Goal: Transaction & Acquisition: Purchase product/service

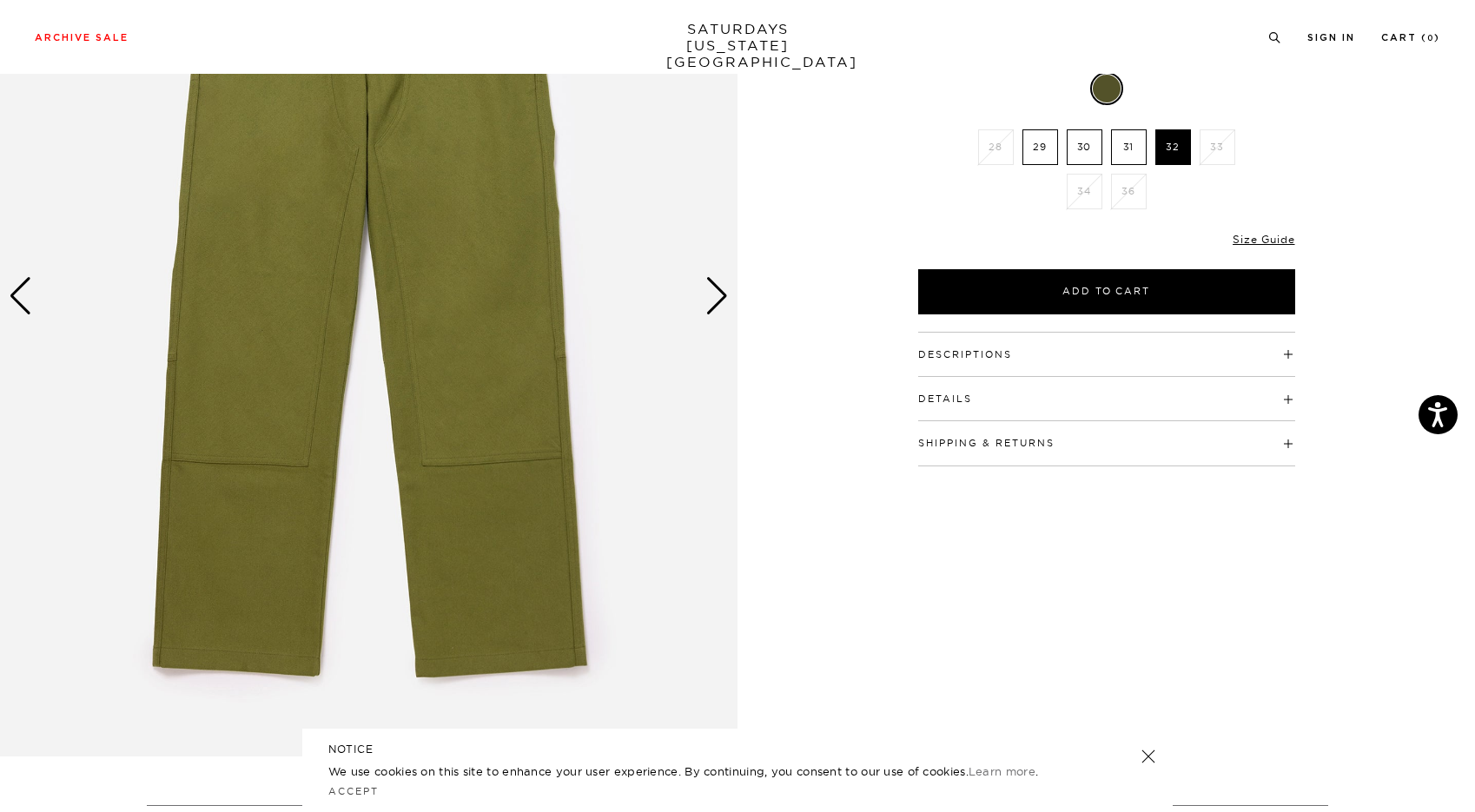
scroll to position [145, 7]
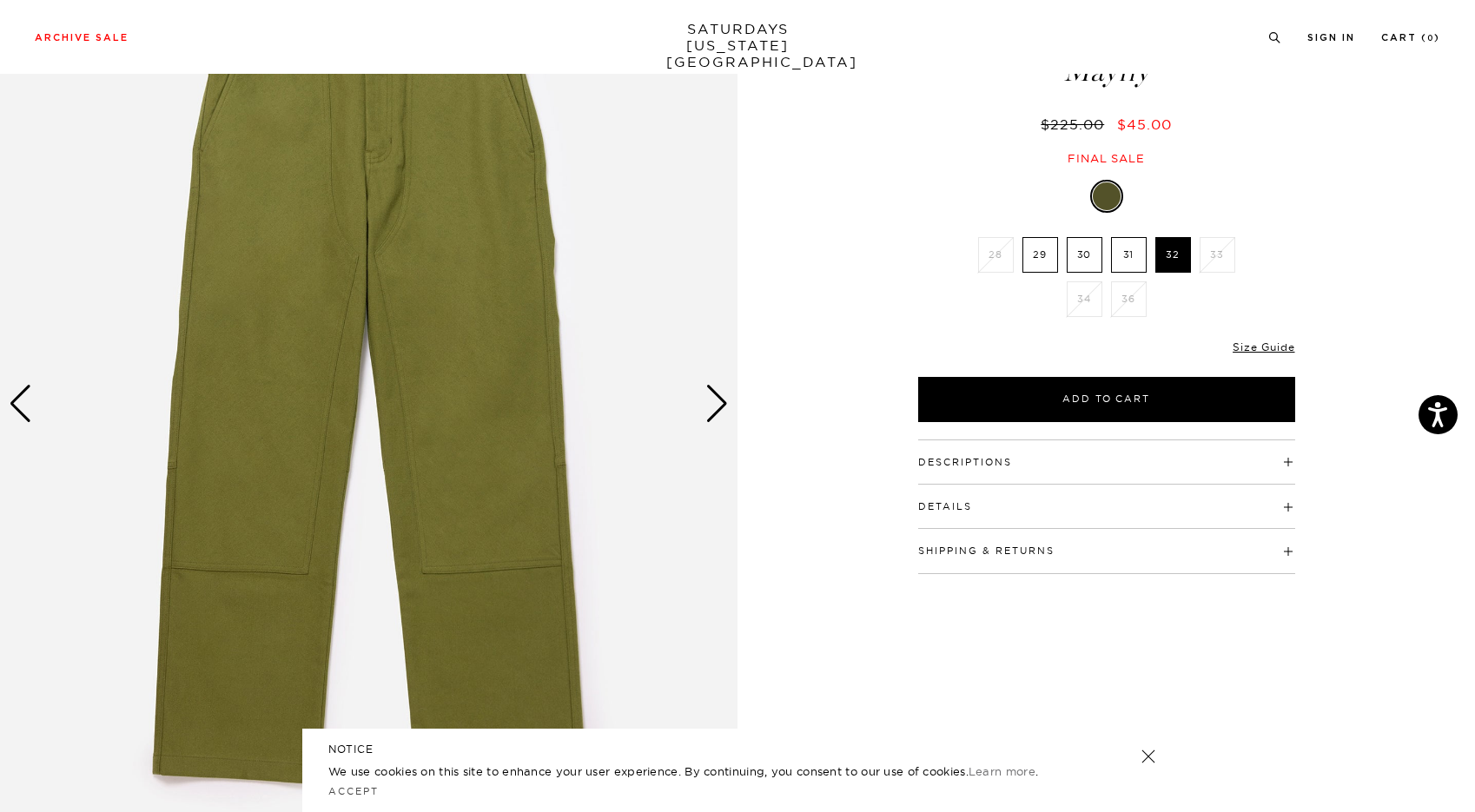
click at [721, 401] on div "Next slide" at bounding box center [717, 404] width 23 height 38
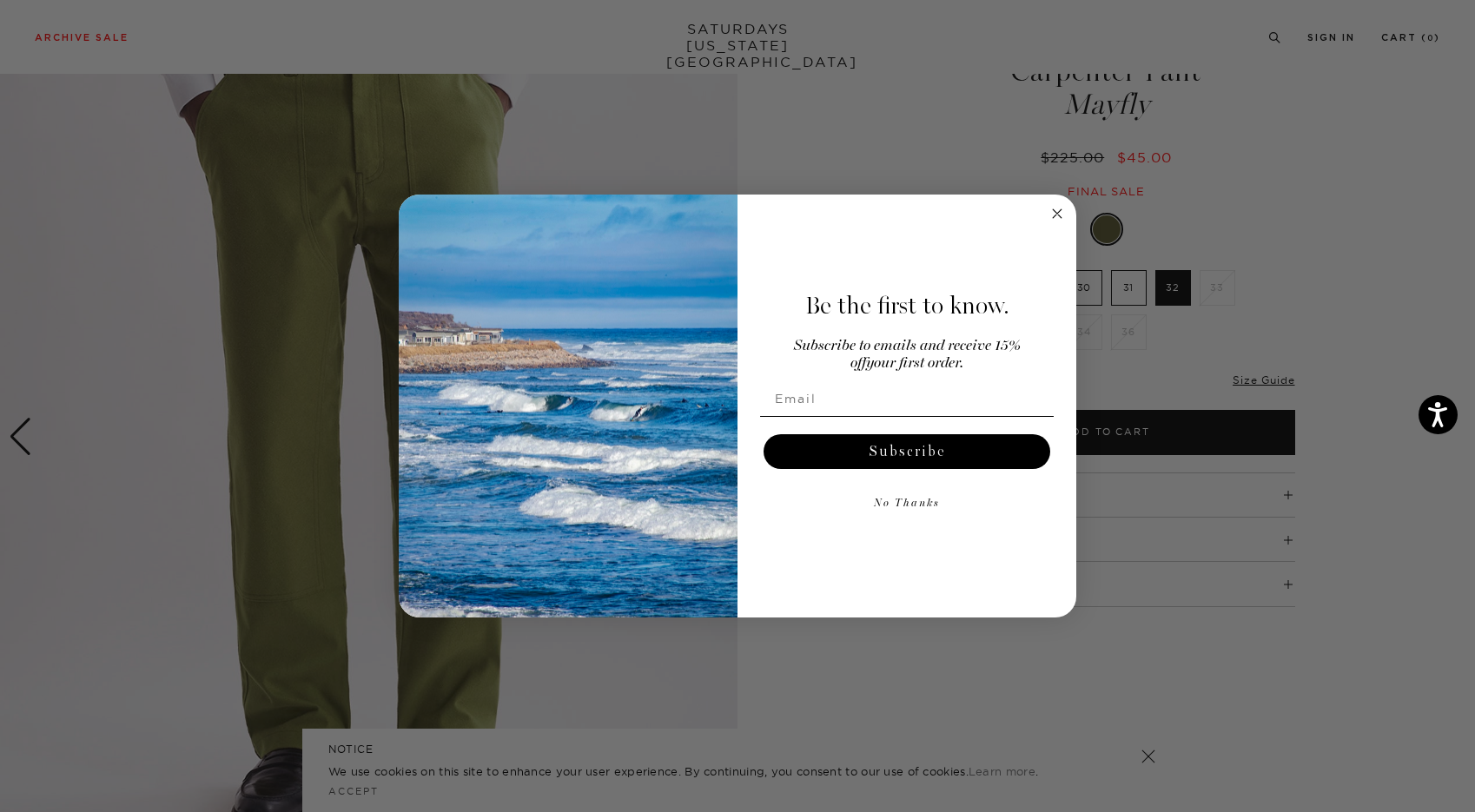
scroll to position [112, 10]
click at [1049, 218] on circle "Close dialog" at bounding box center [1057, 213] width 20 height 20
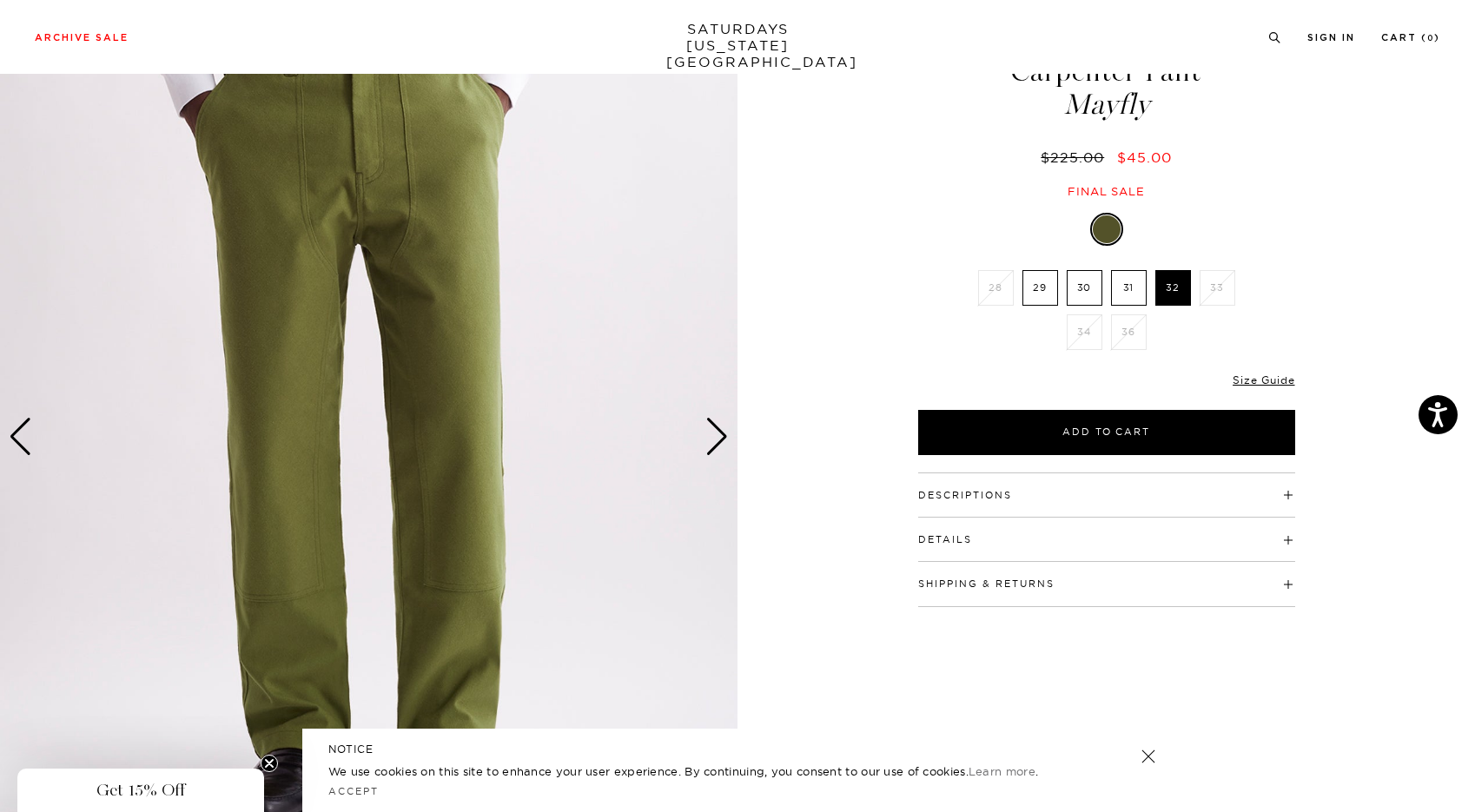
click at [716, 438] on div "Next slide" at bounding box center [717, 437] width 23 height 38
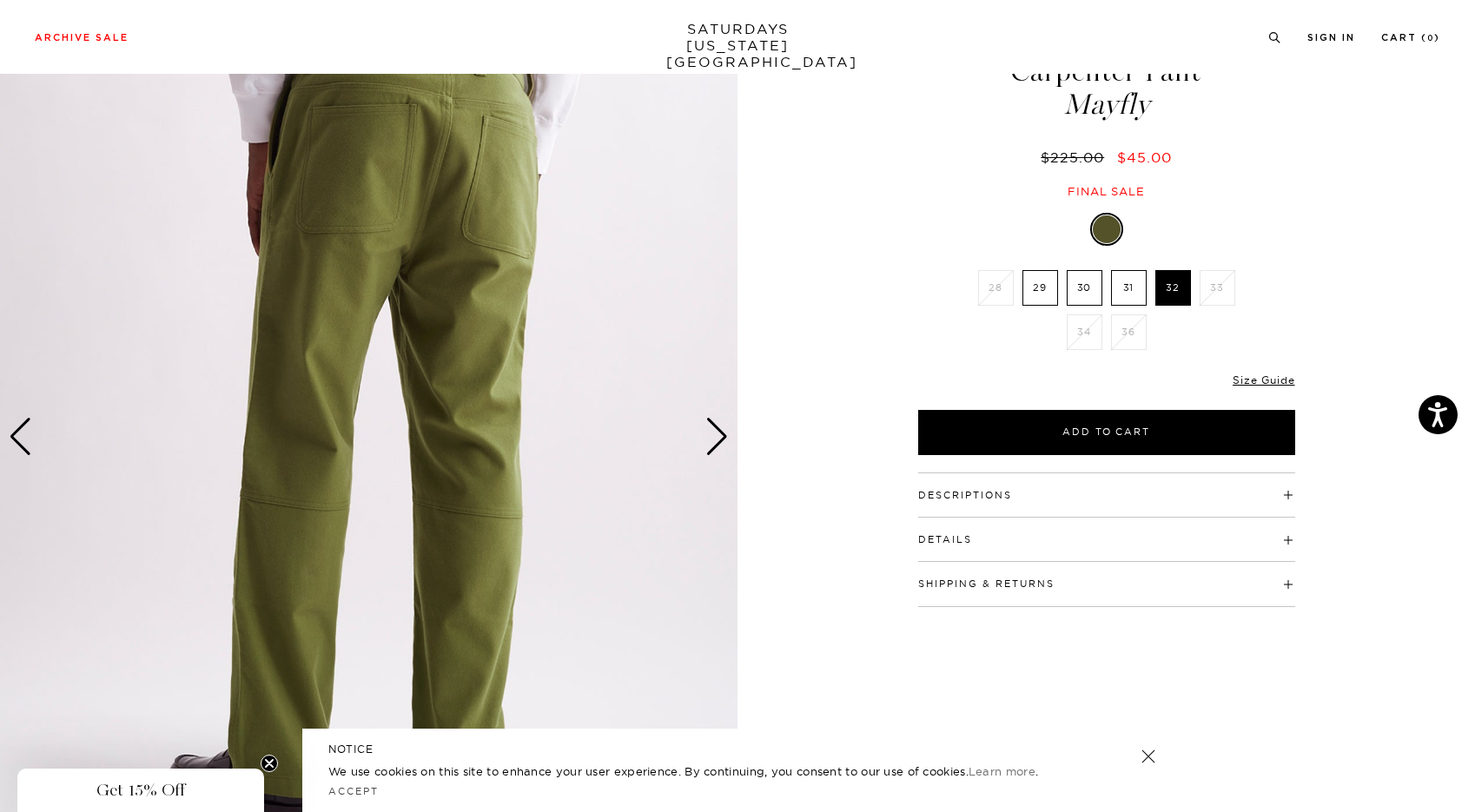
click at [716, 438] on div "Next slide" at bounding box center [717, 437] width 23 height 38
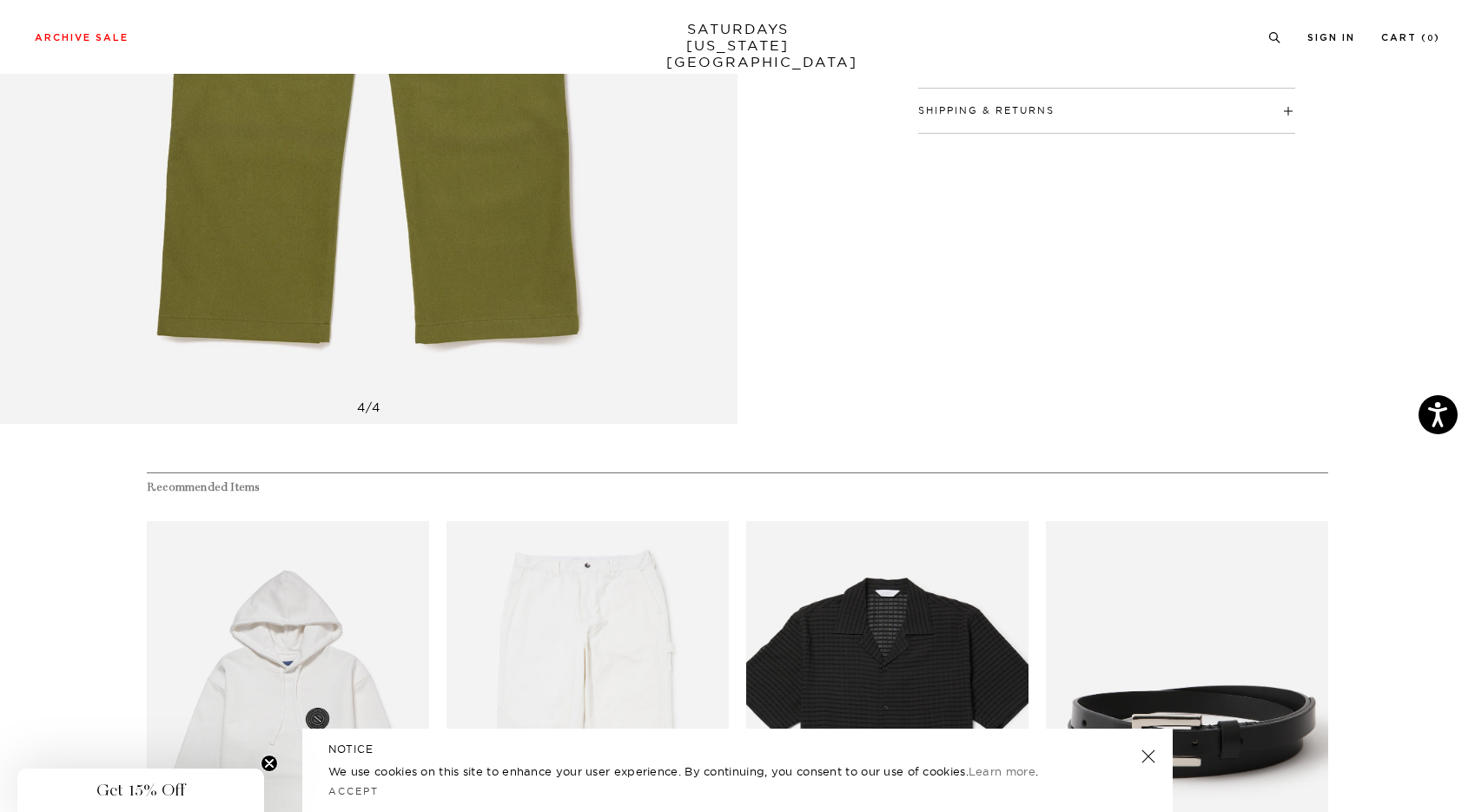
scroll to position [0, 10]
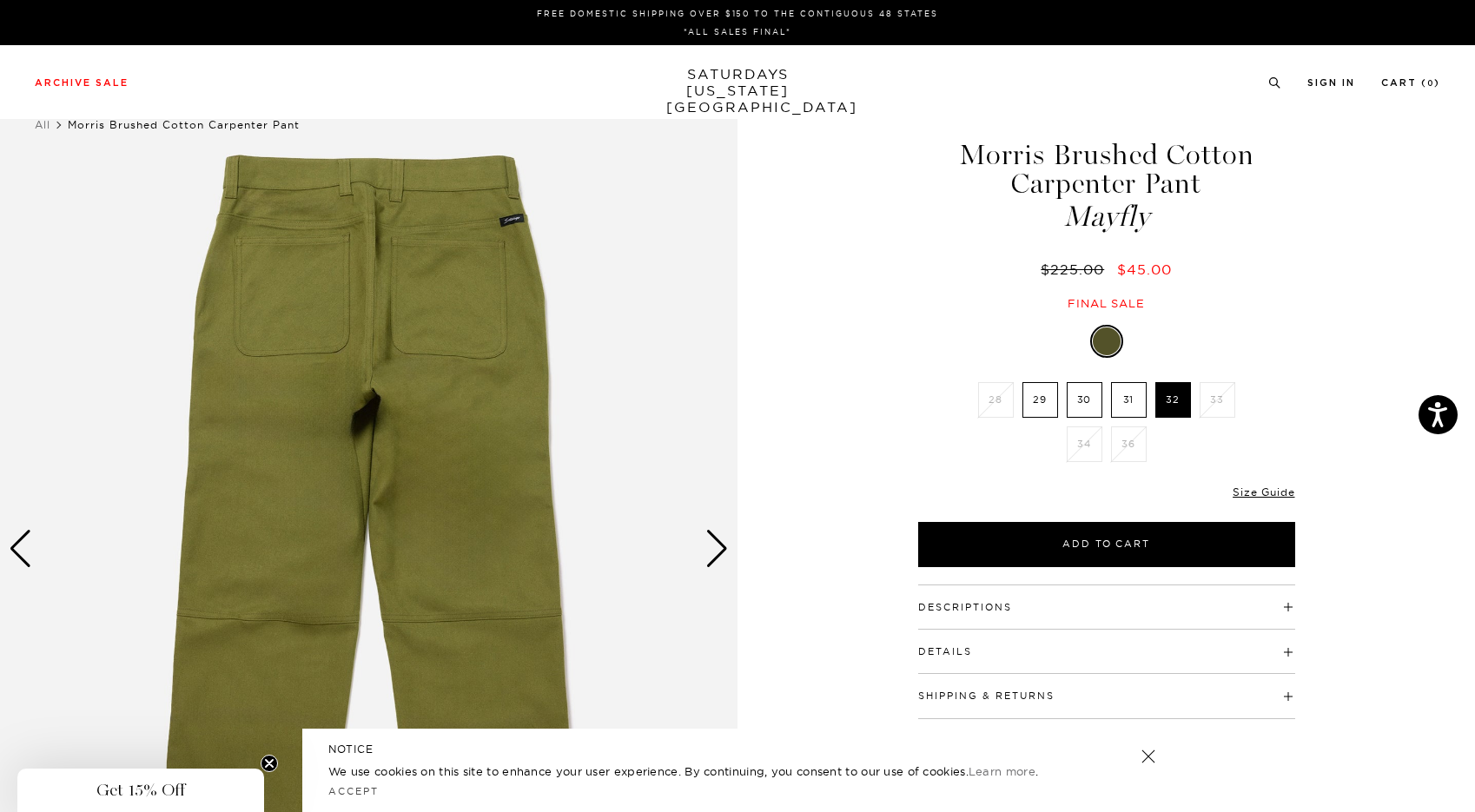
click at [710, 562] on div "Next slide" at bounding box center [717, 549] width 23 height 38
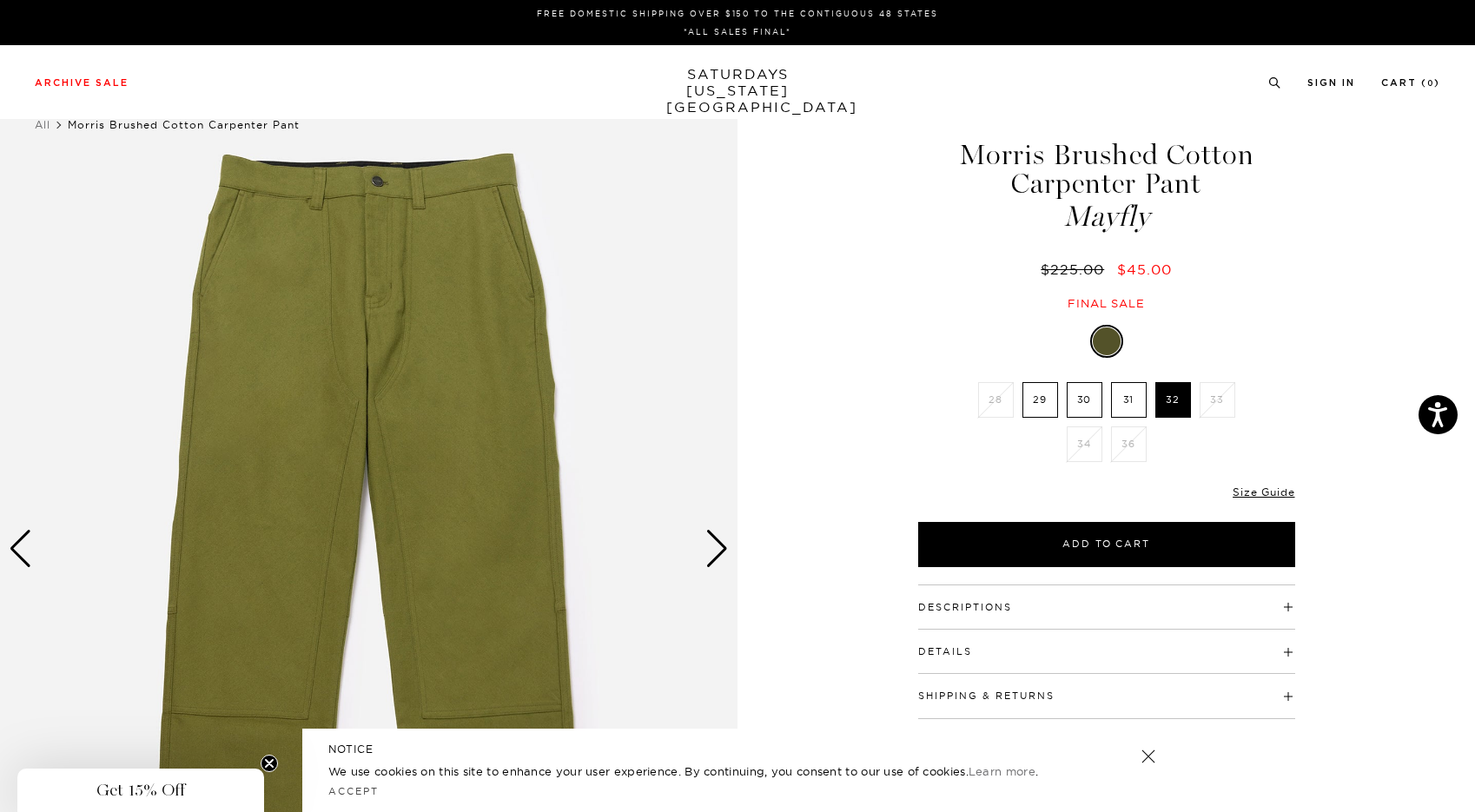
click at [710, 562] on div "Next slide" at bounding box center [717, 549] width 23 height 38
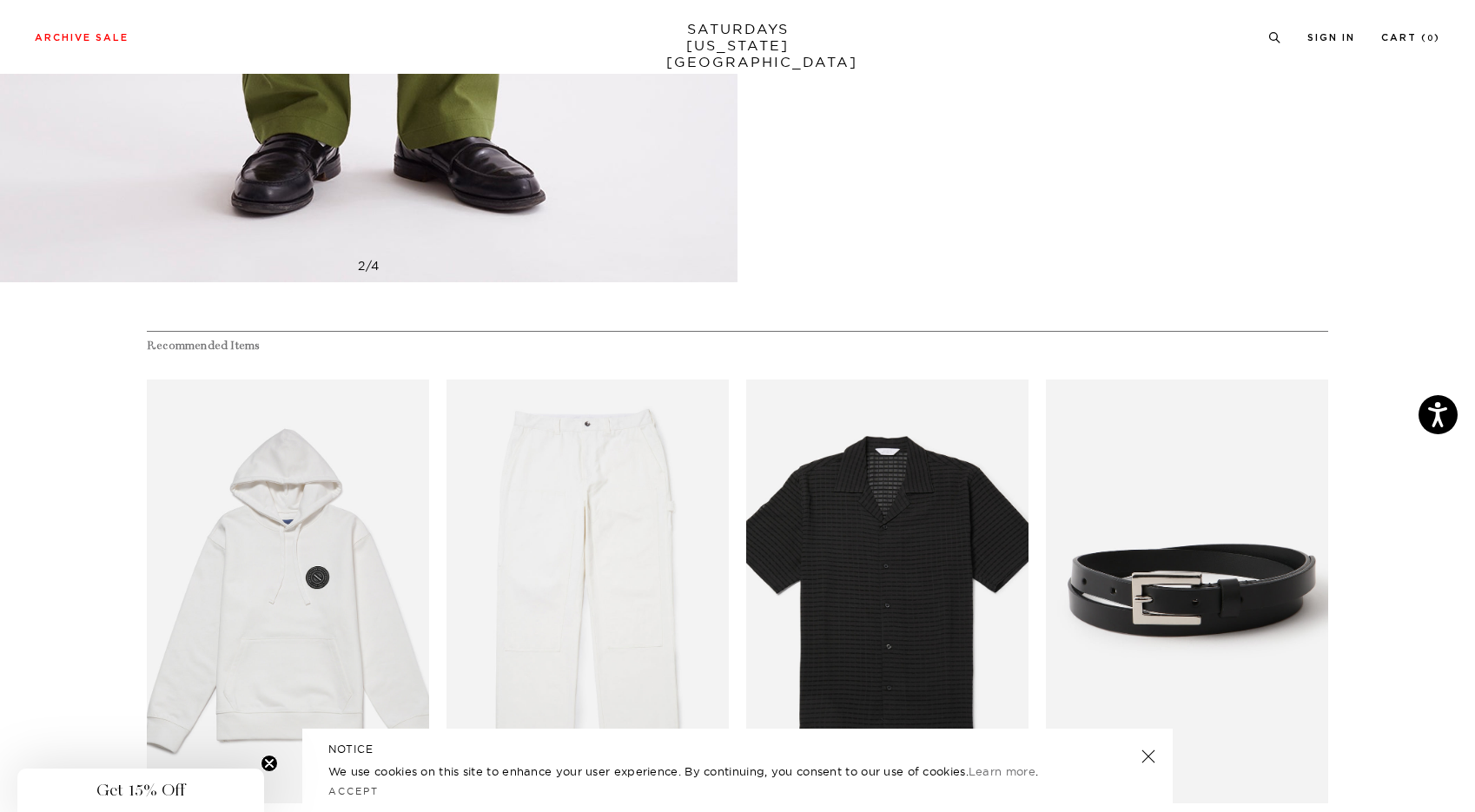
scroll to position [1065, 10]
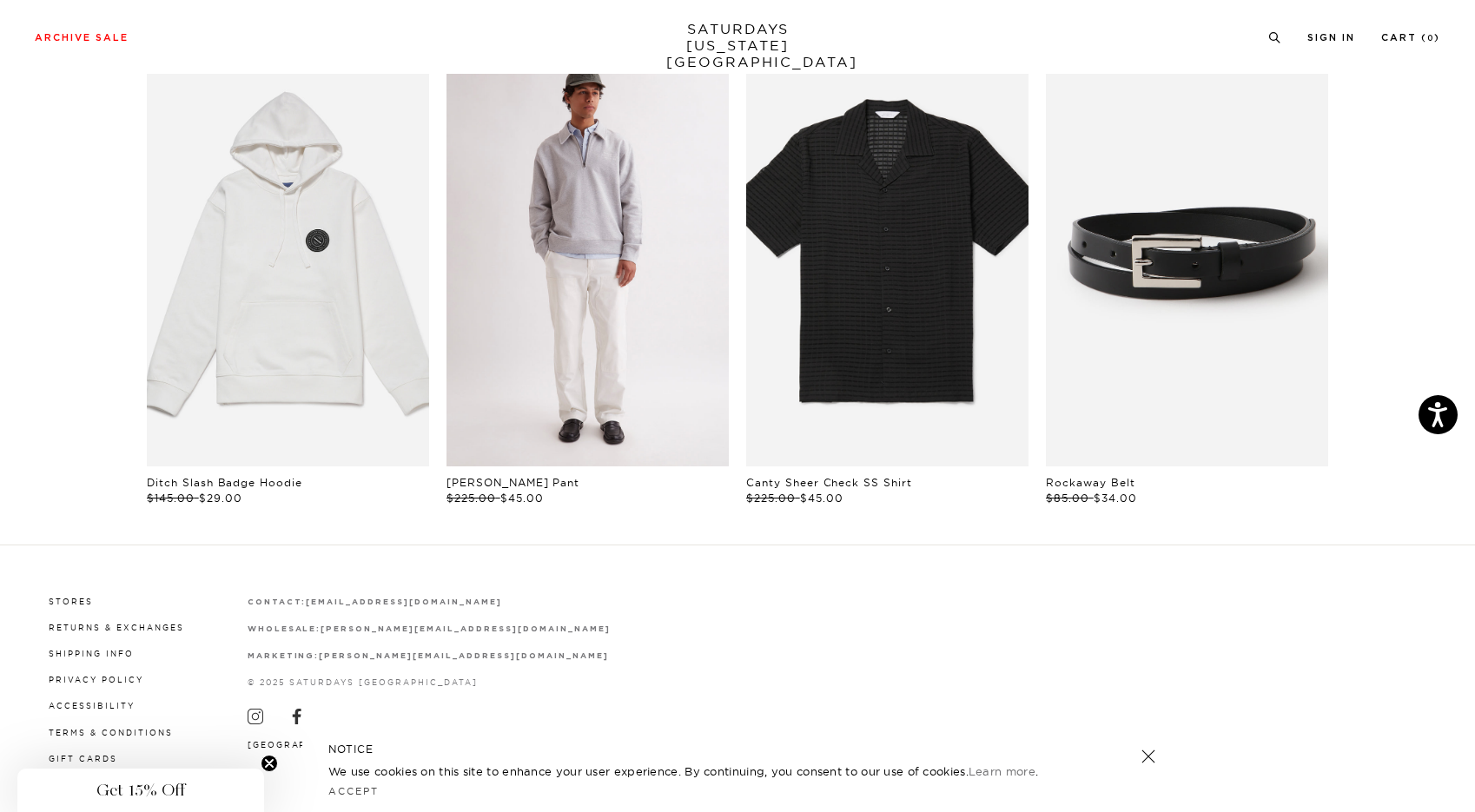
click at [609, 298] on link "files/M00018TR01-IVORY_04.jpg" at bounding box center [587, 254] width 282 height 423
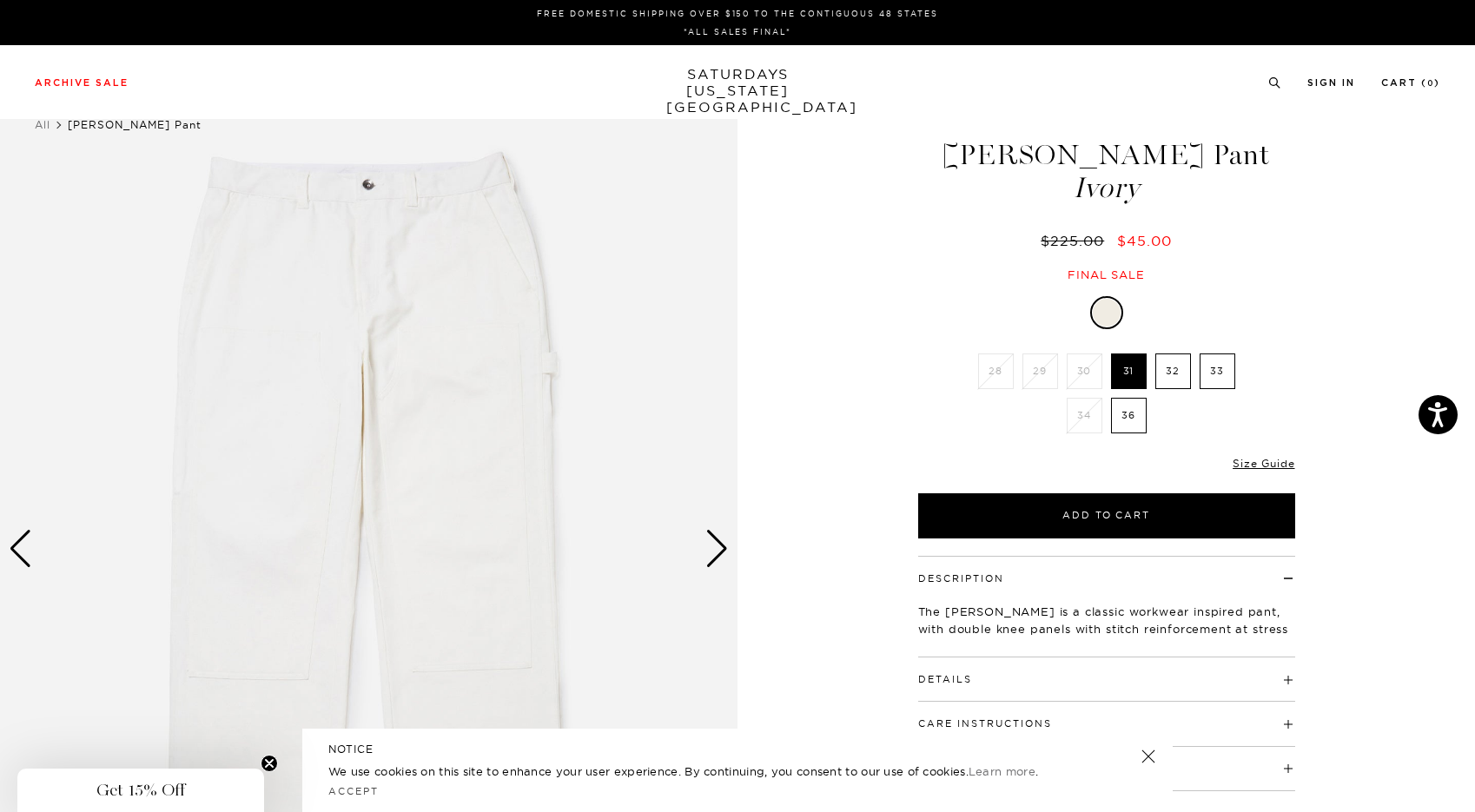
click at [726, 561] on div "Next slide" at bounding box center [717, 549] width 23 height 38
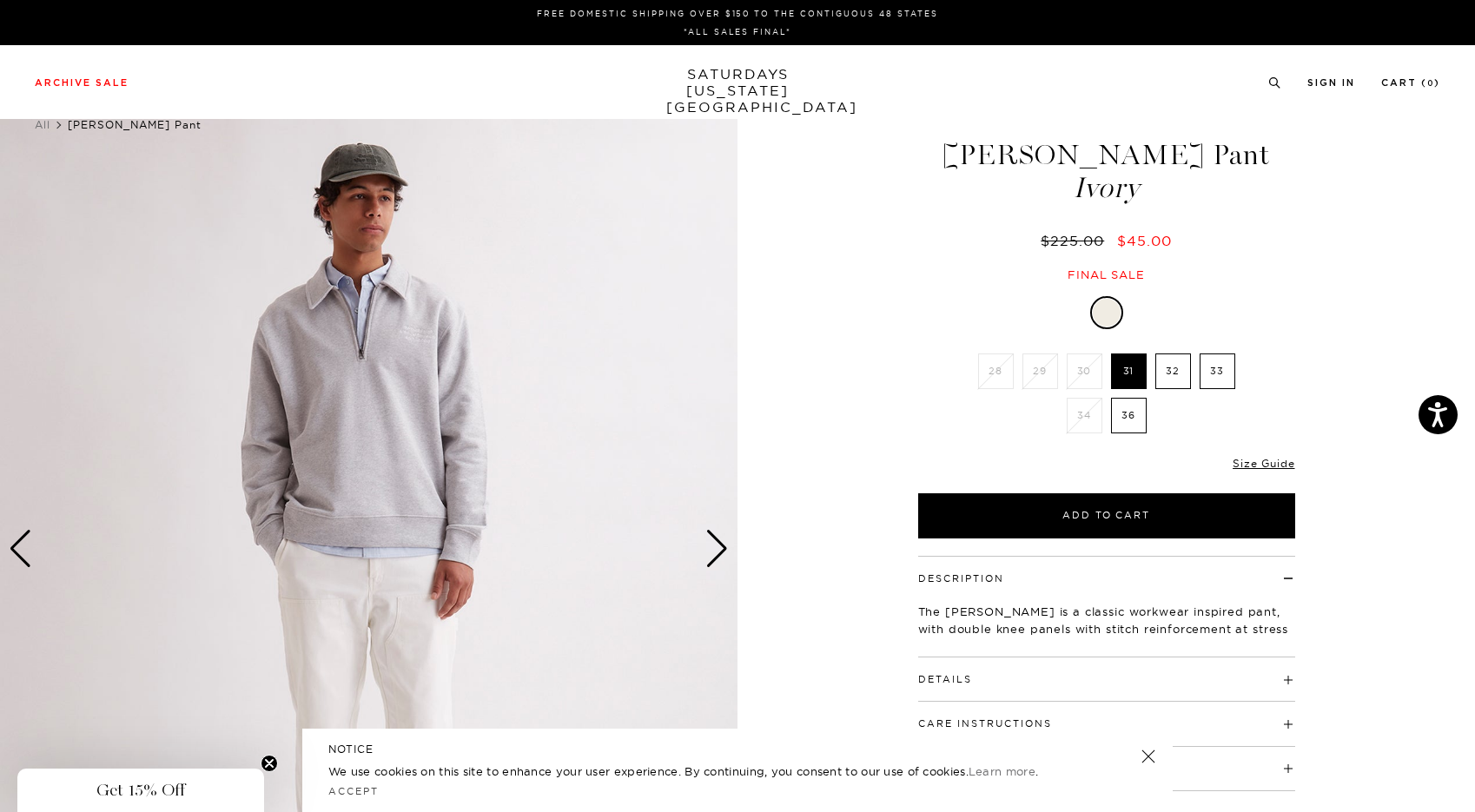
click at [726, 561] on div "Next slide" at bounding box center [717, 549] width 23 height 38
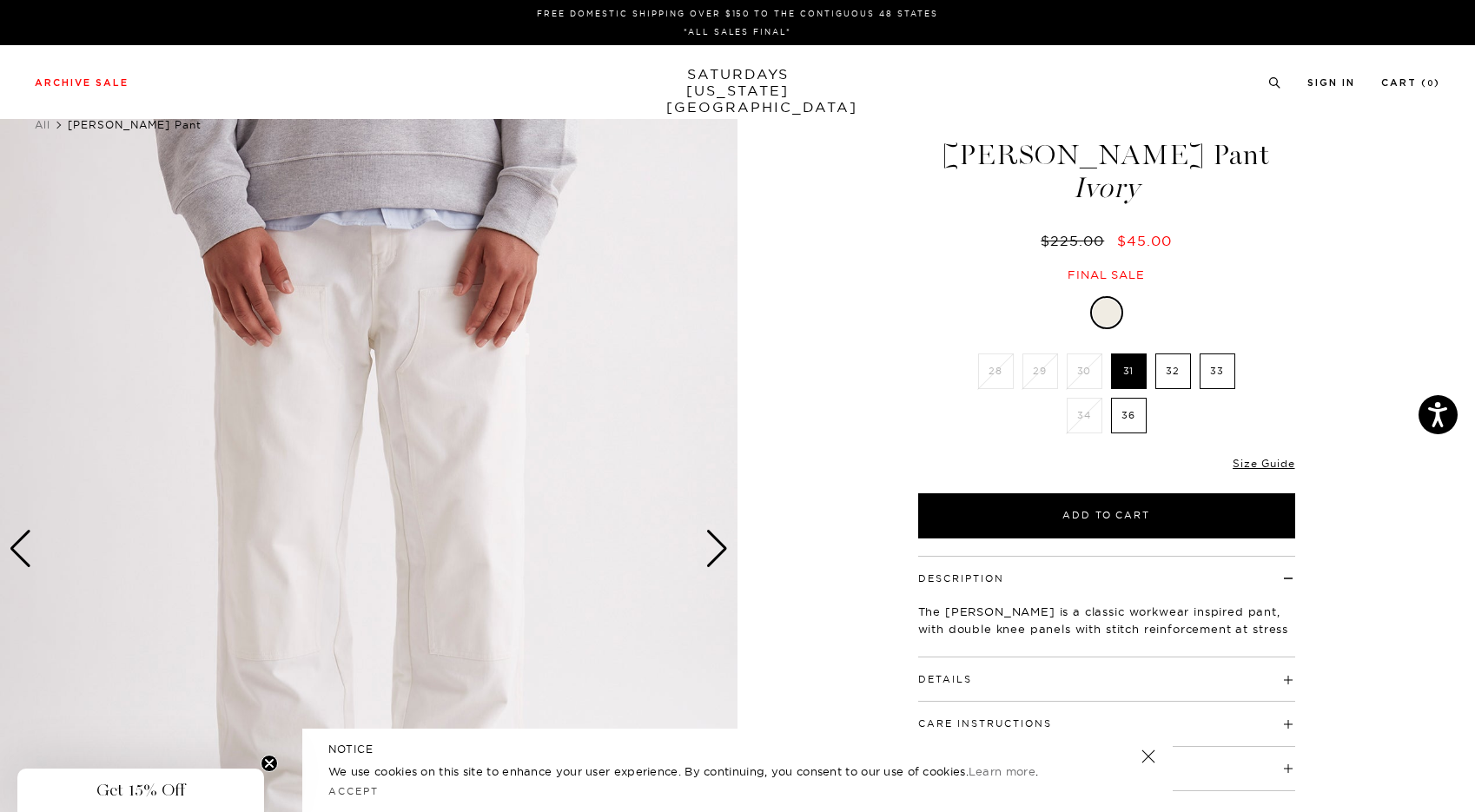
click at [726, 561] on div "Next slide" at bounding box center [717, 549] width 23 height 38
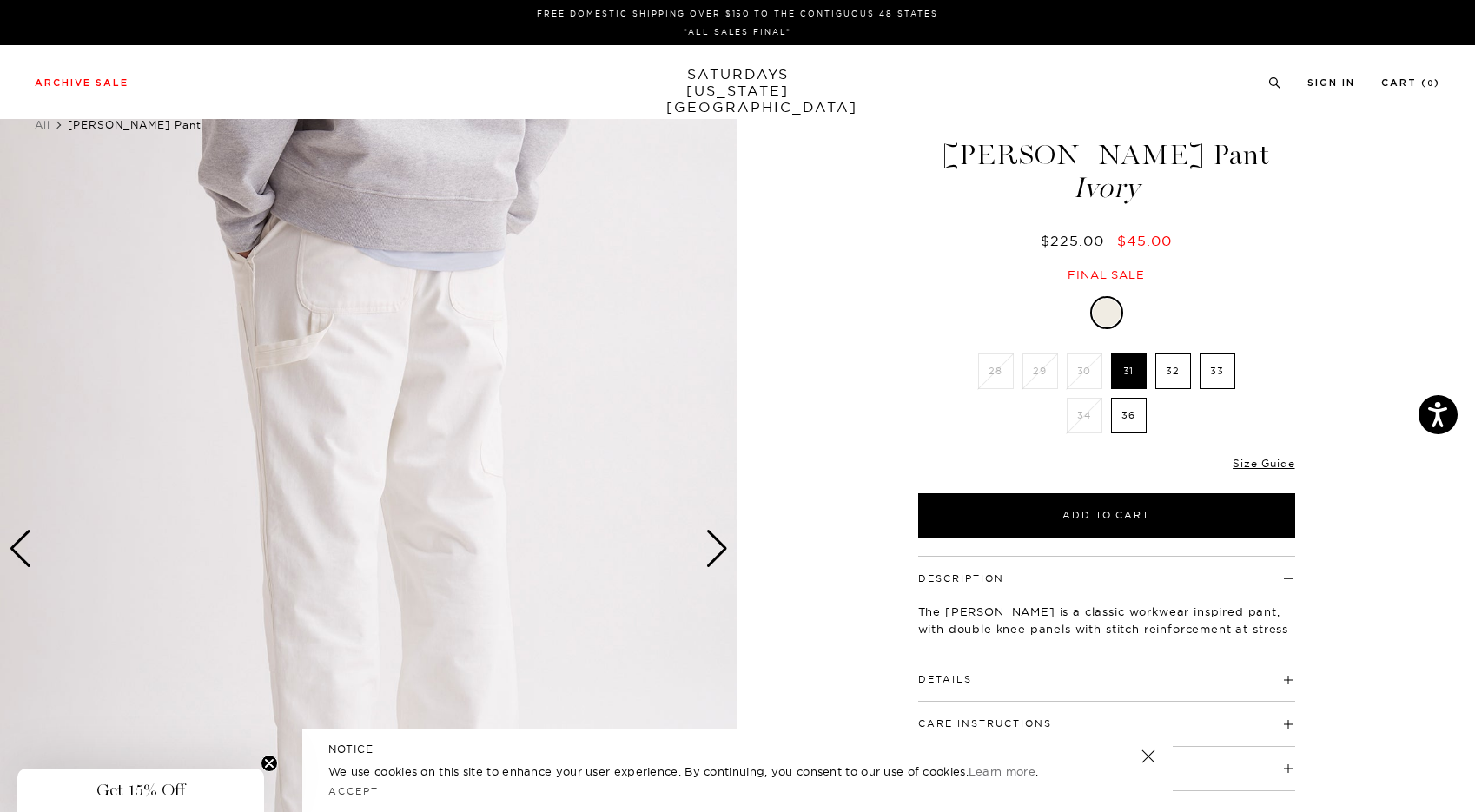
click at [726, 561] on div "Next slide" at bounding box center [717, 549] width 23 height 38
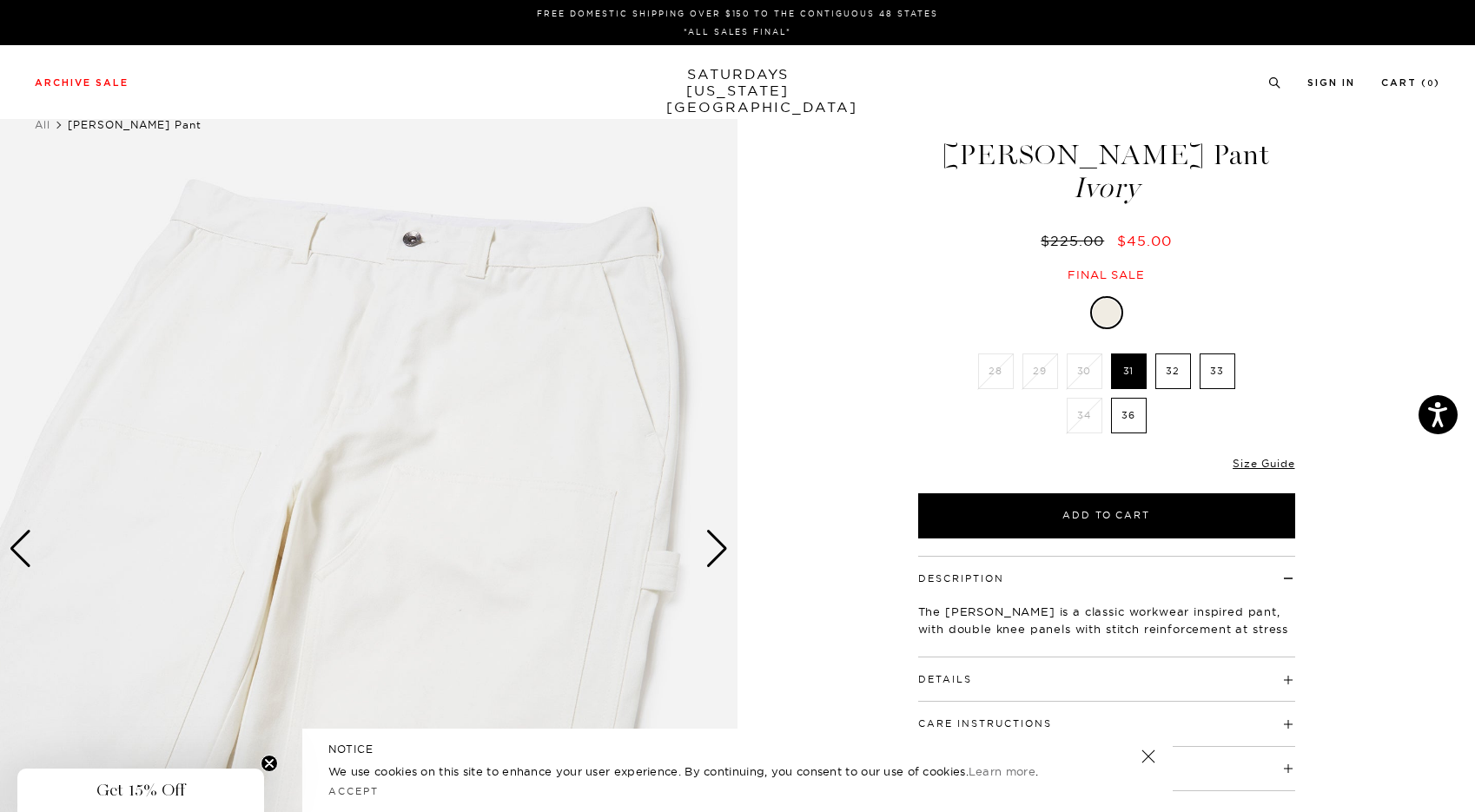
click at [726, 561] on div "Next slide" at bounding box center [717, 549] width 23 height 38
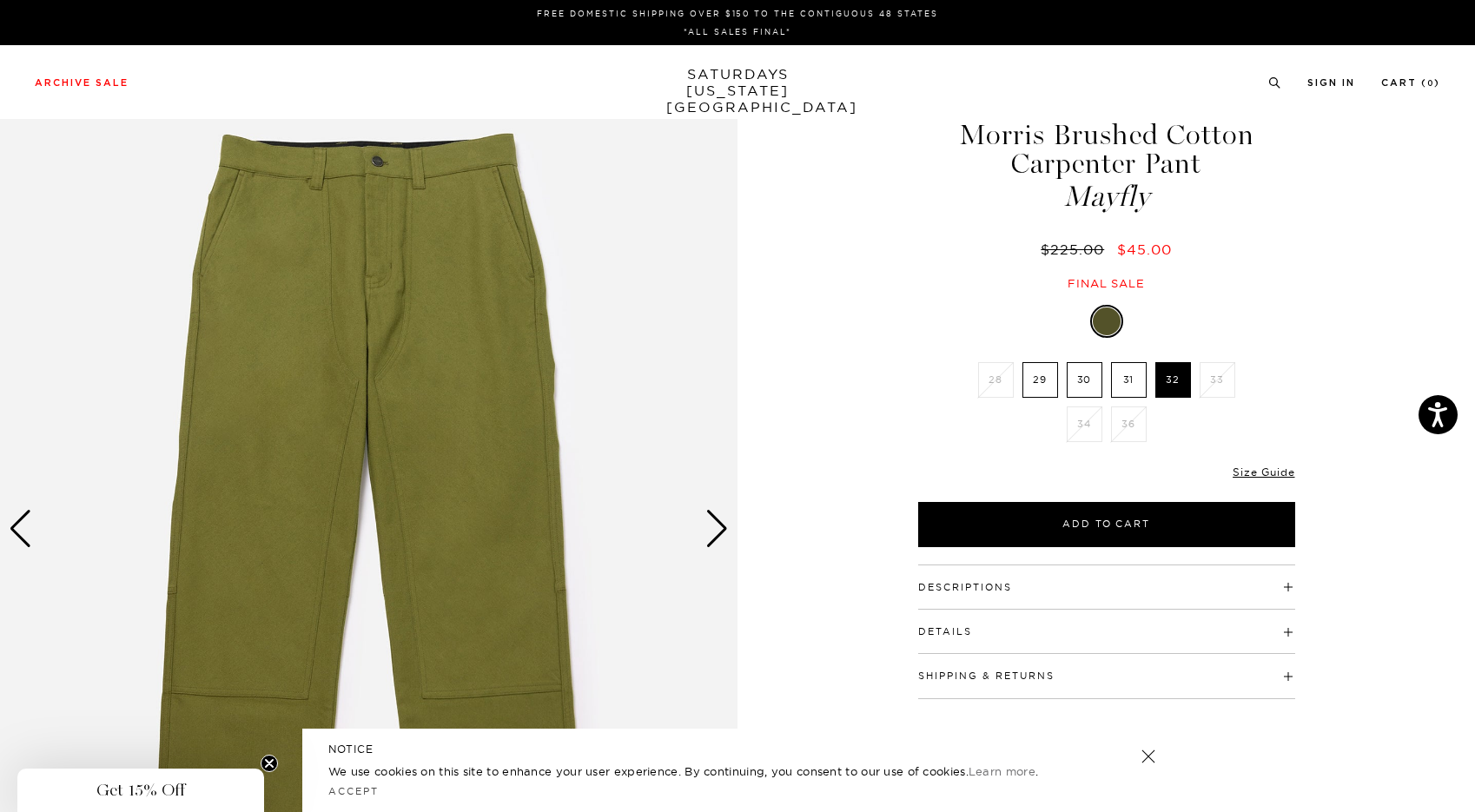
scroll to position [0, 10]
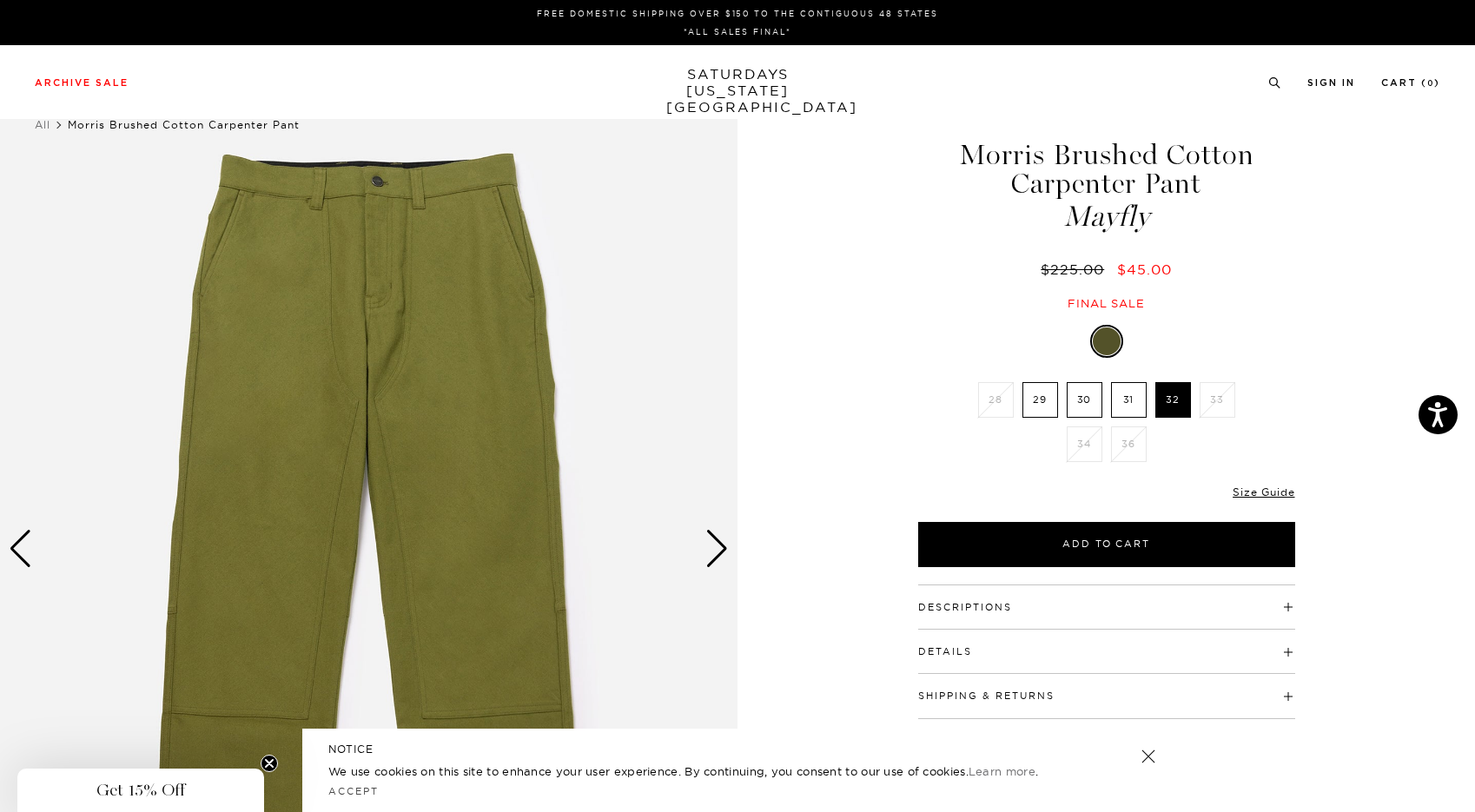
click at [692, 558] on img at bounding box center [368, 549] width 738 height 921
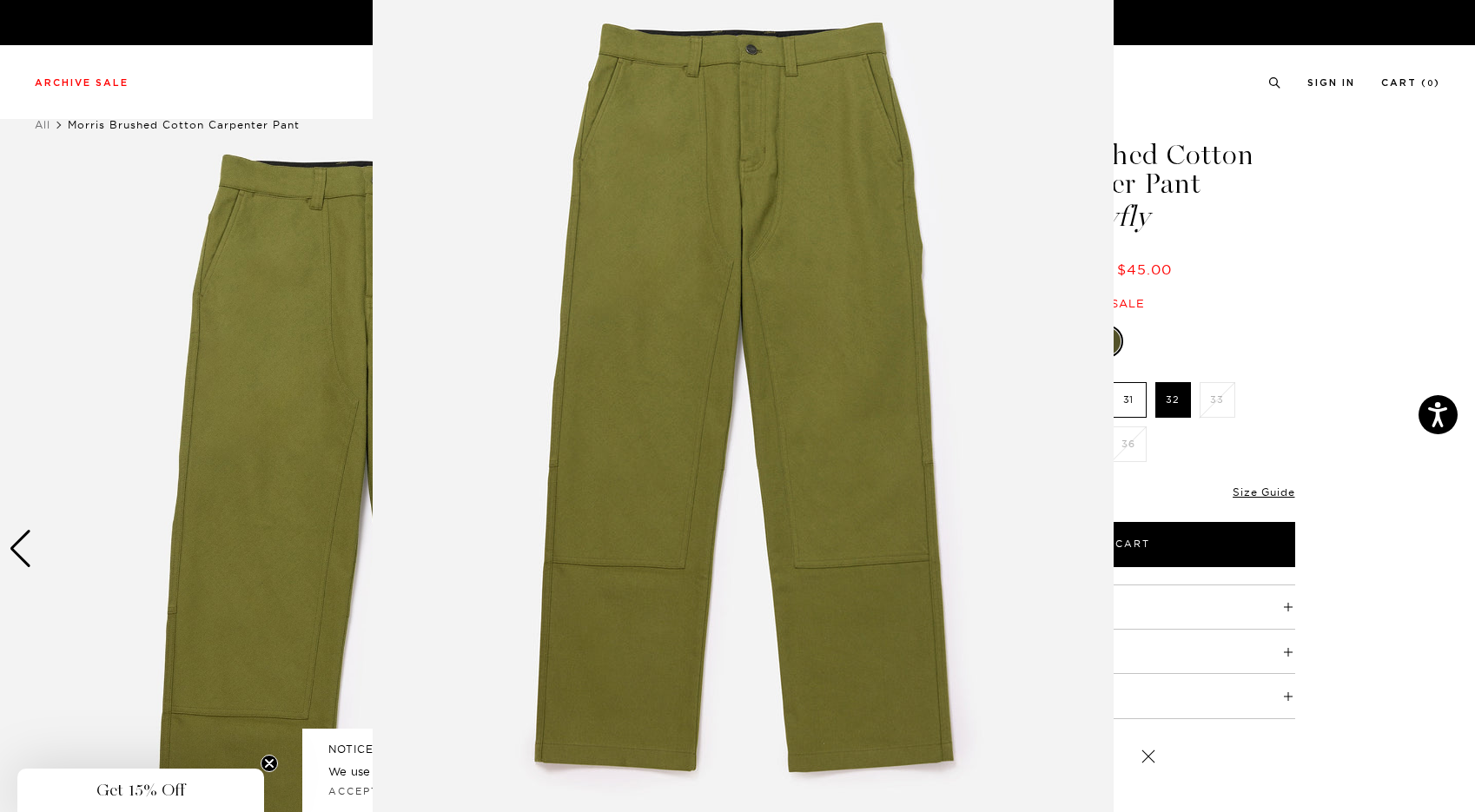
scroll to position [43, 0]
click at [210, 553] on figure at bounding box center [738, 406] width 1475 height 812
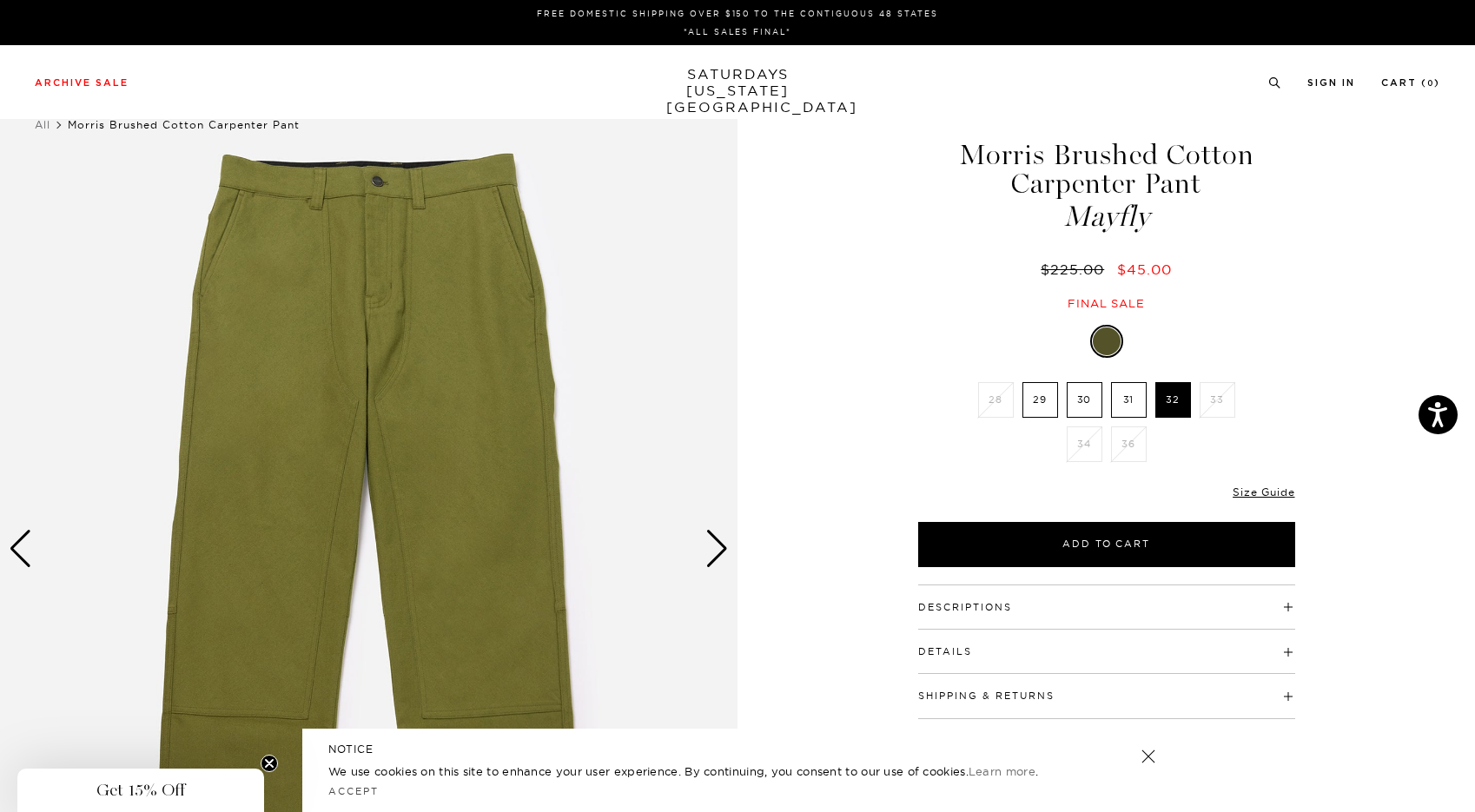
click at [721, 559] on img at bounding box center [368, 549] width 738 height 921
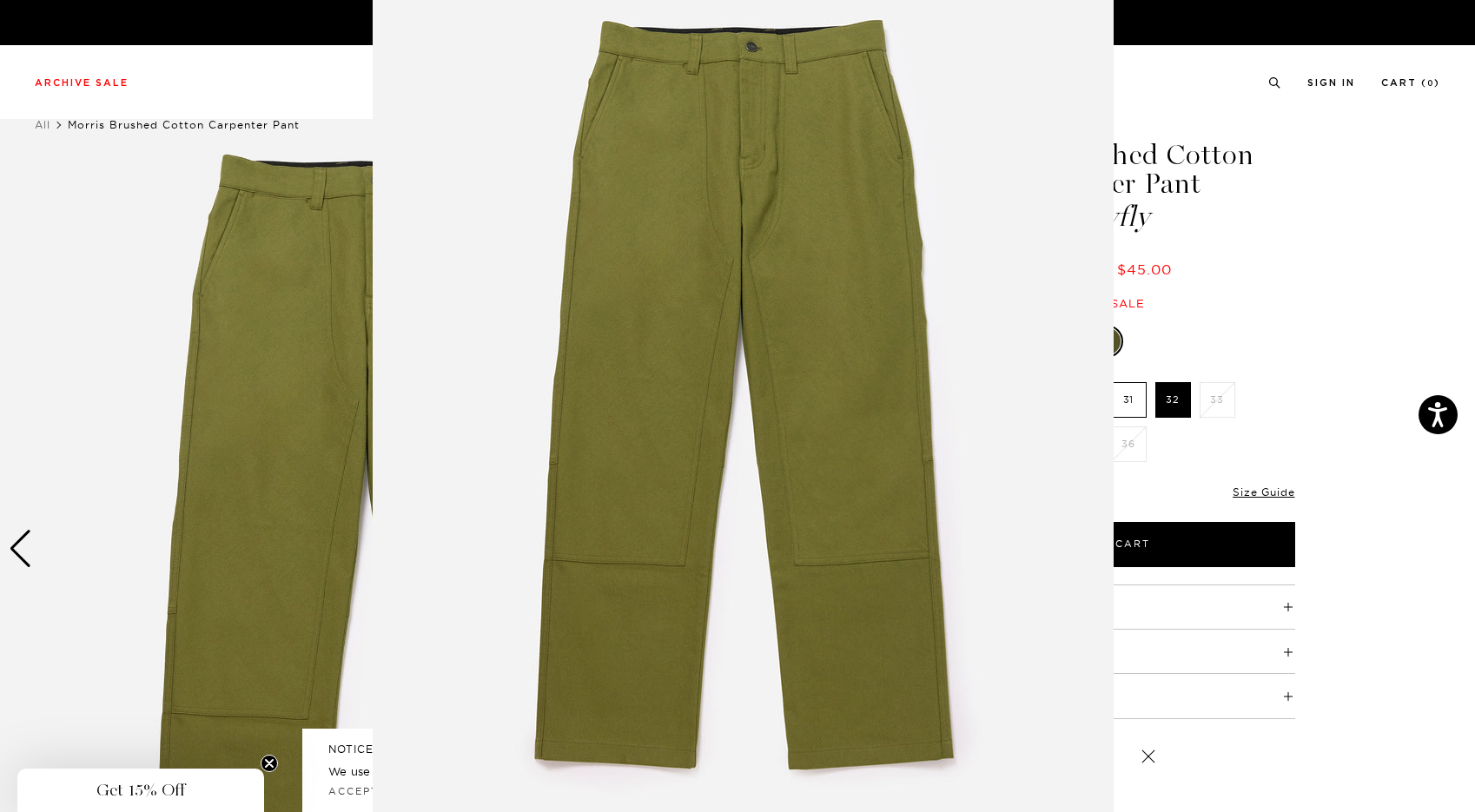
scroll to position [44, 0]
click at [721, 559] on img at bounding box center [743, 400] width 741 height 889
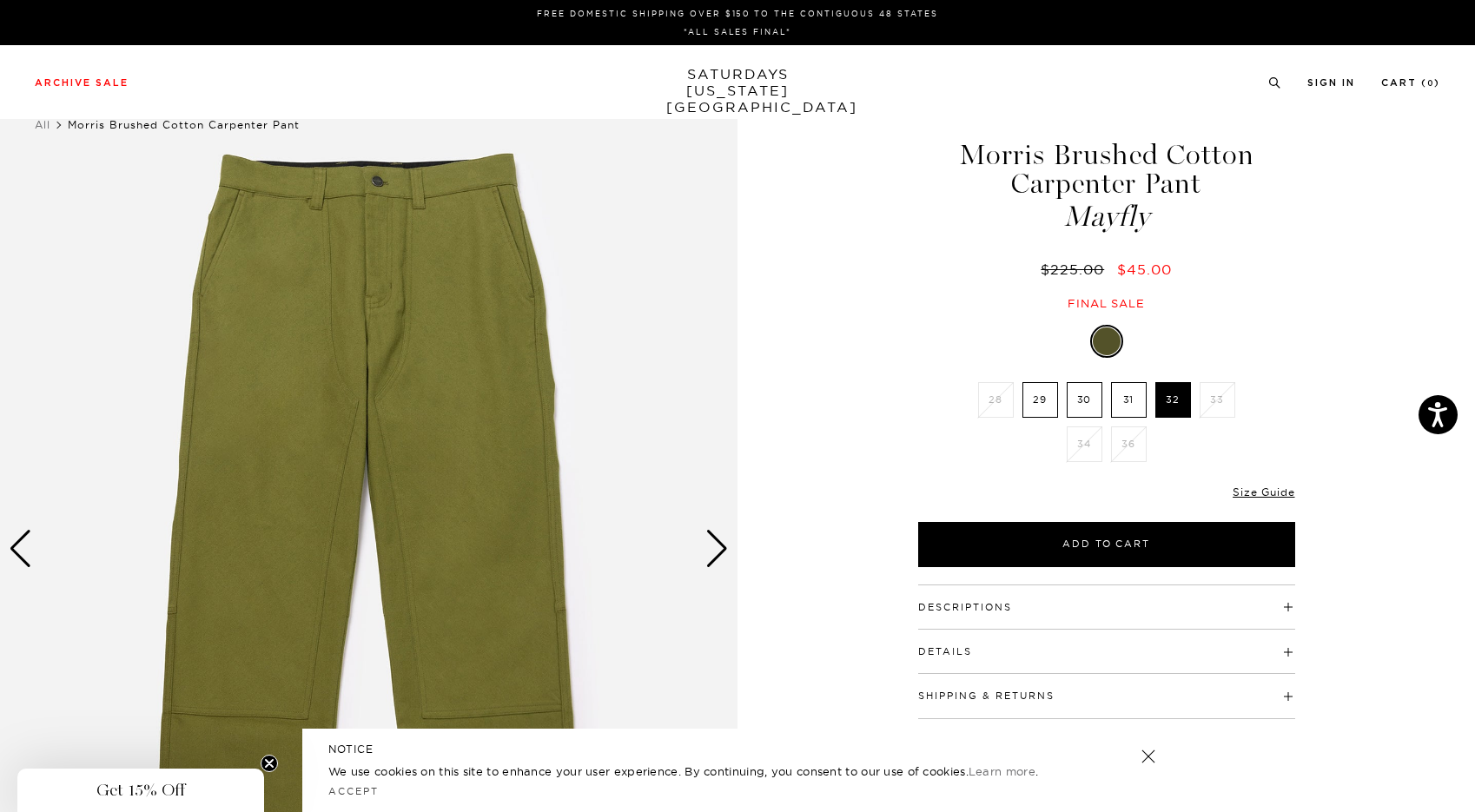
click at [721, 559] on img at bounding box center [368, 549] width 738 height 921
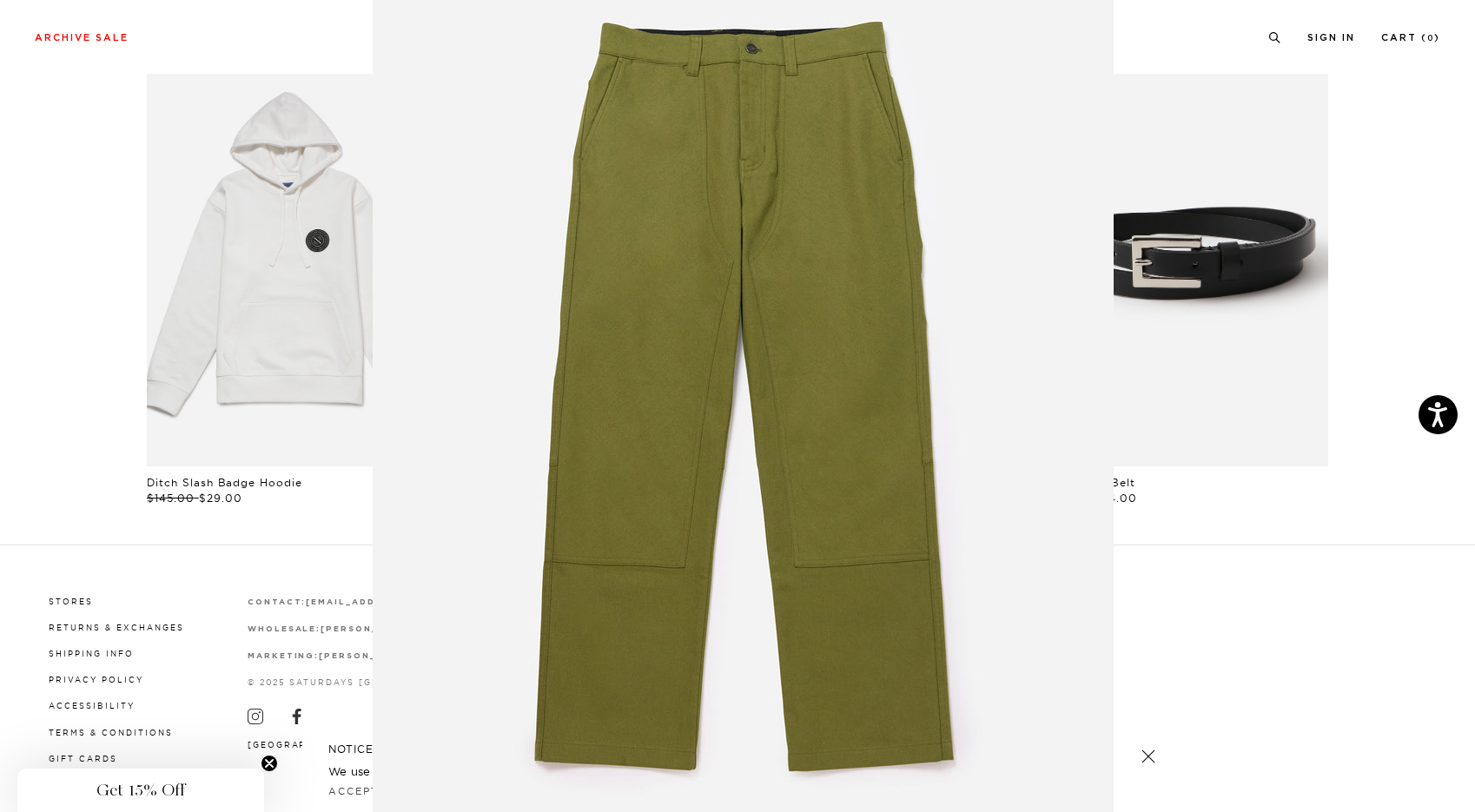
scroll to position [39, 0]
click at [958, 412] on img at bounding box center [743, 406] width 741 height 889
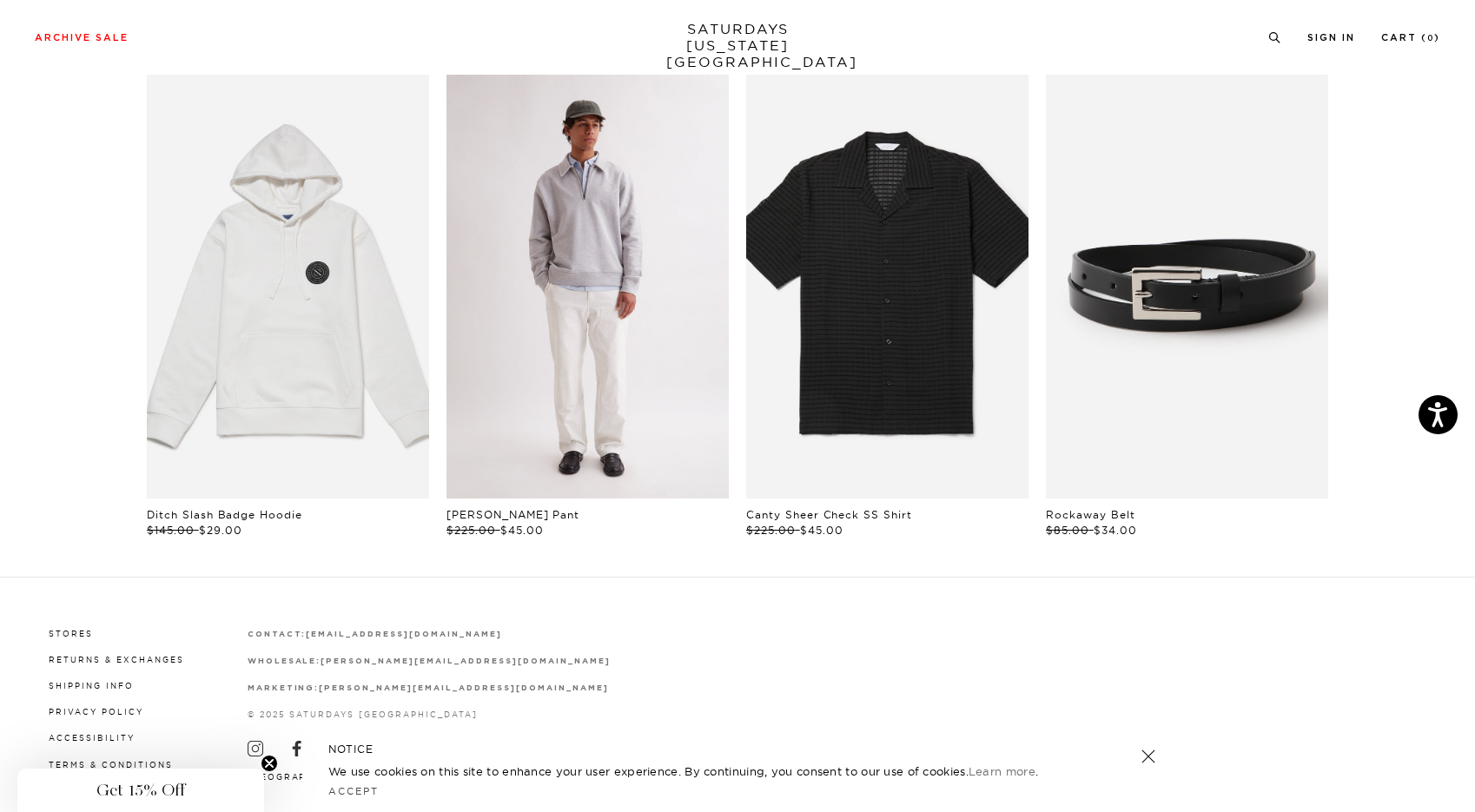
scroll to position [0, 10]
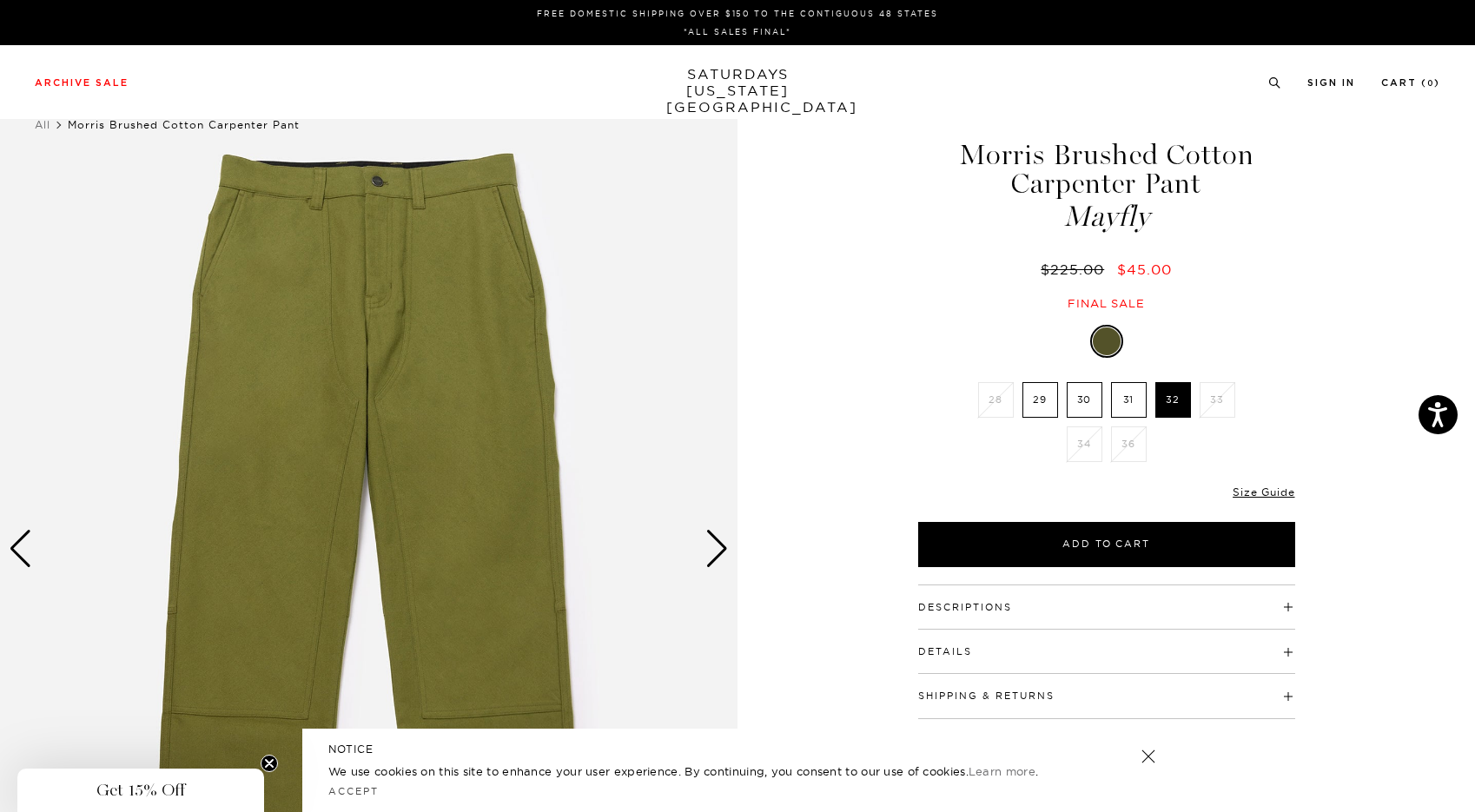
click at [712, 556] on div "Next slide" at bounding box center [717, 549] width 23 height 38
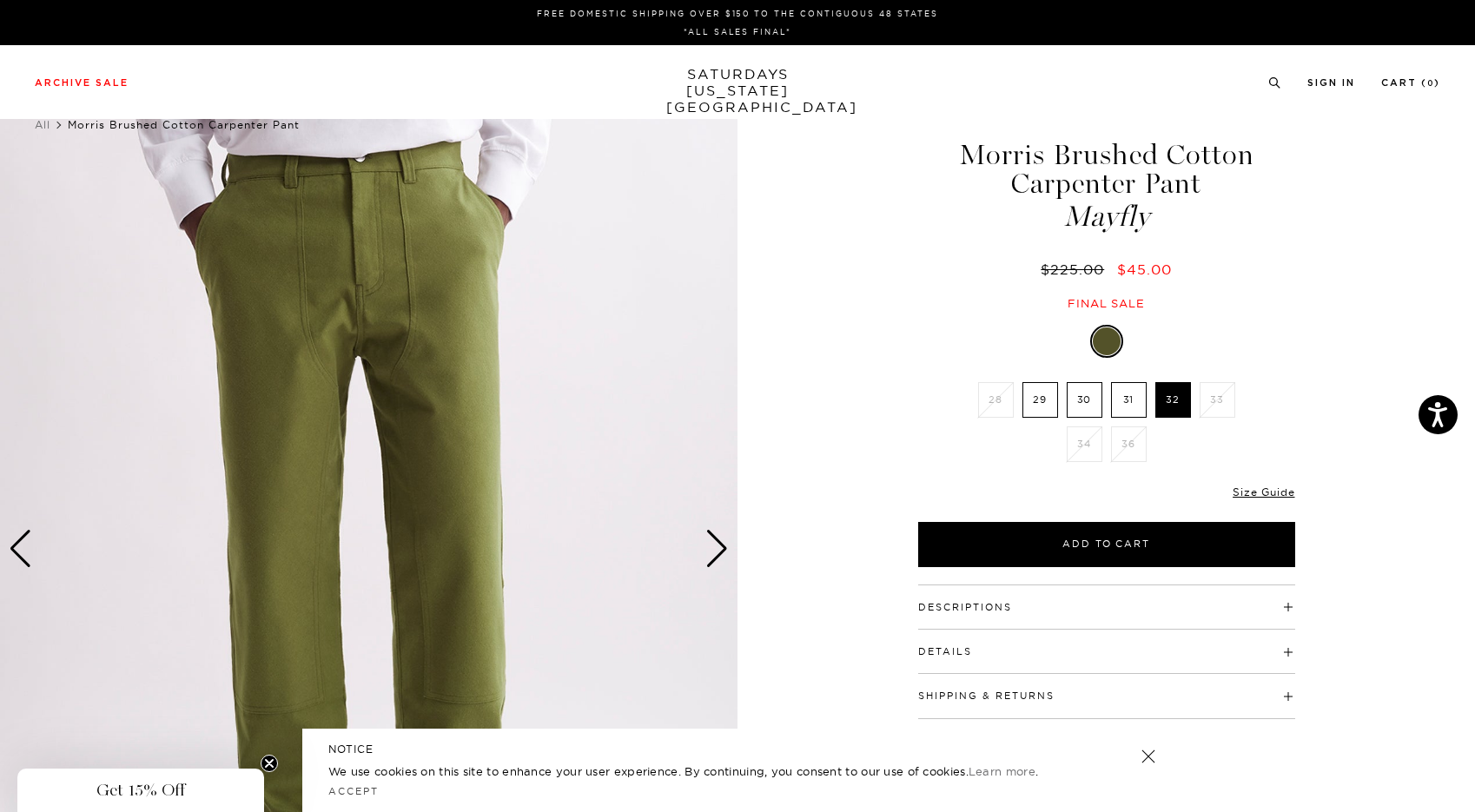
click at [712, 556] on div "Next slide" at bounding box center [717, 549] width 23 height 38
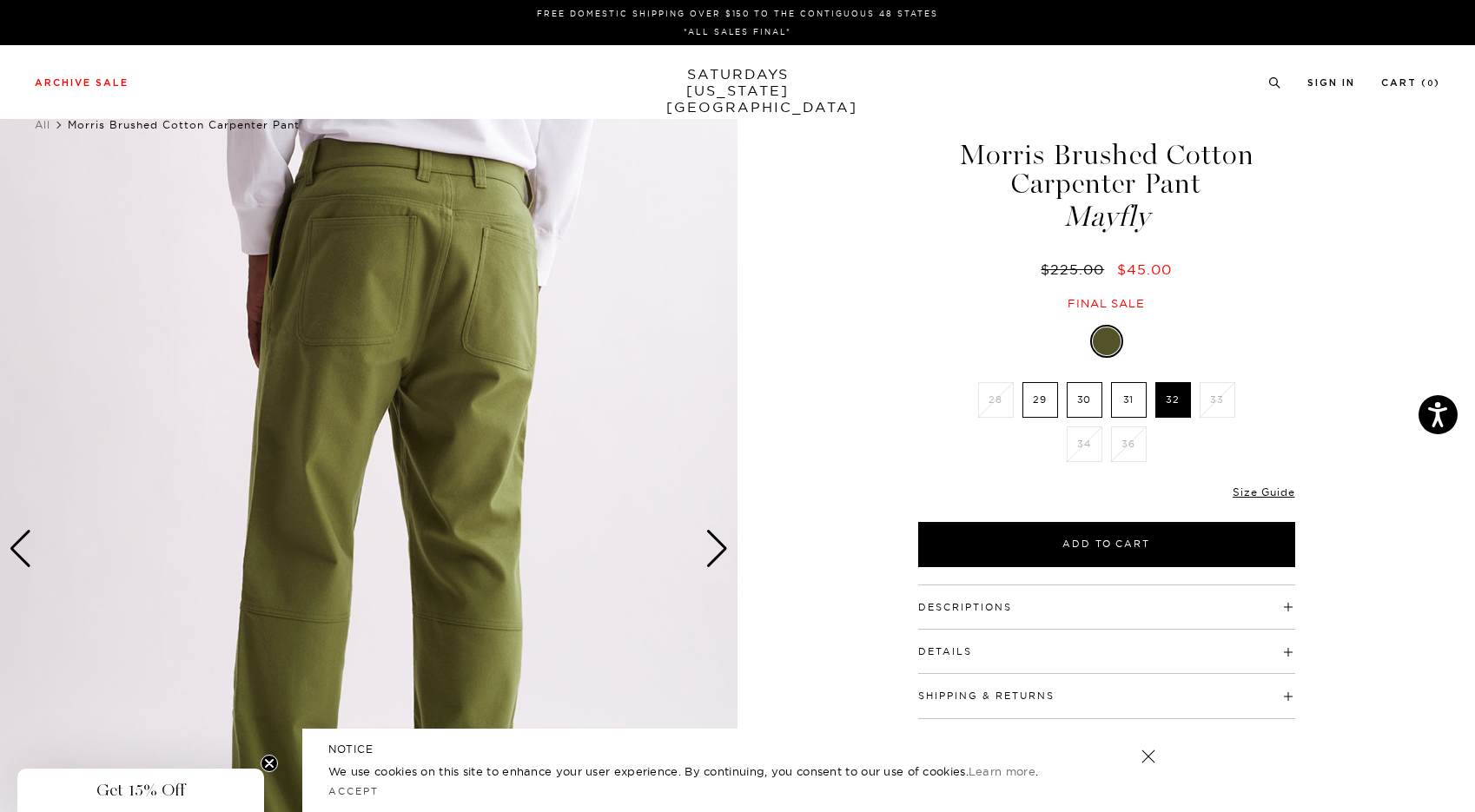
click at [712, 556] on div "Next slide" at bounding box center [717, 549] width 23 height 38
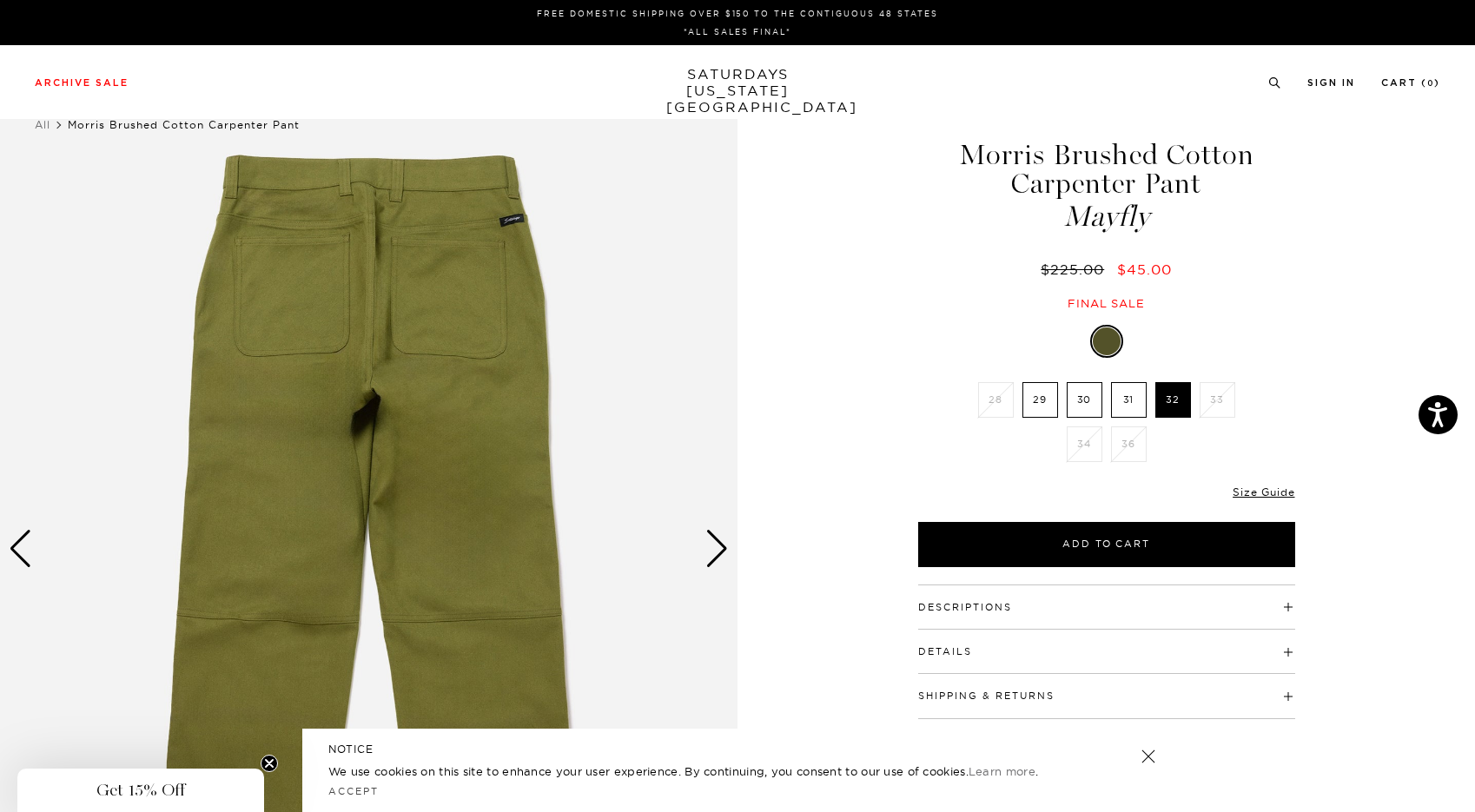
click at [712, 556] on div "Next slide" at bounding box center [717, 549] width 23 height 38
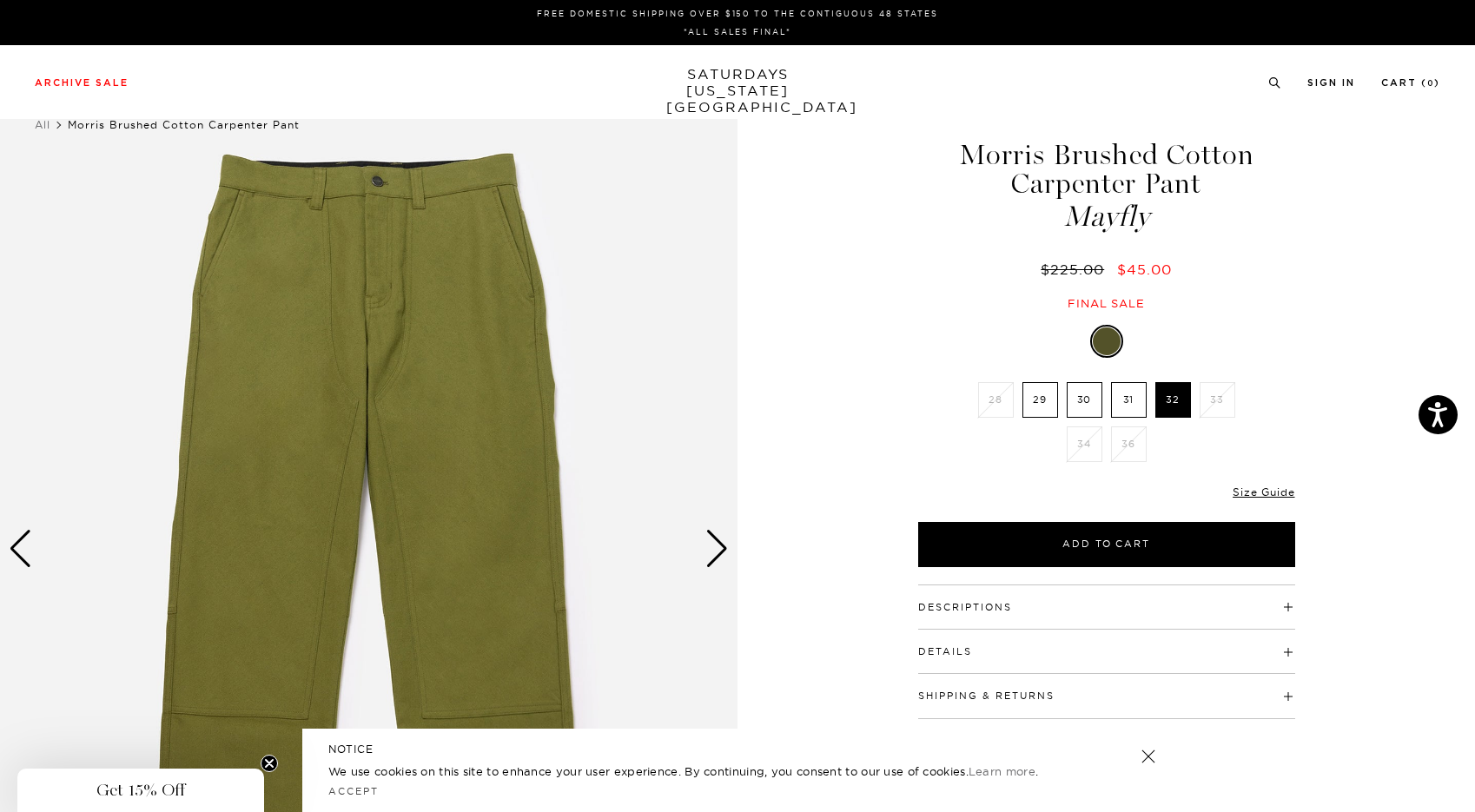
click at [712, 555] on div "Next slide" at bounding box center [717, 549] width 23 height 38
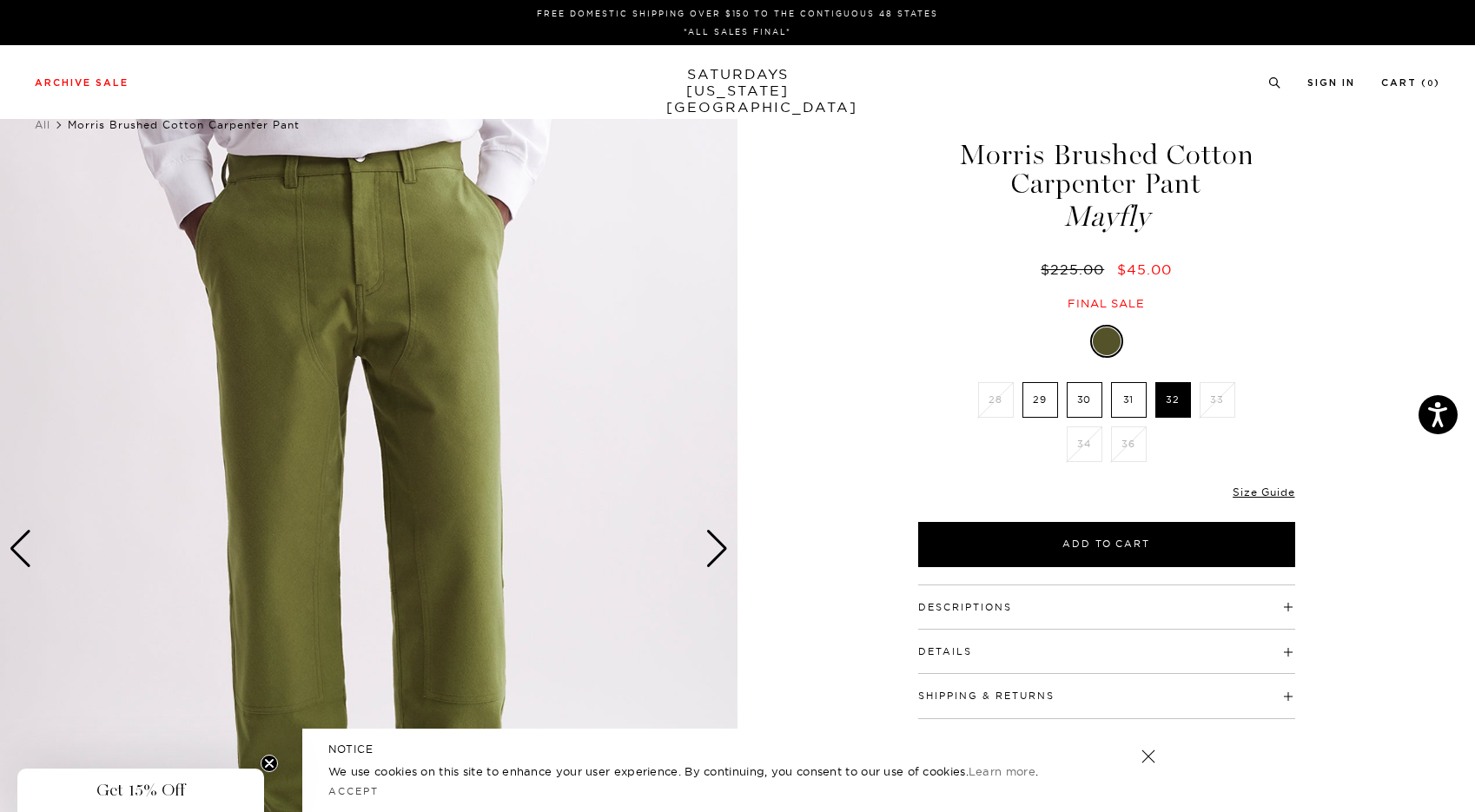
click at [1068, 401] on label "30" at bounding box center [1084, 400] width 36 height 36
click at [0, 0] on input "30" at bounding box center [0, 0] width 0 height 0
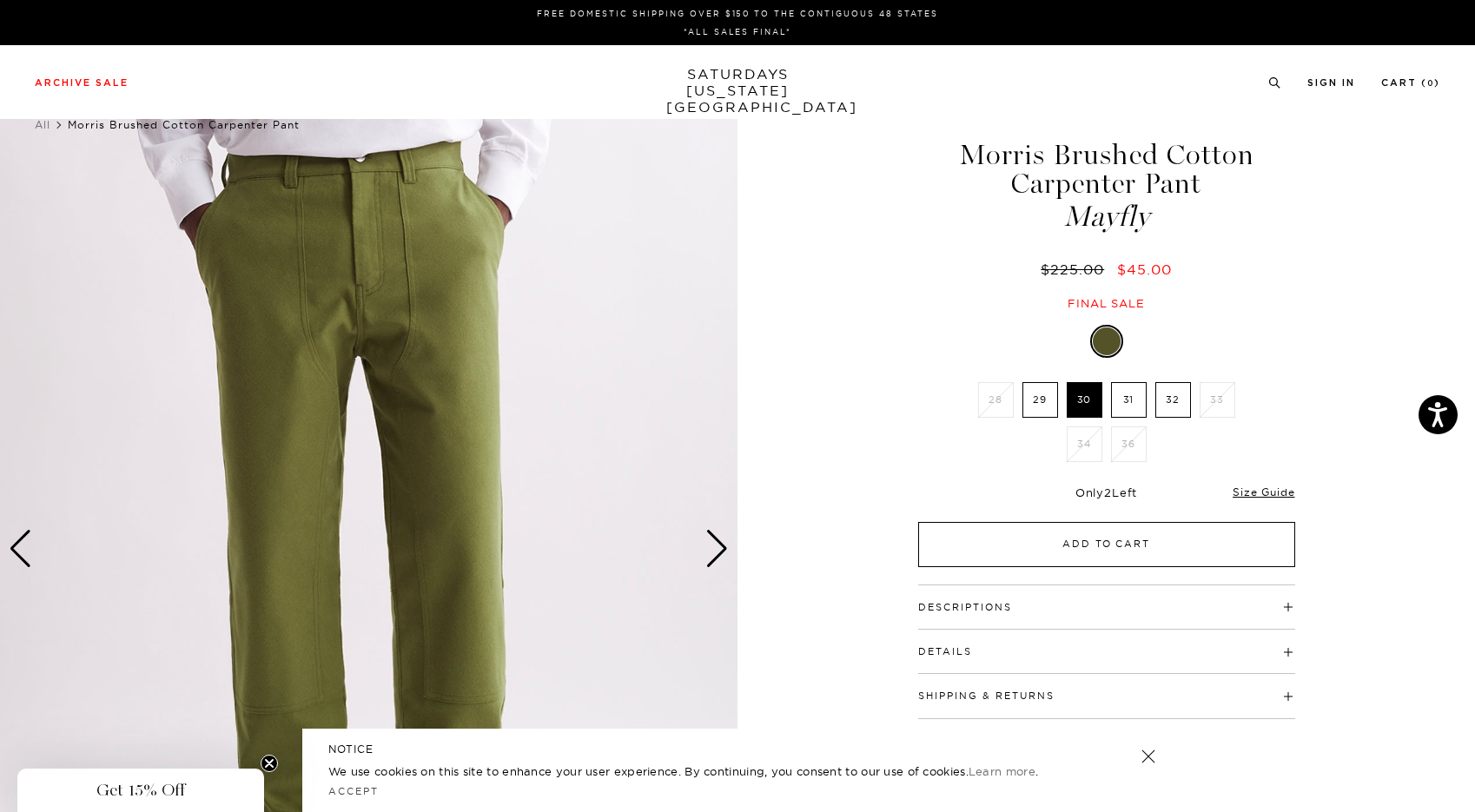
click at [1048, 543] on button "Add to Cart" at bounding box center [1107, 544] width 377 height 45
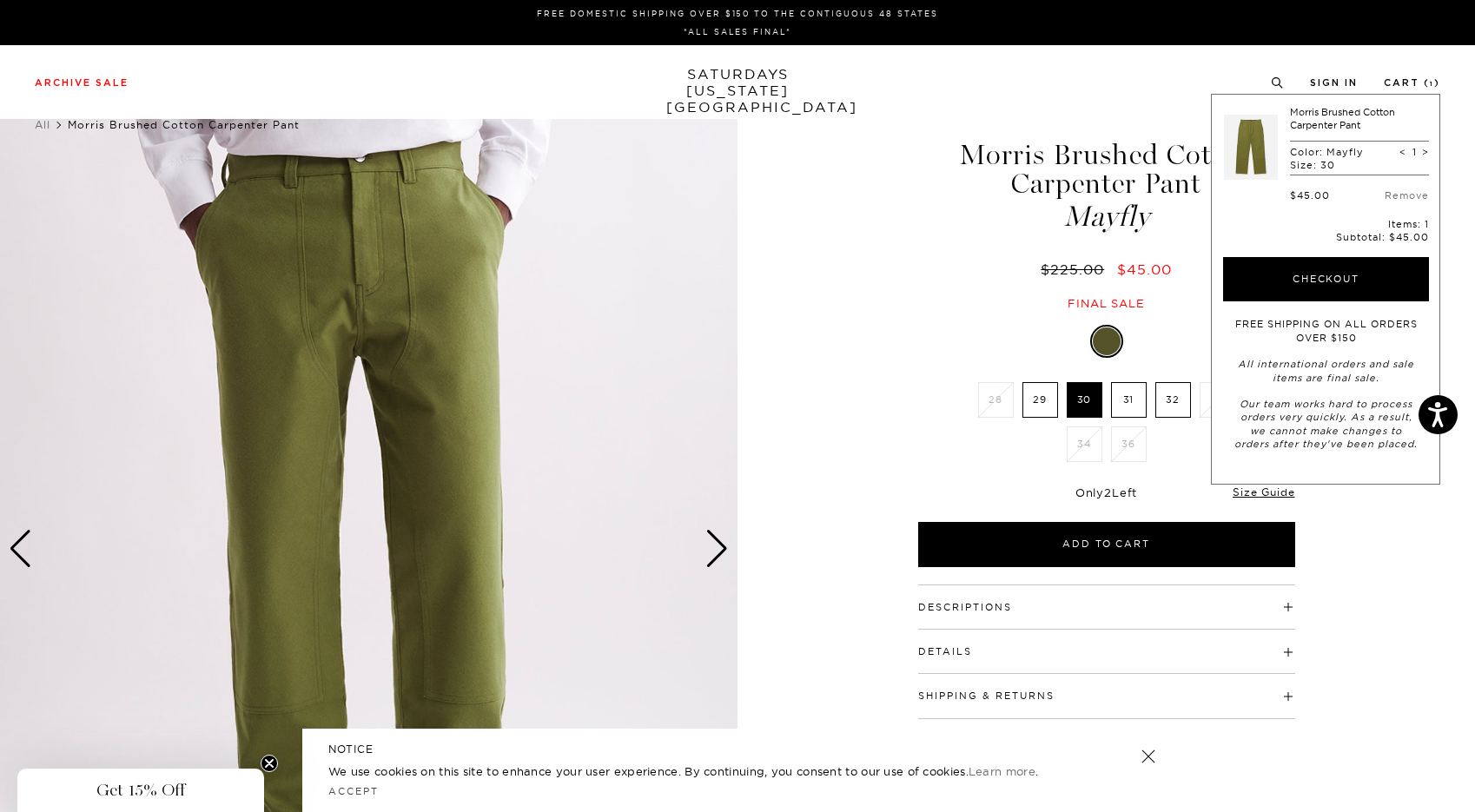
click at [872, 309] on div "2 / 4 Mayfly $45.00" at bounding box center [738, 549] width 1475 height 921
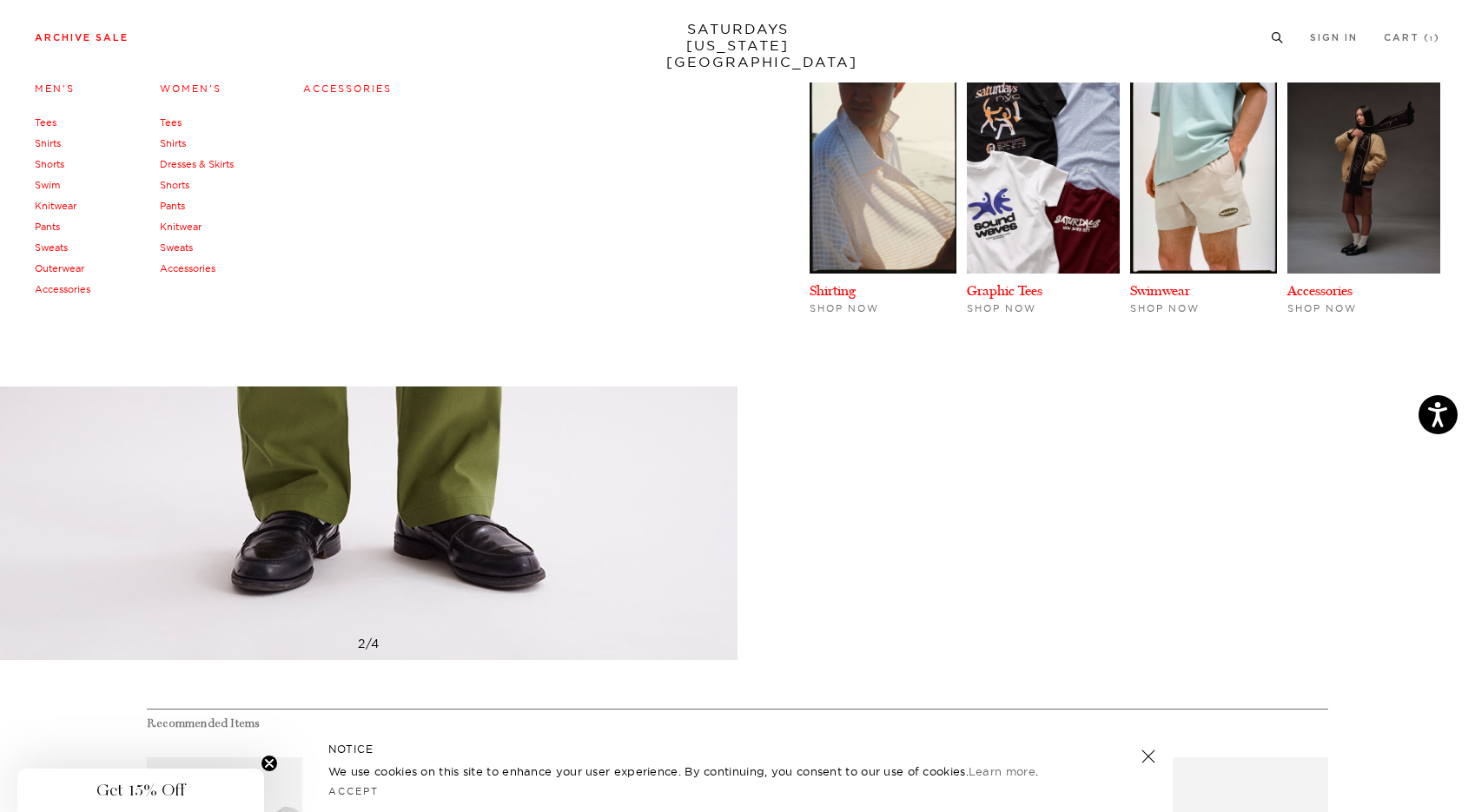
scroll to position [365, 10]
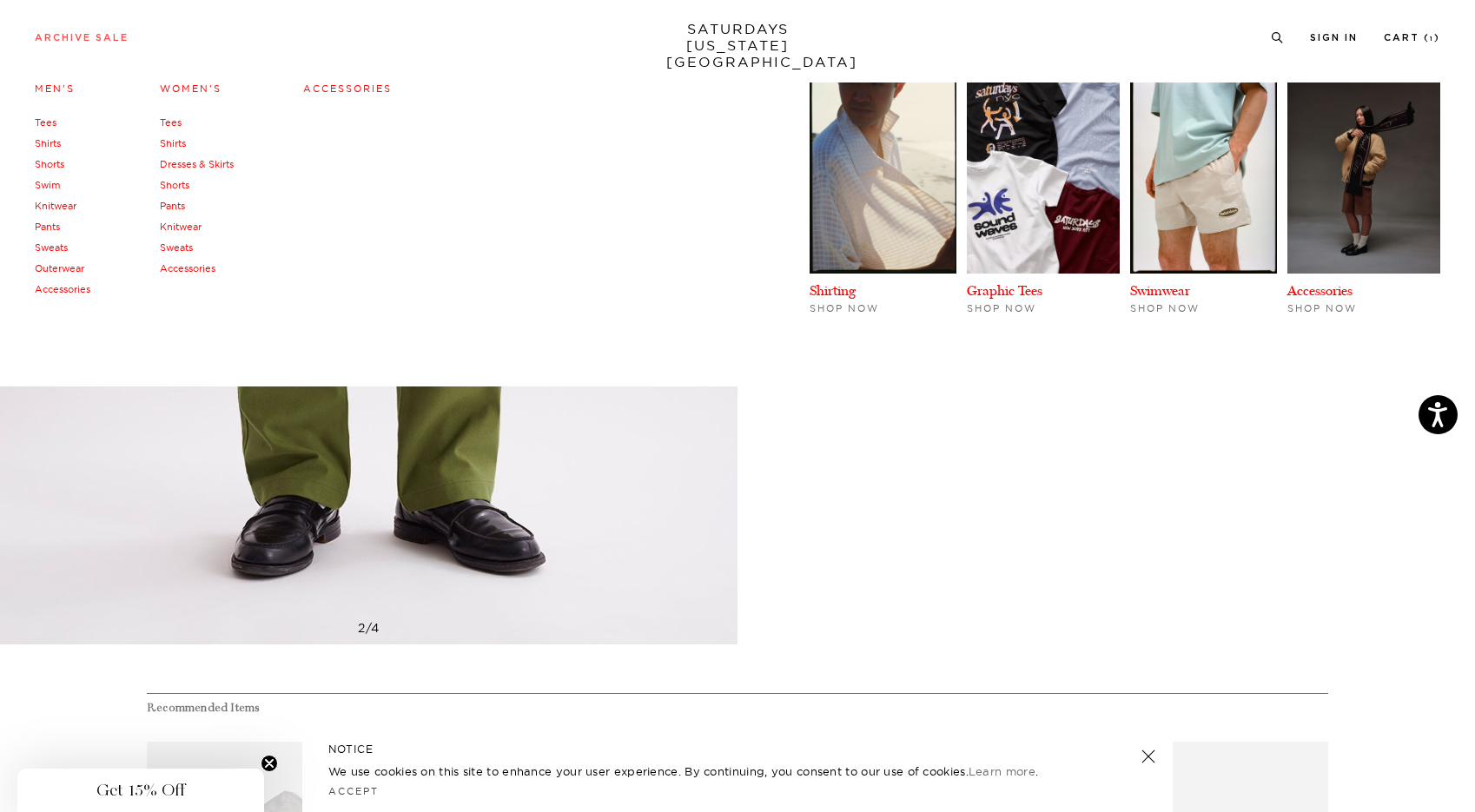
click at [81, 37] on link "Archive Sale" at bounding box center [81, 37] width 93 height 10
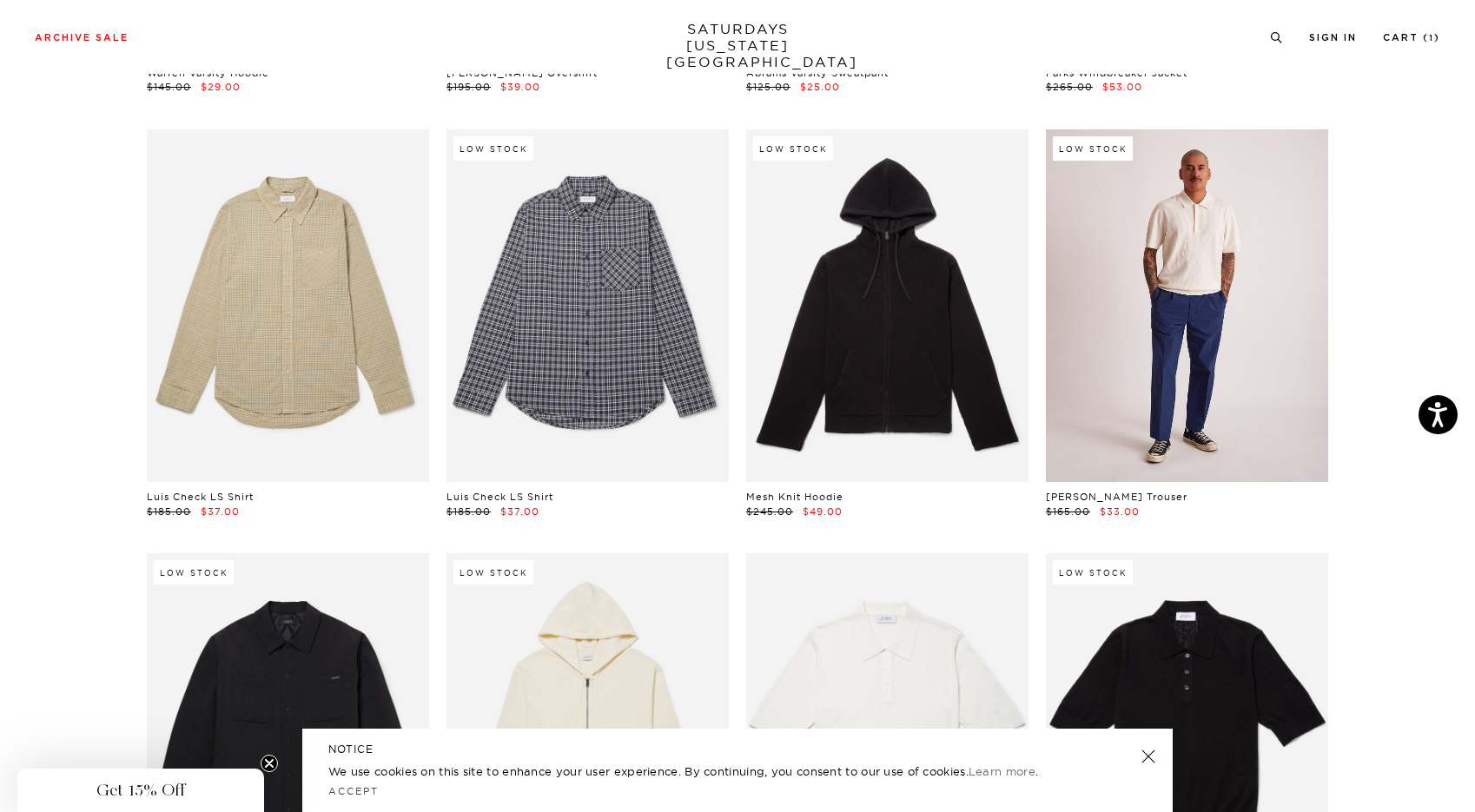
scroll to position [16598, 11]
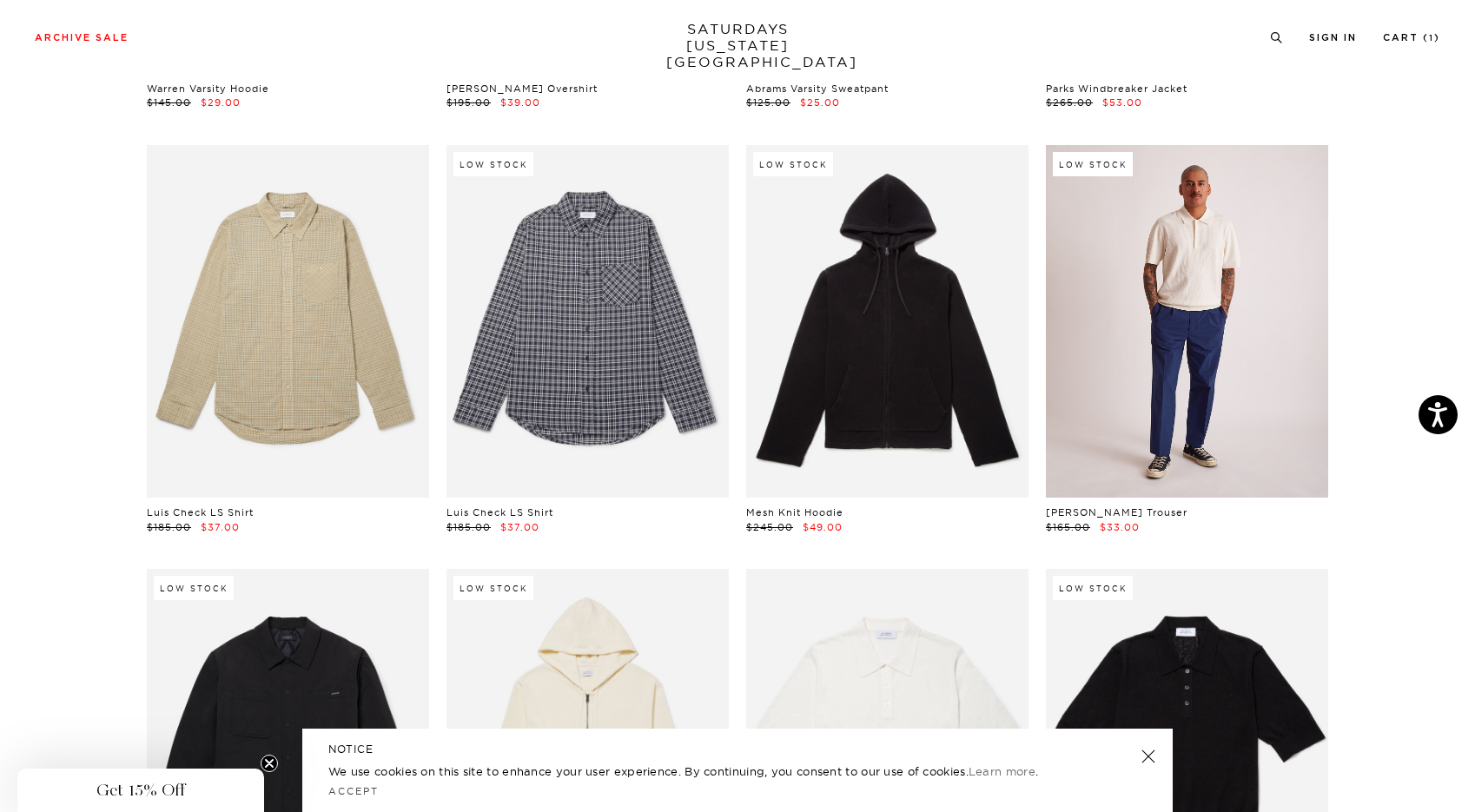
click at [1213, 322] on link at bounding box center [1187, 321] width 282 height 352
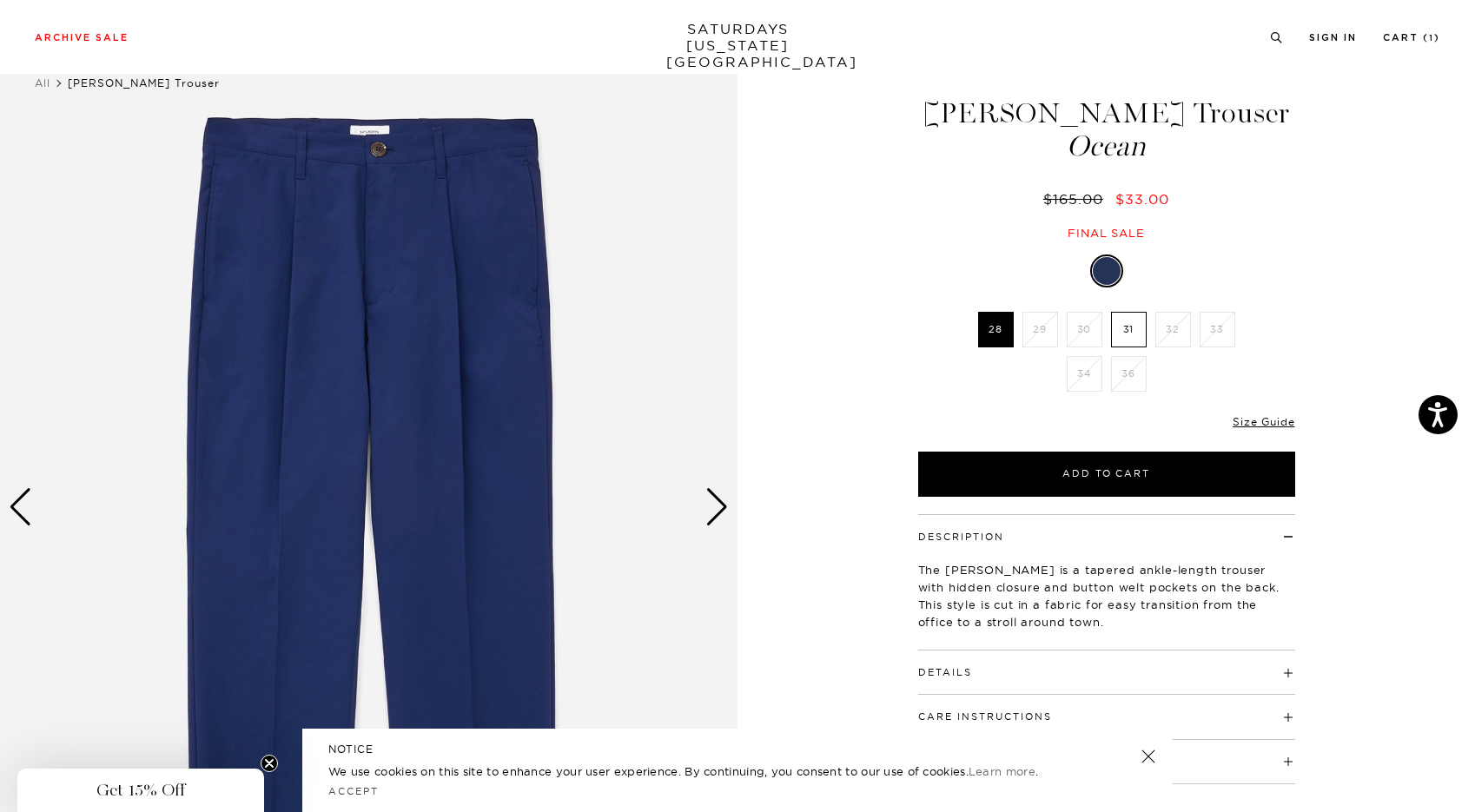
scroll to position [43, 0]
click at [720, 508] on div "Next slide" at bounding box center [717, 506] width 23 height 38
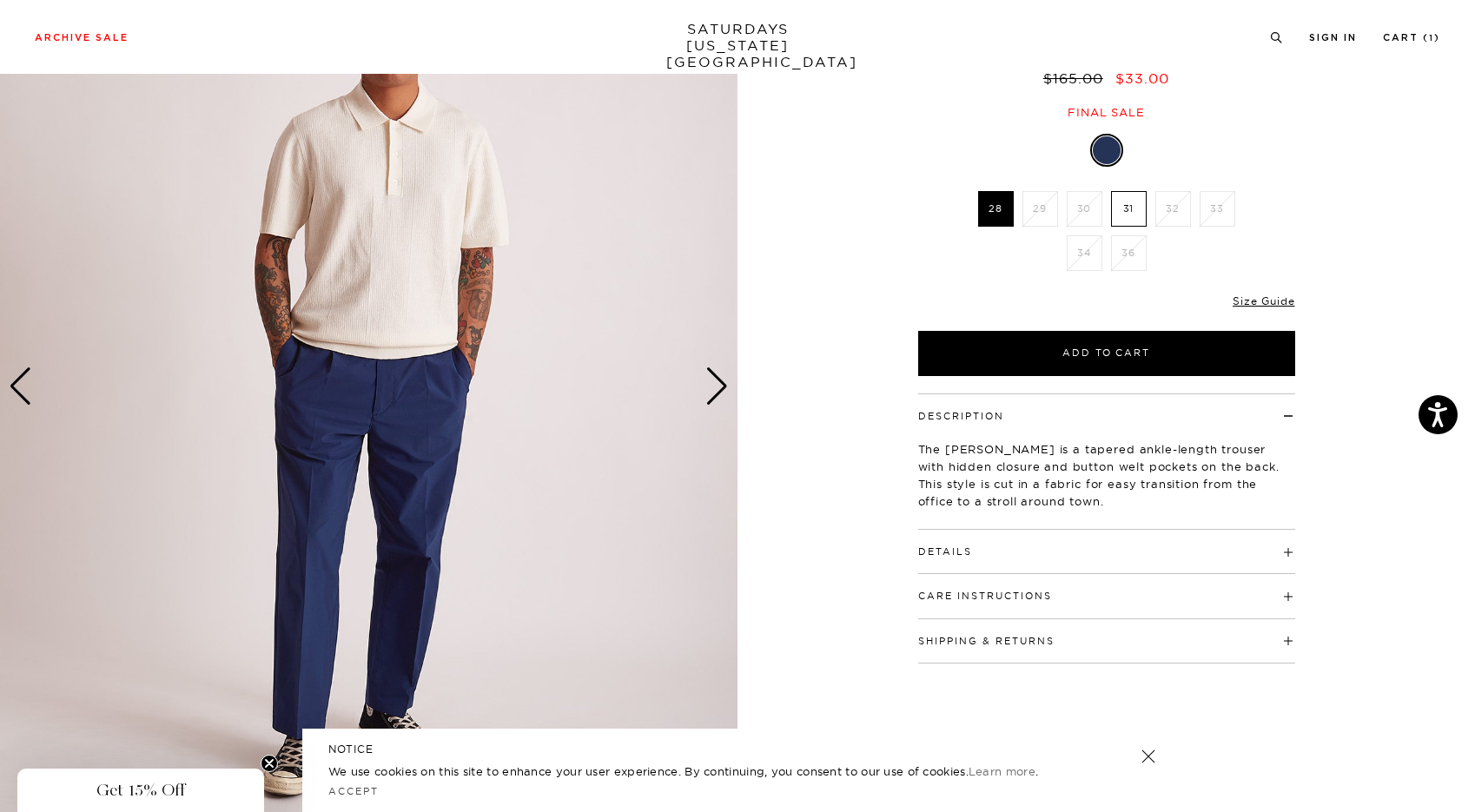
scroll to position [159, 0]
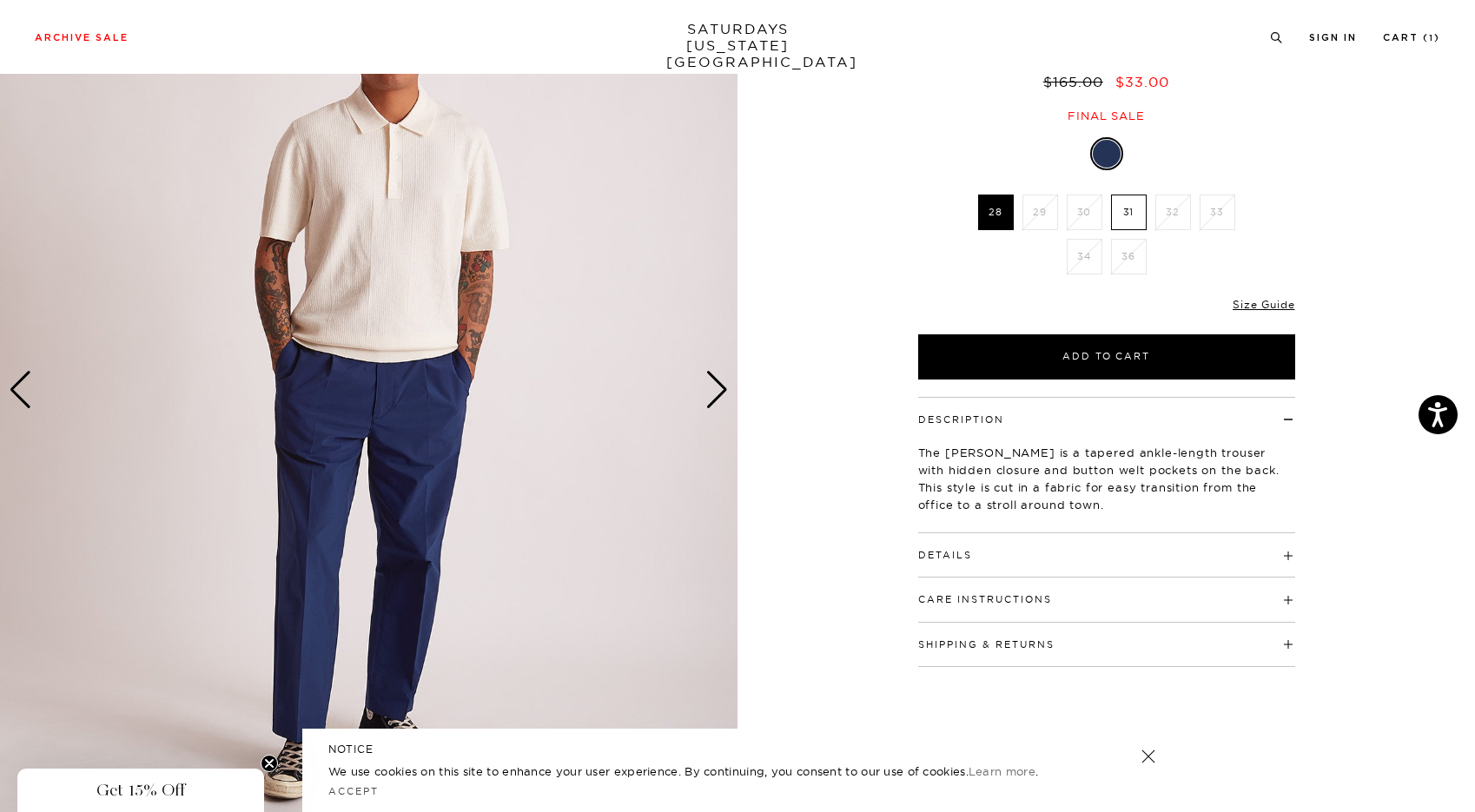
click at [713, 397] on div "Next slide" at bounding box center [717, 390] width 23 height 38
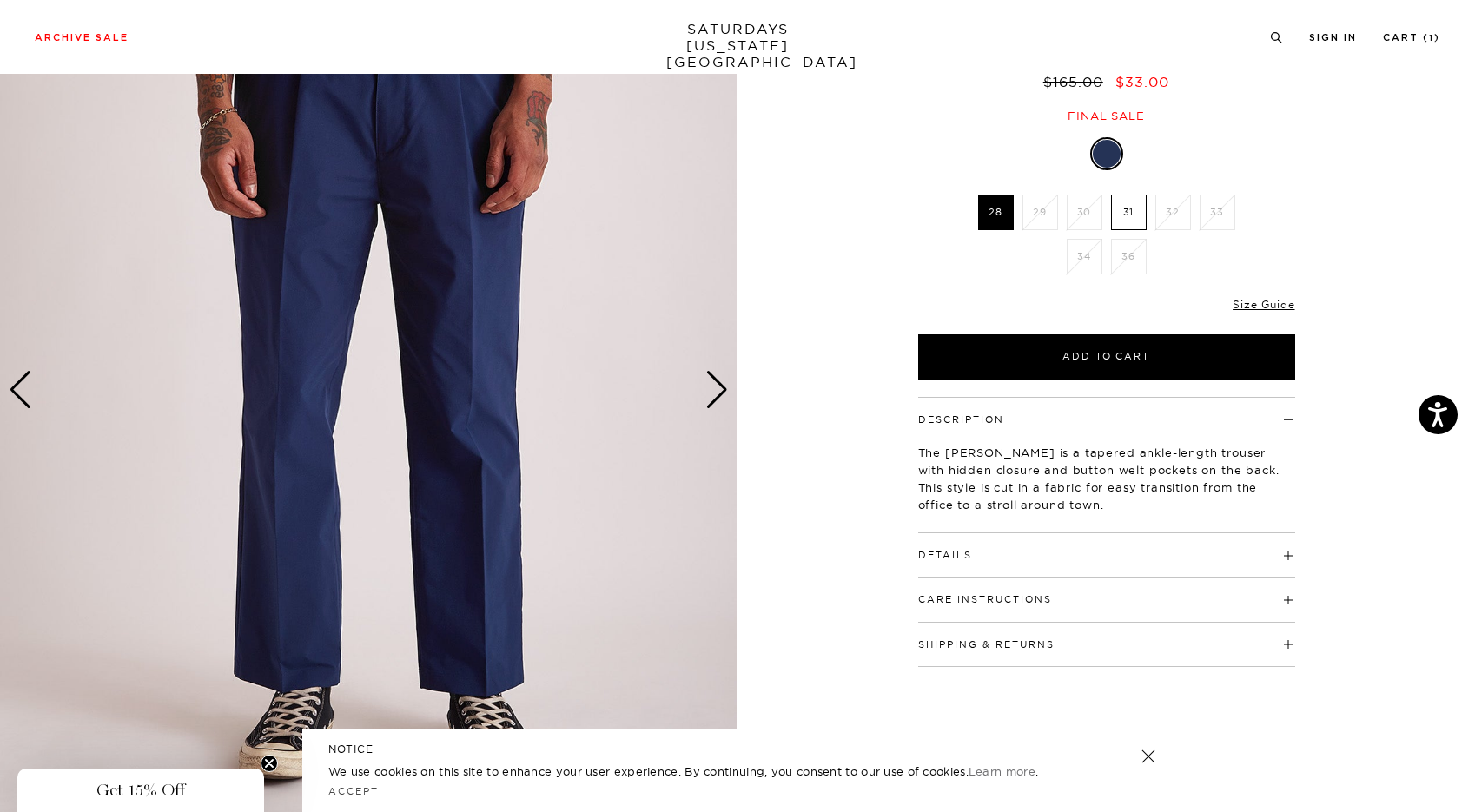
click at [713, 397] on div "Next slide" at bounding box center [717, 390] width 23 height 38
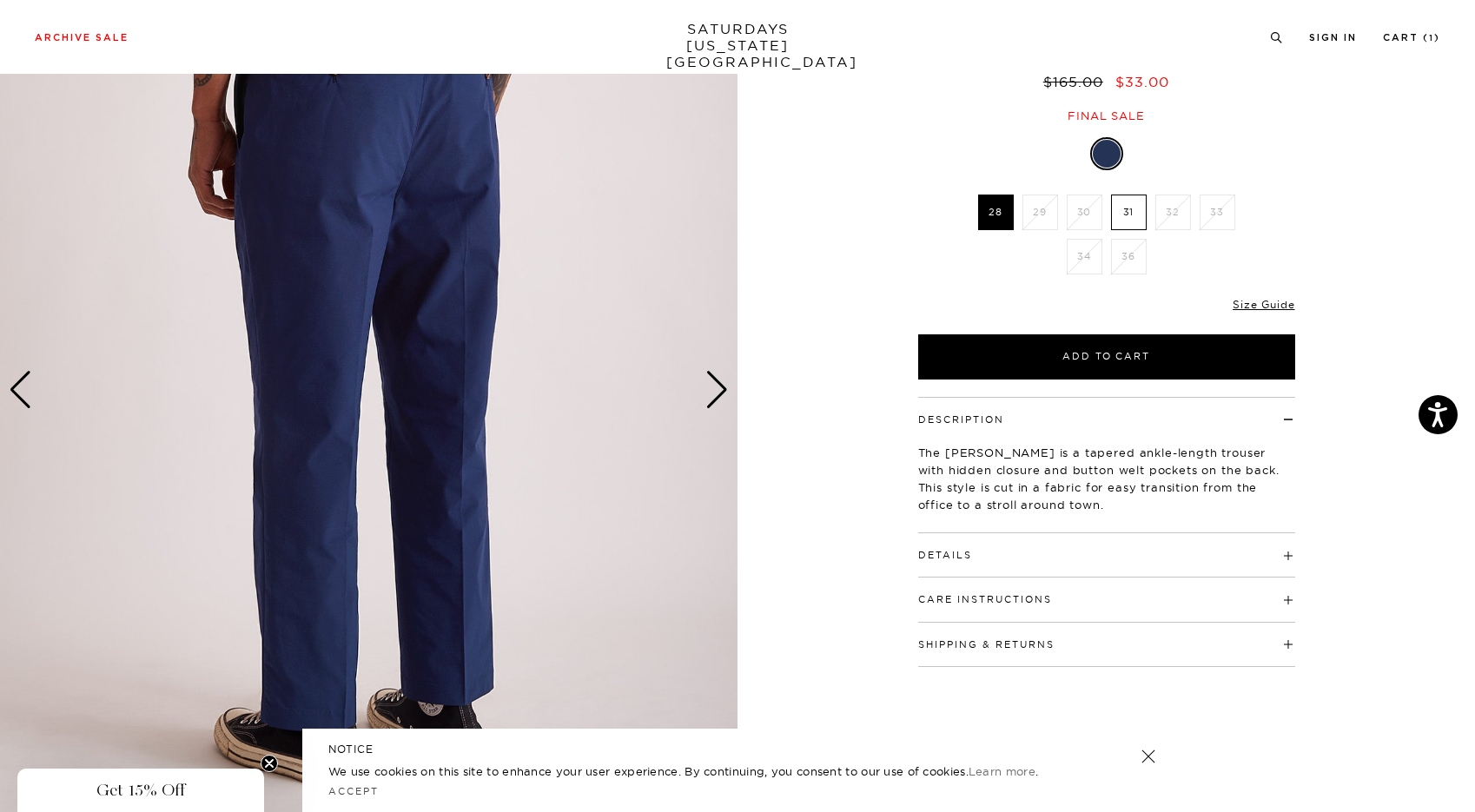
click at [713, 397] on div "Next slide" at bounding box center [717, 390] width 23 height 38
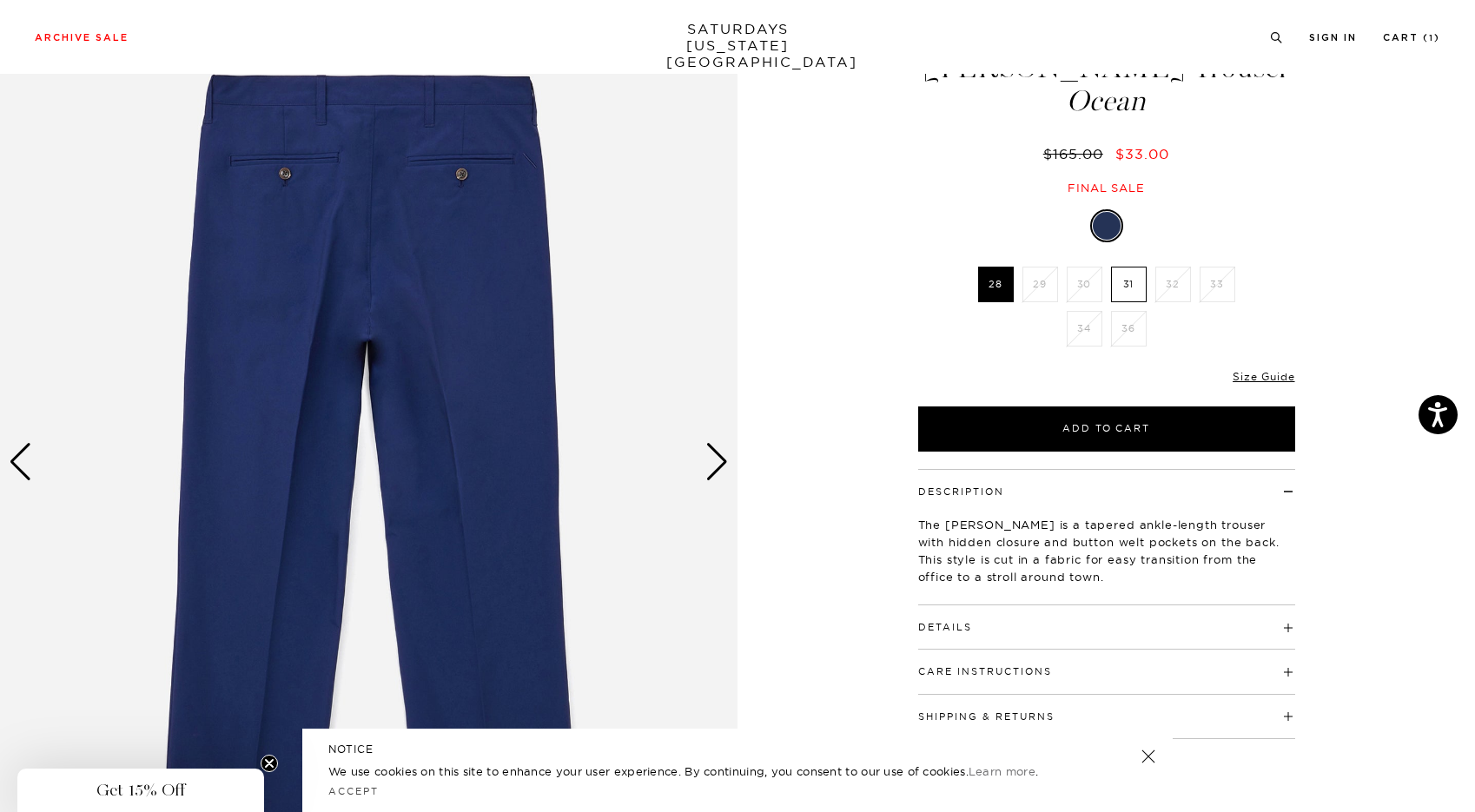
scroll to position [92, 0]
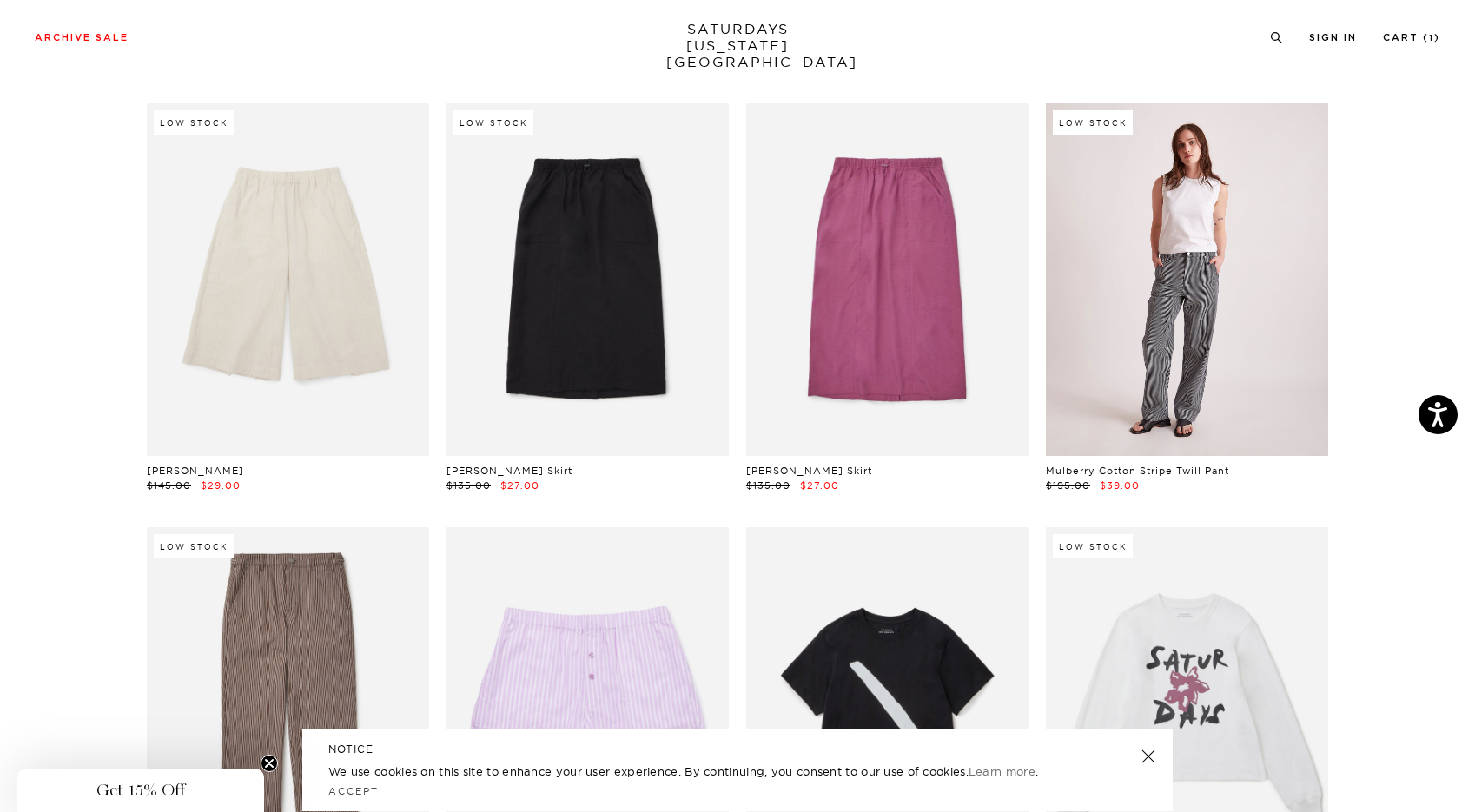
scroll to position [18757, 11]
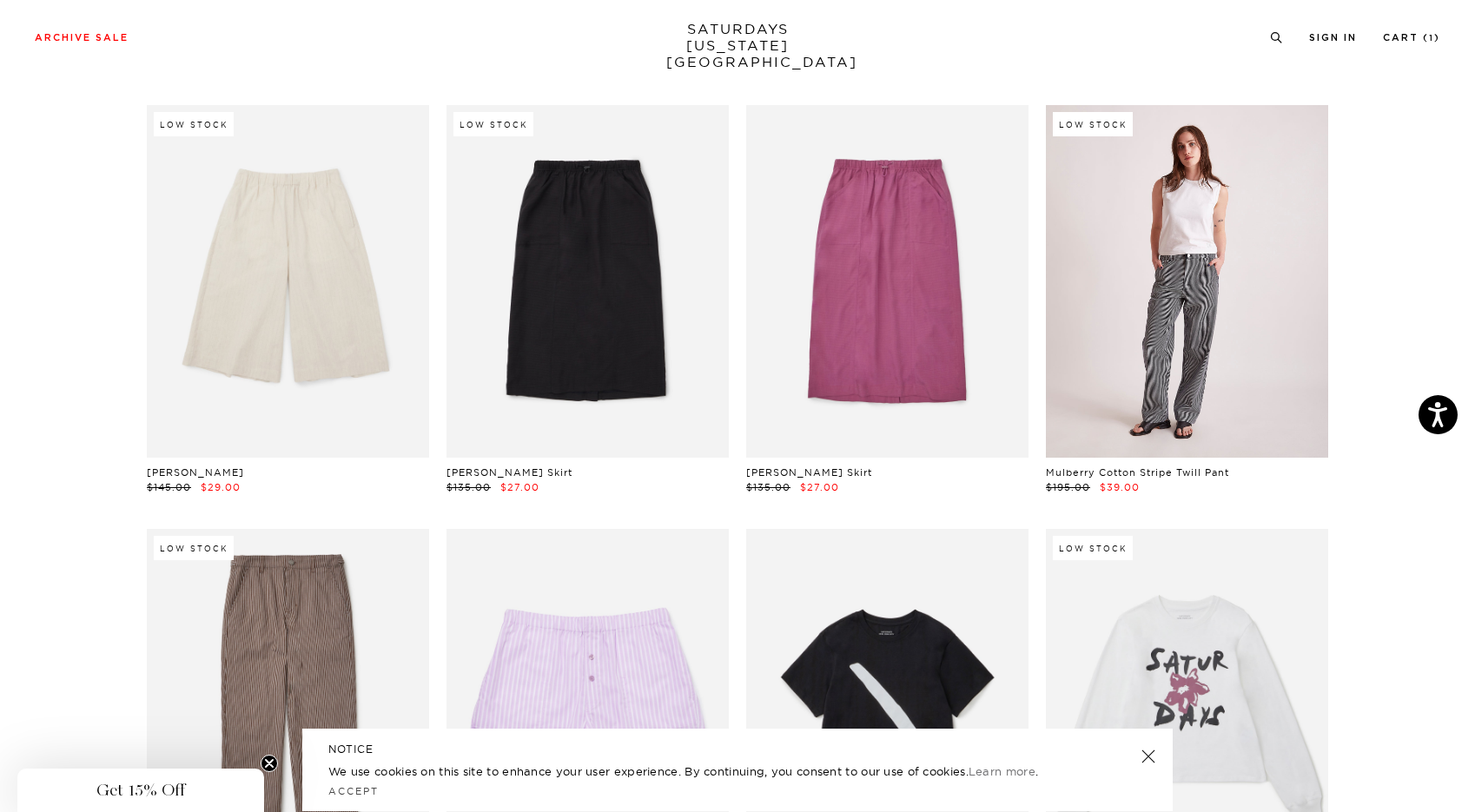
click at [1264, 298] on link at bounding box center [1187, 281] width 282 height 352
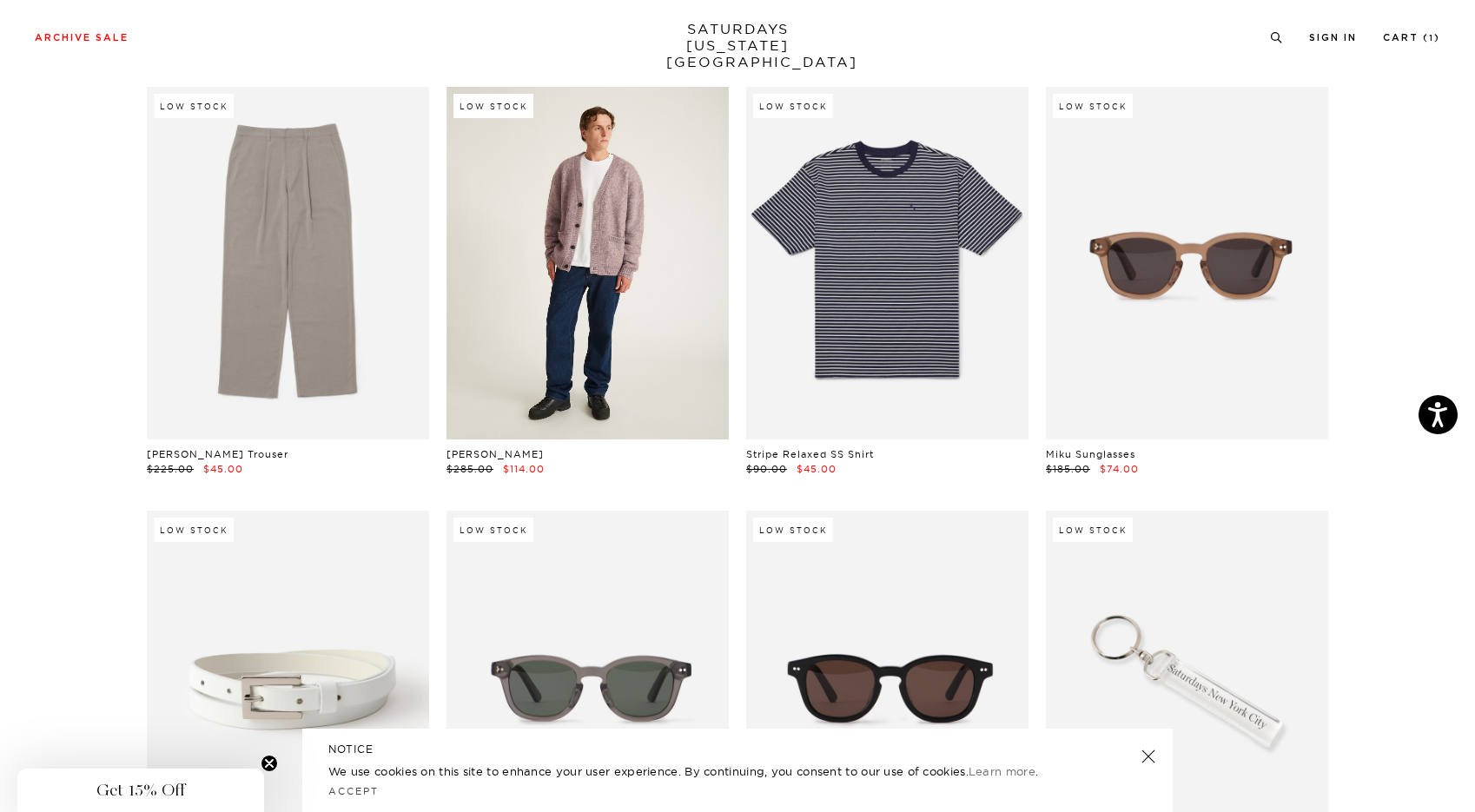
scroll to position [27682, 11]
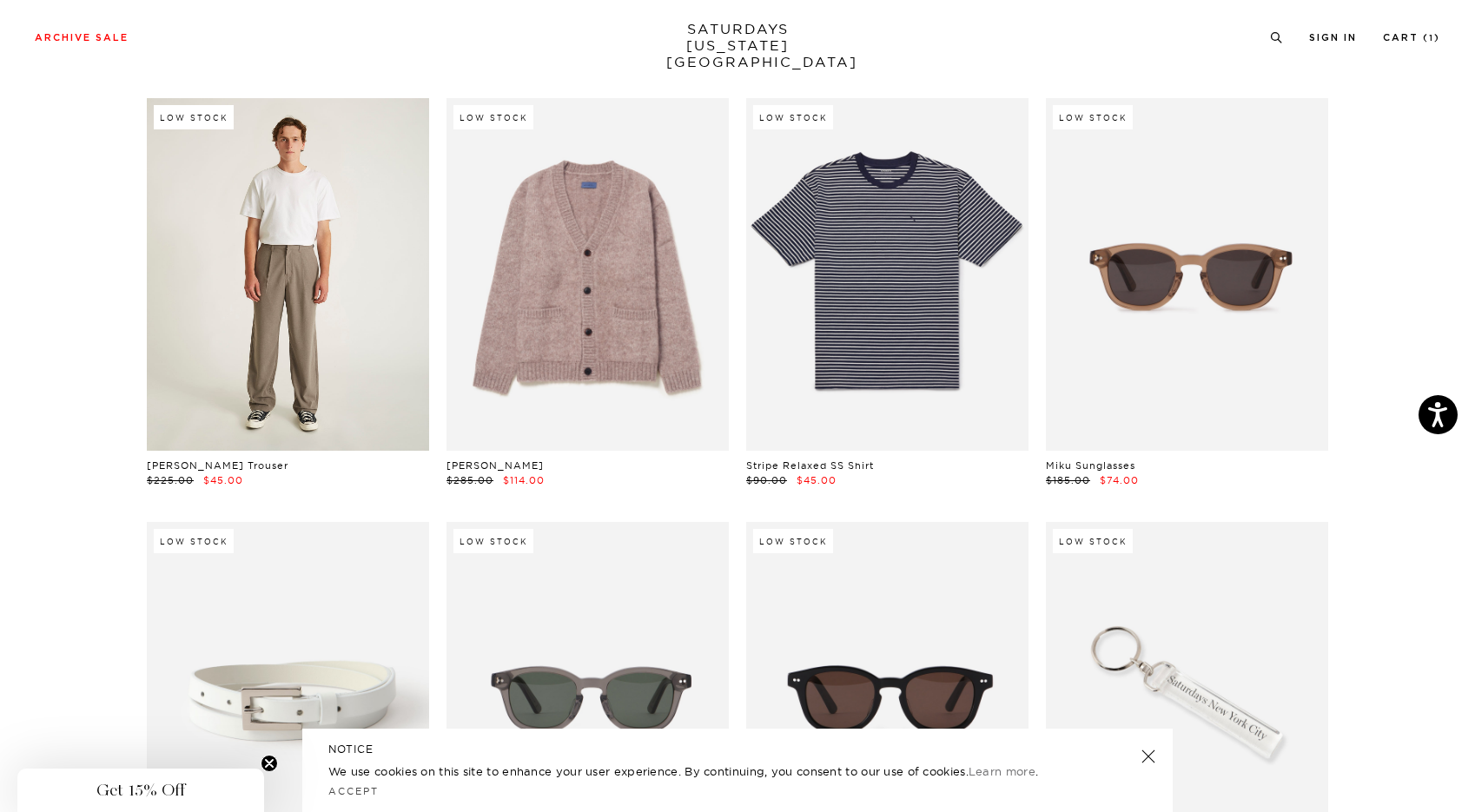
click at [218, 232] on link at bounding box center [287, 274] width 282 height 352
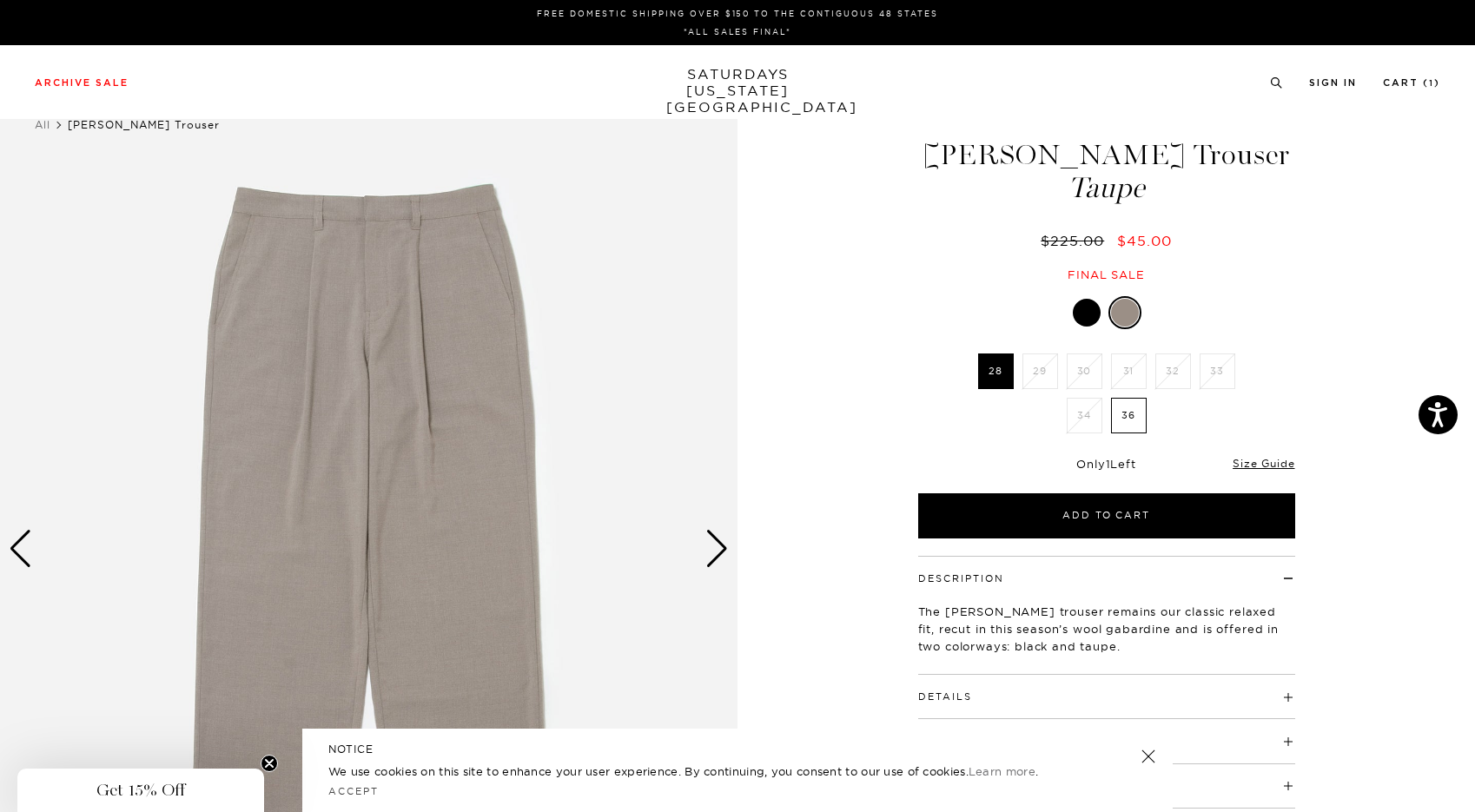
click at [1087, 318] on div at bounding box center [1086, 312] width 28 height 28
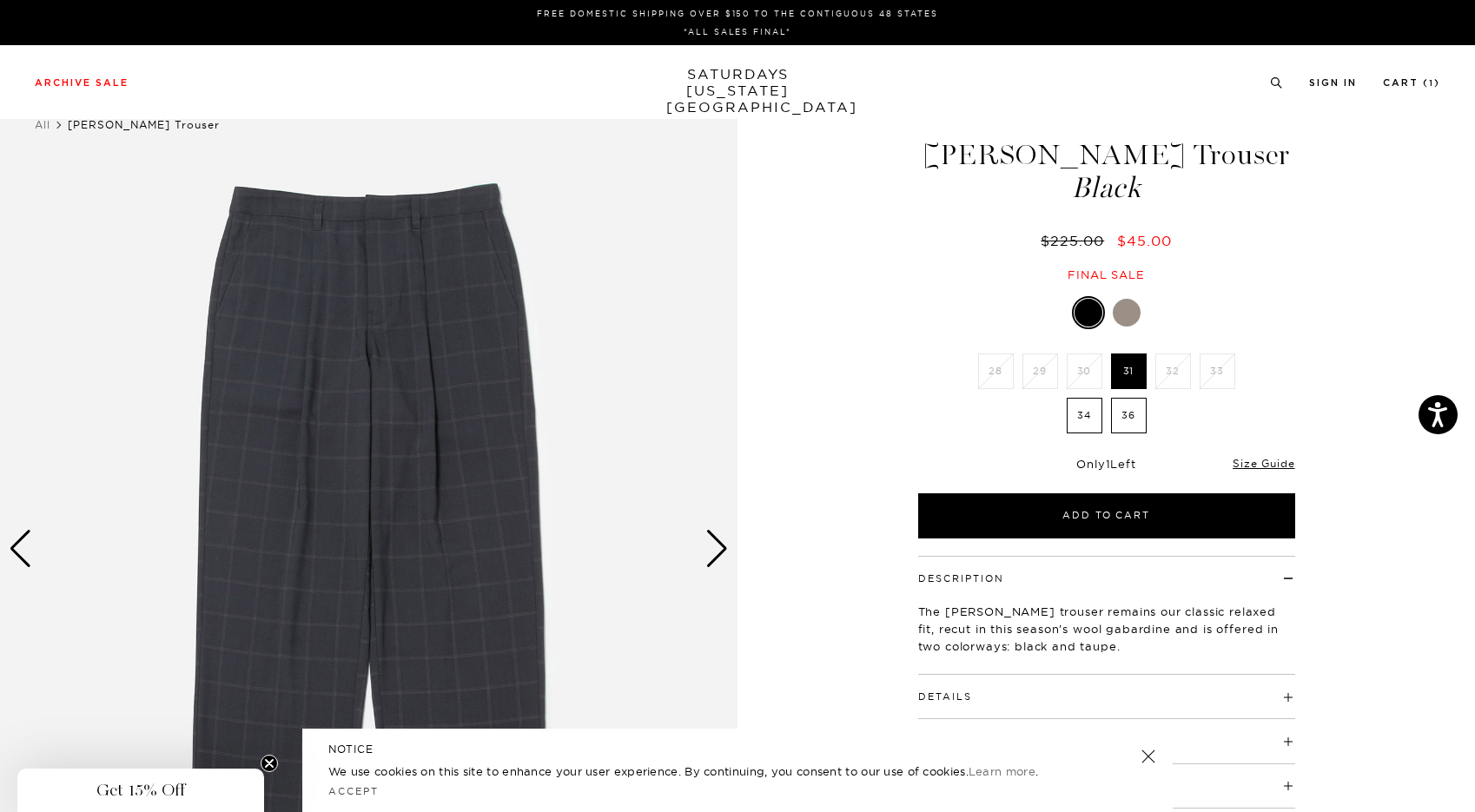
click at [724, 573] on img at bounding box center [368, 549] width 738 height 921
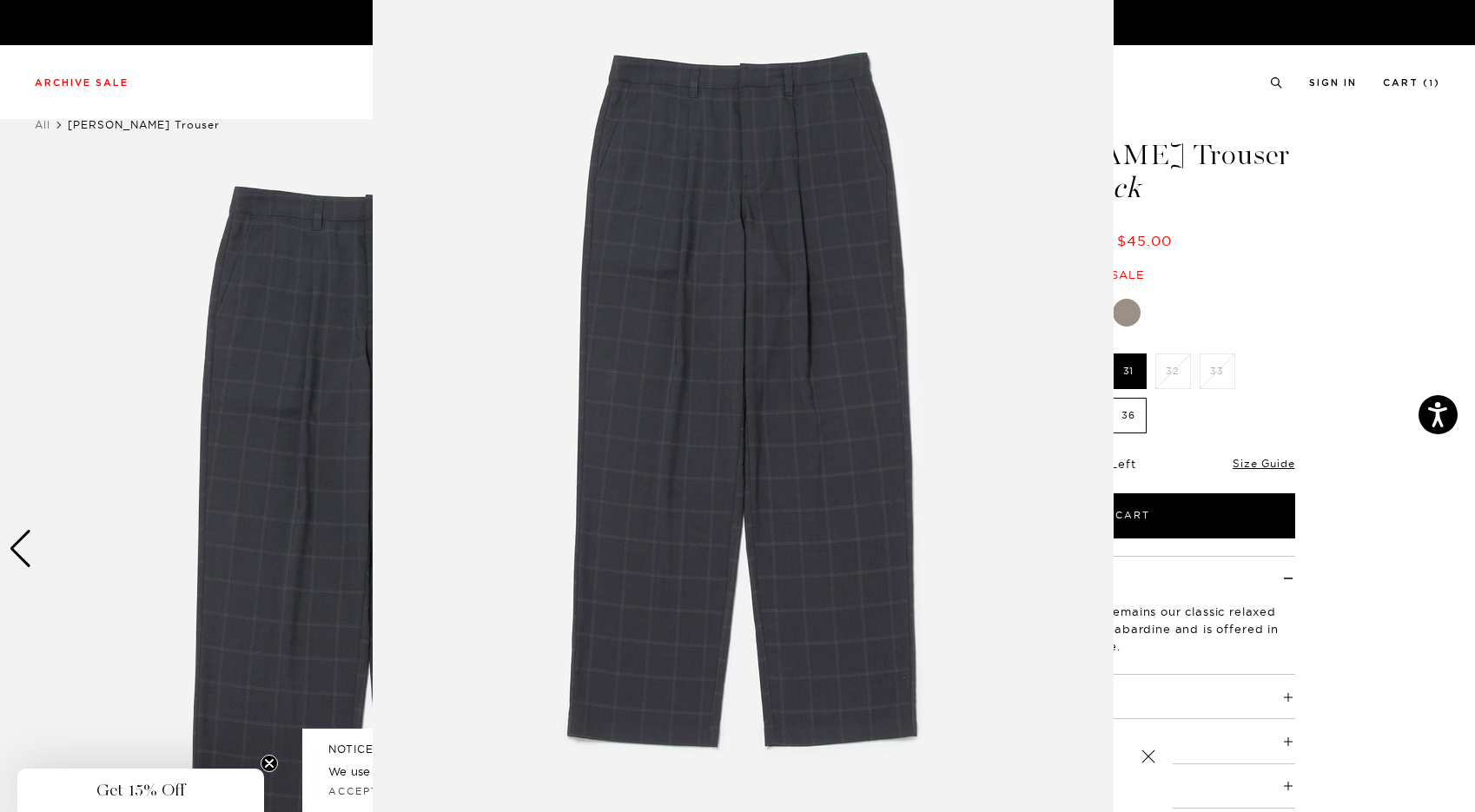
scroll to position [41, 0]
click at [181, 503] on figure at bounding box center [738, 406] width 1475 height 812
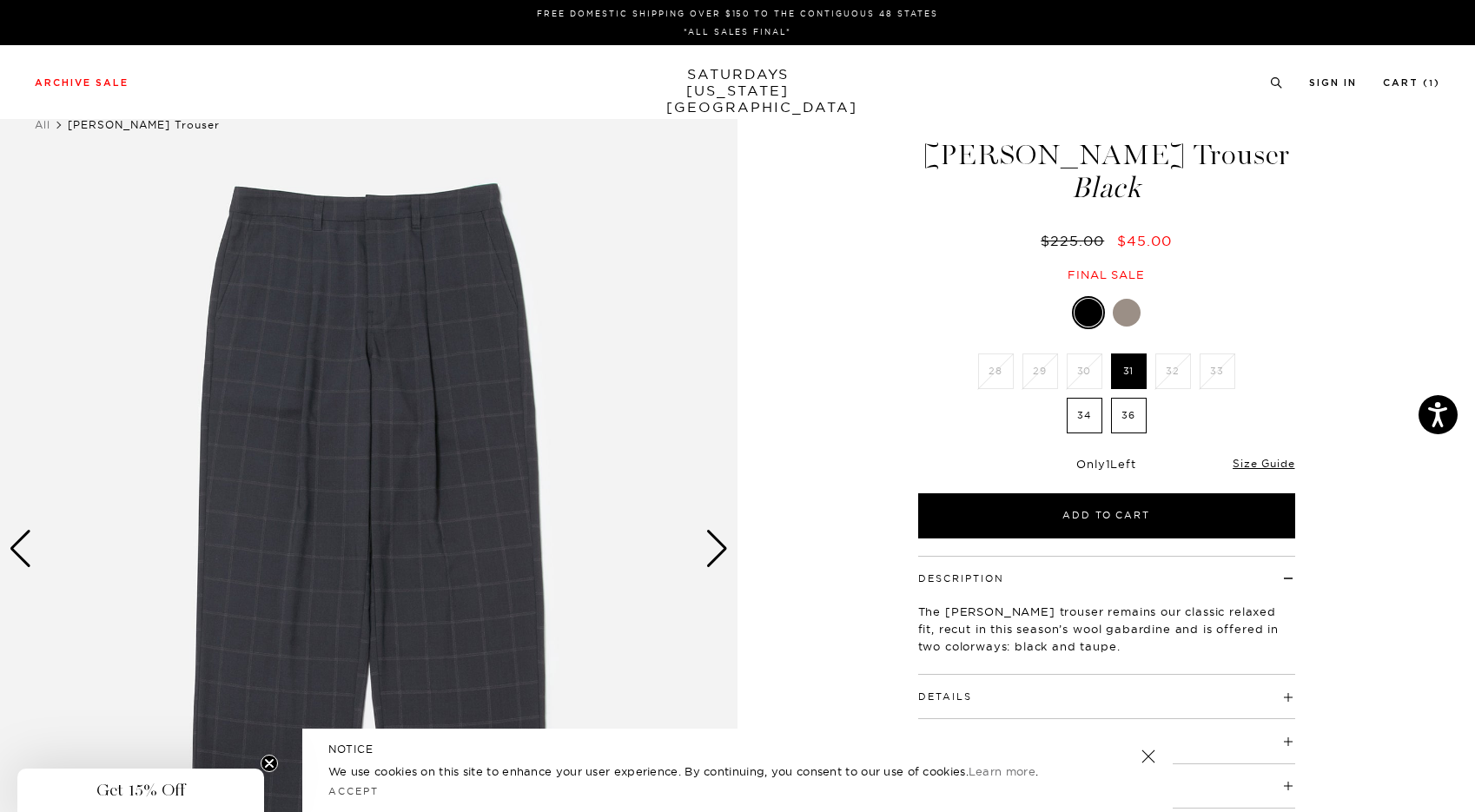
click at [718, 549] on div "Next slide" at bounding box center [717, 549] width 23 height 38
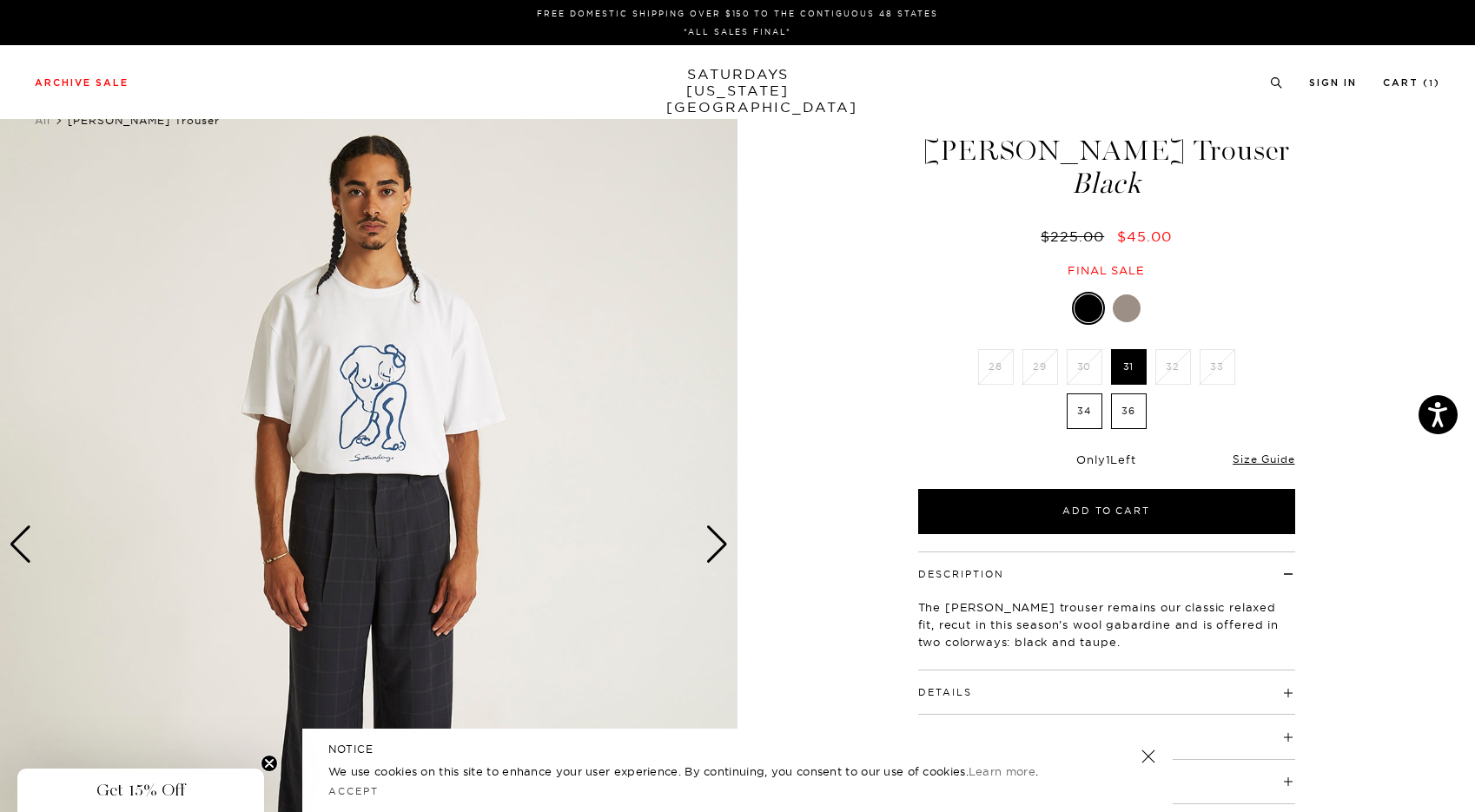
scroll to position [0, 1]
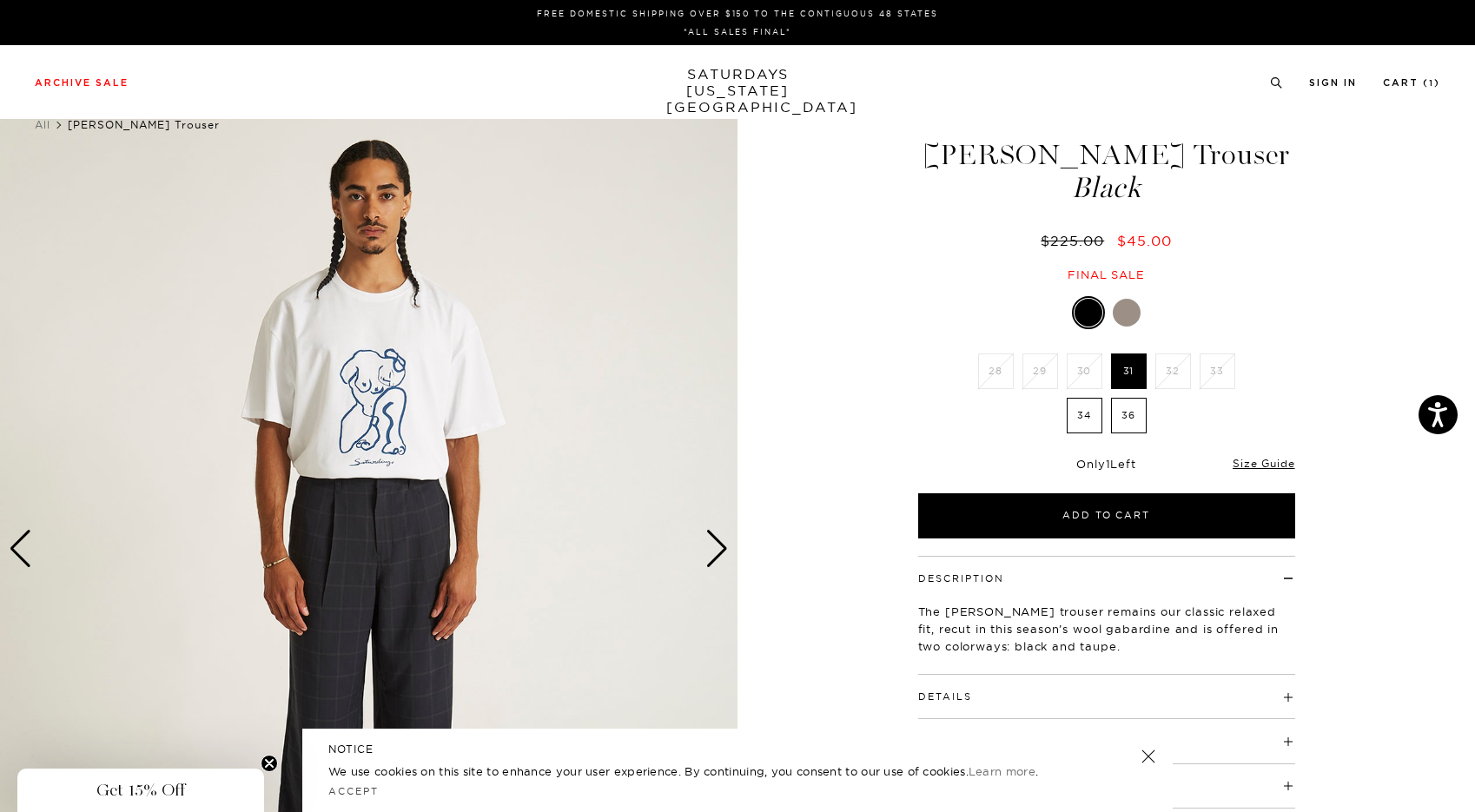
click at [1130, 301] on div at bounding box center [1126, 312] width 28 height 28
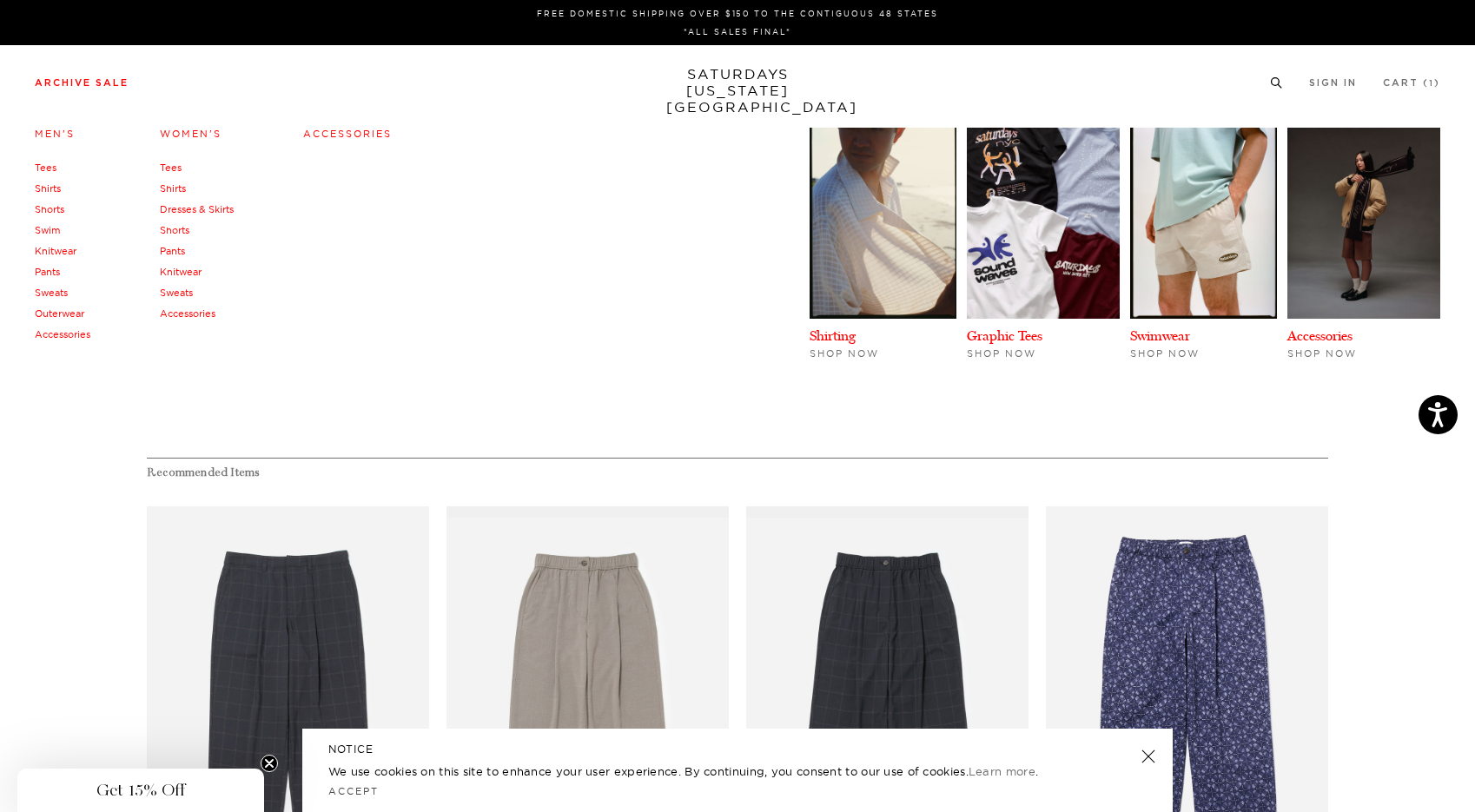
scroll to position [0, 11]
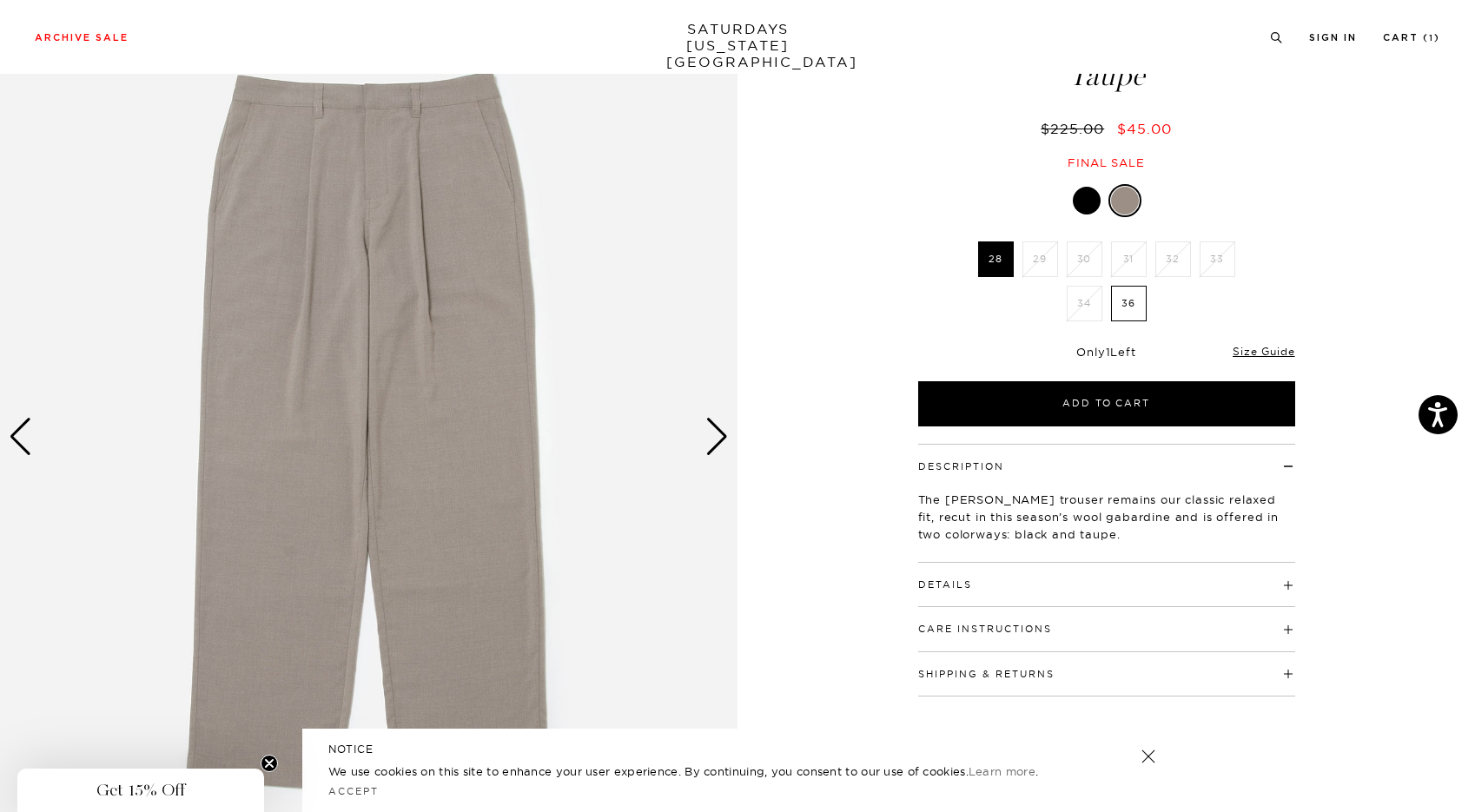
scroll to position [110, 0]
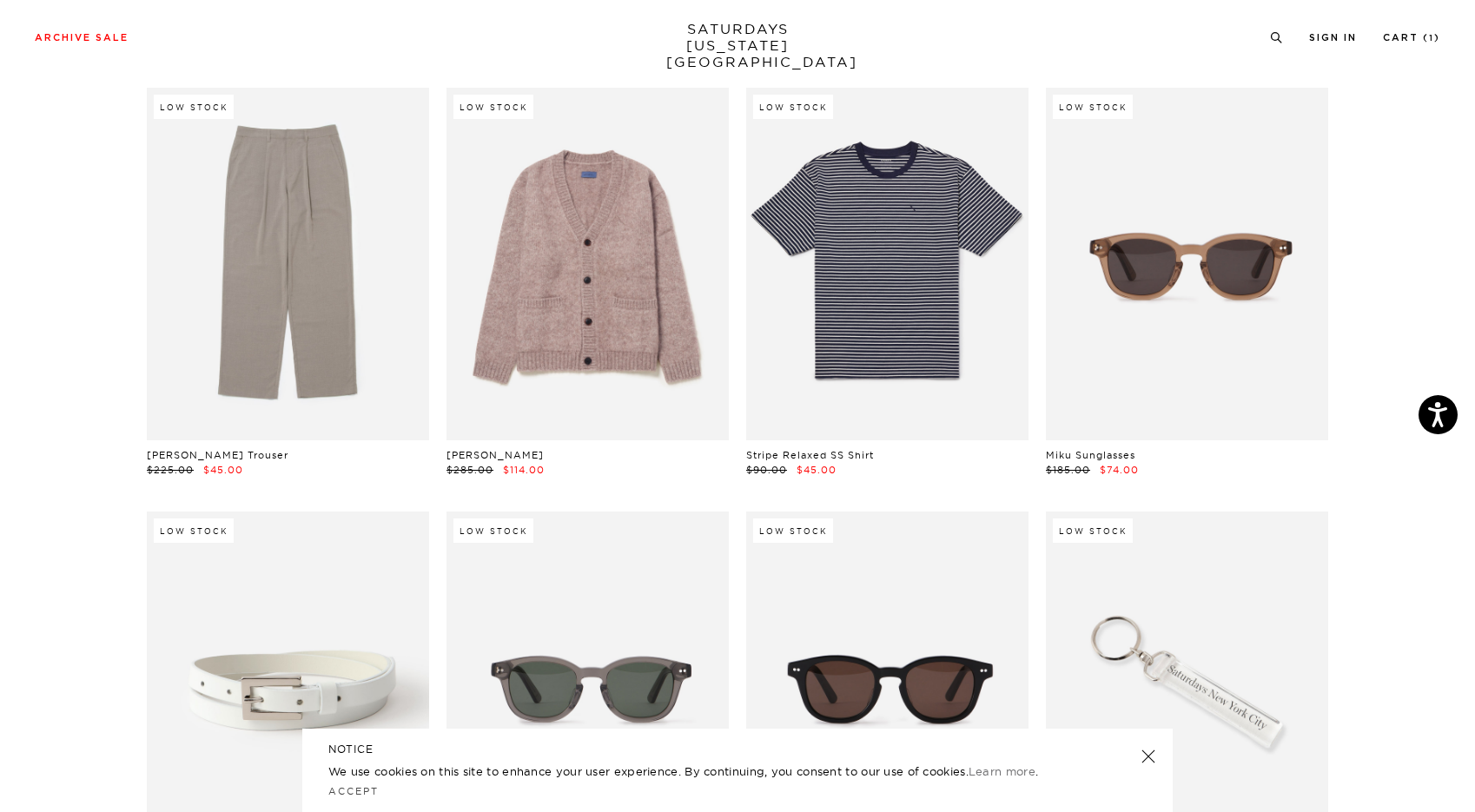
scroll to position [27692, 11]
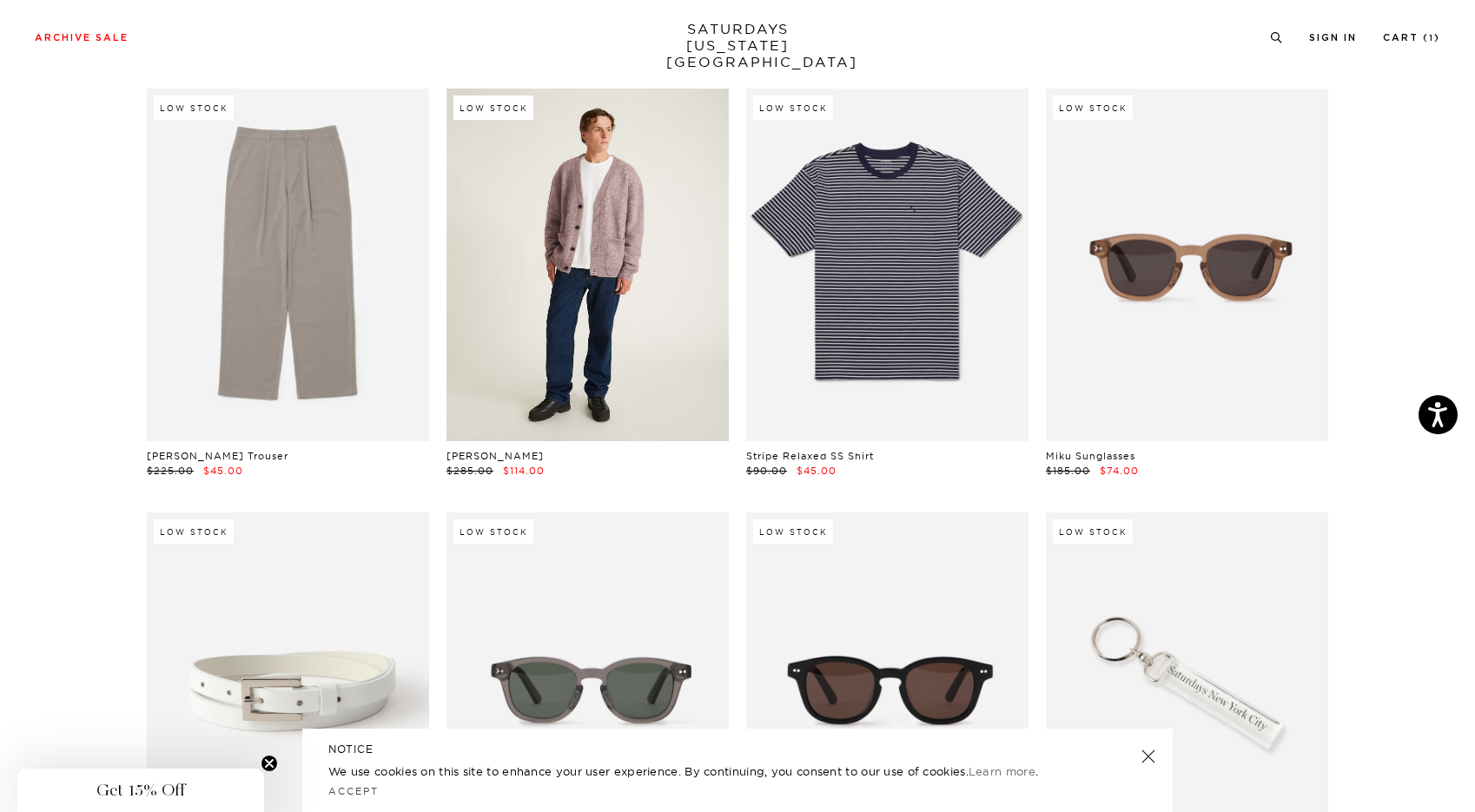
click at [596, 232] on link at bounding box center [587, 265] width 282 height 352
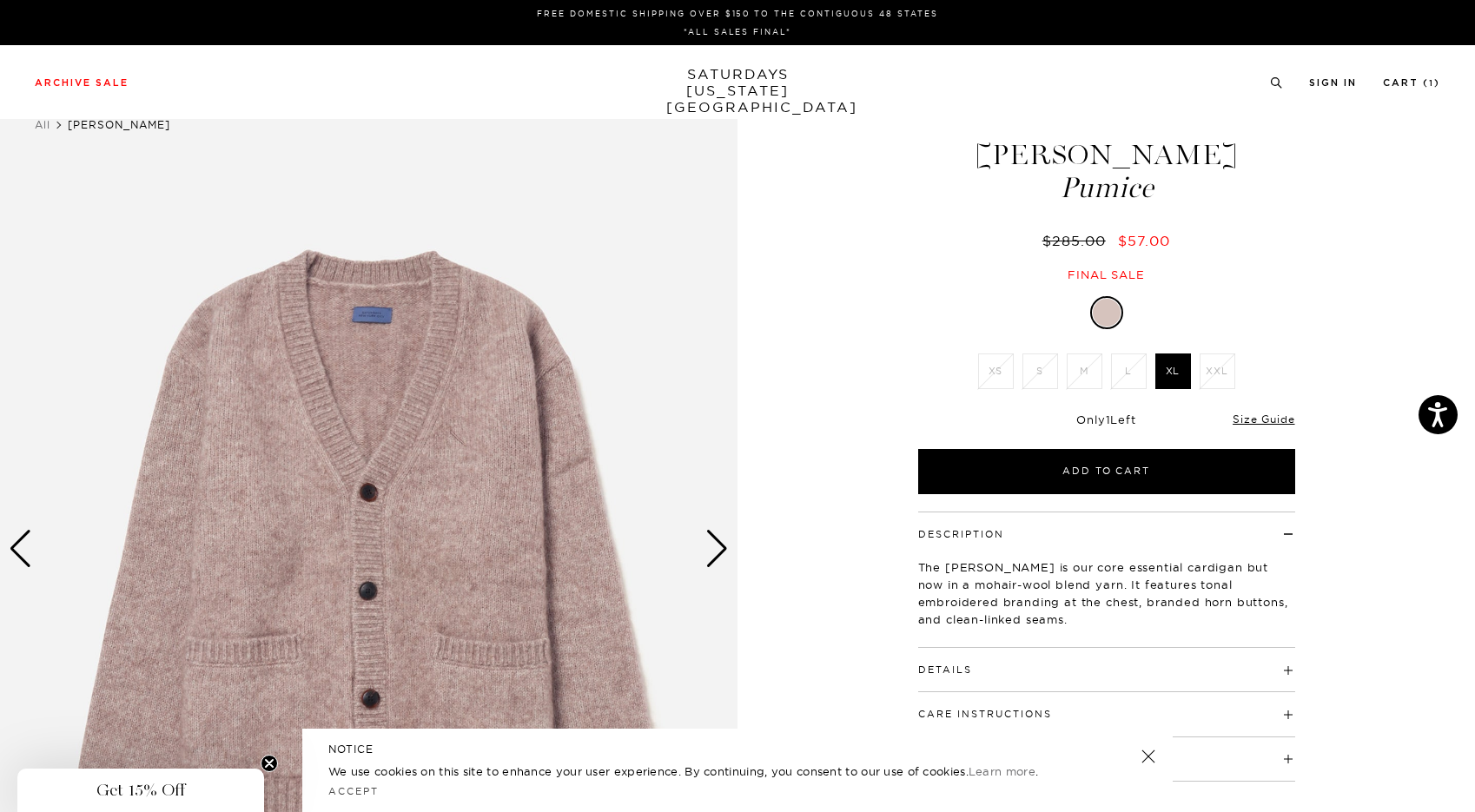
click at [717, 543] on div "Next slide" at bounding box center [717, 549] width 23 height 38
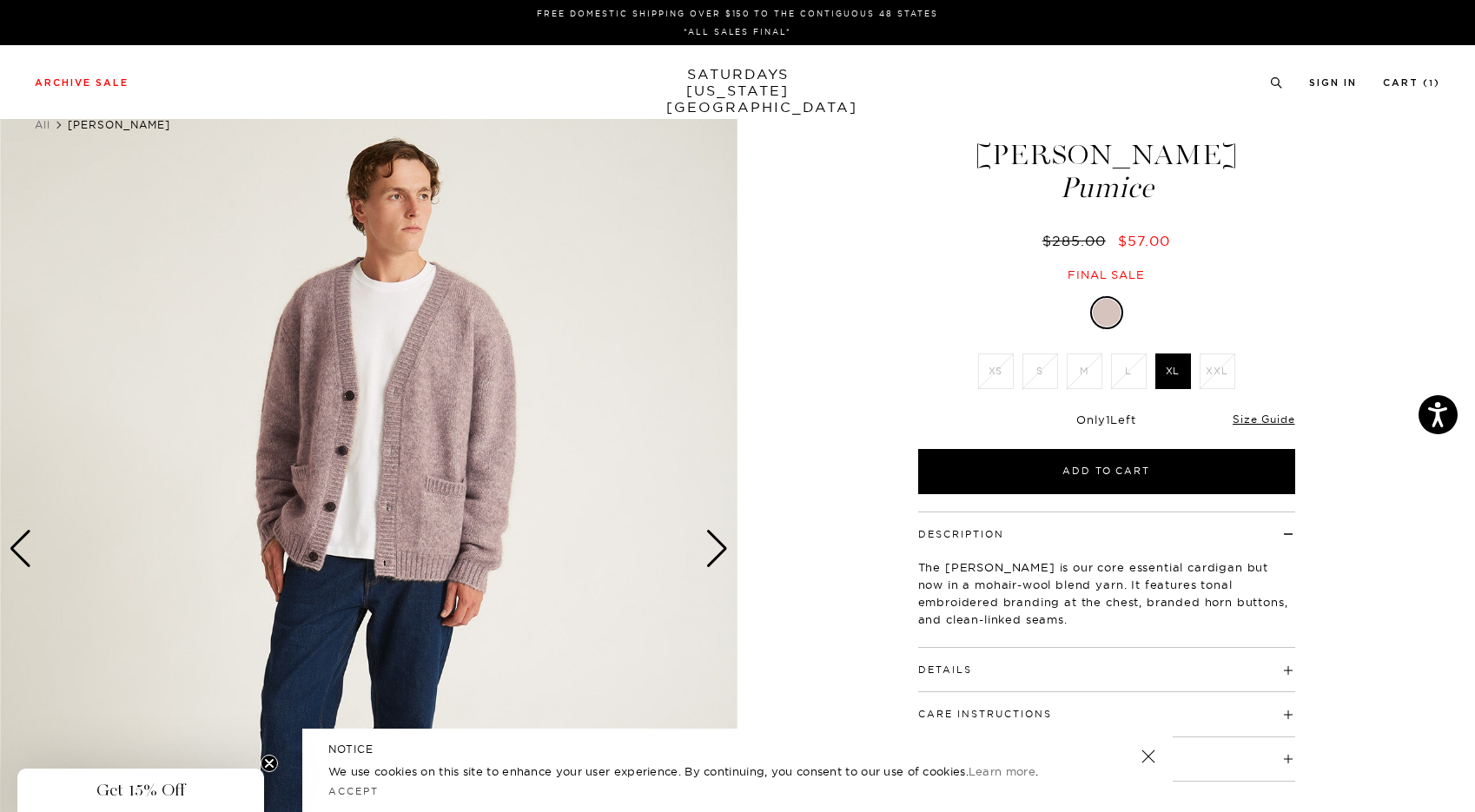
click at [717, 543] on div "Next slide" at bounding box center [717, 549] width 23 height 38
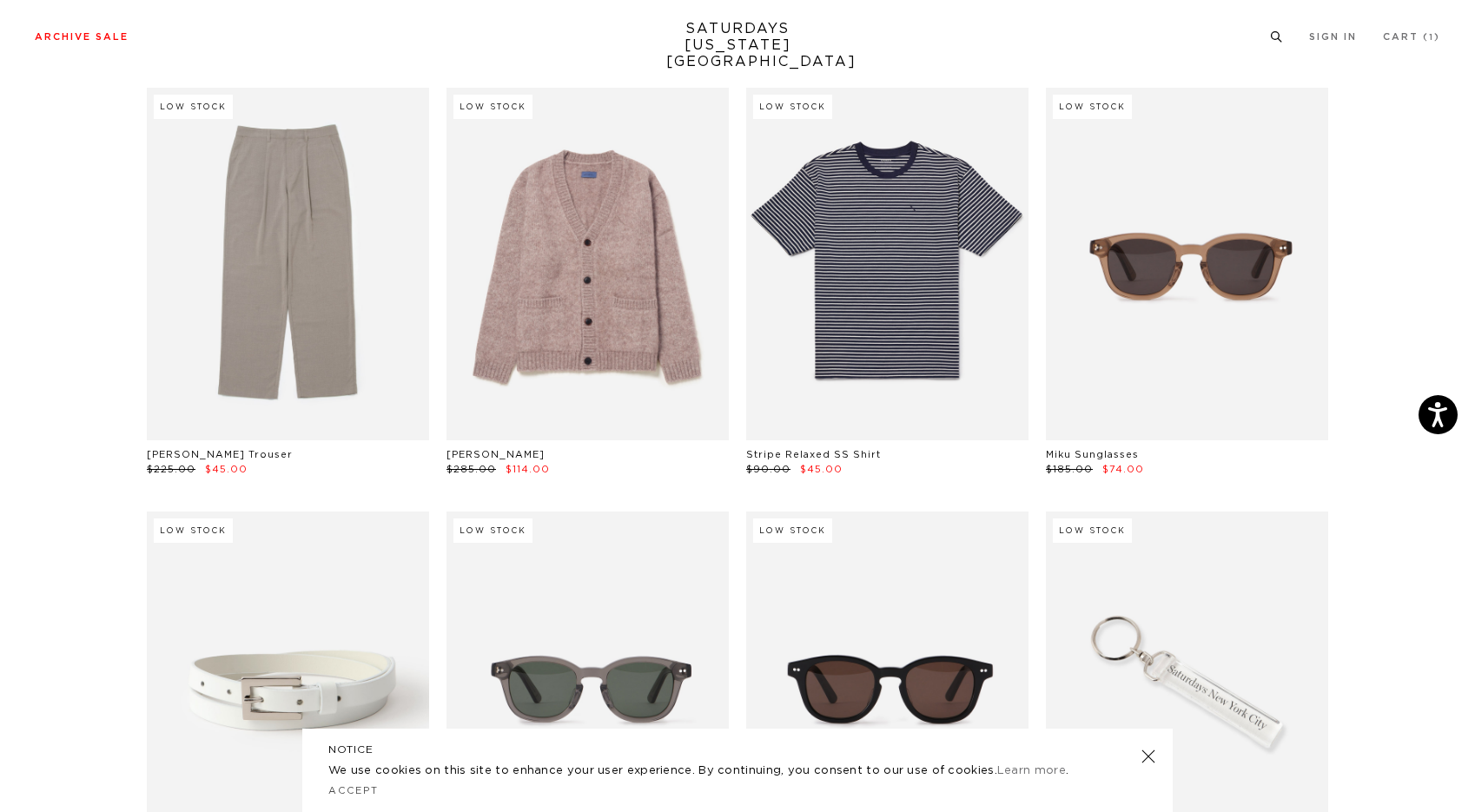
scroll to position [27692, 11]
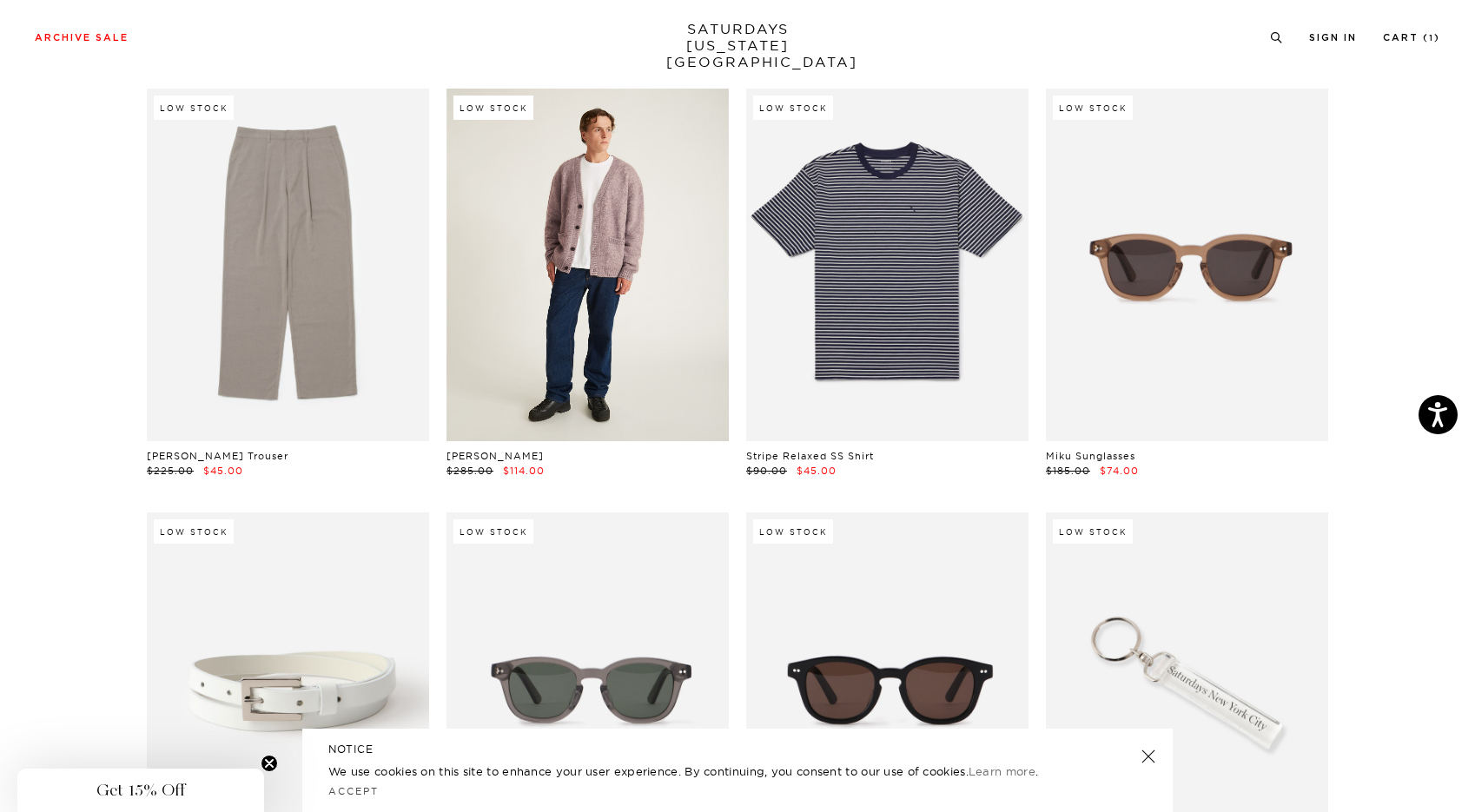
click at [526, 256] on link at bounding box center [587, 265] width 282 height 352
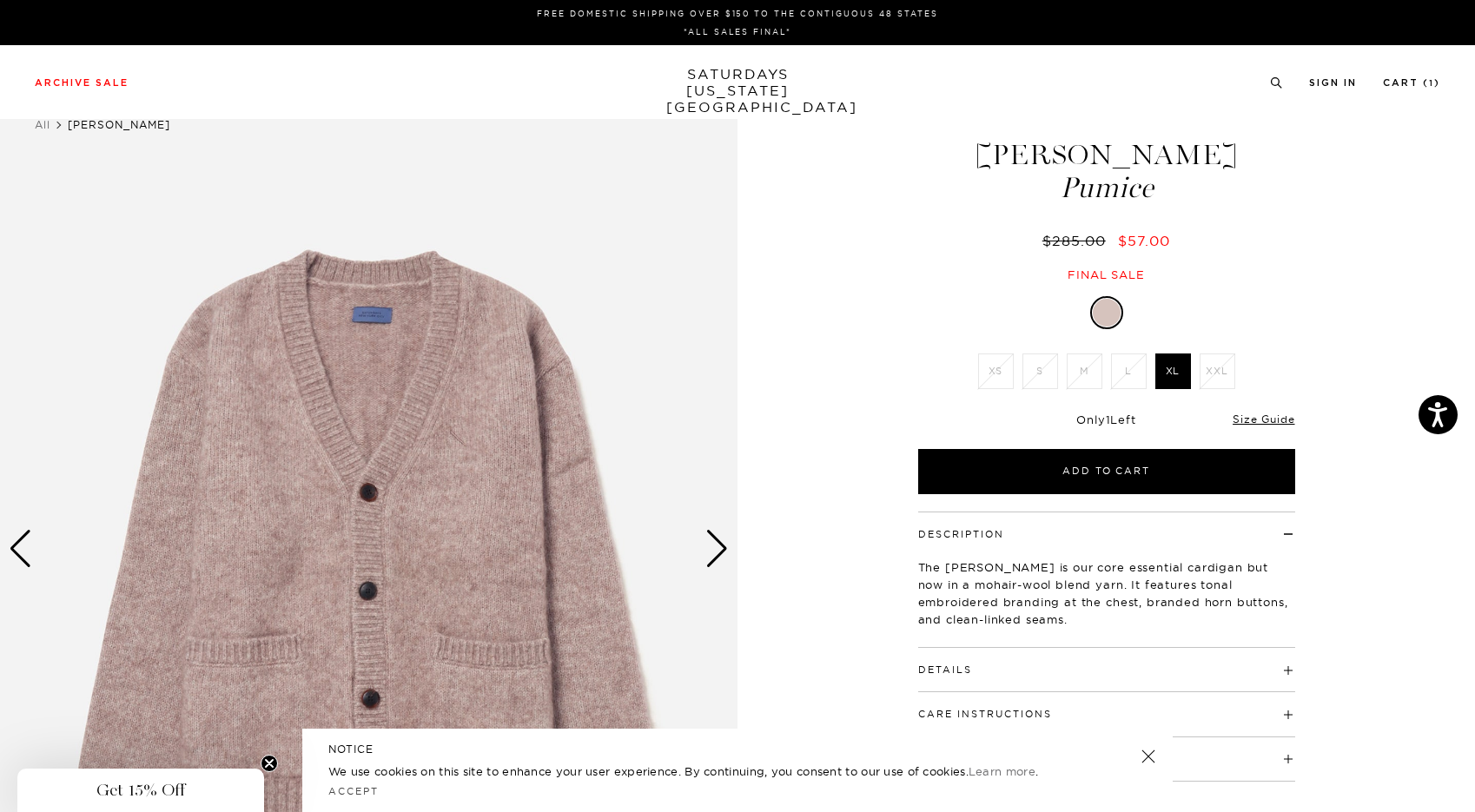
click at [1134, 389] on li "L" at bounding box center [1129, 371] width 44 height 36
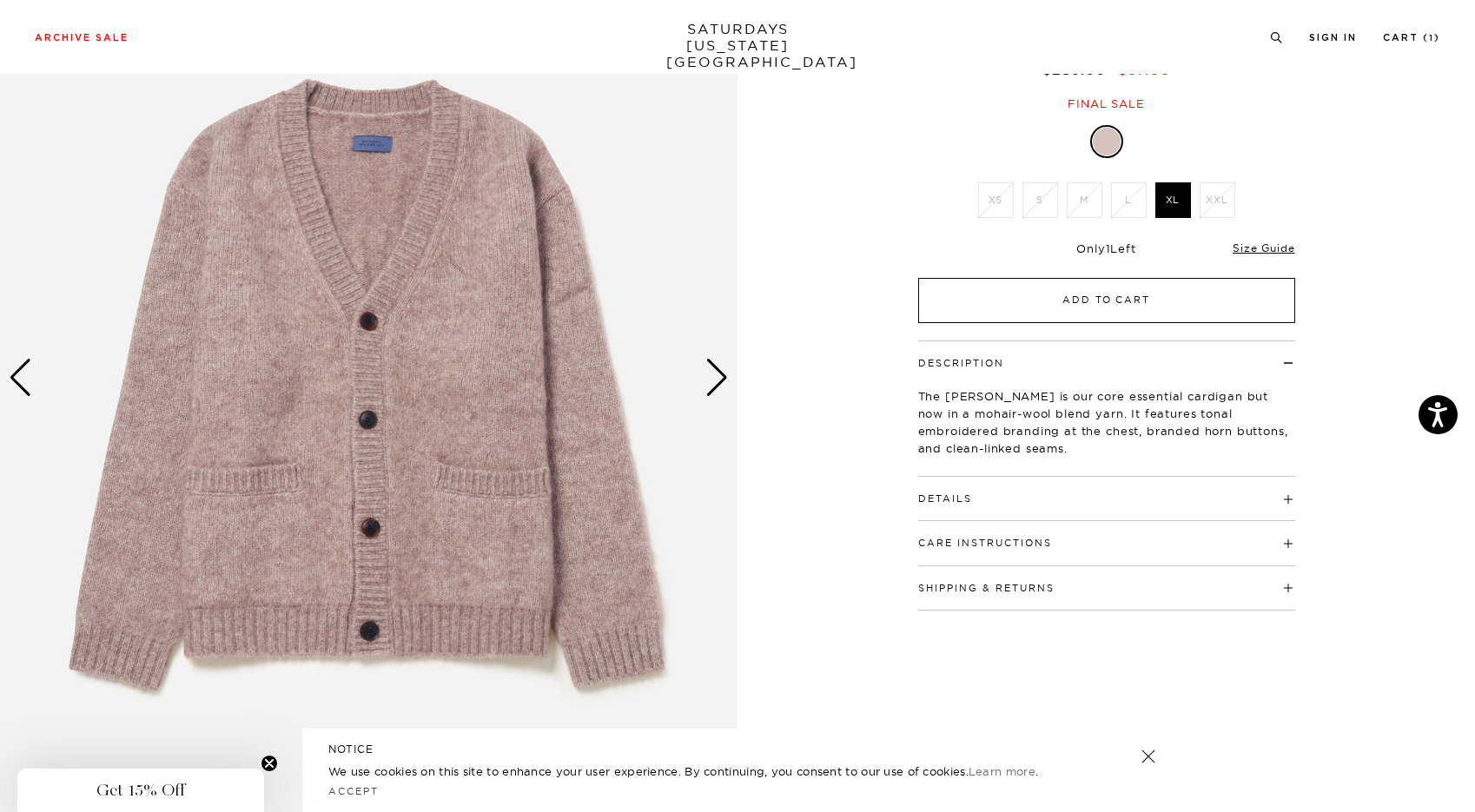
scroll to position [179, 0]
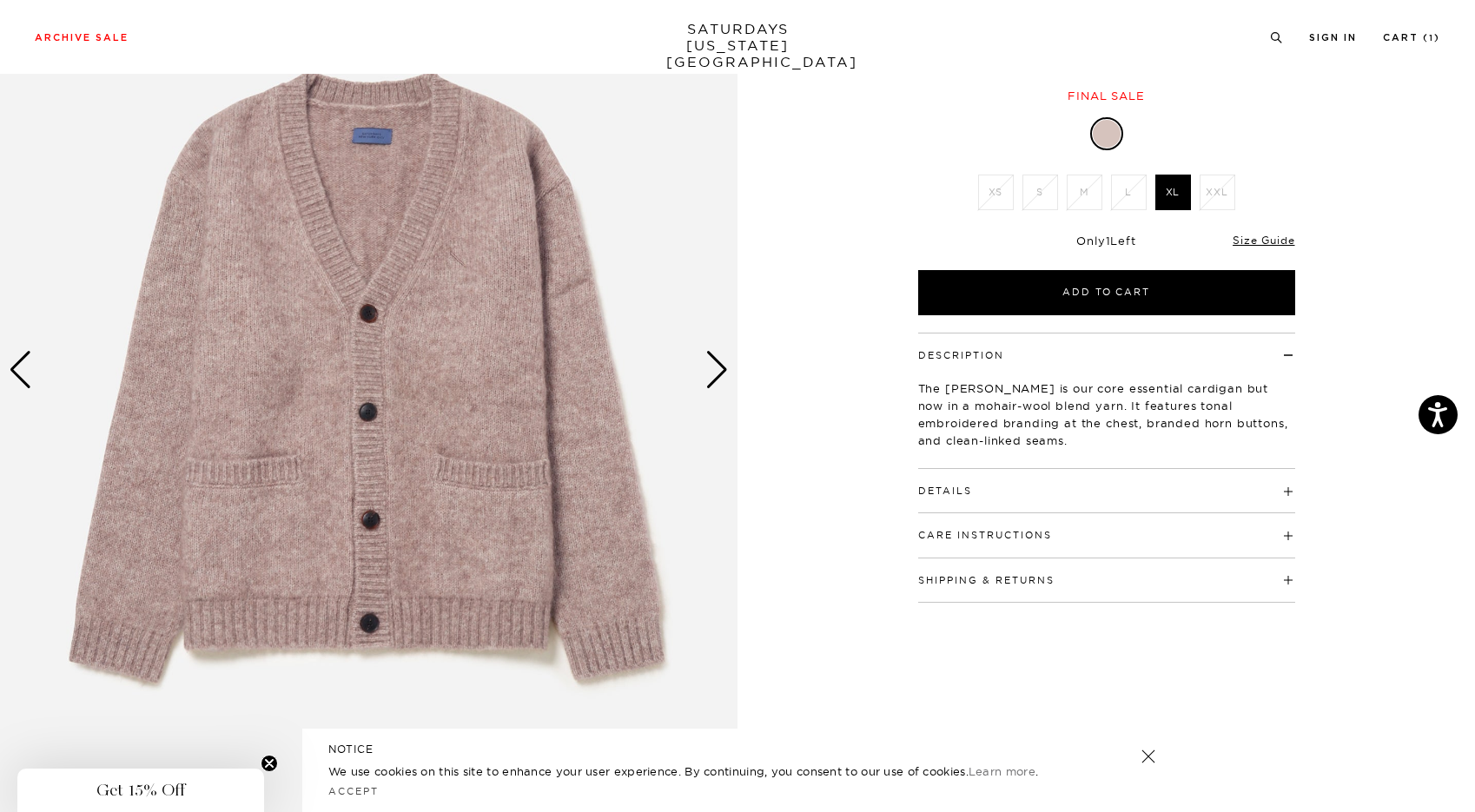
click at [1292, 497] on h4 "Details" at bounding box center [1107, 483] width 377 height 28
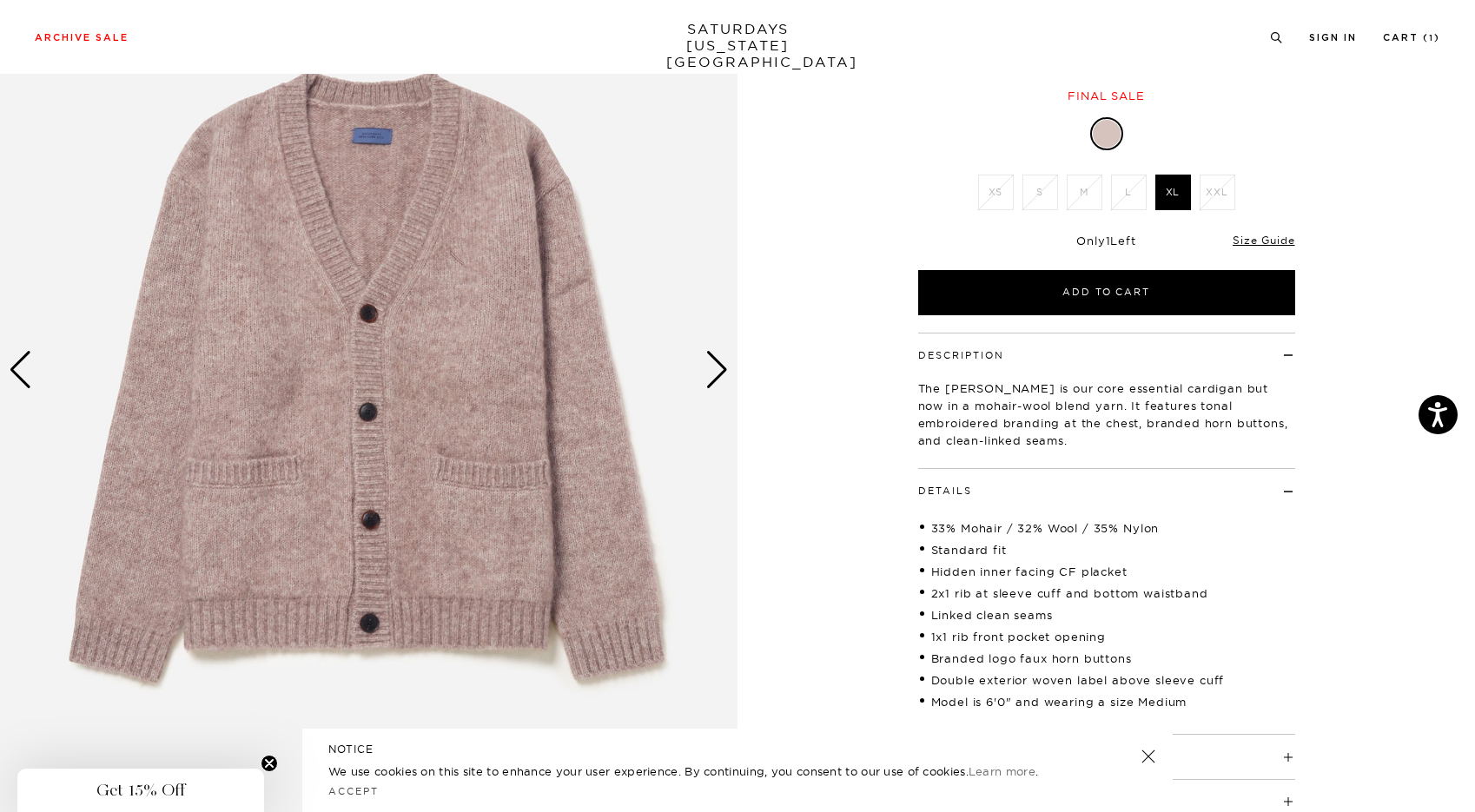
click at [1292, 497] on h4 "Details" at bounding box center [1107, 483] width 377 height 28
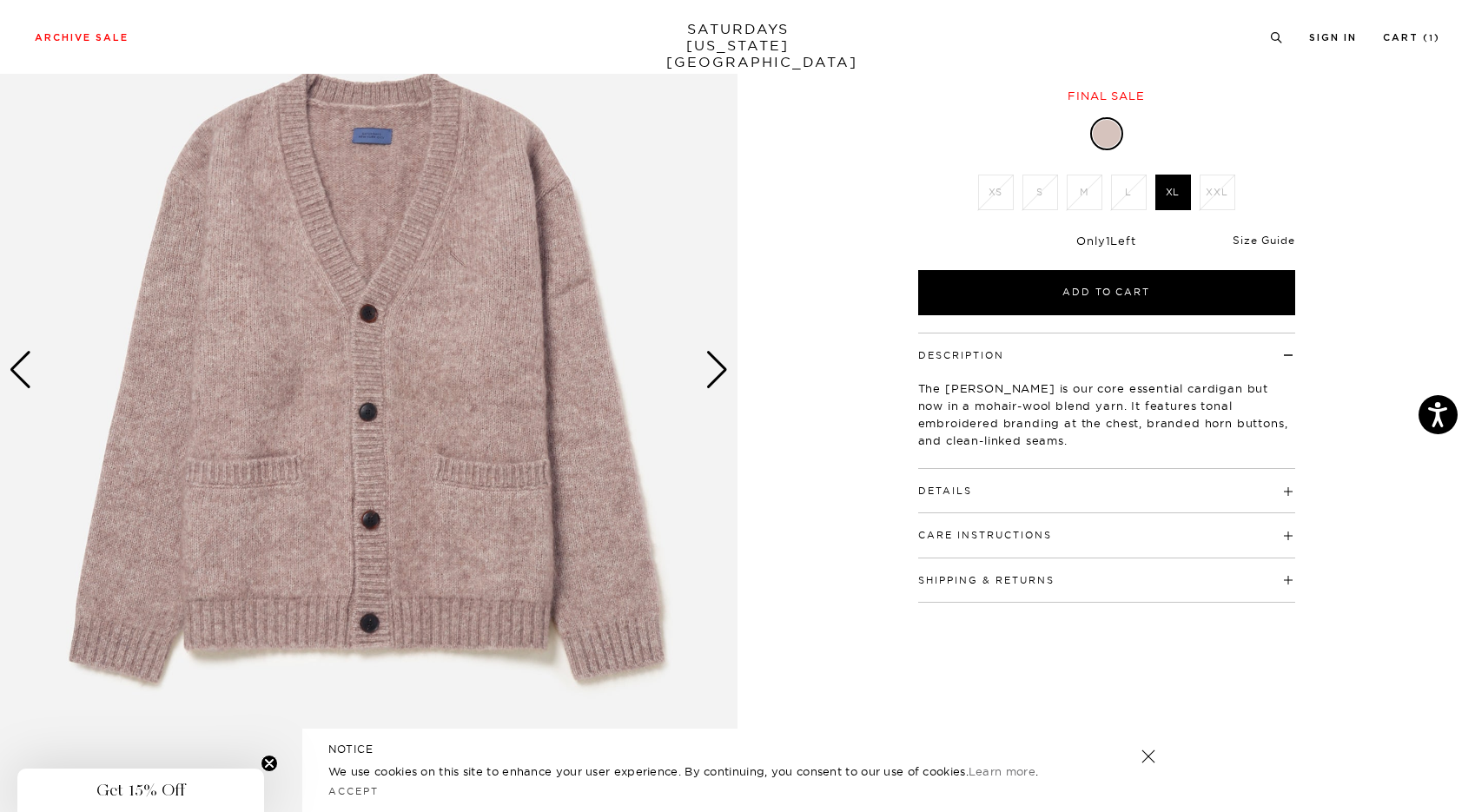
click at [1259, 246] on link "Size Guide" at bounding box center [1262, 240] width 61 height 13
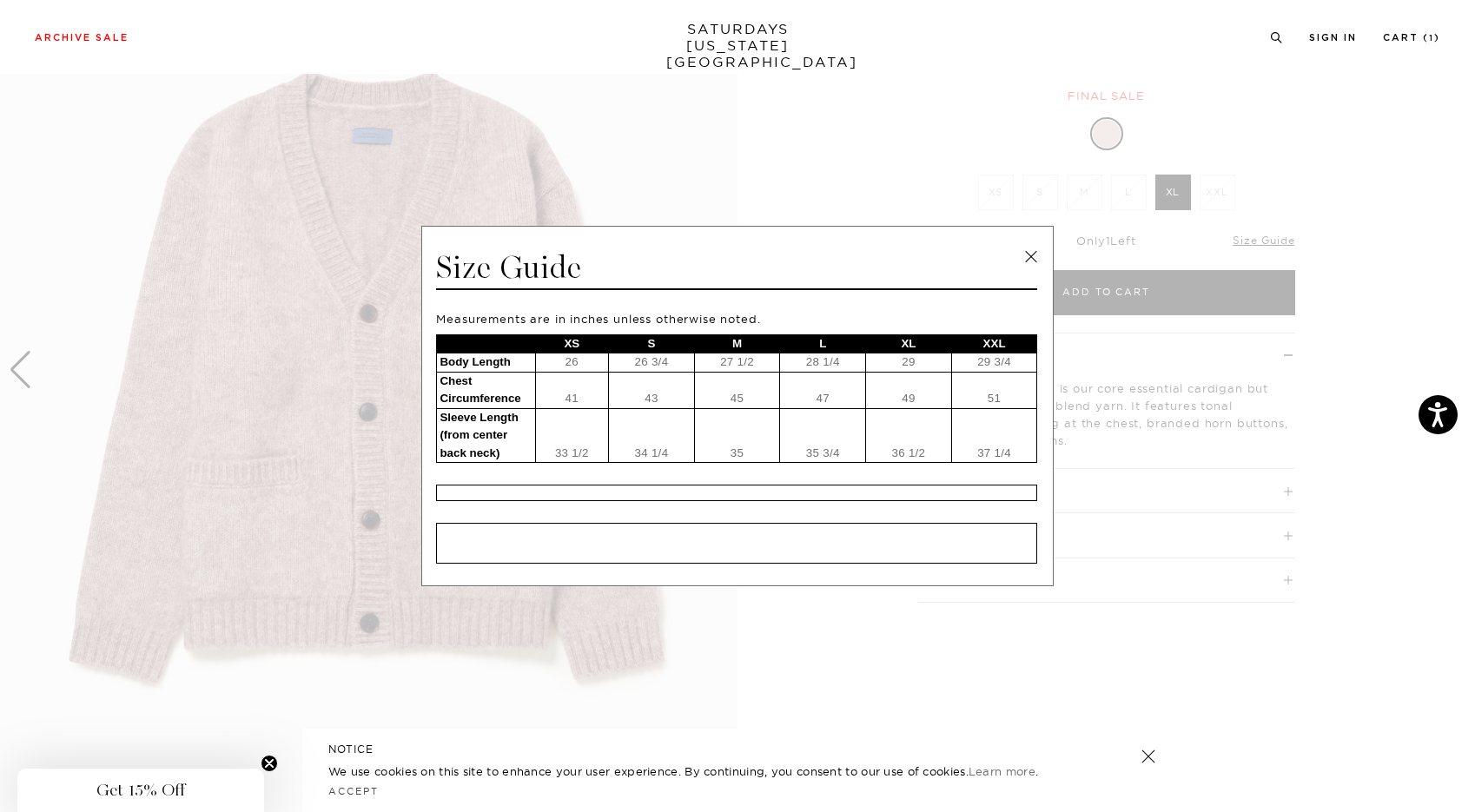
click at [1319, 195] on span at bounding box center [730, 406] width 1462 height 812
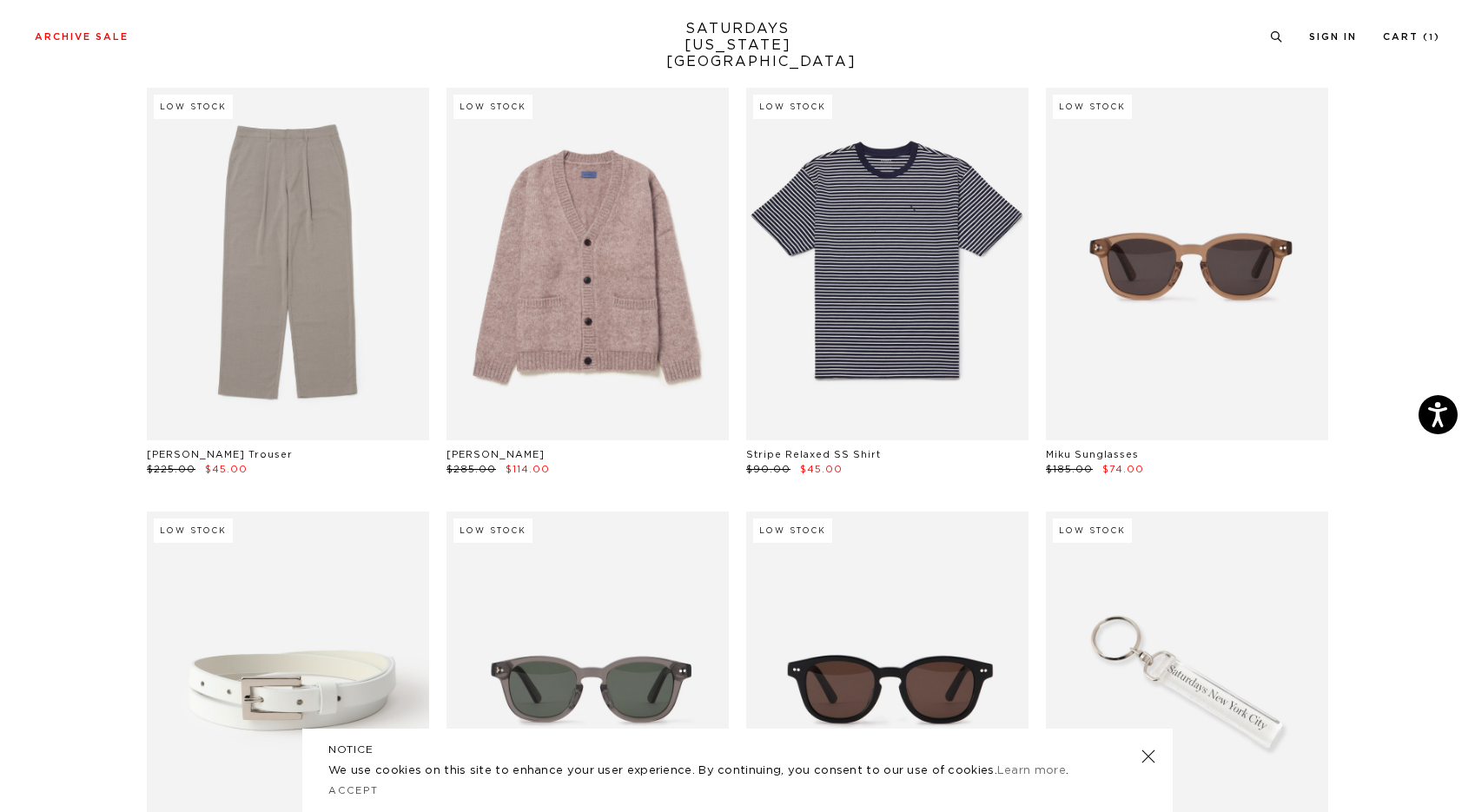
scroll to position [27692, 11]
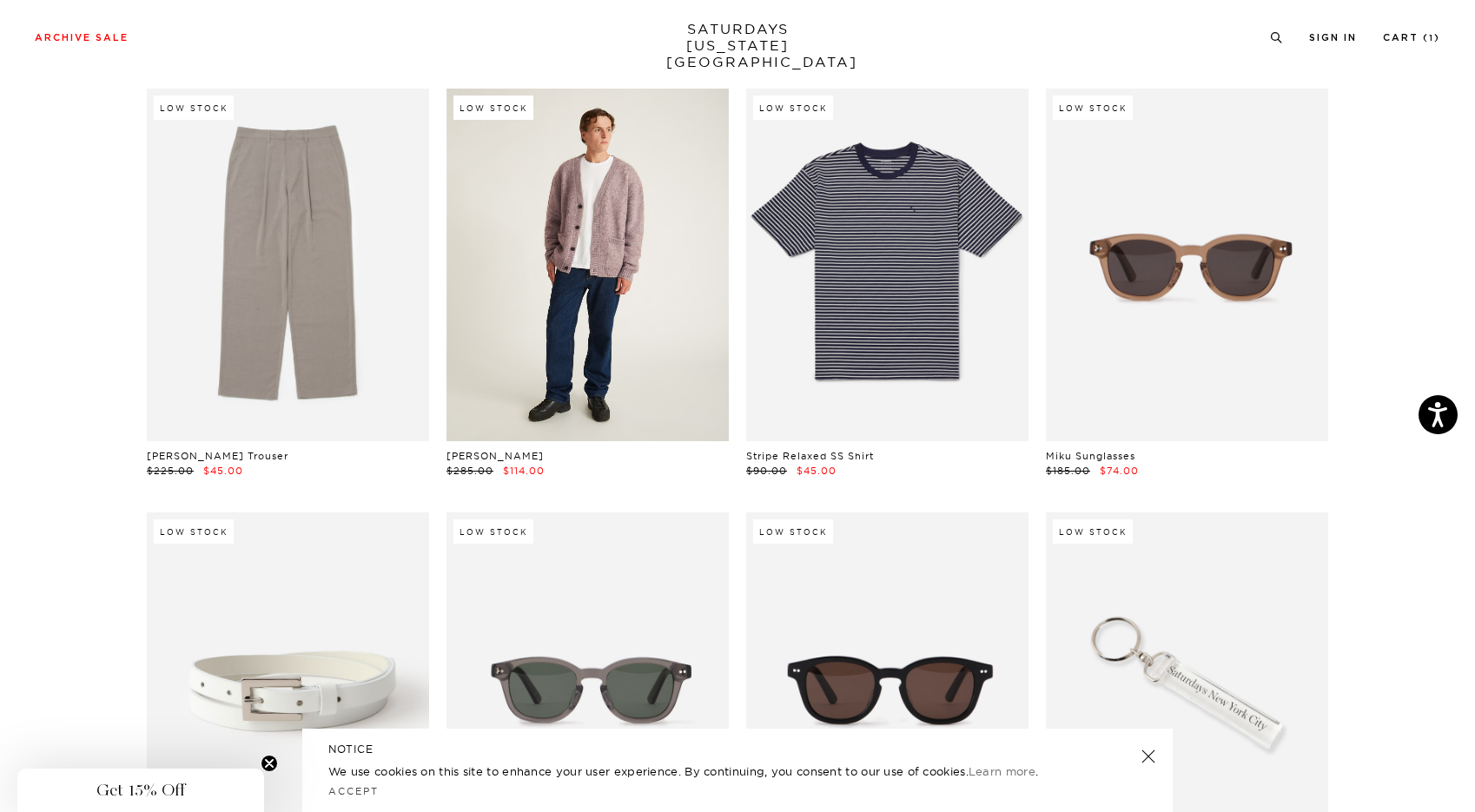
click at [581, 197] on link at bounding box center [587, 265] width 282 height 352
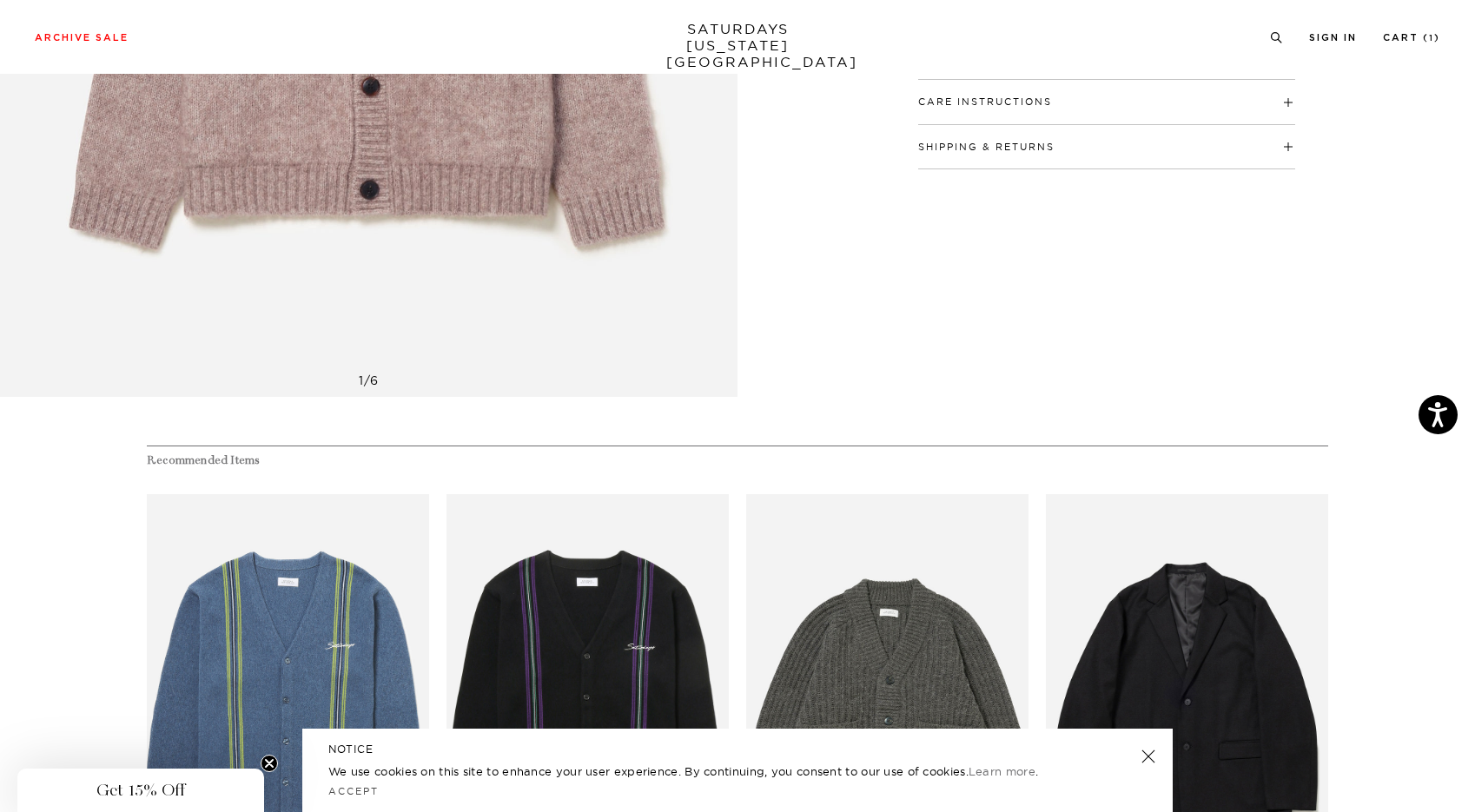
scroll to position [1065, 0]
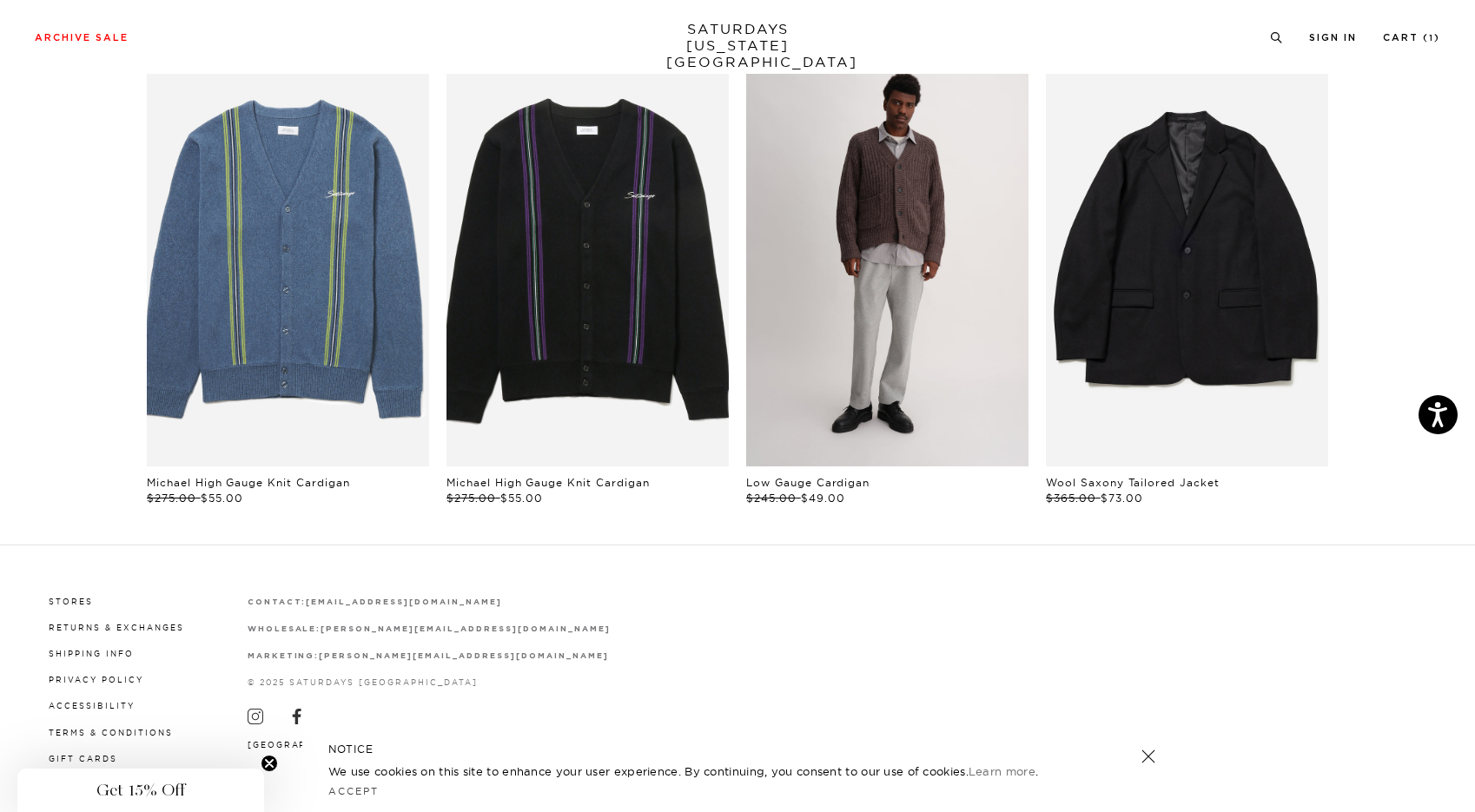
click at [930, 300] on link "files/L38_594.jpg" at bounding box center [887, 254] width 282 height 423
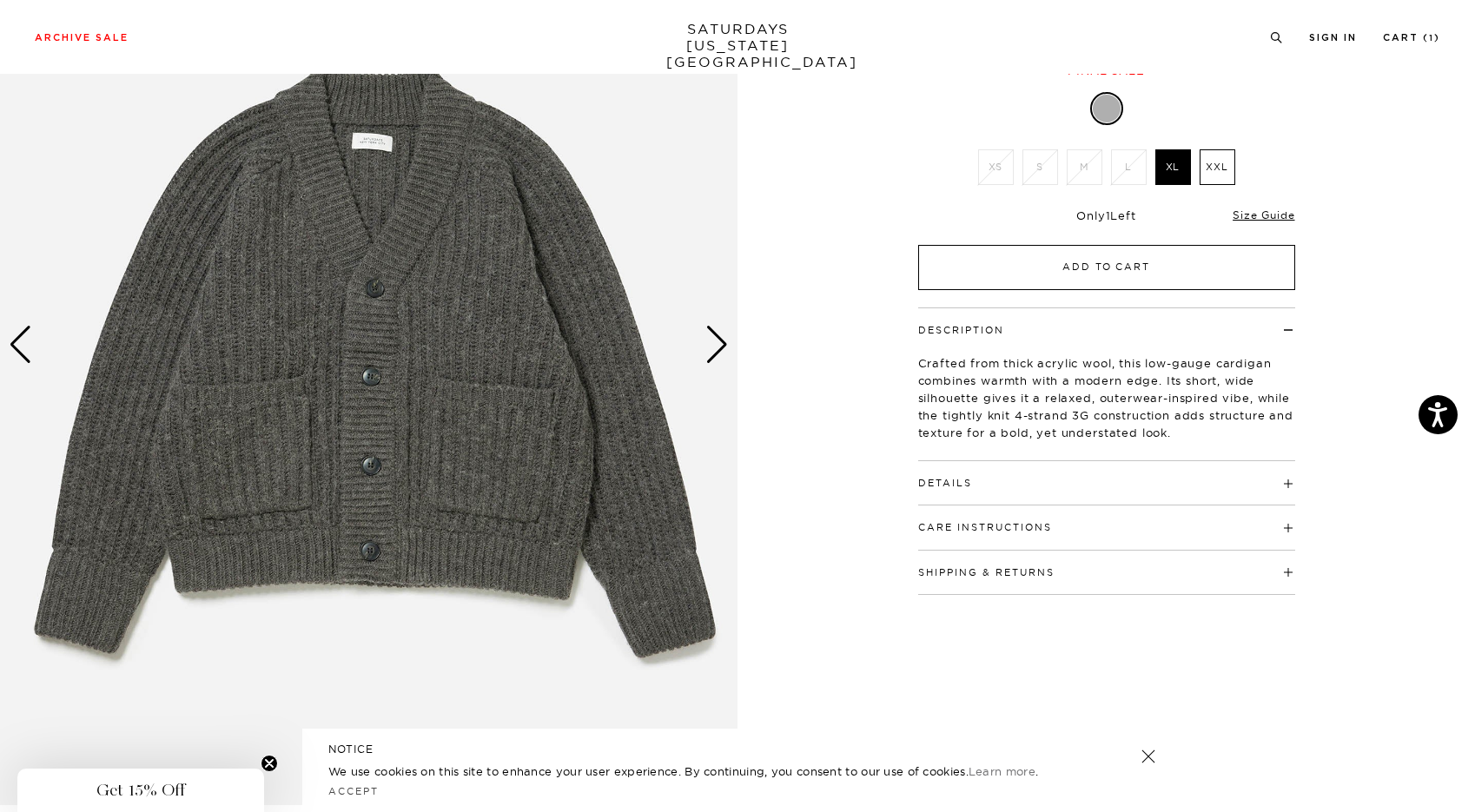
scroll to position [204, 10]
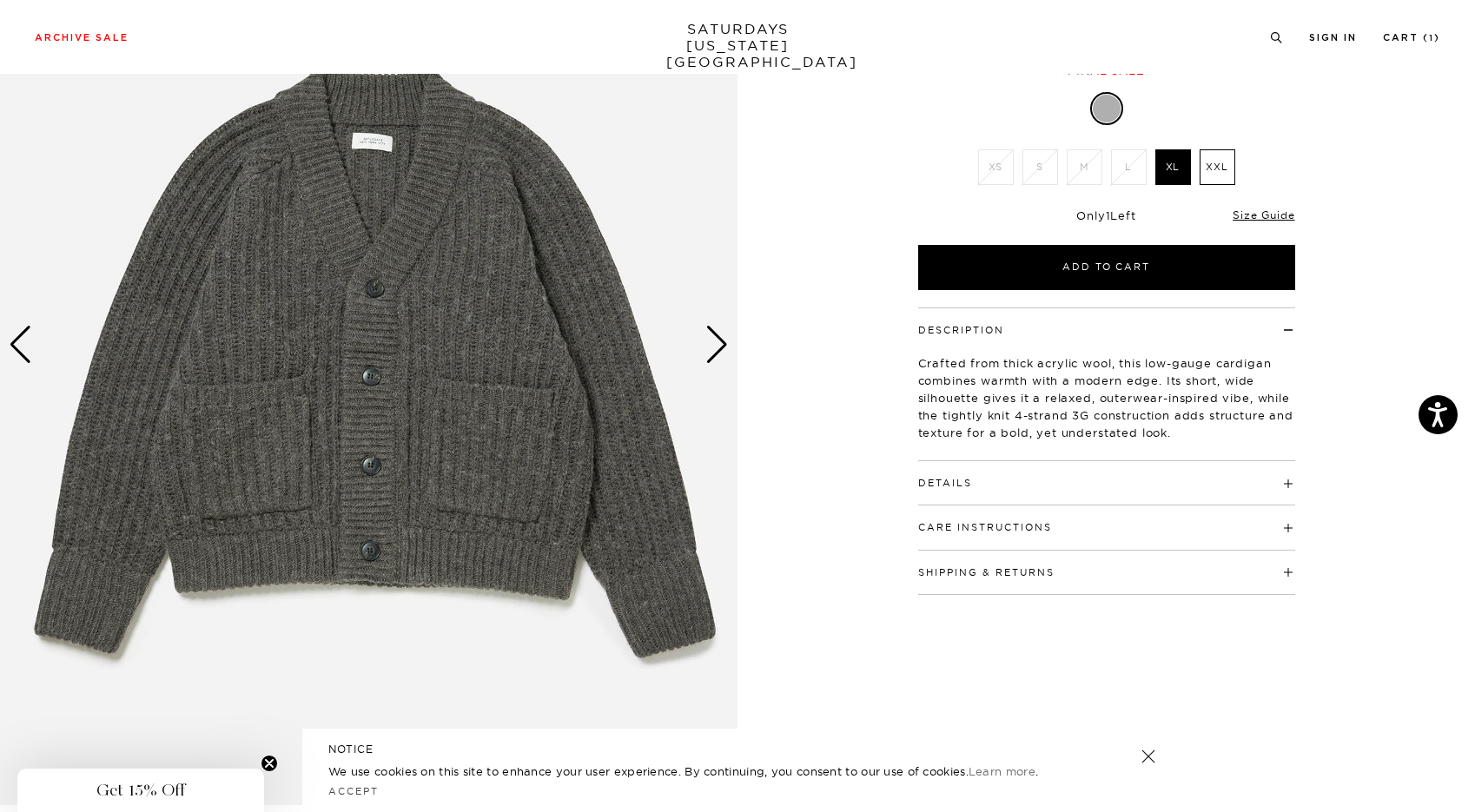
click at [705, 359] on div "Next slide" at bounding box center [717, 344] width 23 height 38
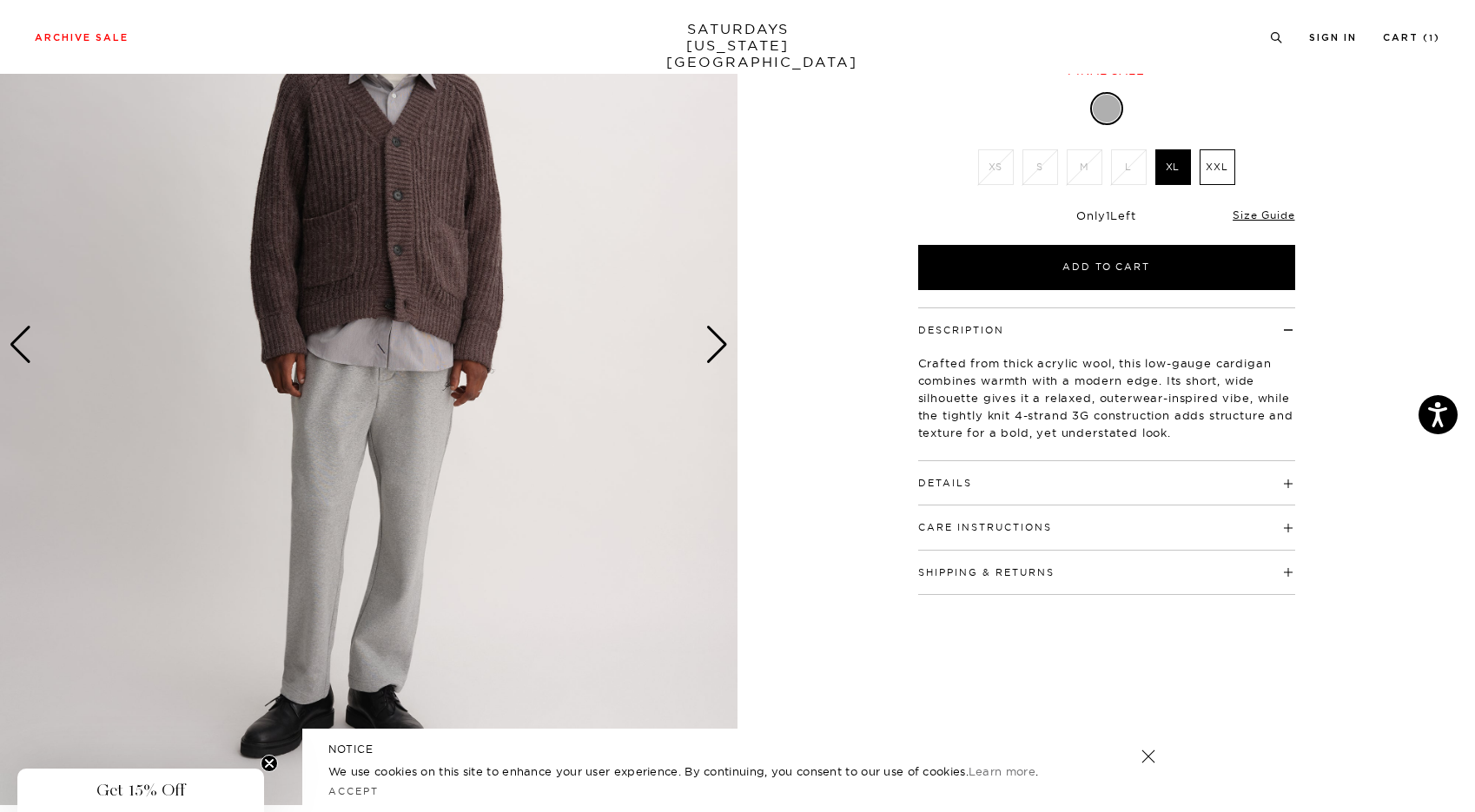
click at [695, 371] on img at bounding box center [368, 344] width 738 height 921
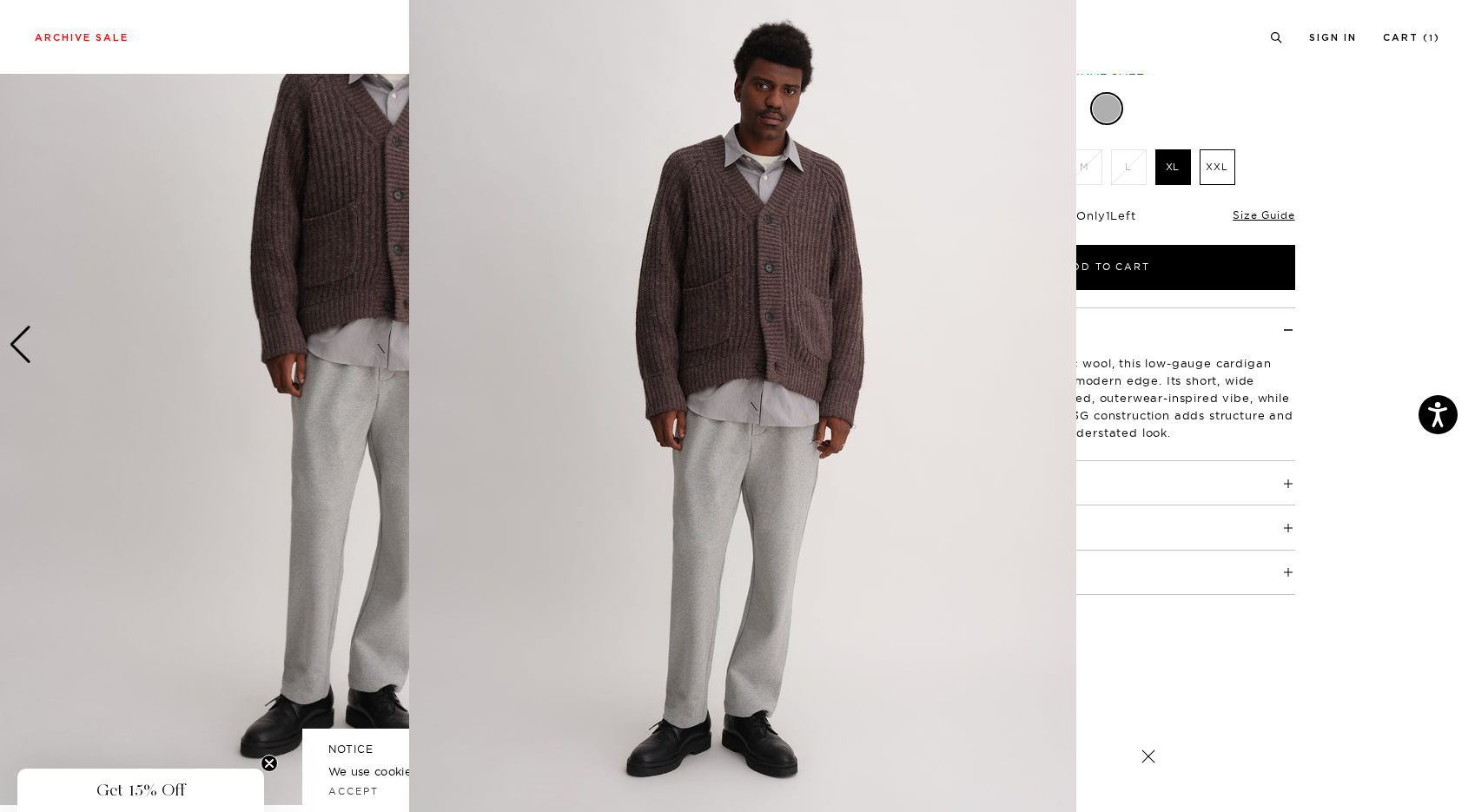
scroll to position [0, 0]
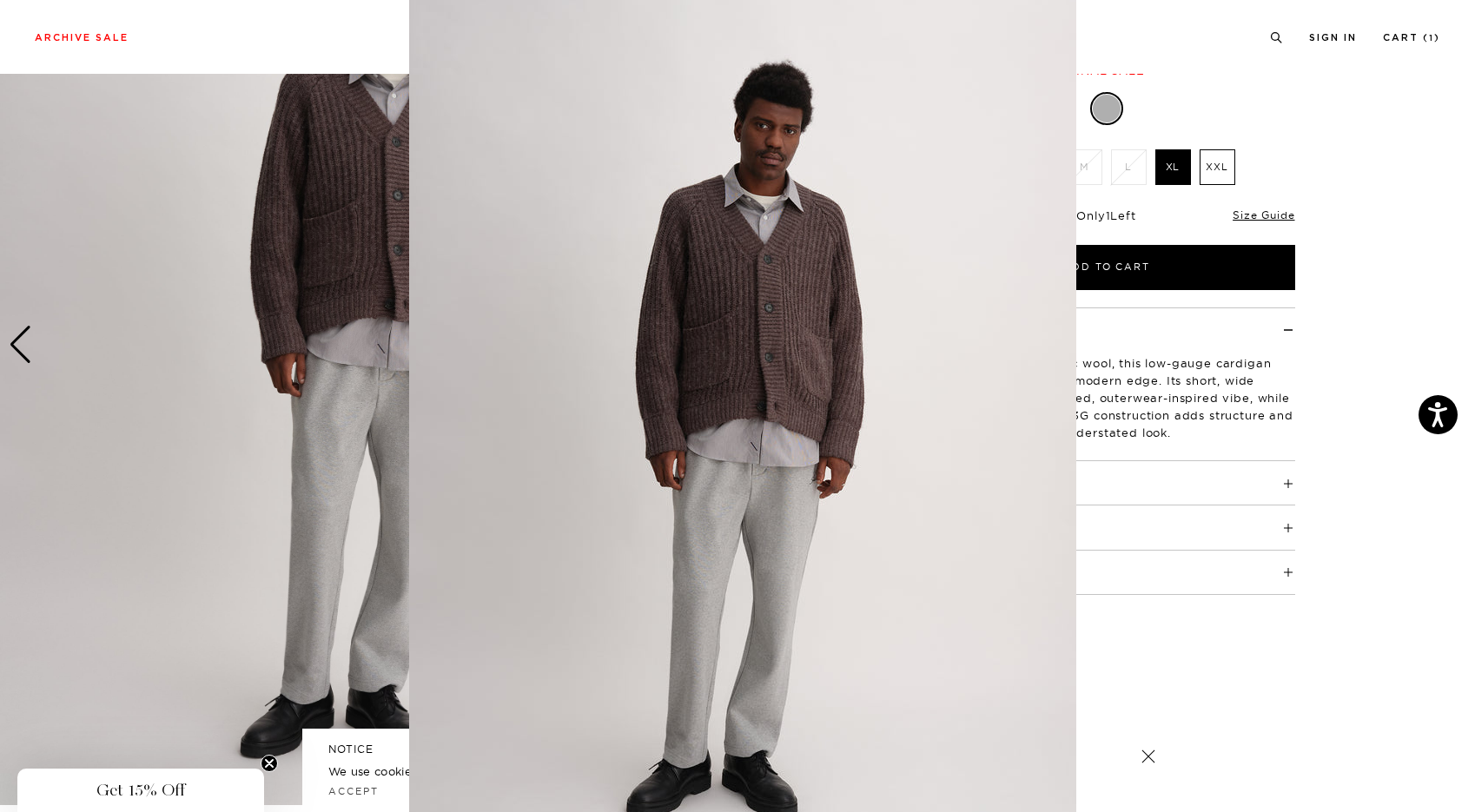
click at [1396, 599] on figure at bounding box center [738, 406] width 1475 height 812
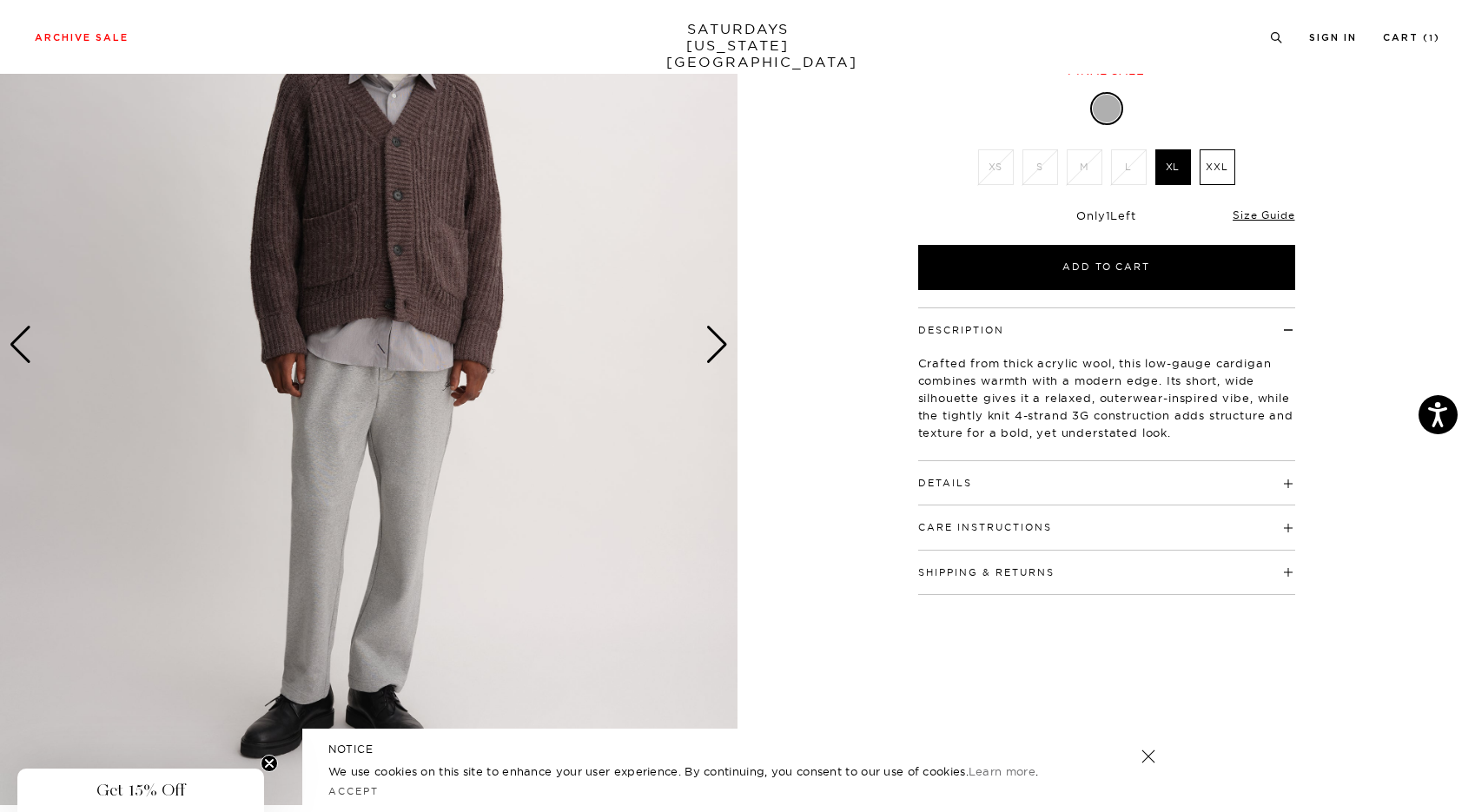
click at [1277, 486] on h4 "Details" at bounding box center [1107, 475] width 377 height 28
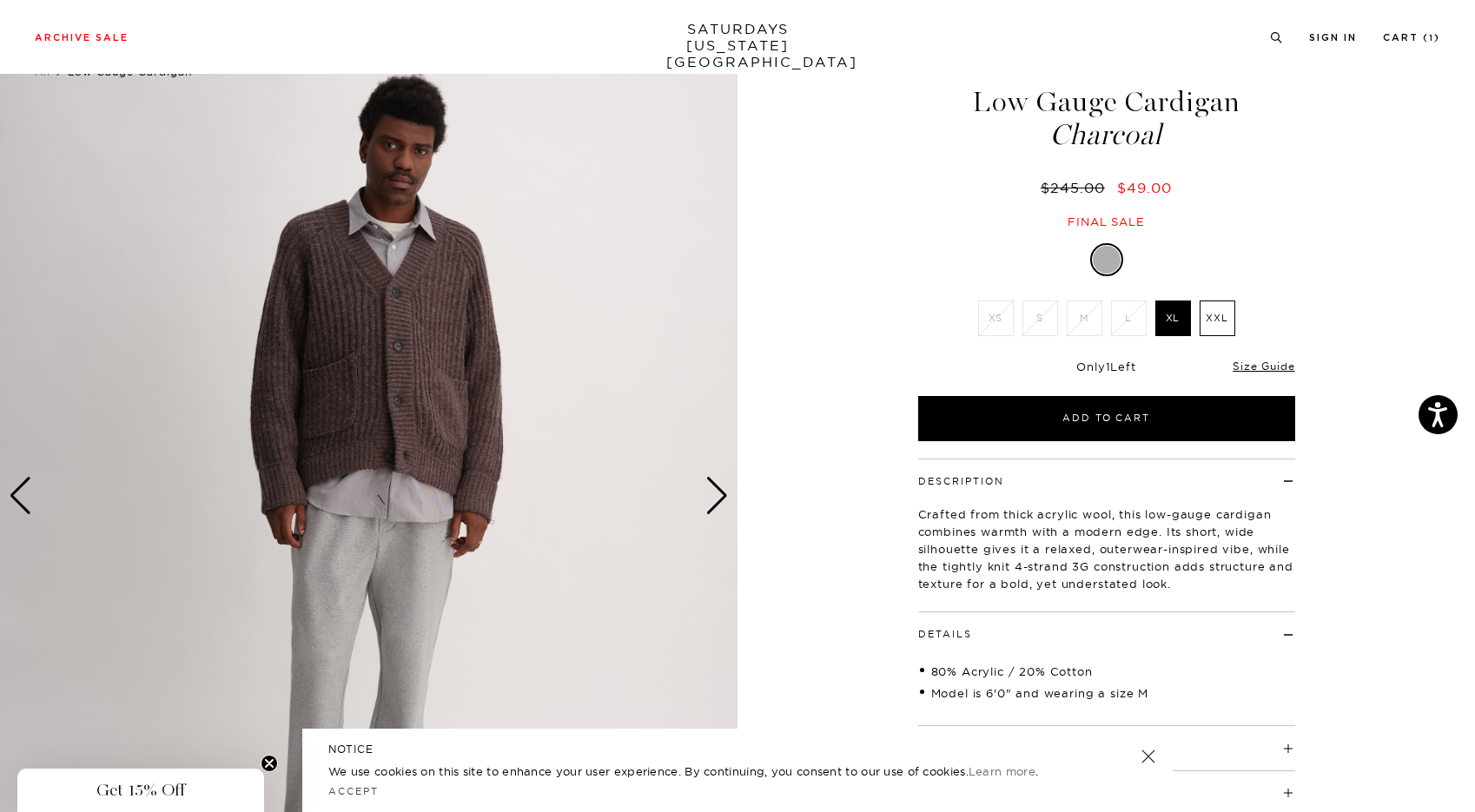
scroll to position [51, 10]
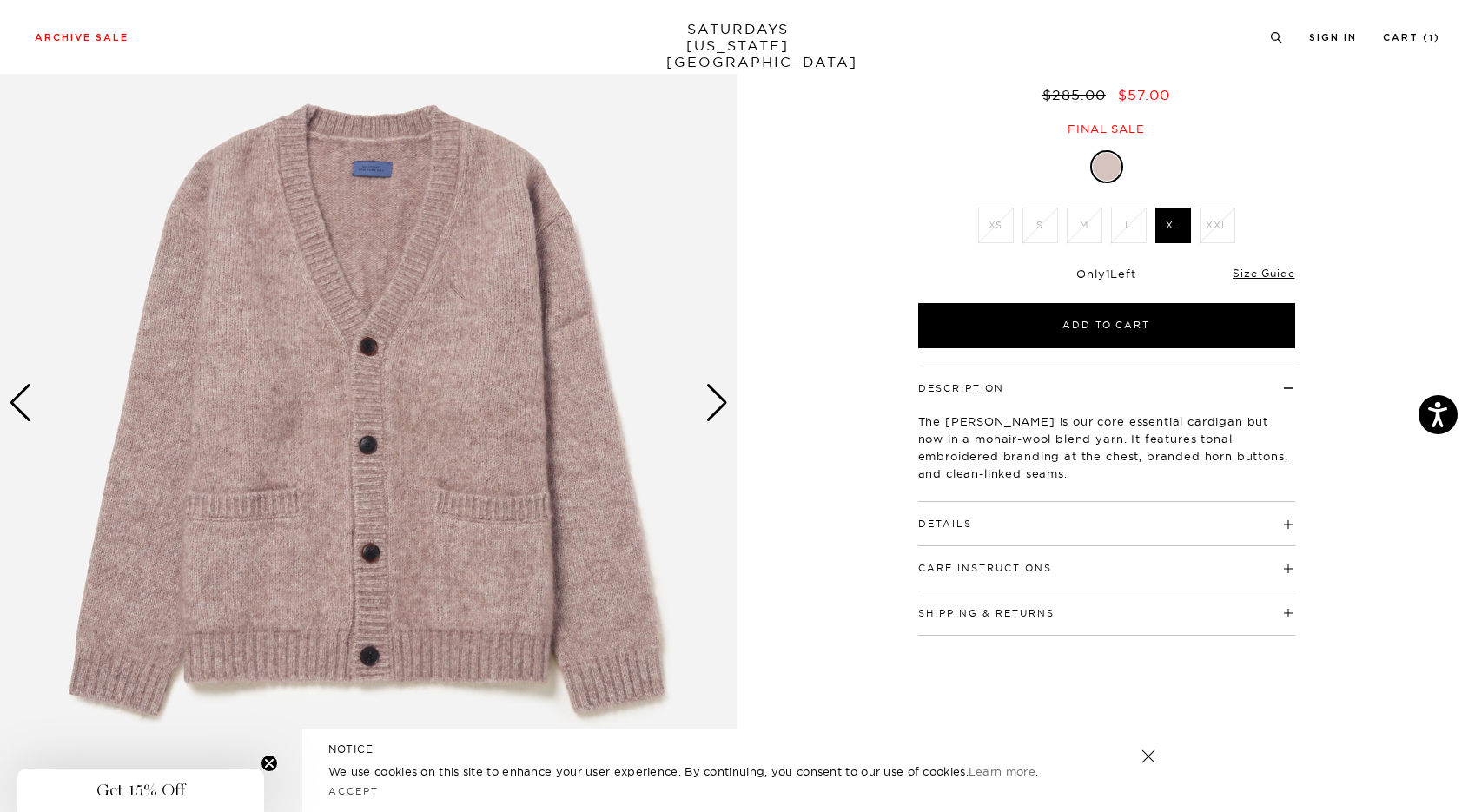
scroll to position [145, 0]
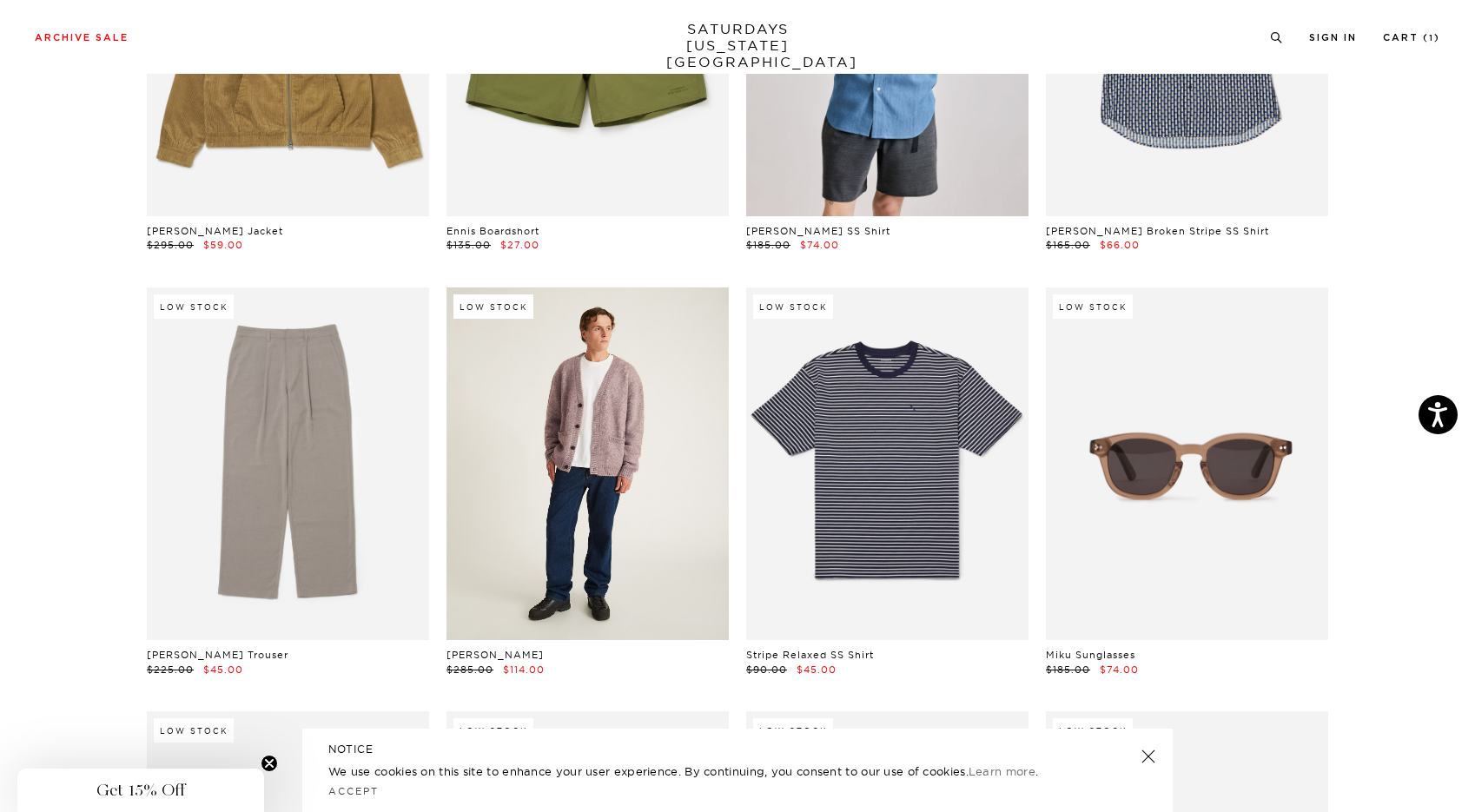
scroll to position [27496, 11]
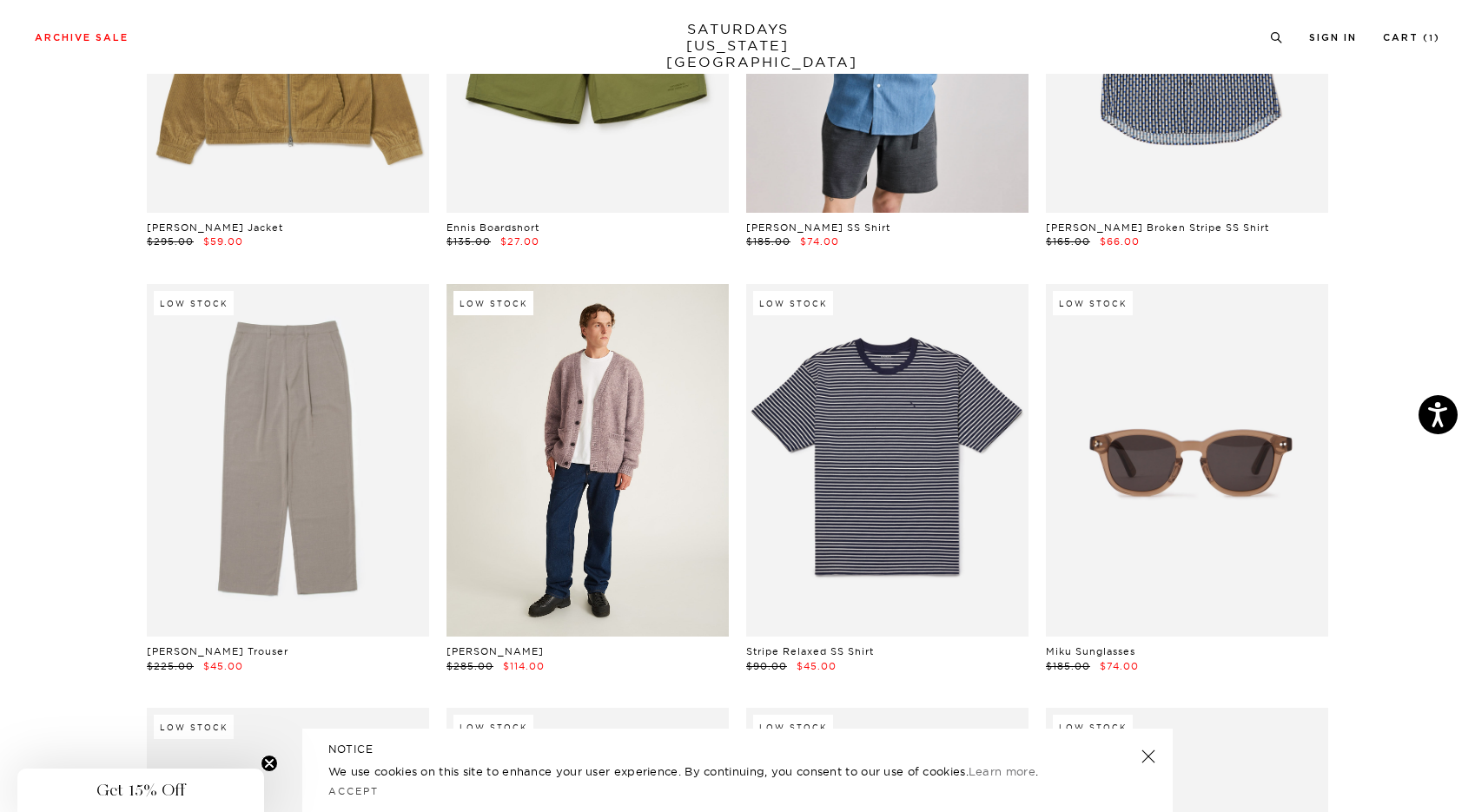
click at [538, 414] on link at bounding box center [587, 460] width 282 height 352
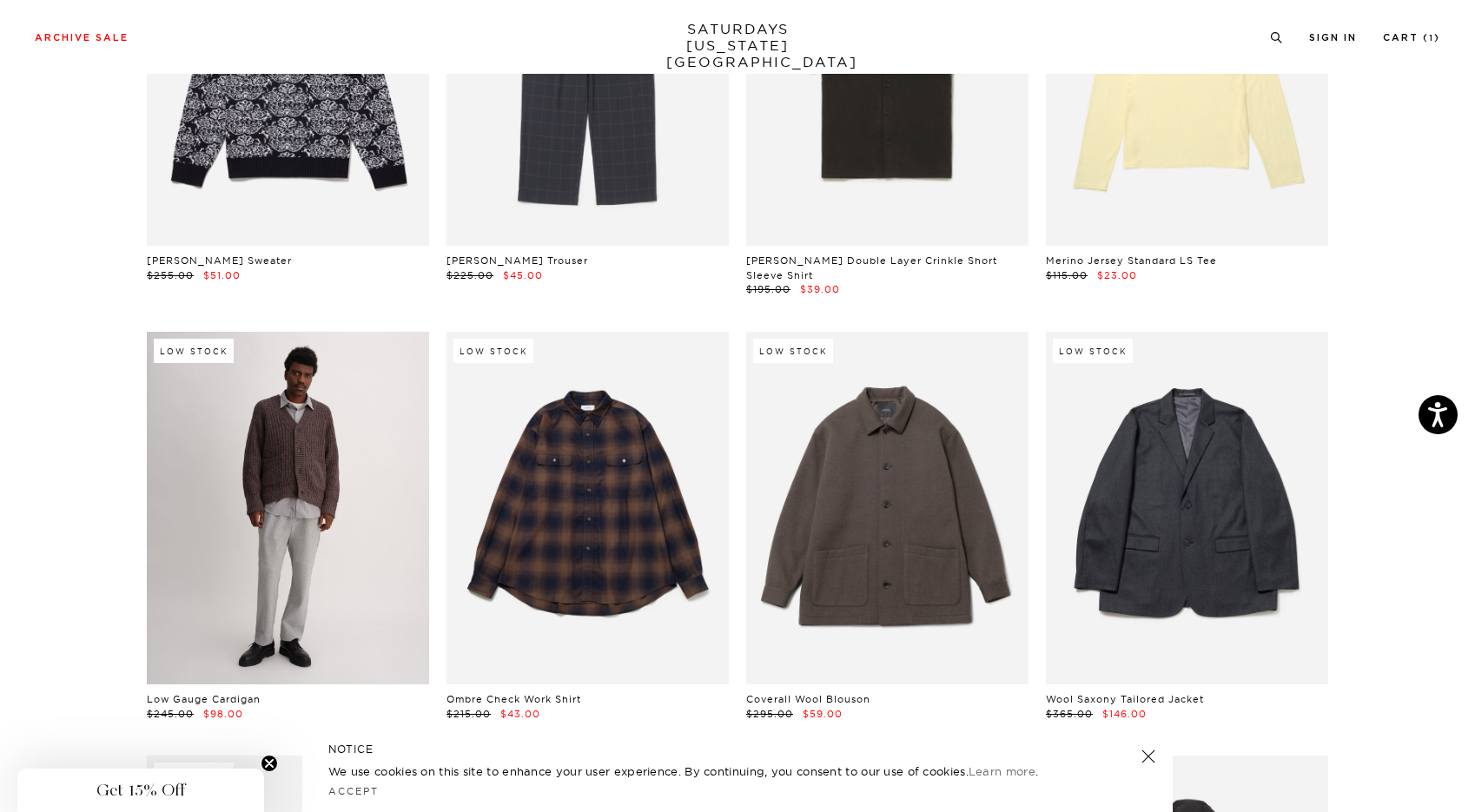
scroll to position [25767, 11]
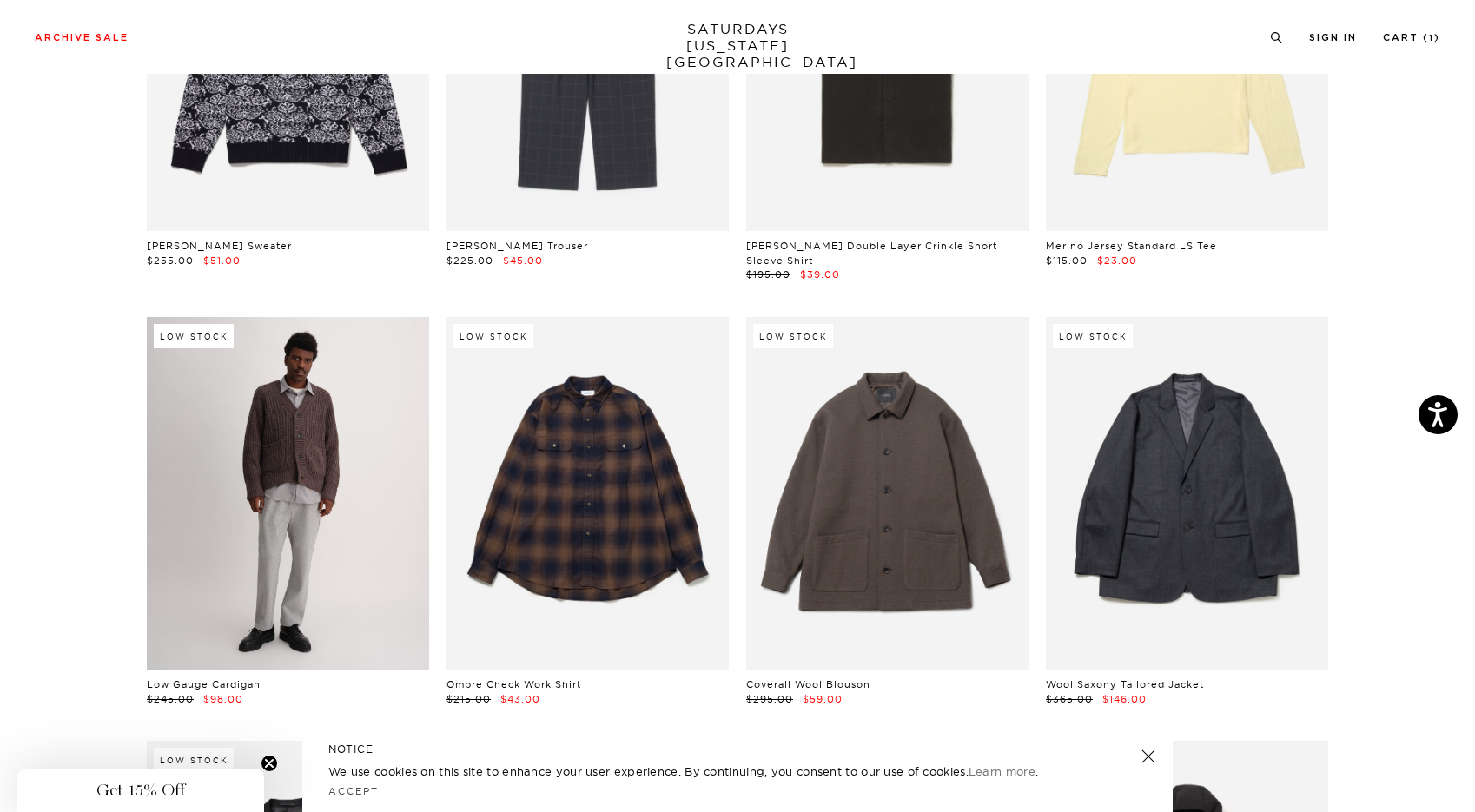
click at [265, 483] on link at bounding box center [287, 493] width 282 height 352
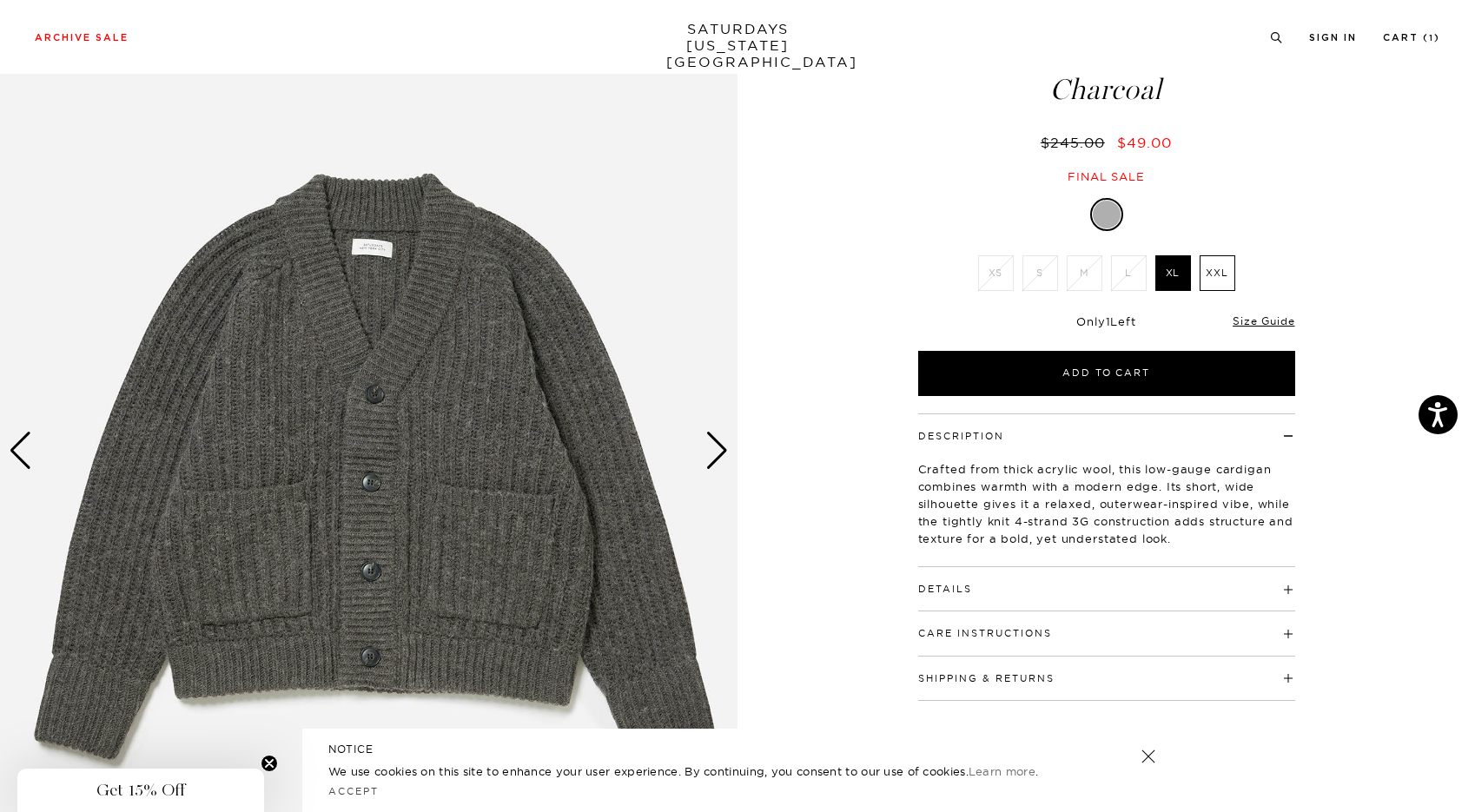
scroll to position [97, 2]
click at [694, 470] on img at bounding box center [368, 451] width 738 height 921
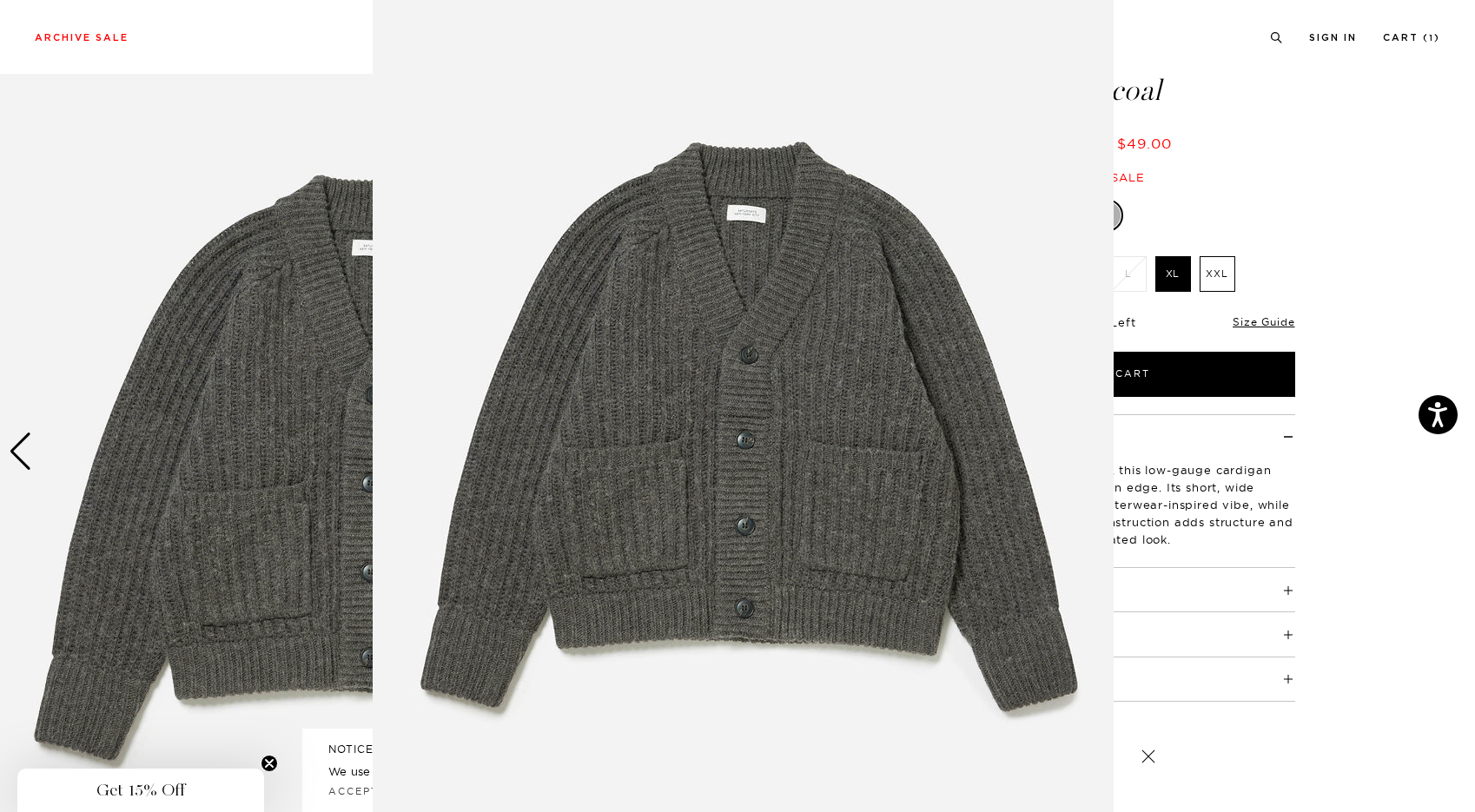
scroll to position [36, 0]
click at [708, 466] on img at bounding box center [743, 408] width 741 height 889
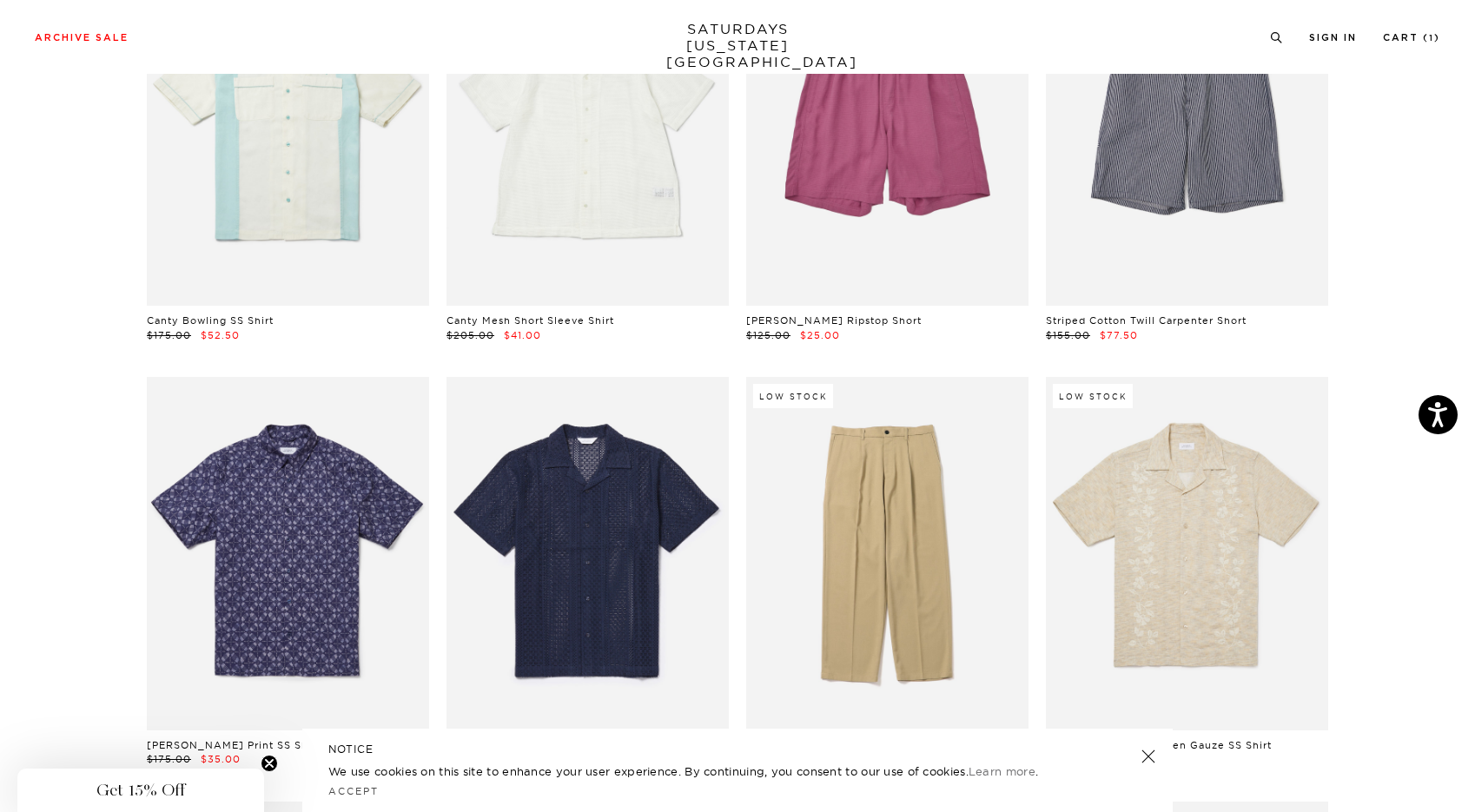
scroll to position [10406, 11]
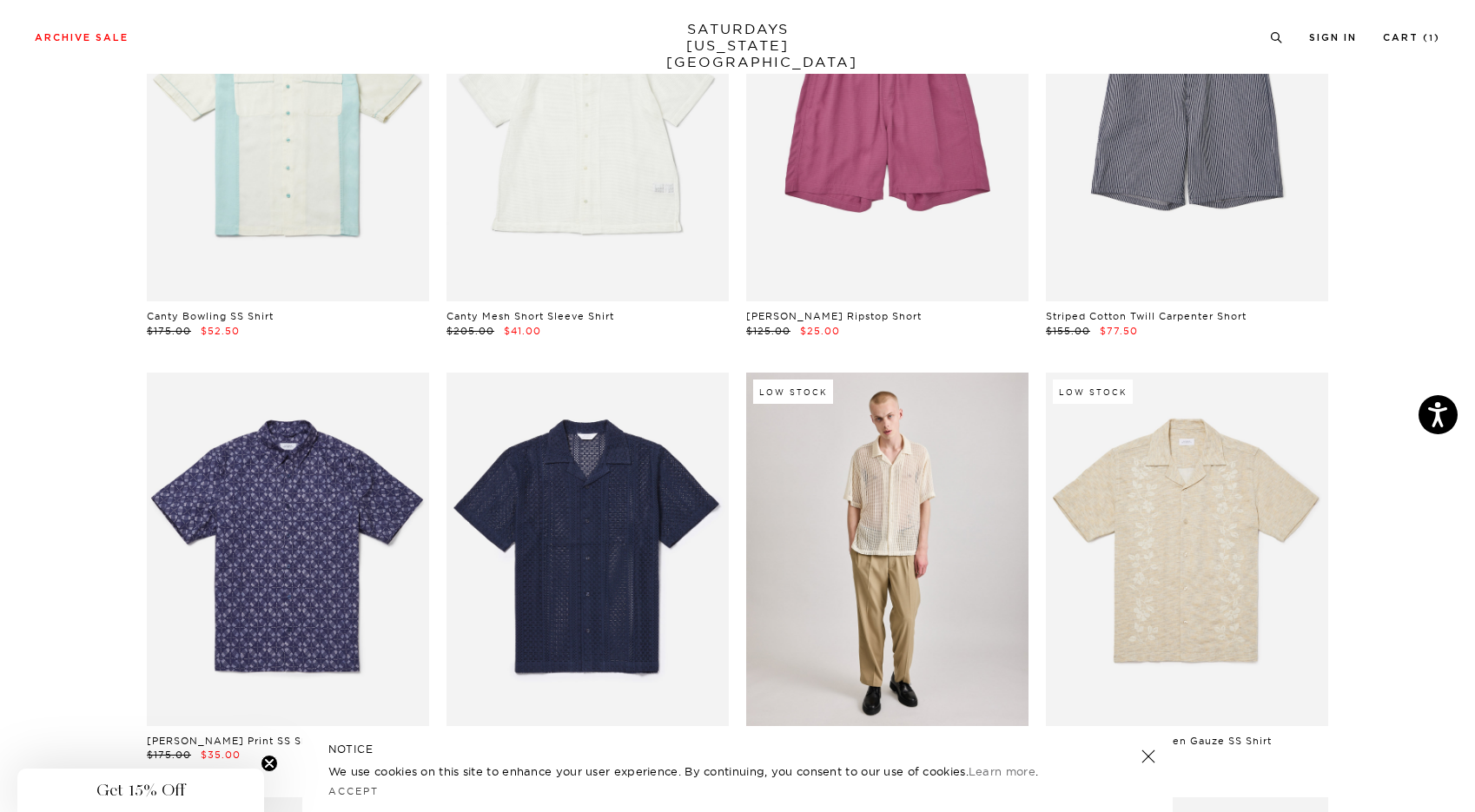
click at [903, 490] on link at bounding box center [887, 549] width 282 height 352
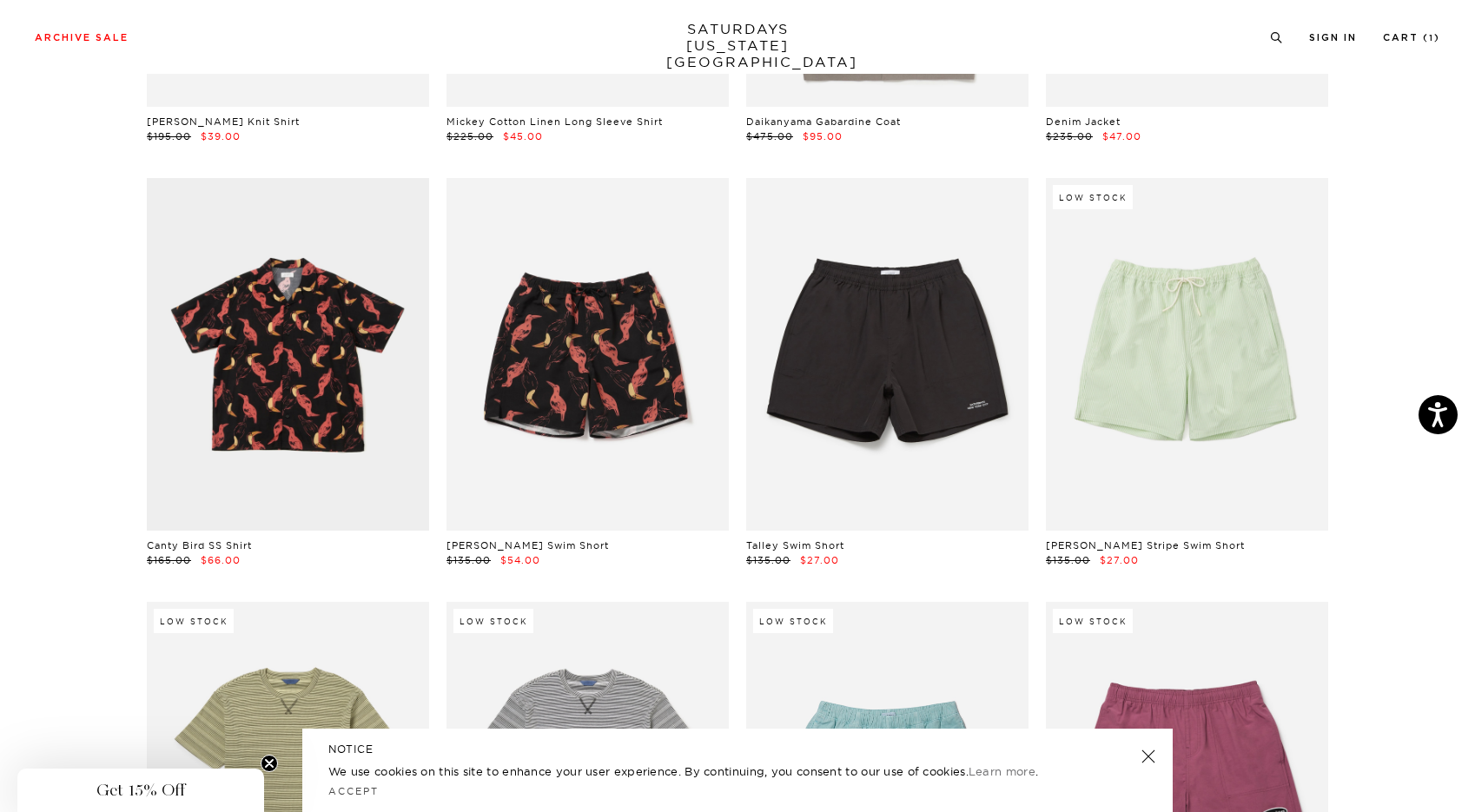
scroll to position [5245, 11]
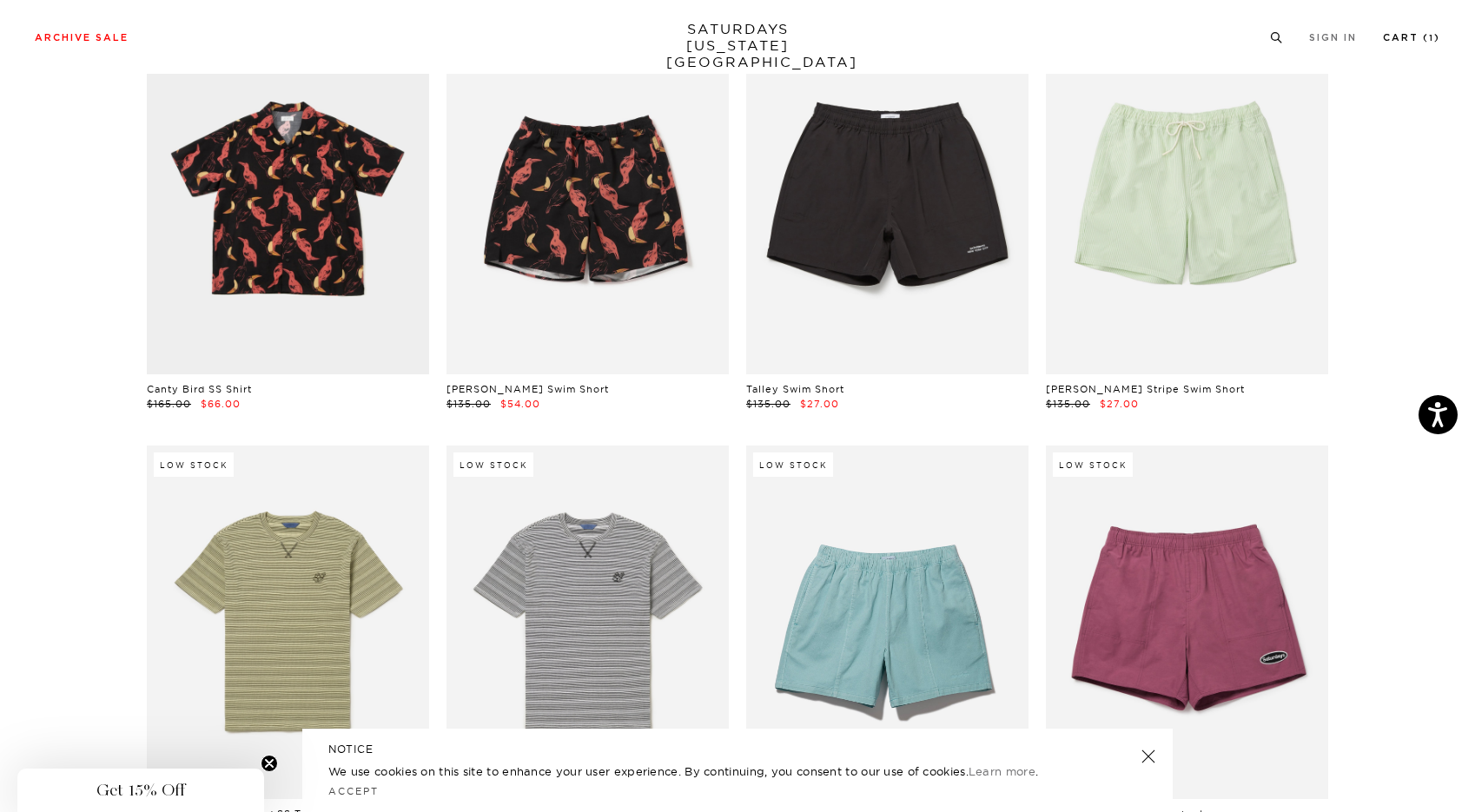
click at [1418, 36] on link "Cart ( 1 )" at bounding box center [1411, 37] width 57 height 10
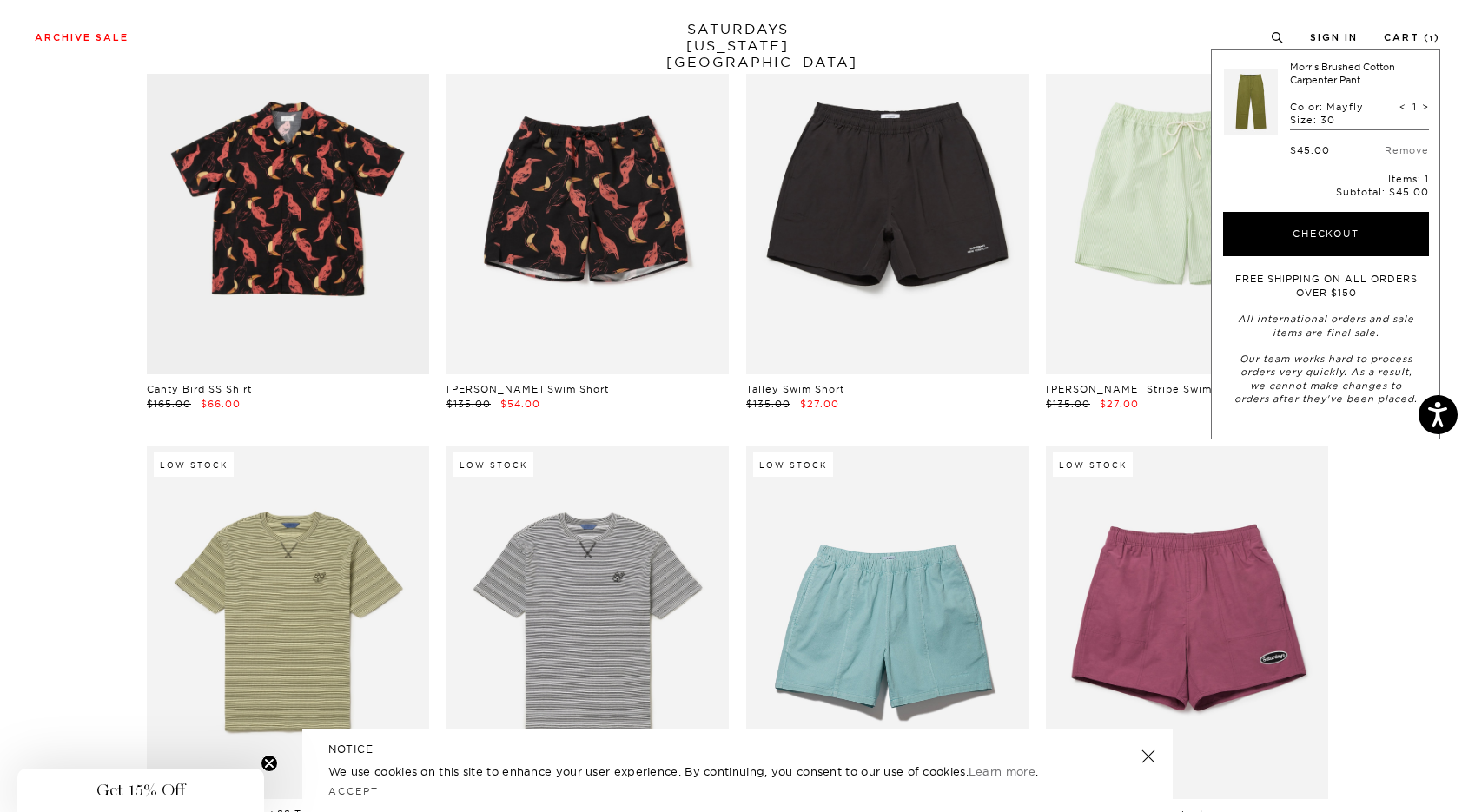
click at [1241, 107] on link at bounding box center [1251, 101] width 54 height 82
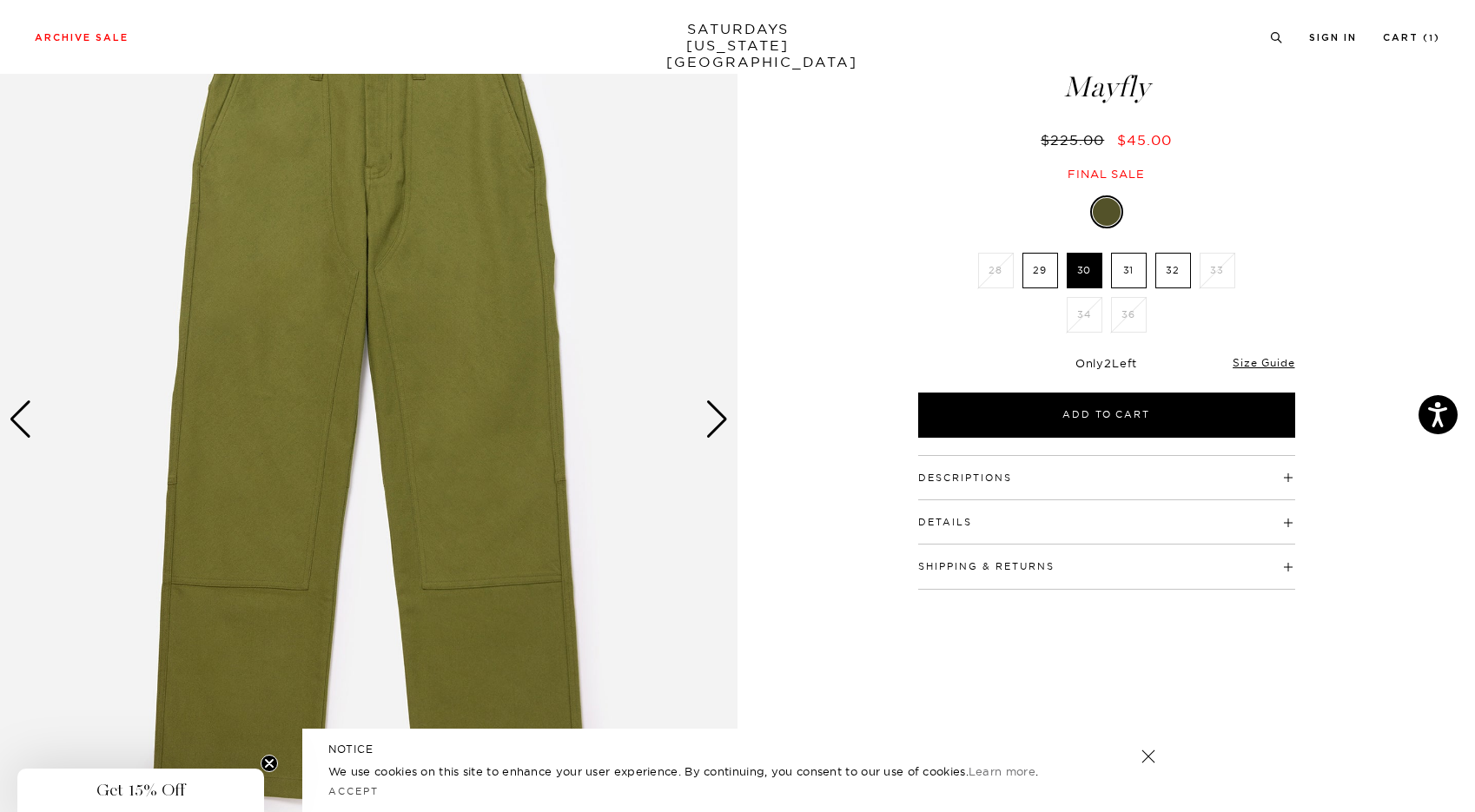
scroll to position [127, 2]
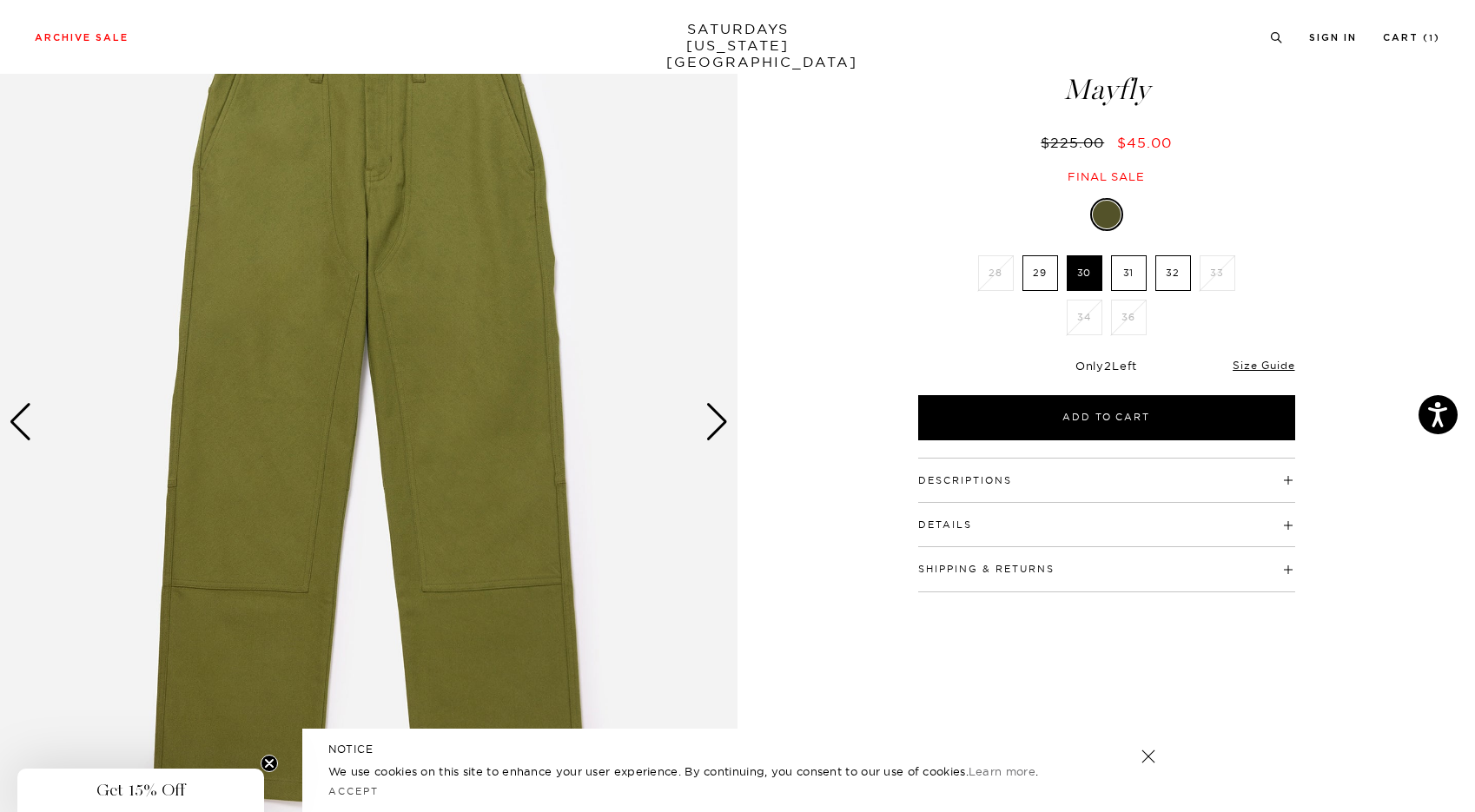
click at [709, 416] on div "Next slide" at bounding box center [717, 422] width 23 height 38
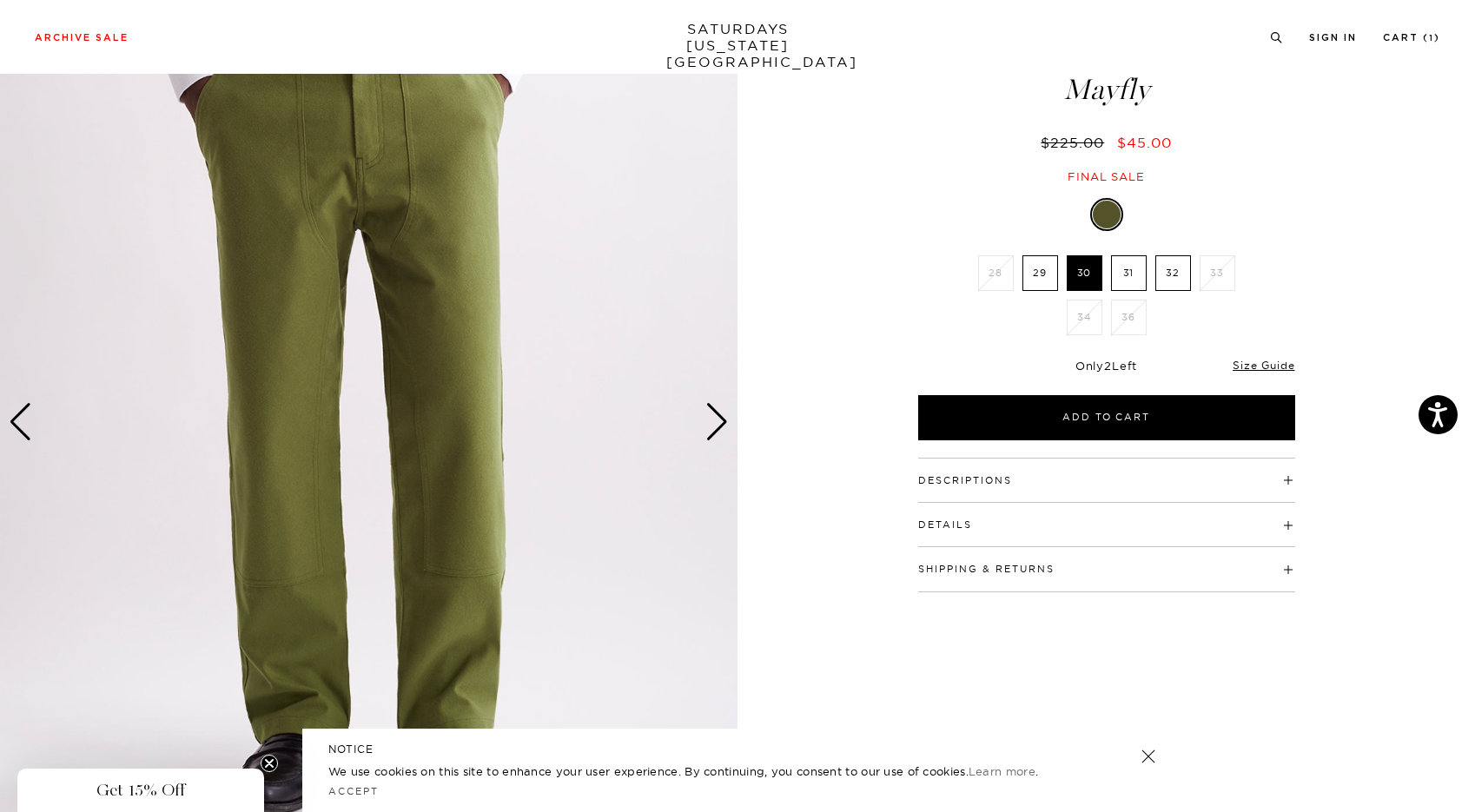
click at [709, 416] on div "Next slide" at bounding box center [717, 422] width 23 height 38
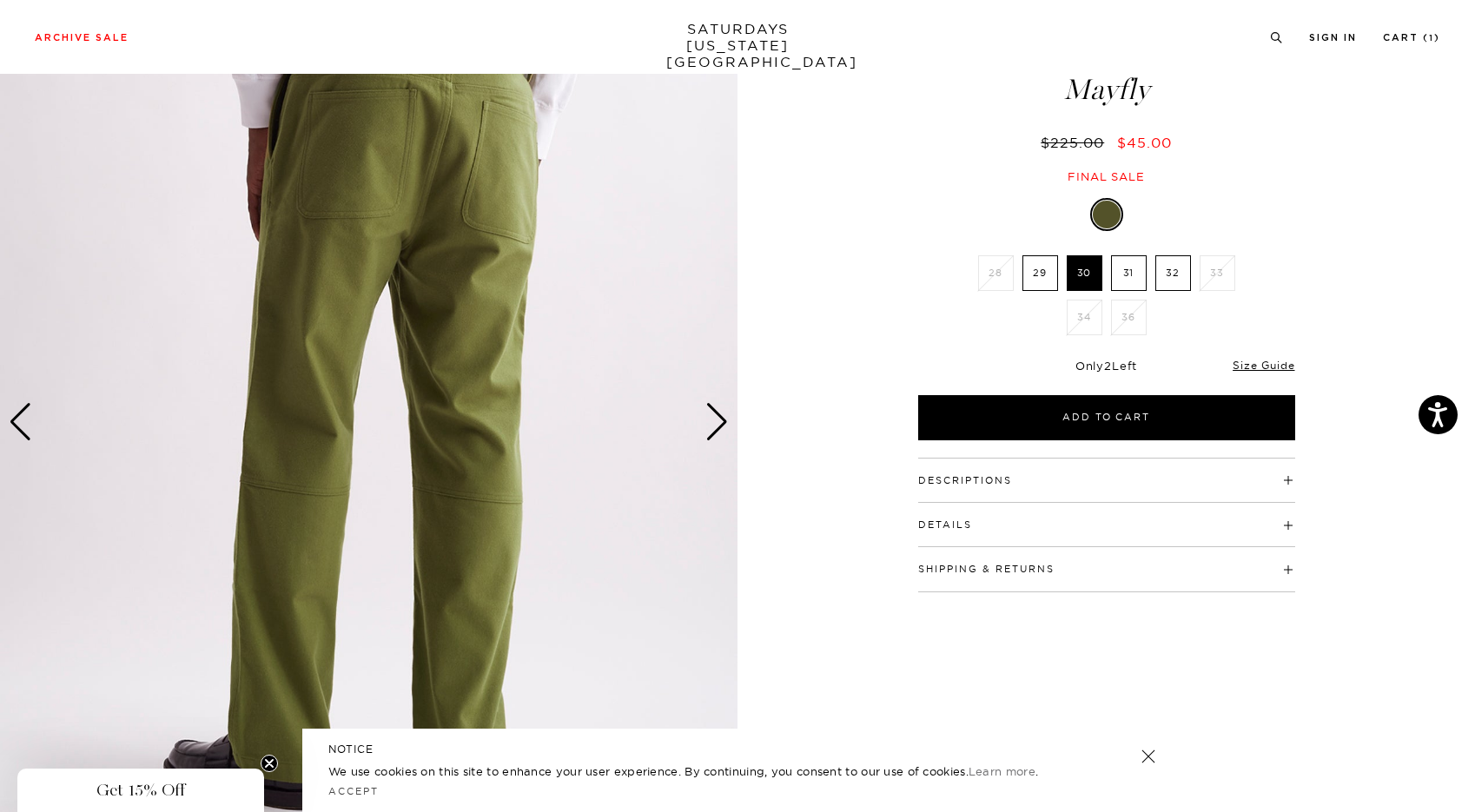
click at [709, 416] on div "Next slide" at bounding box center [717, 422] width 23 height 38
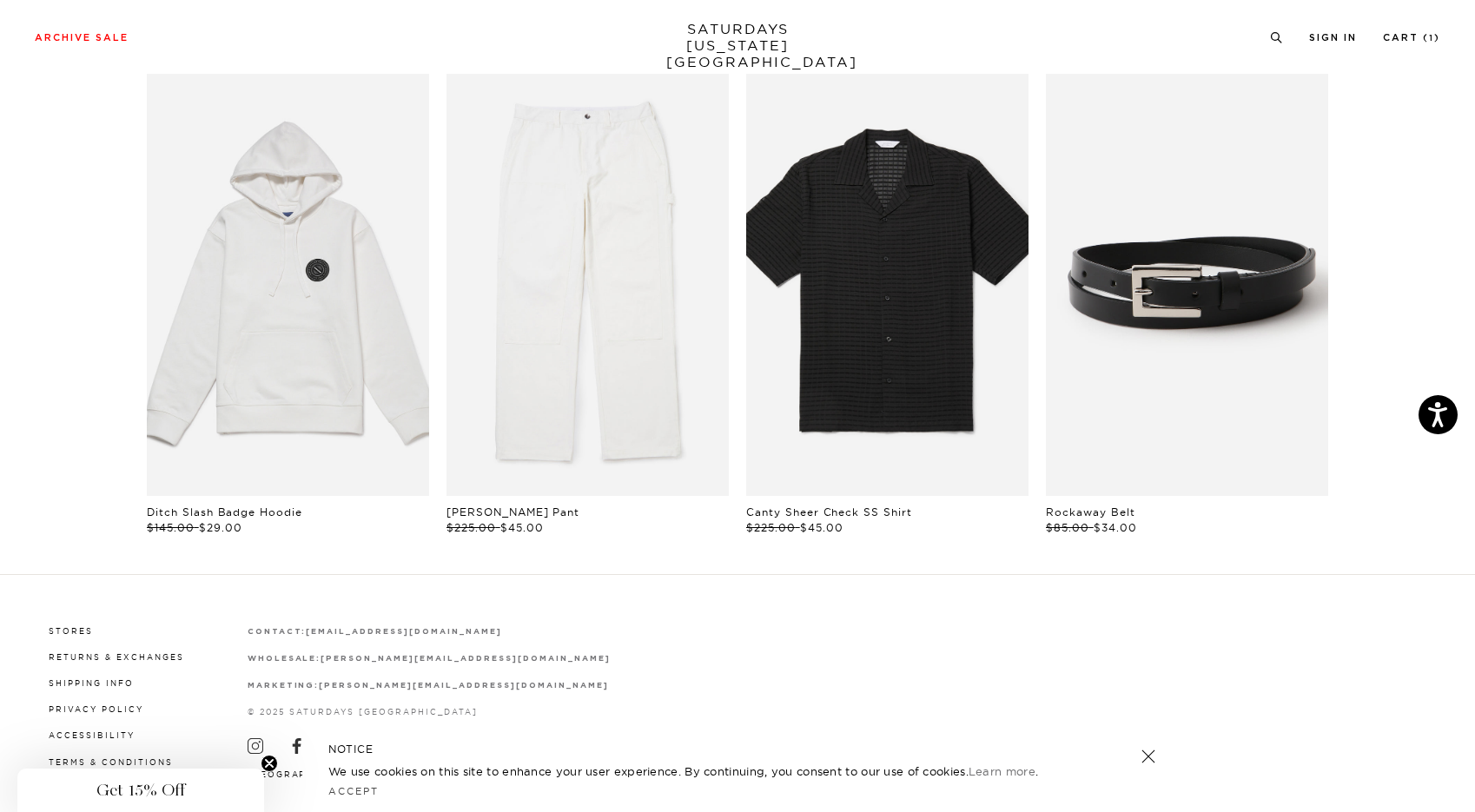
scroll to position [1025, 8]
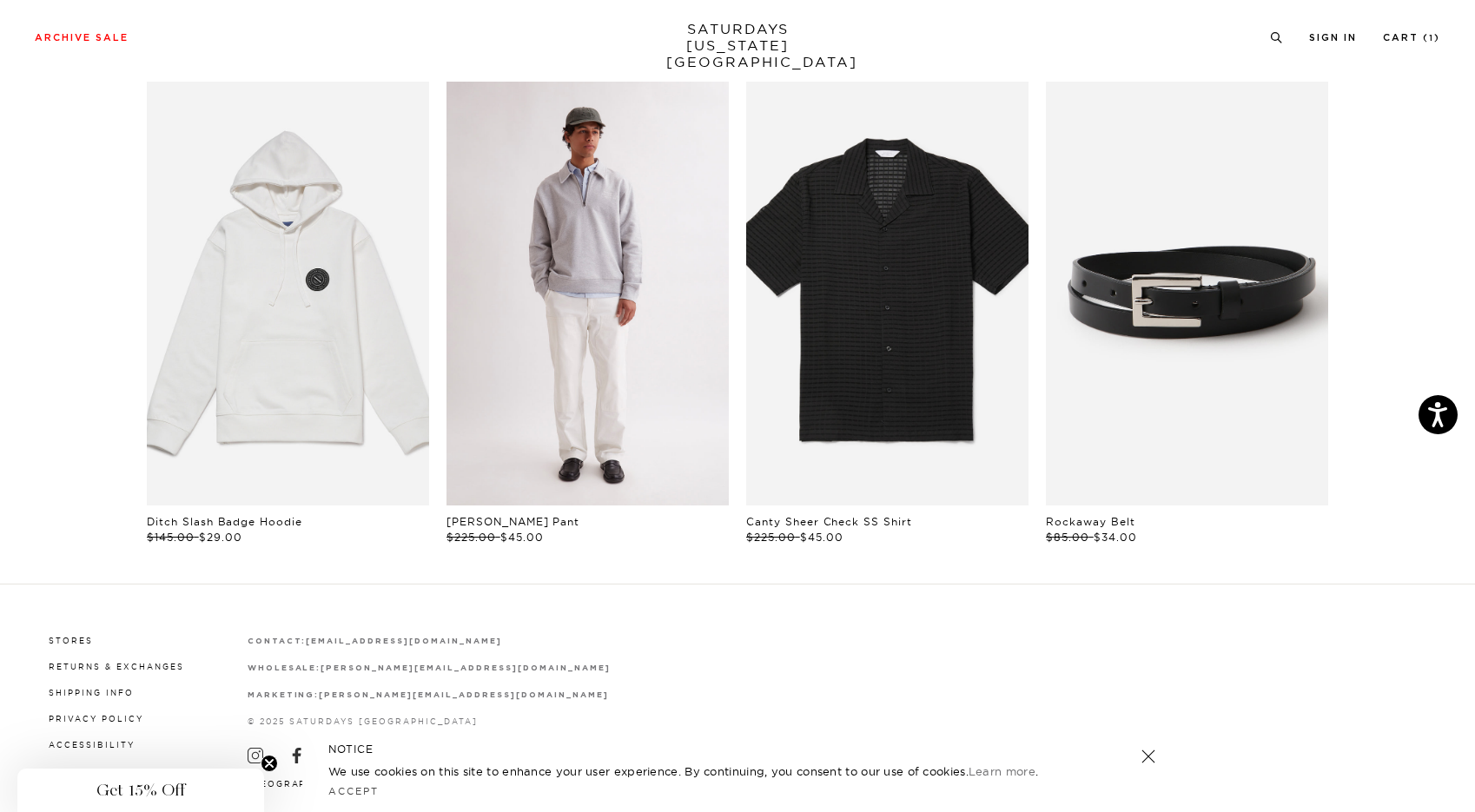
click at [592, 350] on link "files/M00018TR01-IVORY_04.jpg" at bounding box center [587, 293] width 282 height 423
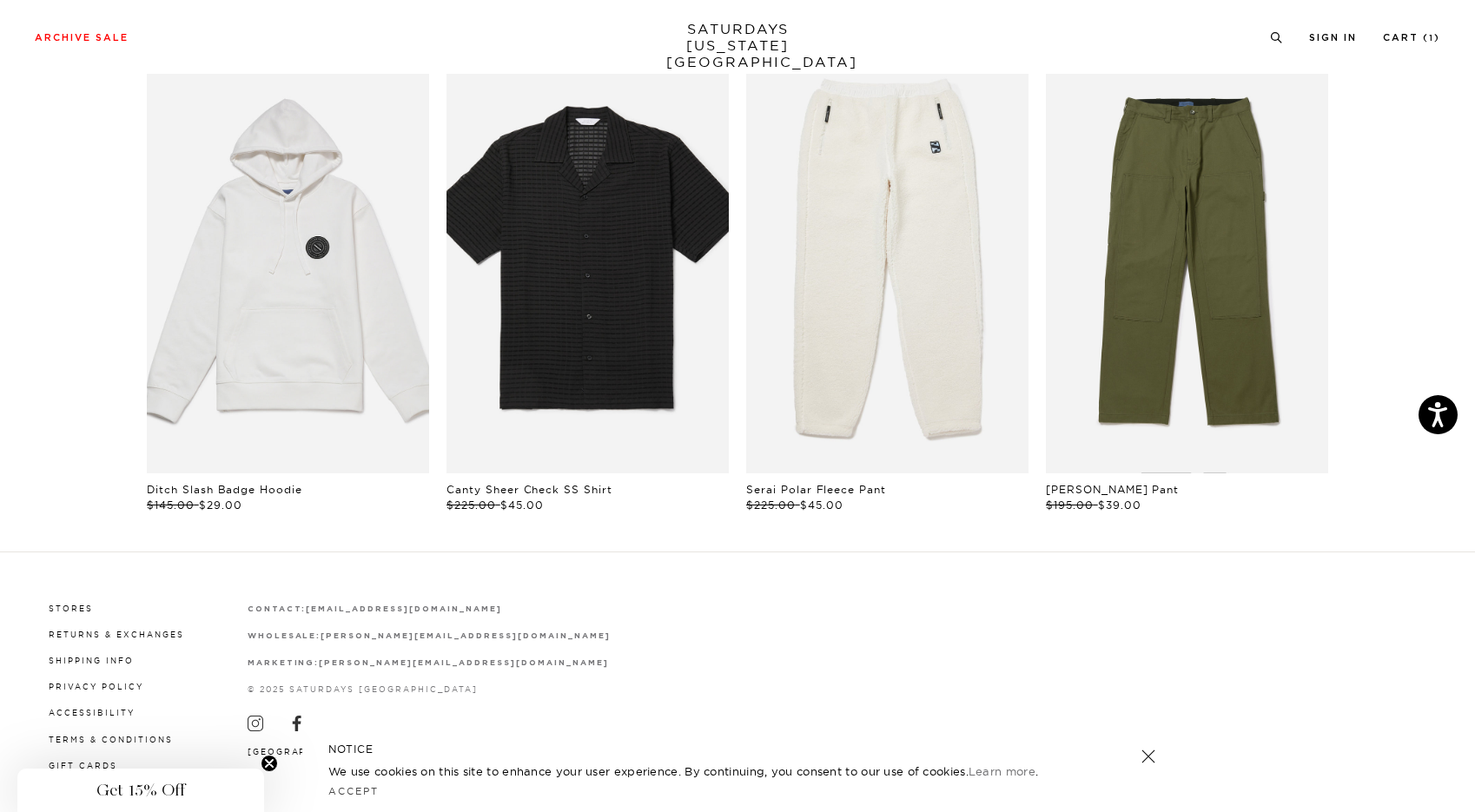
scroll to position [1051, 0]
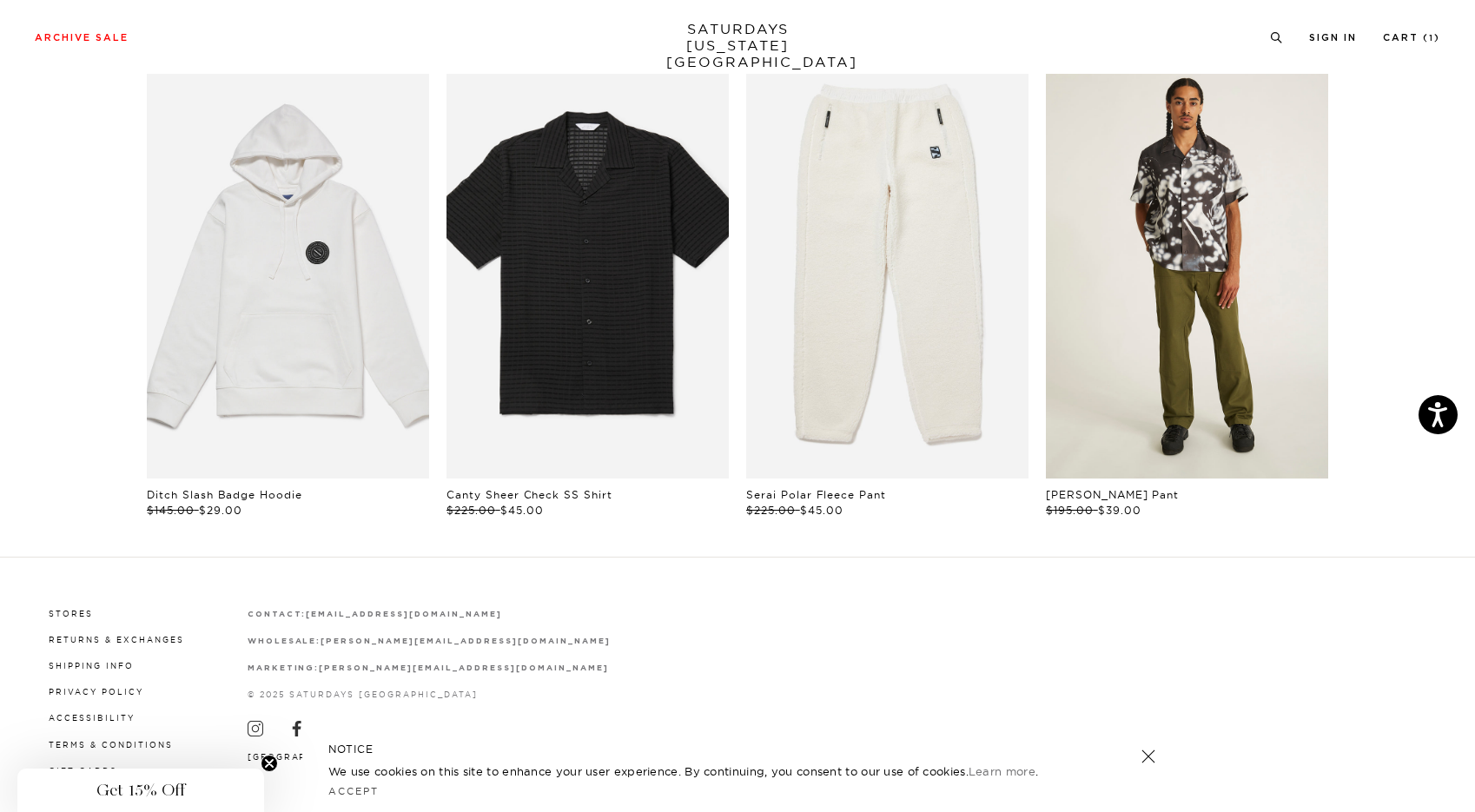
click at [1193, 276] on link "files/M32420SS01-BLACK_03_1.jpg" at bounding box center [1187, 267] width 282 height 423
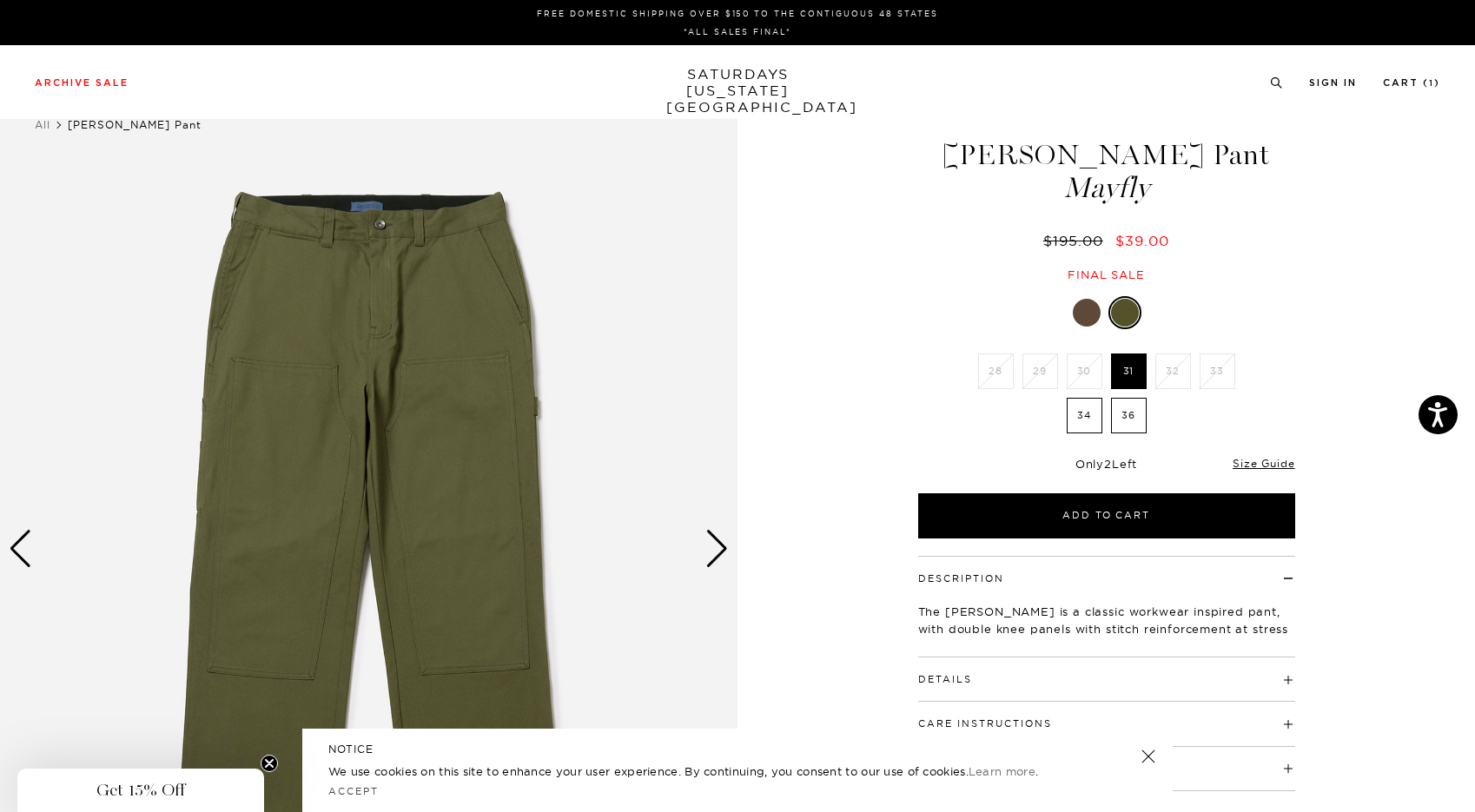
click at [714, 555] on div "Next slide" at bounding box center [717, 549] width 23 height 38
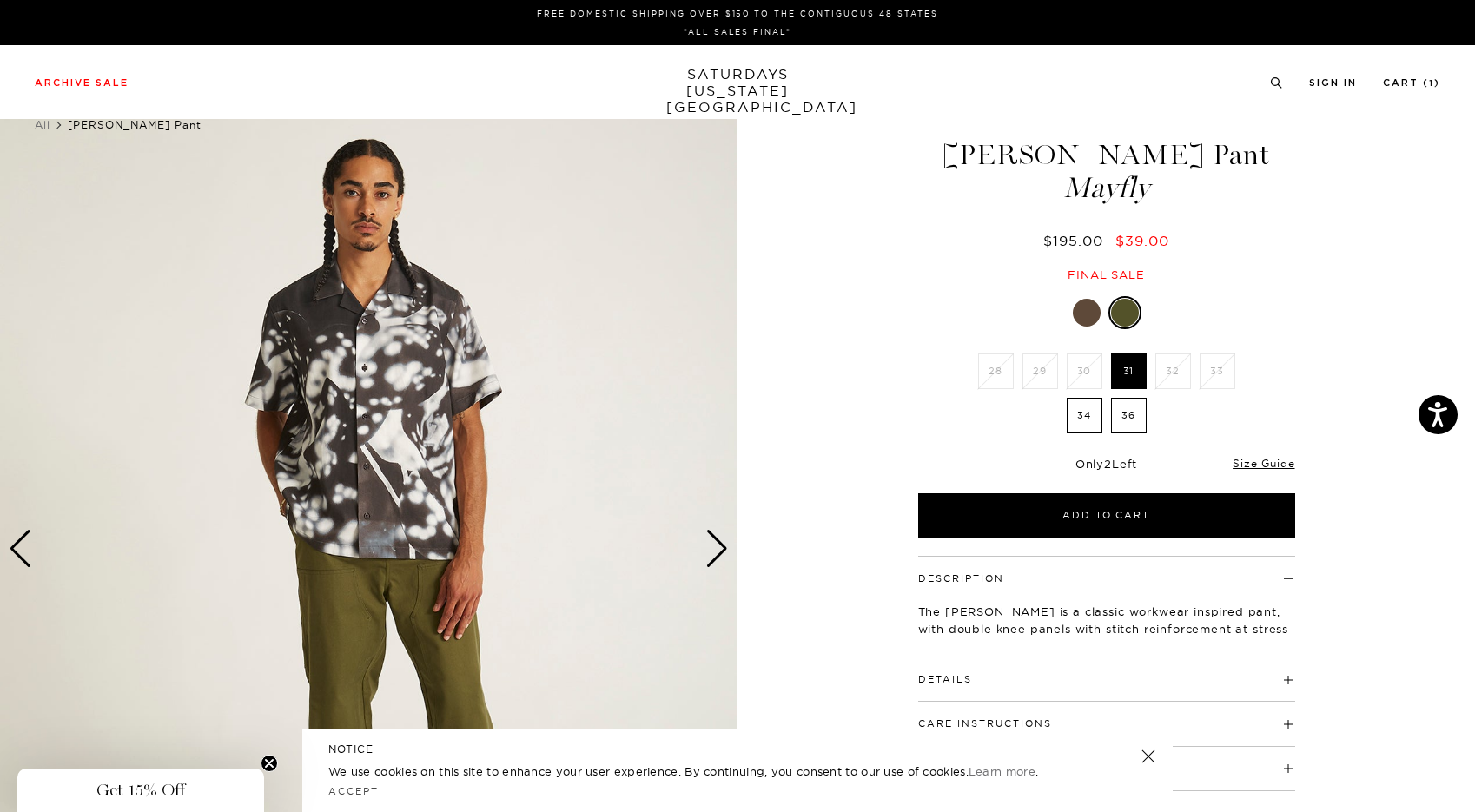
click at [713, 555] on div "Next slide" at bounding box center [717, 549] width 23 height 38
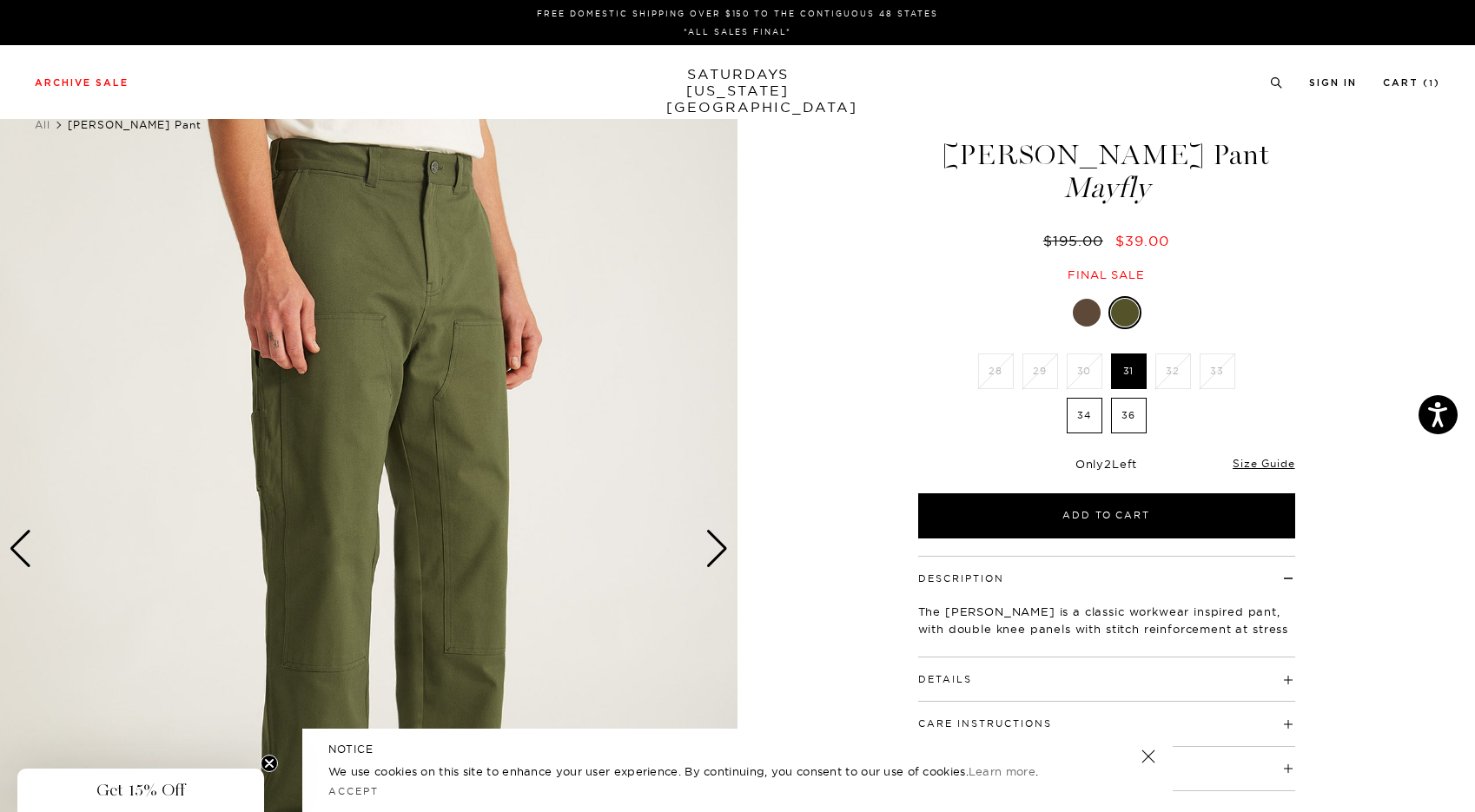
click at [737, 555] on div "3 / 6" at bounding box center [368, 549] width 738 height 921
click at [721, 555] on div "Next slide" at bounding box center [717, 549] width 23 height 38
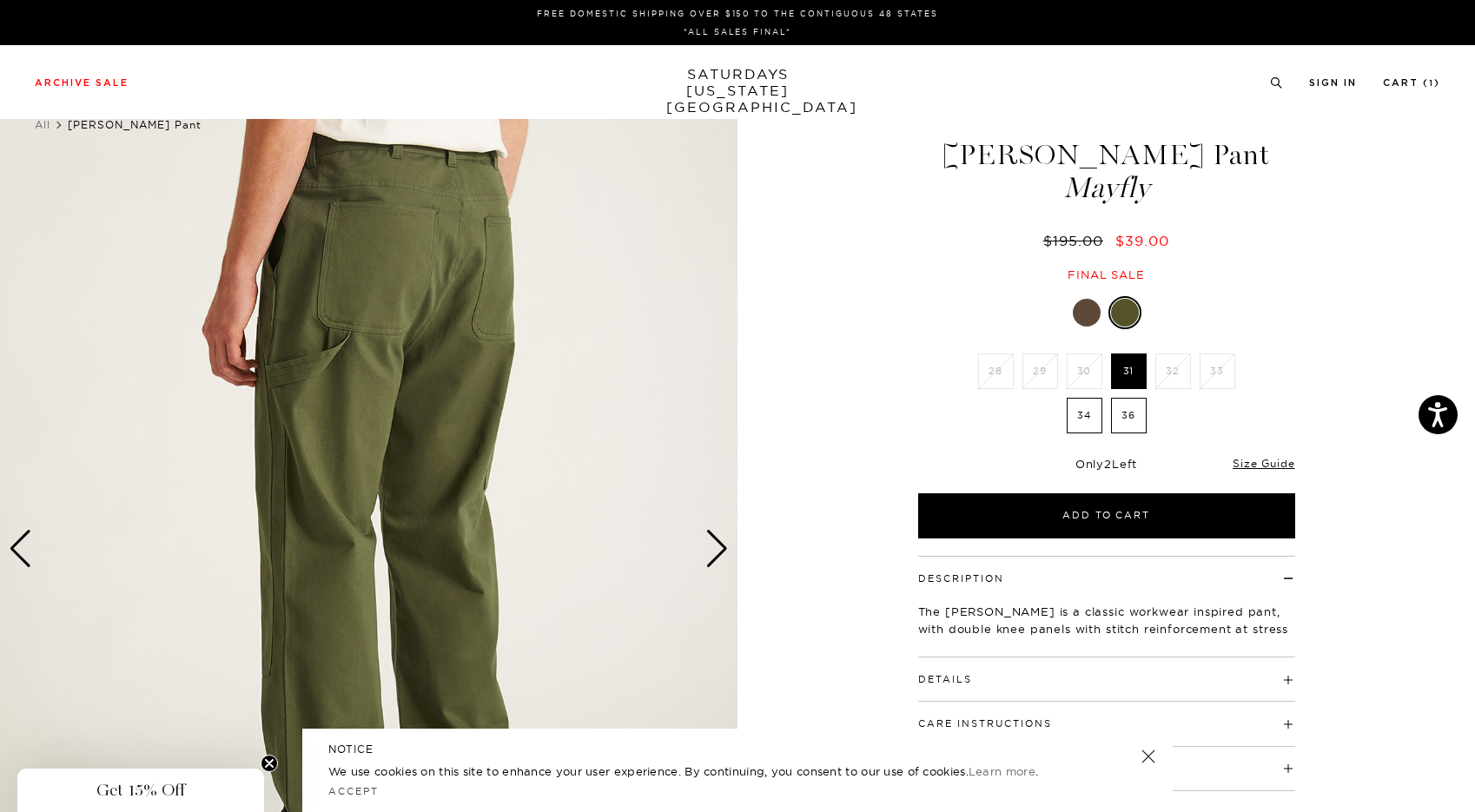
click at [721, 555] on div "Next slide" at bounding box center [717, 549] width 23 height 38
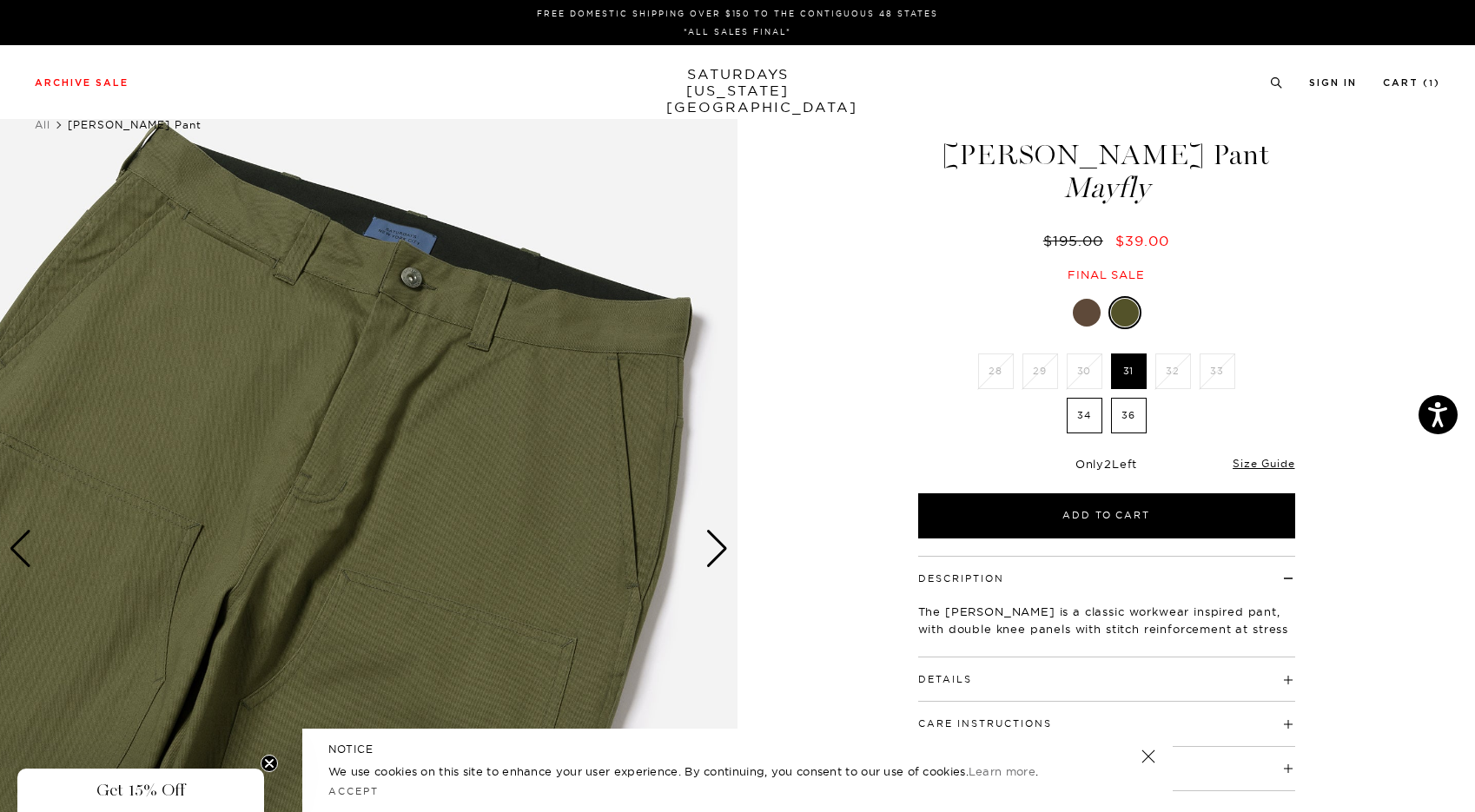
click at [1095, 310] on div at bounding box center [1086, 312] width 28 height 28
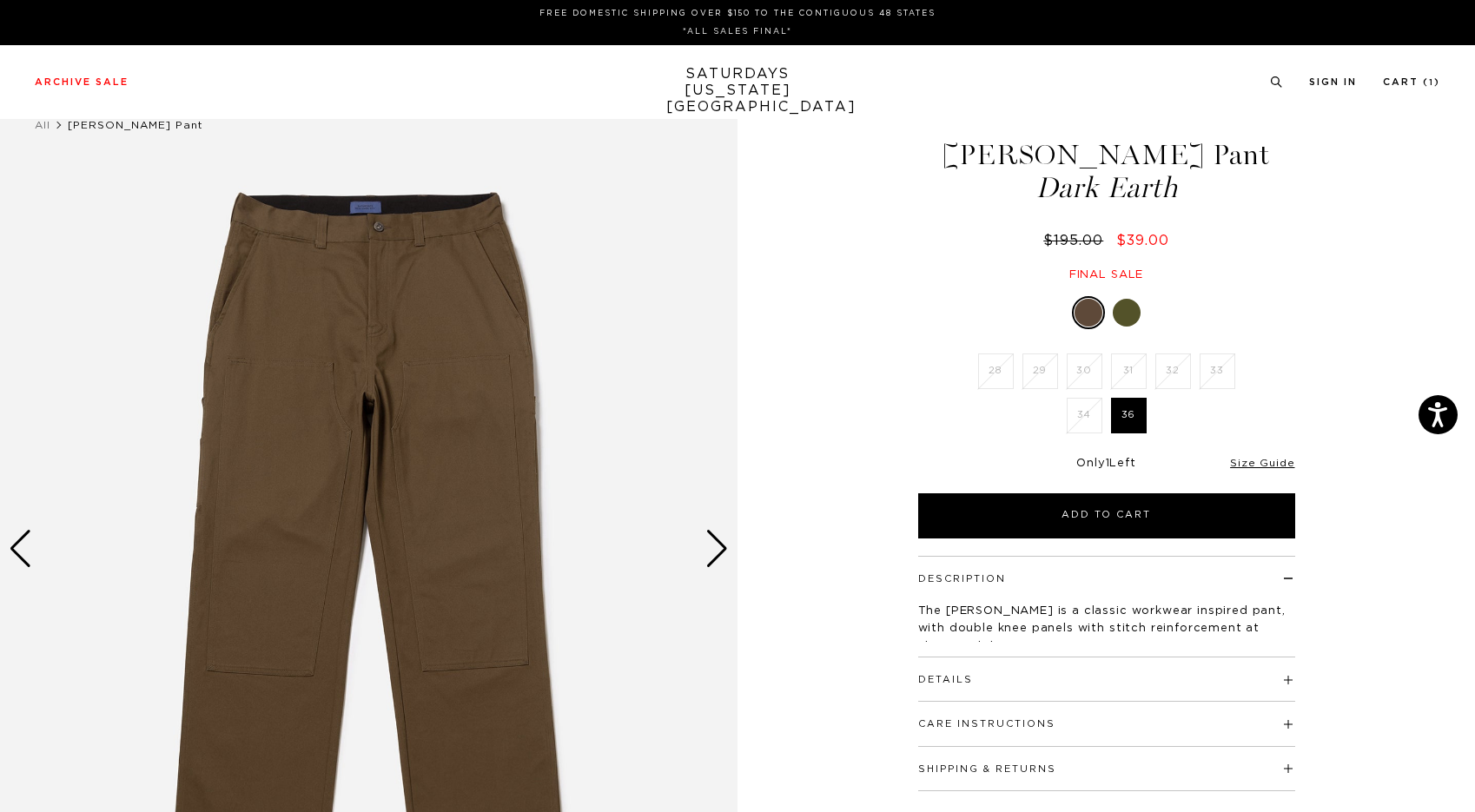
click at [1131, 310] on div at bounding box center [1126, 312] width 28 height 28
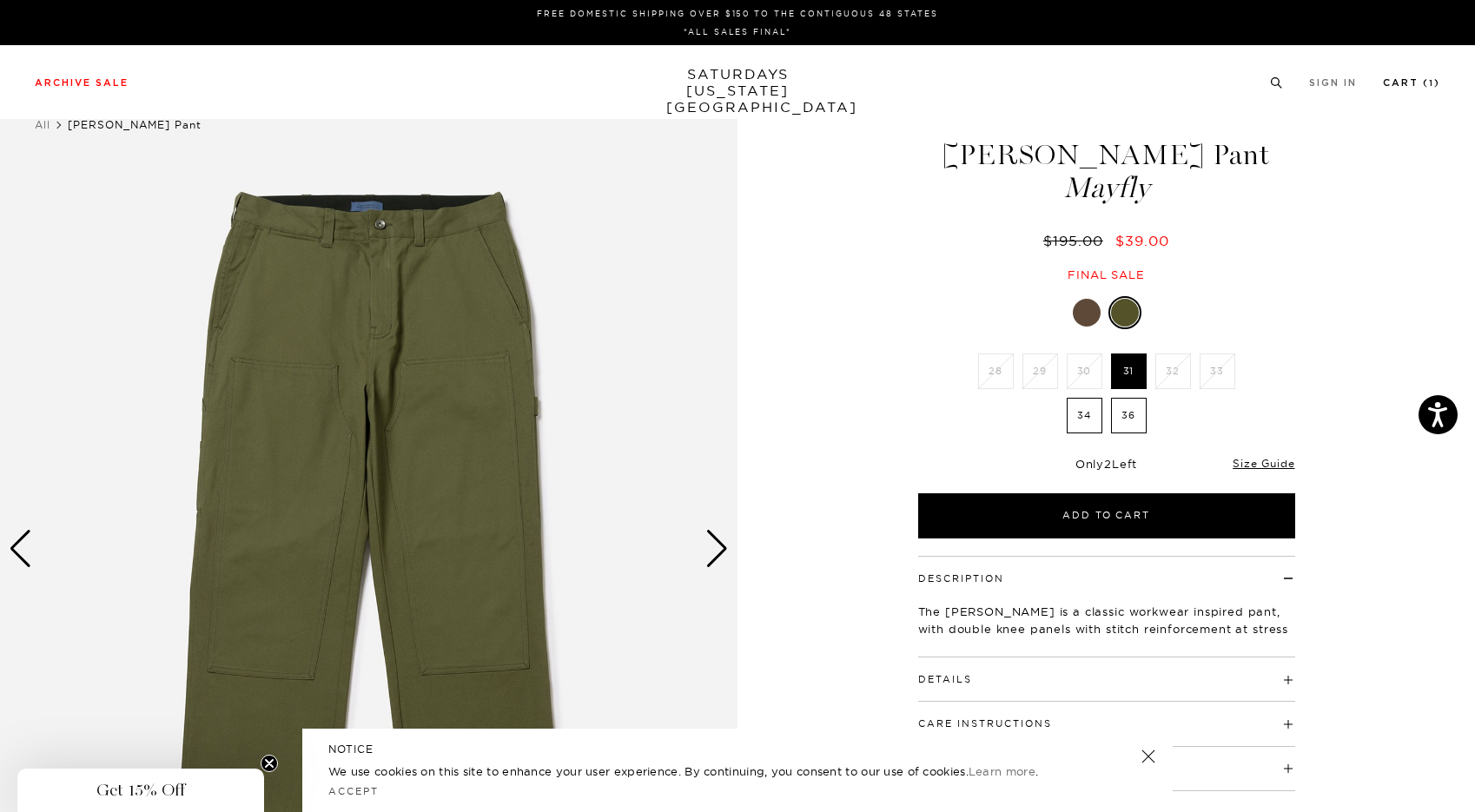
click at [1406, 79] on link "Cart ( 1 )" at bounding box center [1411, 83] width 57 height 10
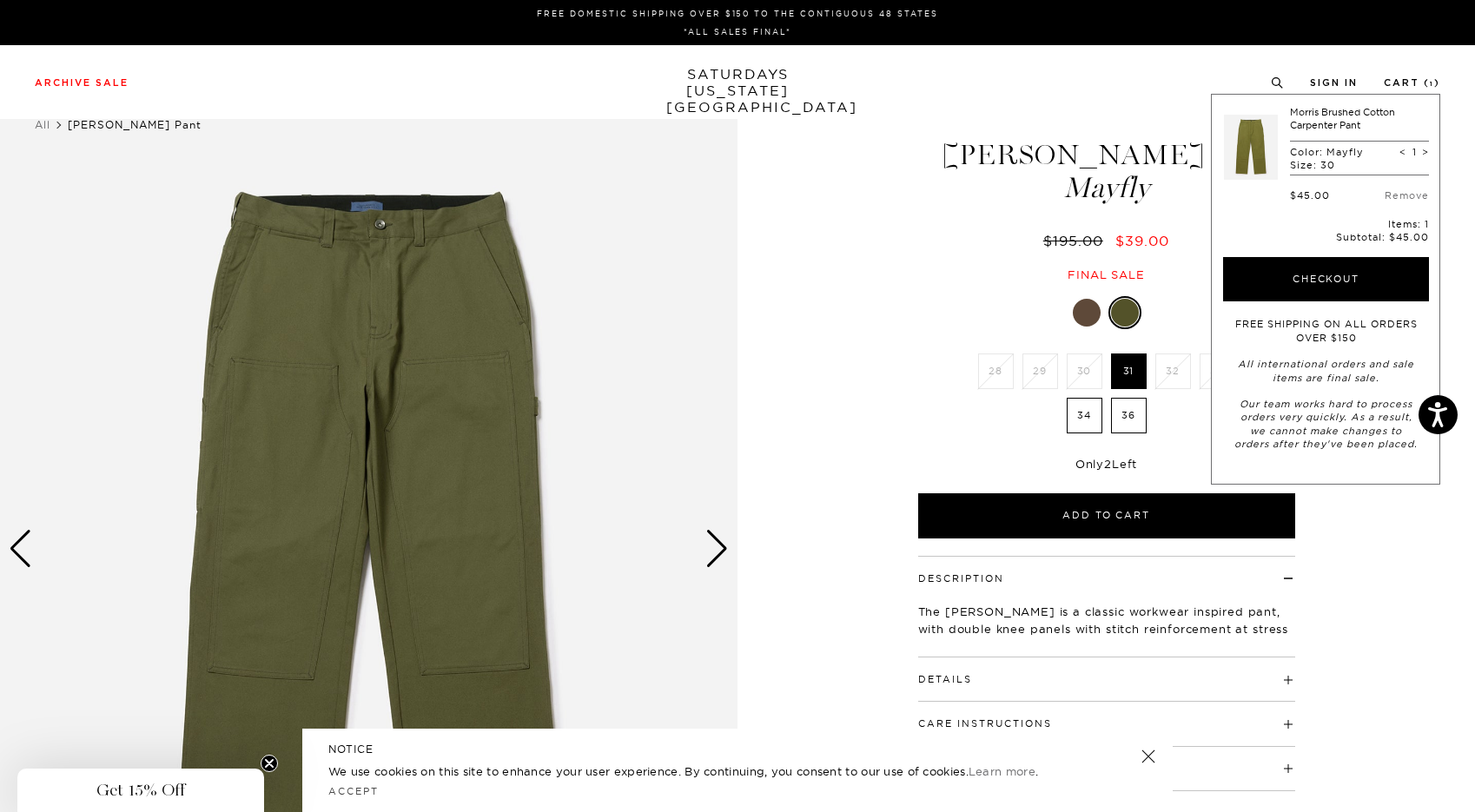
click at [1251, 132] on link at bounding box center [1251, 147] width 54 height 82
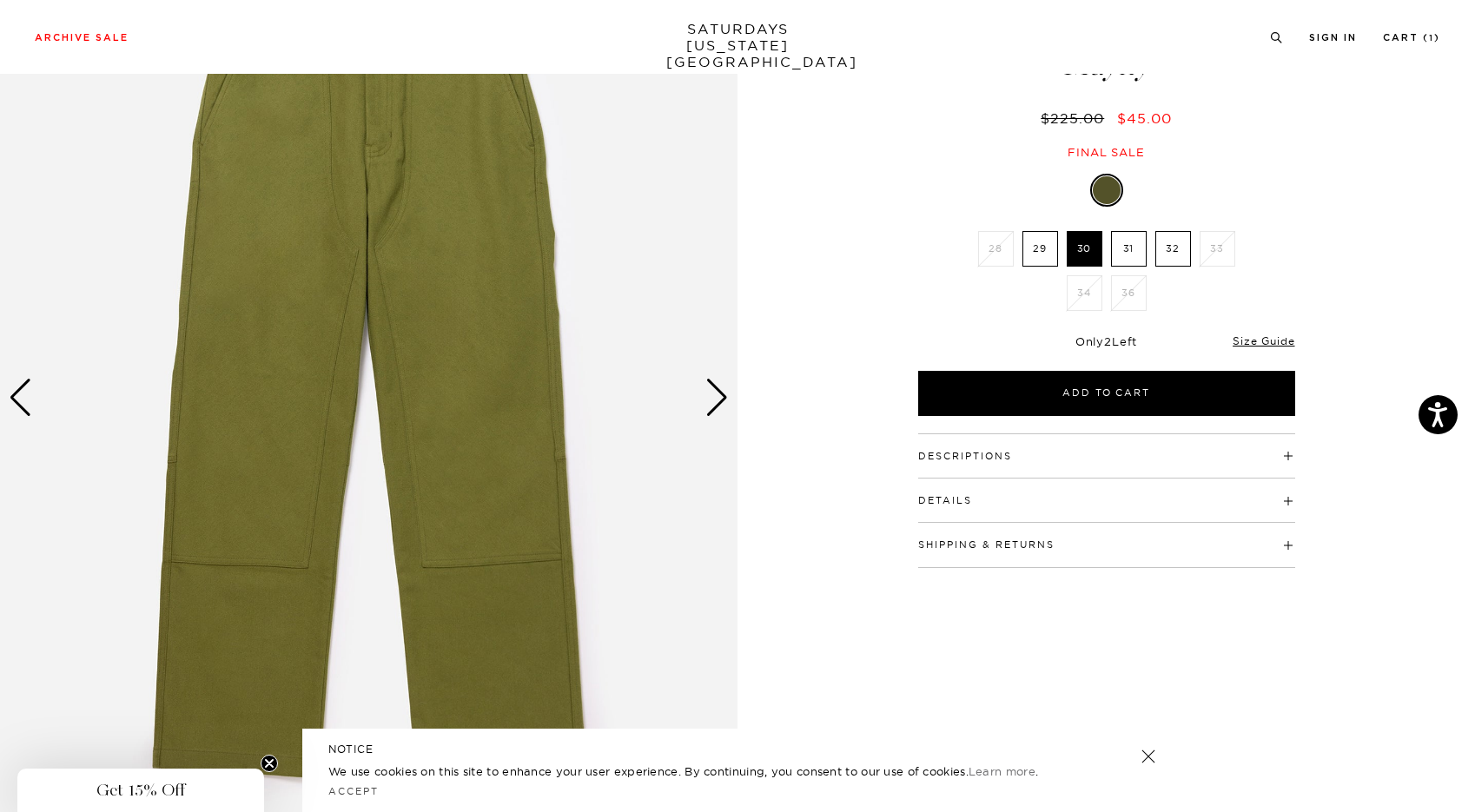
scroll to position [142, 10]
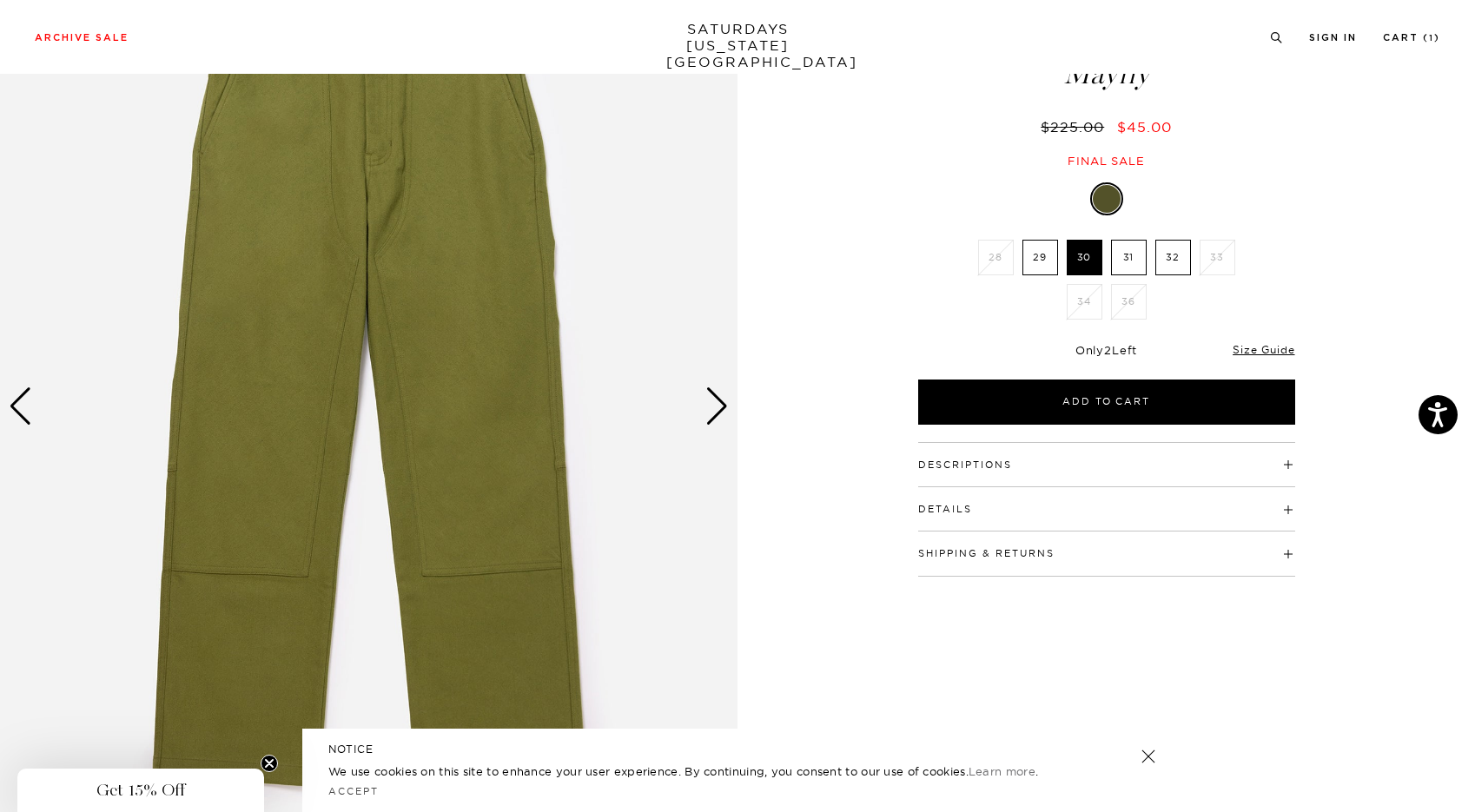
click at [1084, 261] on label "30" at bounding box center [1084, 257] width 36 height 36
click at [0, 0] on input "30" at bounding box center [0, 0] width 0 height 0
click at [1132, 261] on label "31" at bounding box center [1129, 257] width 36 height 36
click at [0, 0] on input "31" at bounding box center [0, 0] width 0 height 0
click at [1032, 261] on label "29" at bounding box center [1040, 257] width 36 height 36
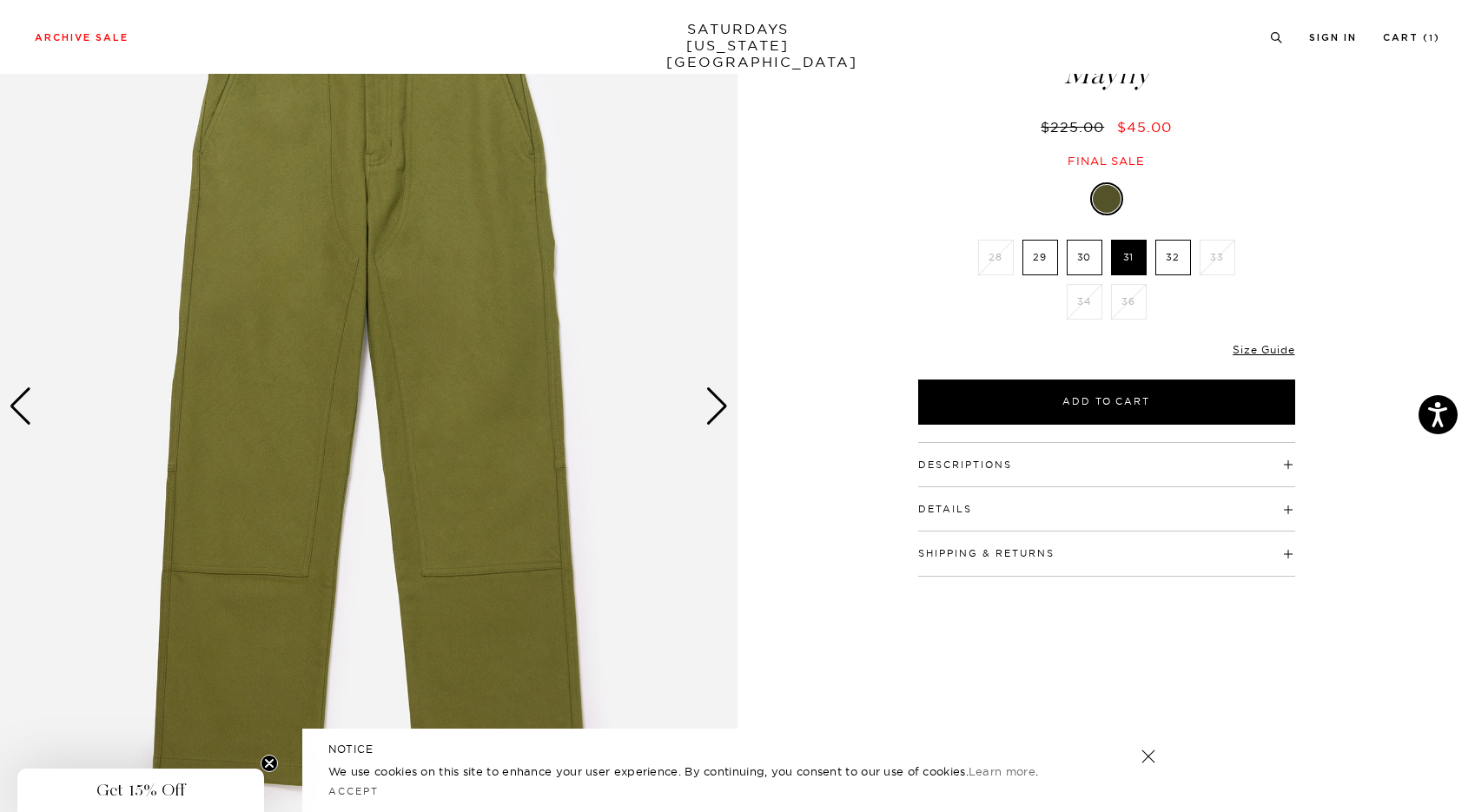
click at [0, 0] on input "29" at bounding box center [0, 0] width 0 height 0
click at [1078, 259] on label "30" at bounding box center [1084, 257] width 36 height 36
click at [0, 0] on input "30" at bounding box center [0, 0] width 0 height 0
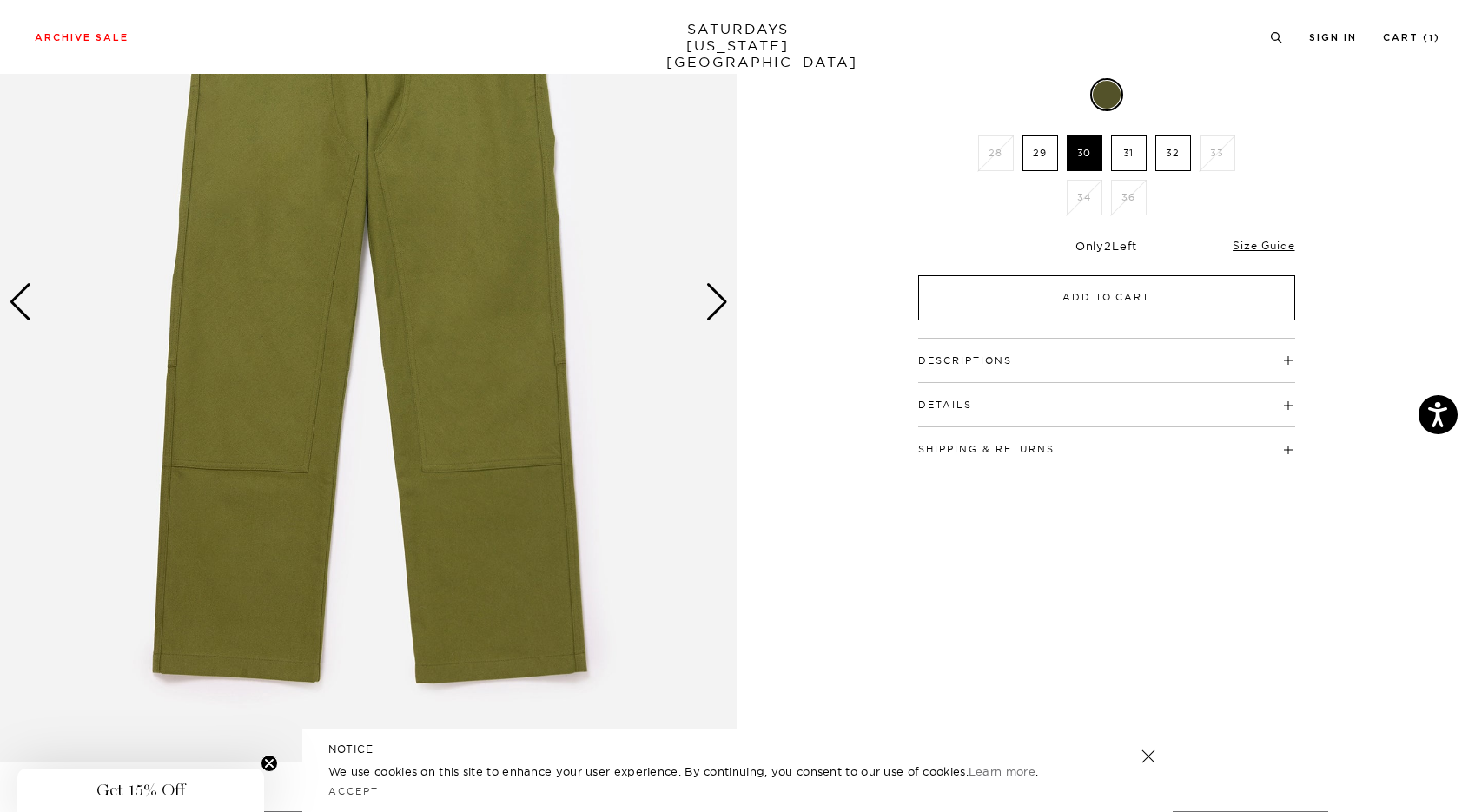
scroll to position [178, 10]
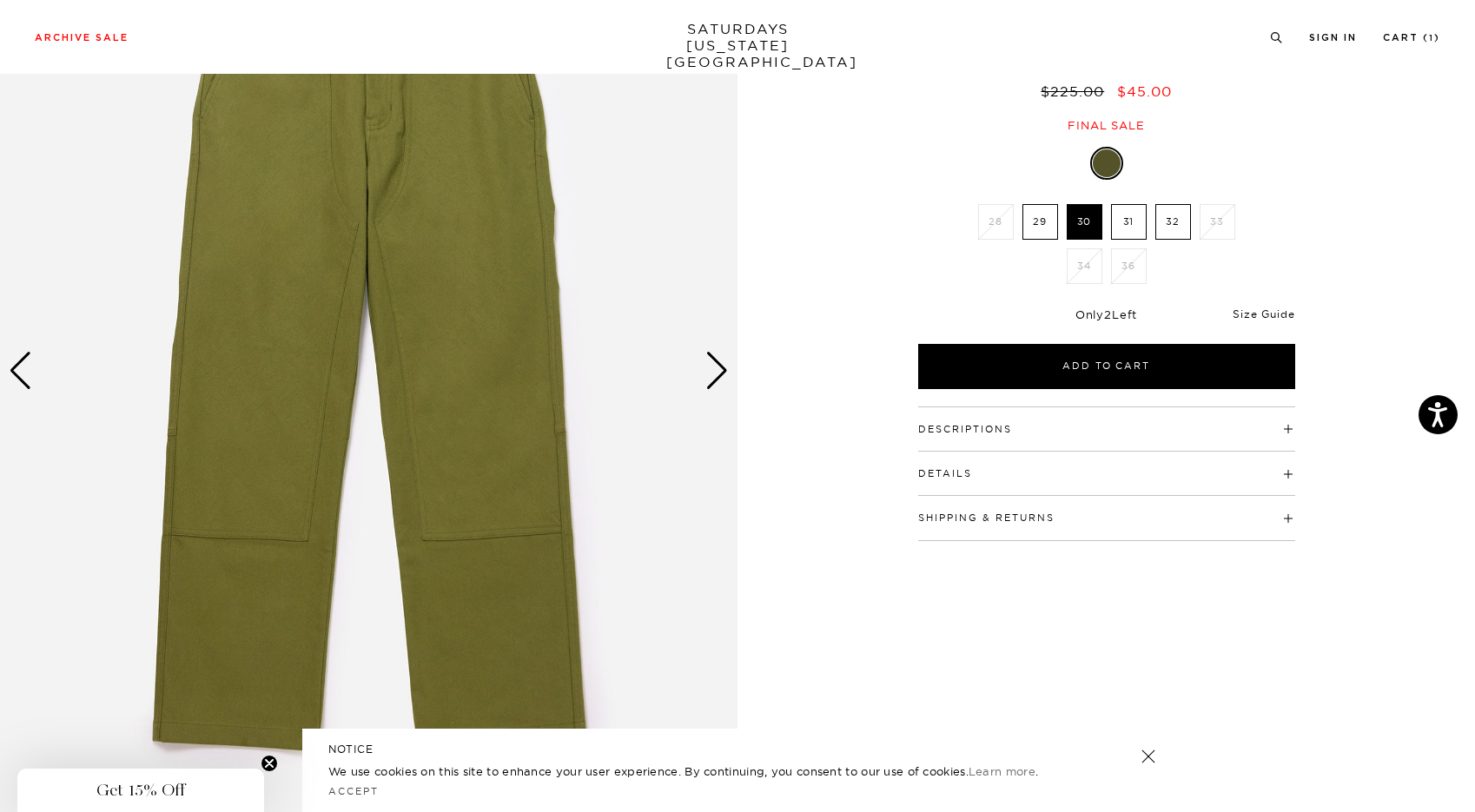
click at [1265, 316] on link "Size Guide" at bounding box center [1262, 314] width 61 height 13
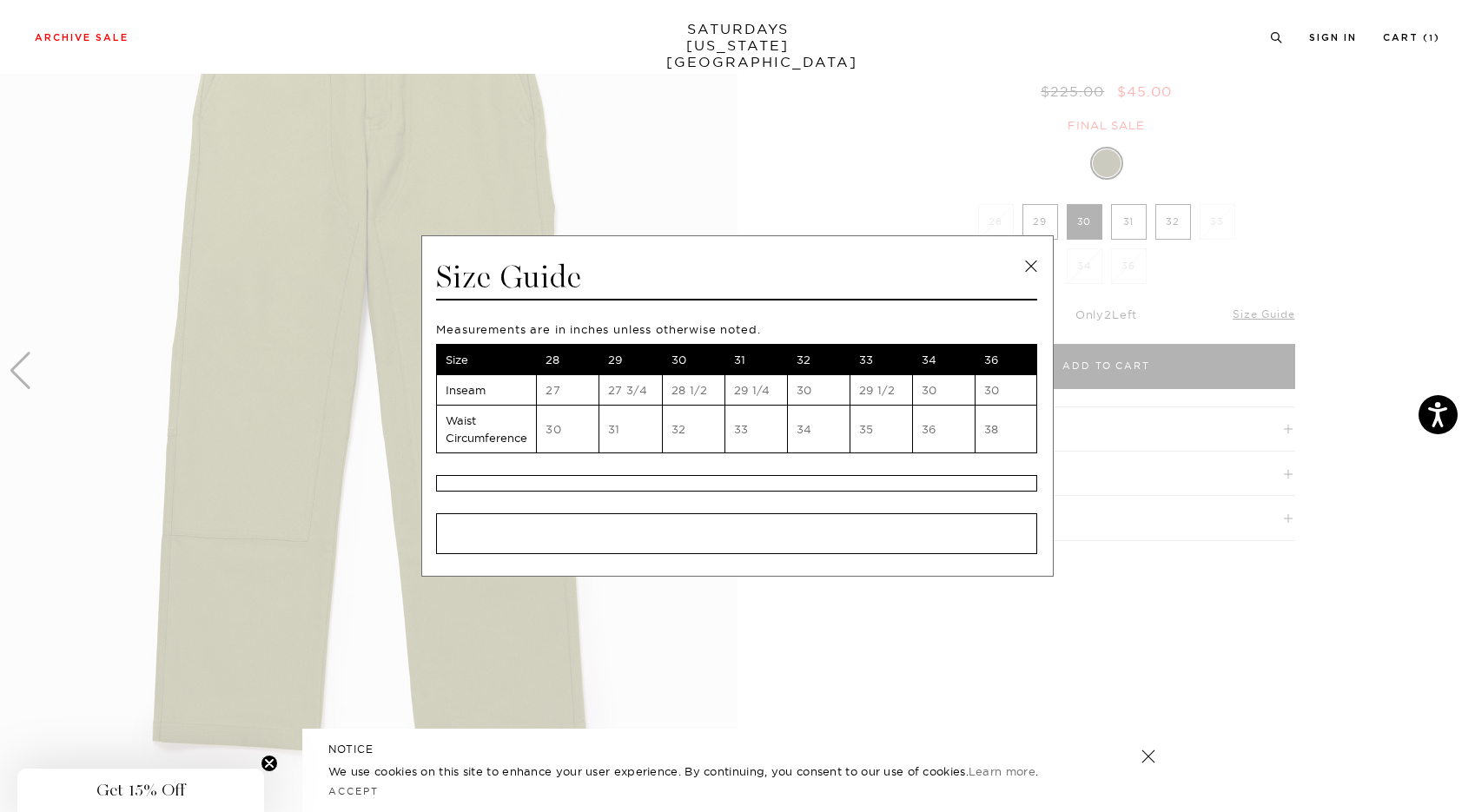
click at [1290, 474] on span at bounding box center [730, 406] width 1462 height 812
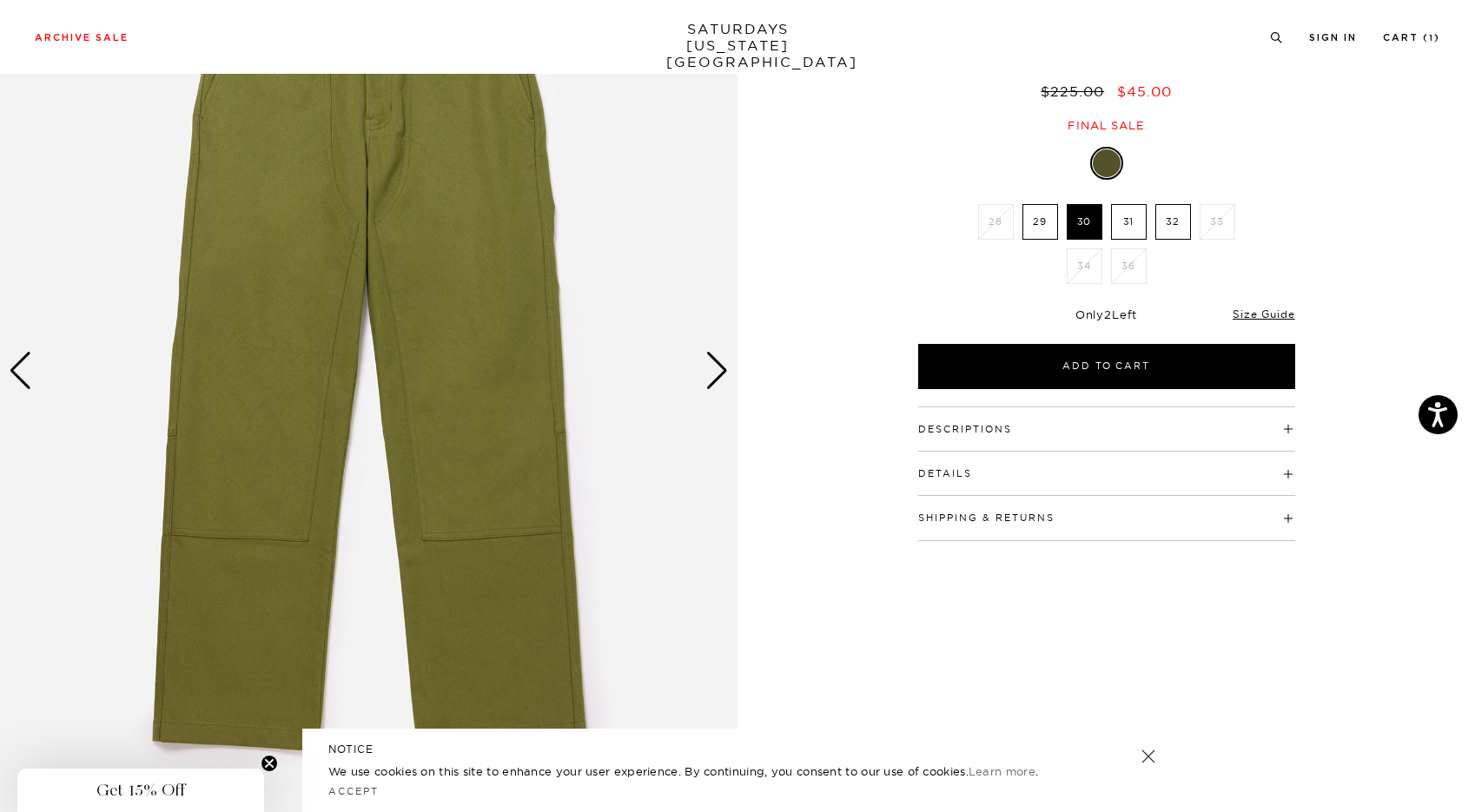
click at [1366, 470] on div "1 / 4 Mayfly $45.00" at bounding box center [738, 370] width 1475 height 921
click at [1273, 476] on h4 "Details" at bounding box center [1107, 466] width 377 height 28
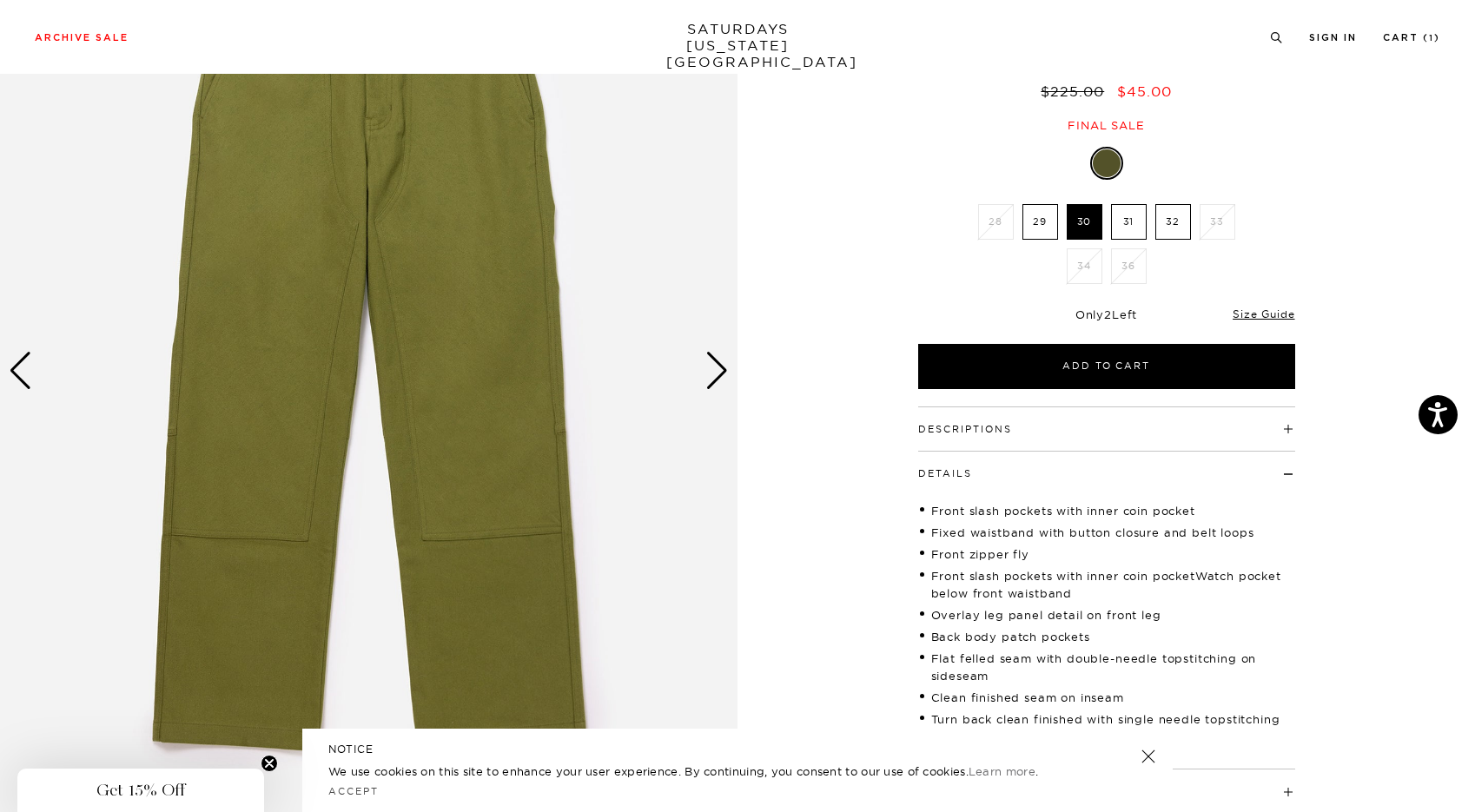
click at [1272, 431] on h4 "Descriptions" at bounding box center [1107, 422] width 377 height 28
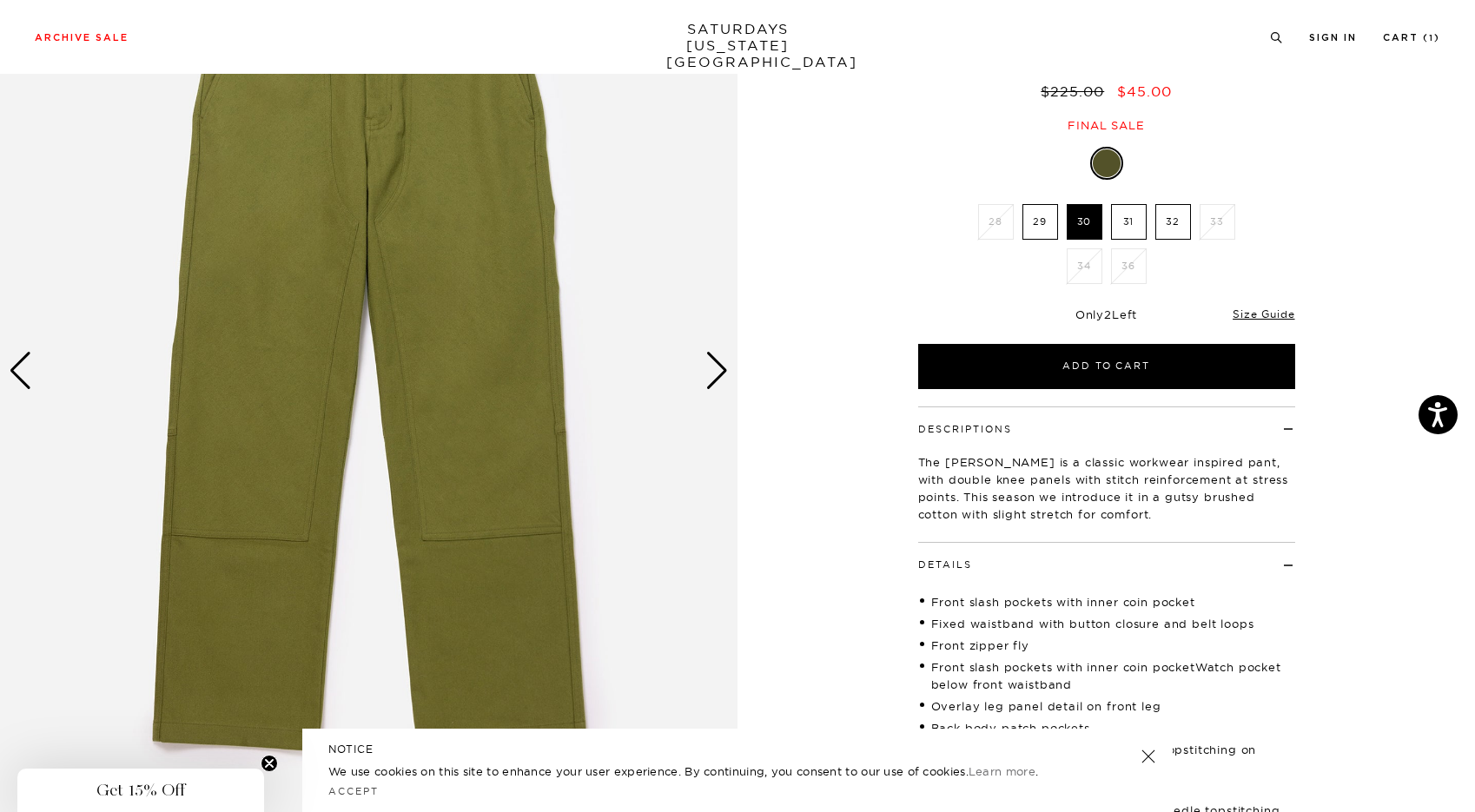
click at [642, 544] on img at bounding box center [368, 370] width 738 height 921
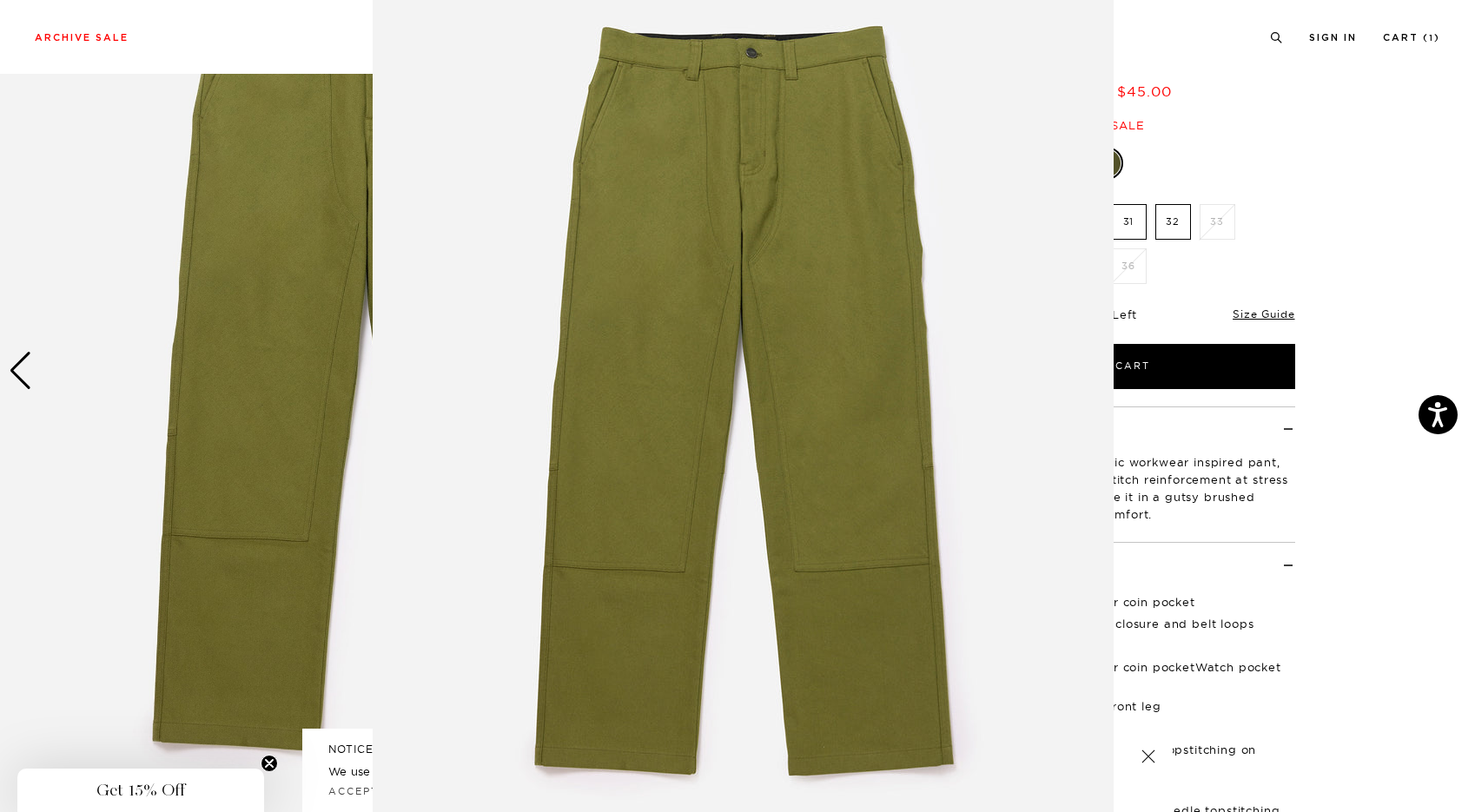
scroll to position [36, 0]
click at [705, 399] on img at bounding box center [743, 409] width 741 height 889
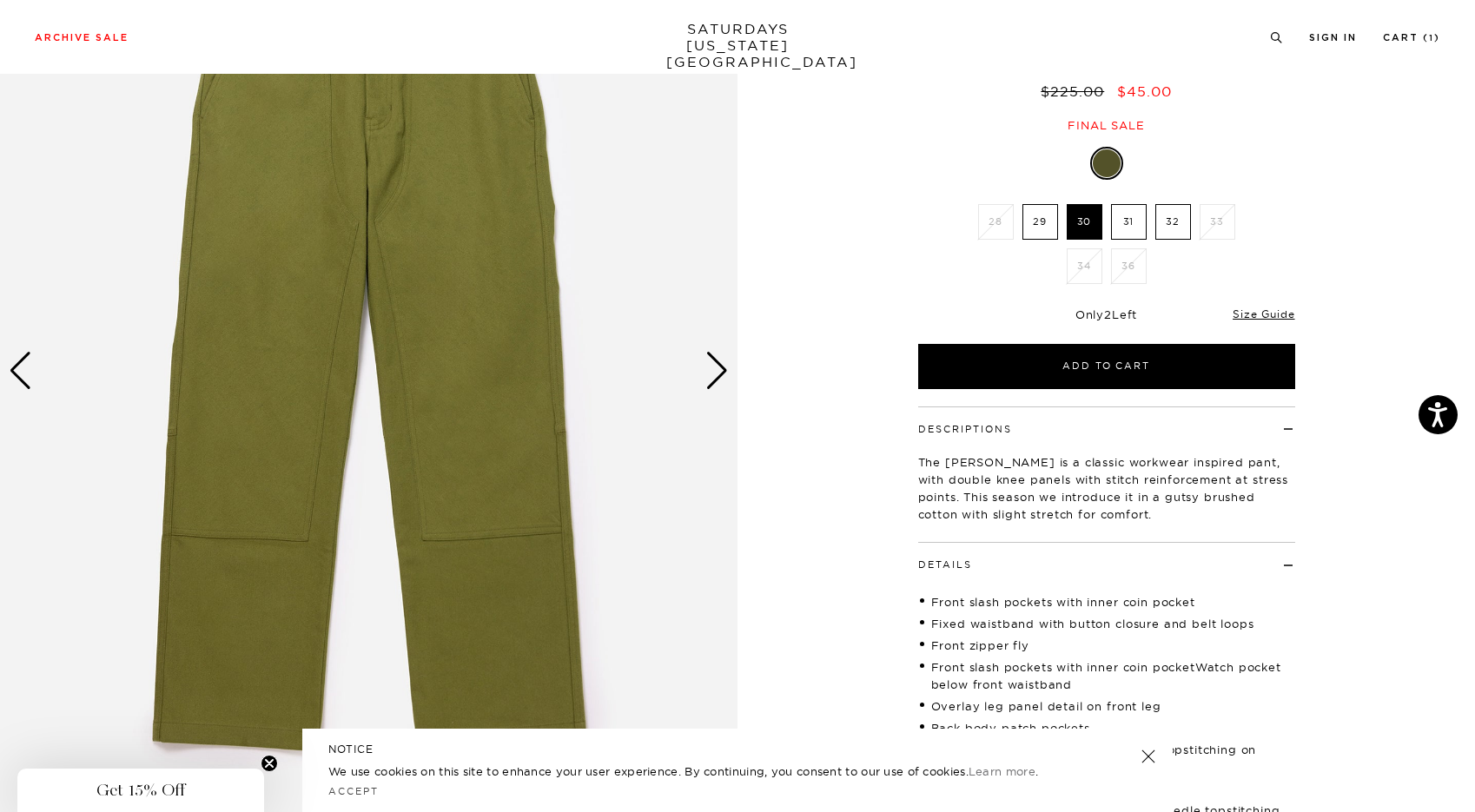
click at [720, 374] on img at bounding box center [368, 370] width 738 height 921
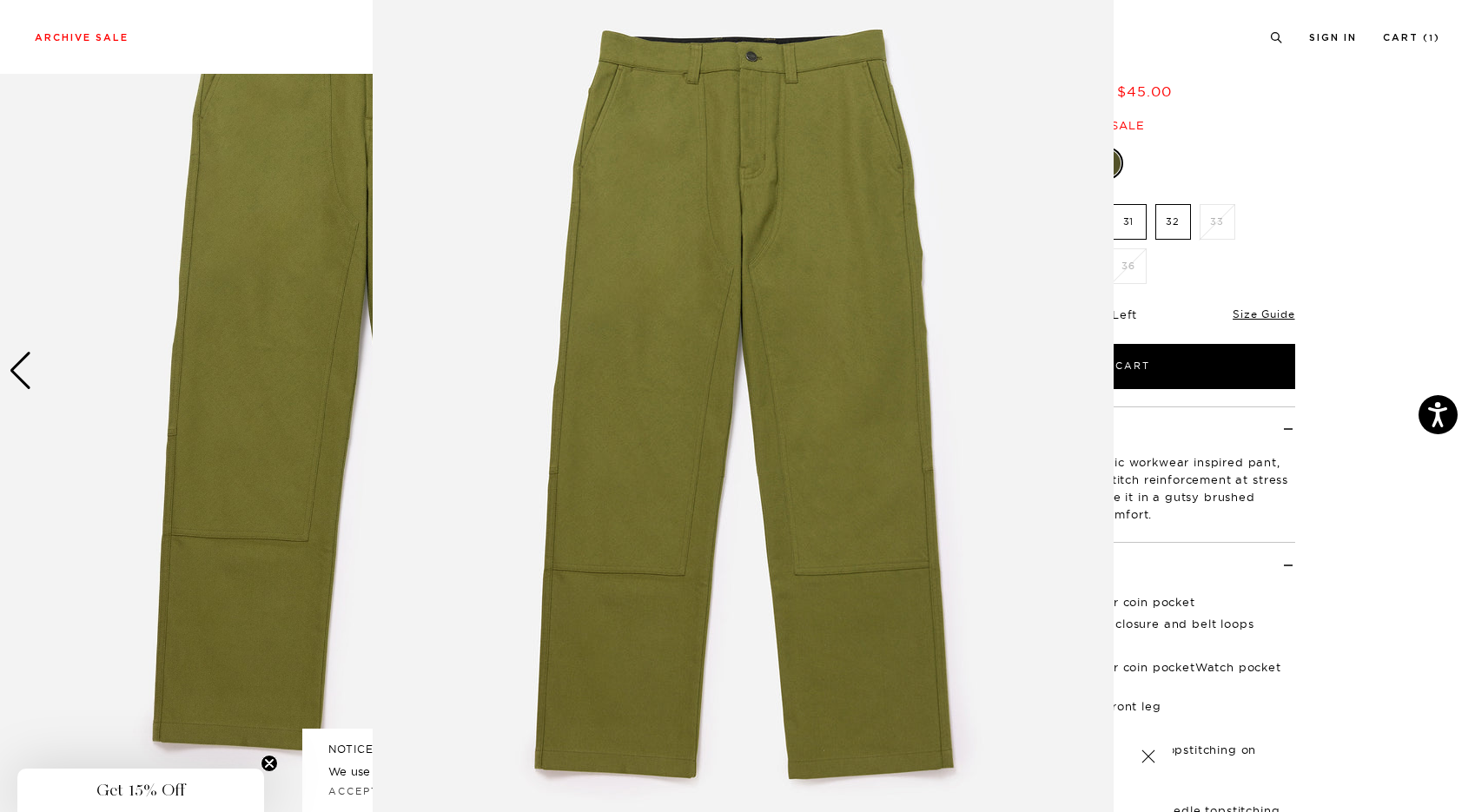
scroll to position [33, 0]
click at [720, 374] on img at bounding box center [743, 412] width 741 height 889
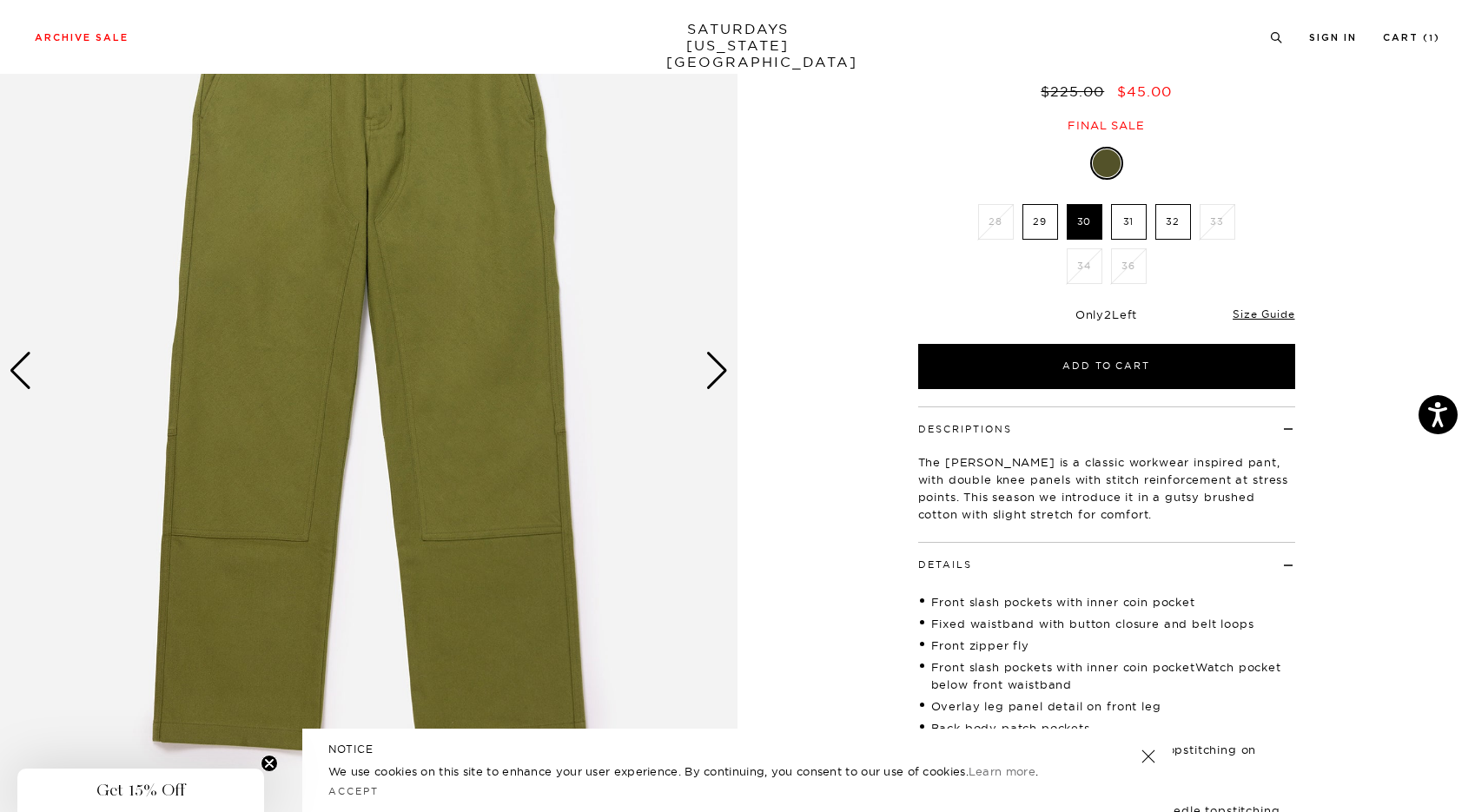
scroll to position [0, 0]
click at [36, 382] on img at bounding box center [368, 370] width 738 height 921
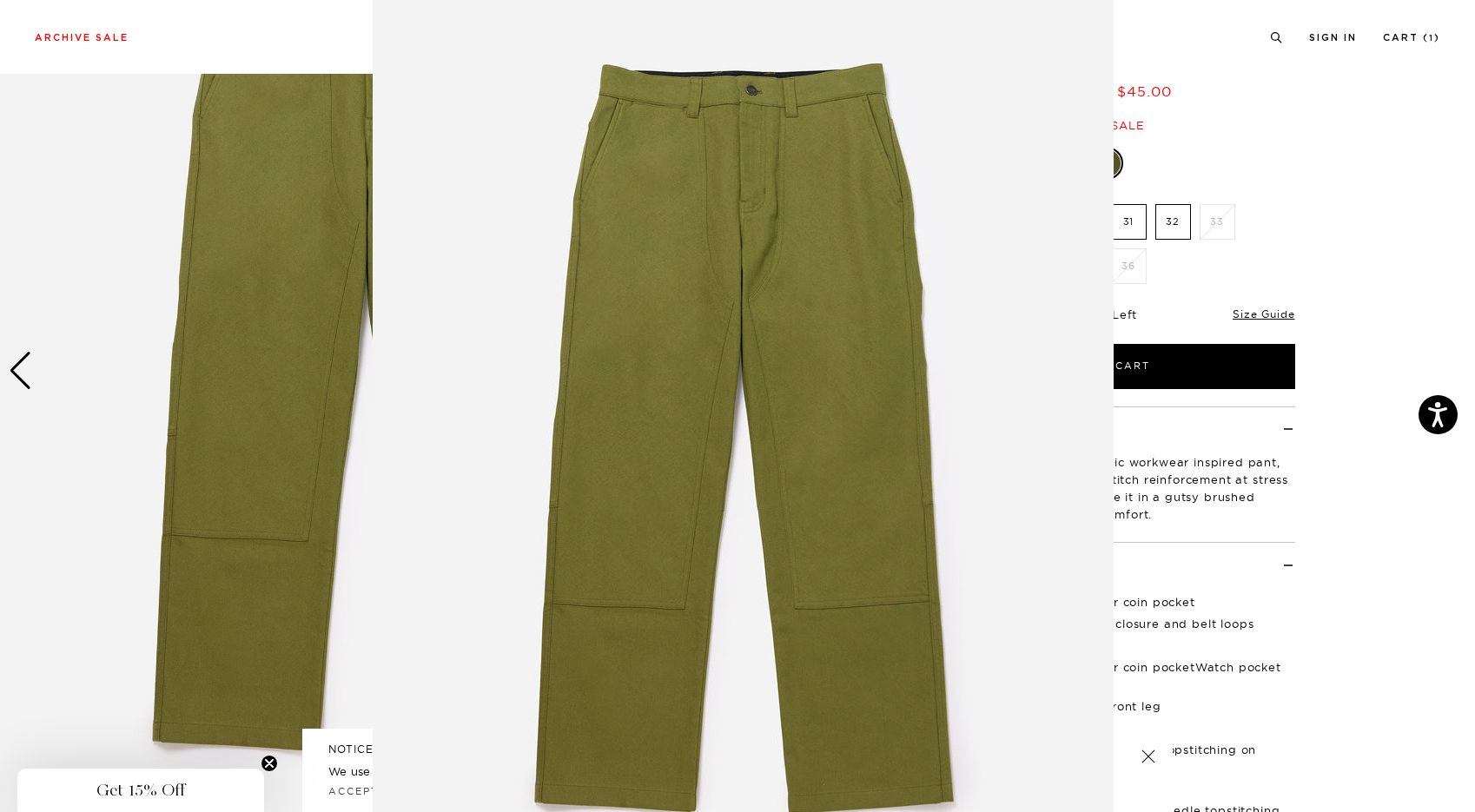
scroll to position [33, 0]
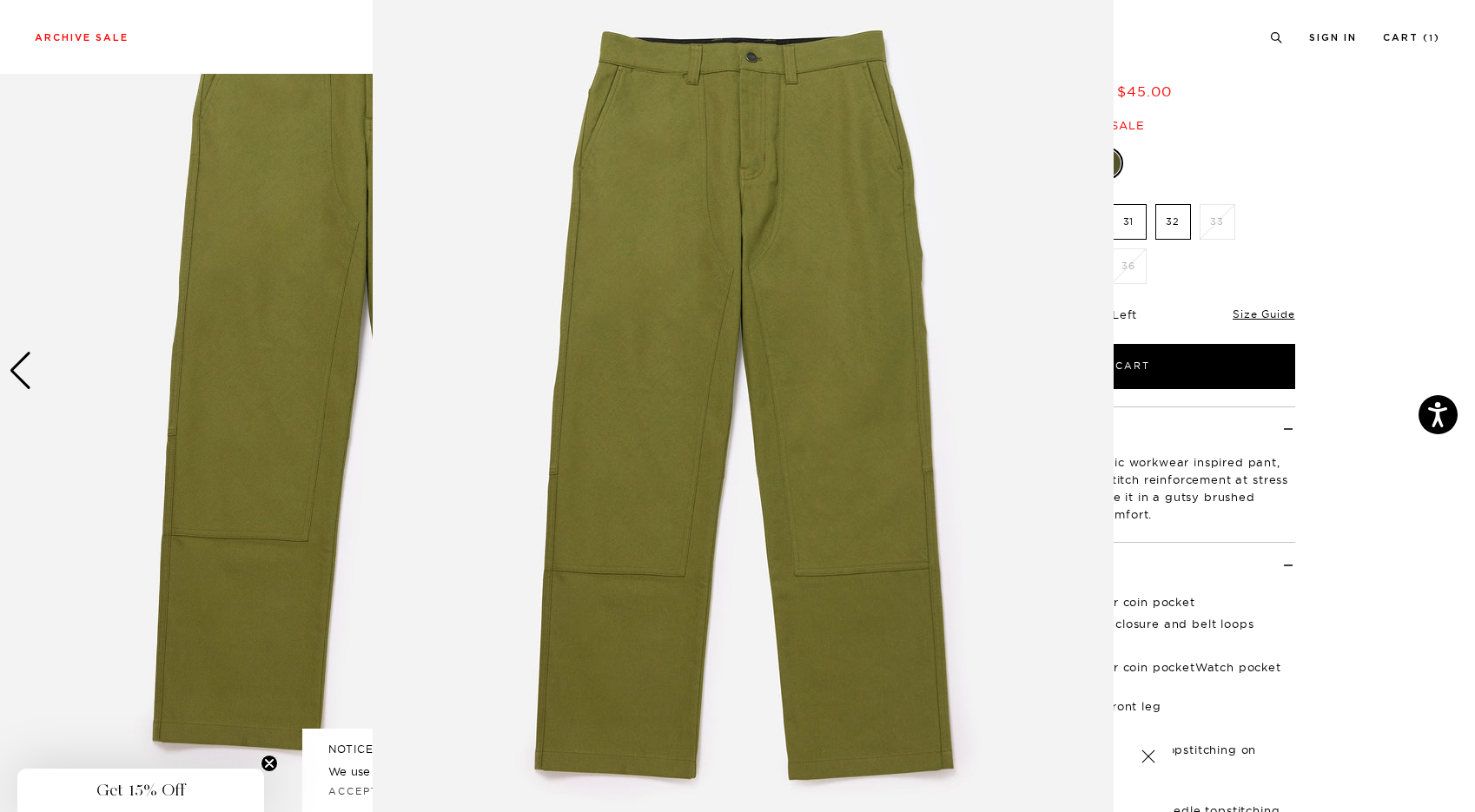
click at [36, 382] on figure at bounding box center [738, 406] width 1475 height 812
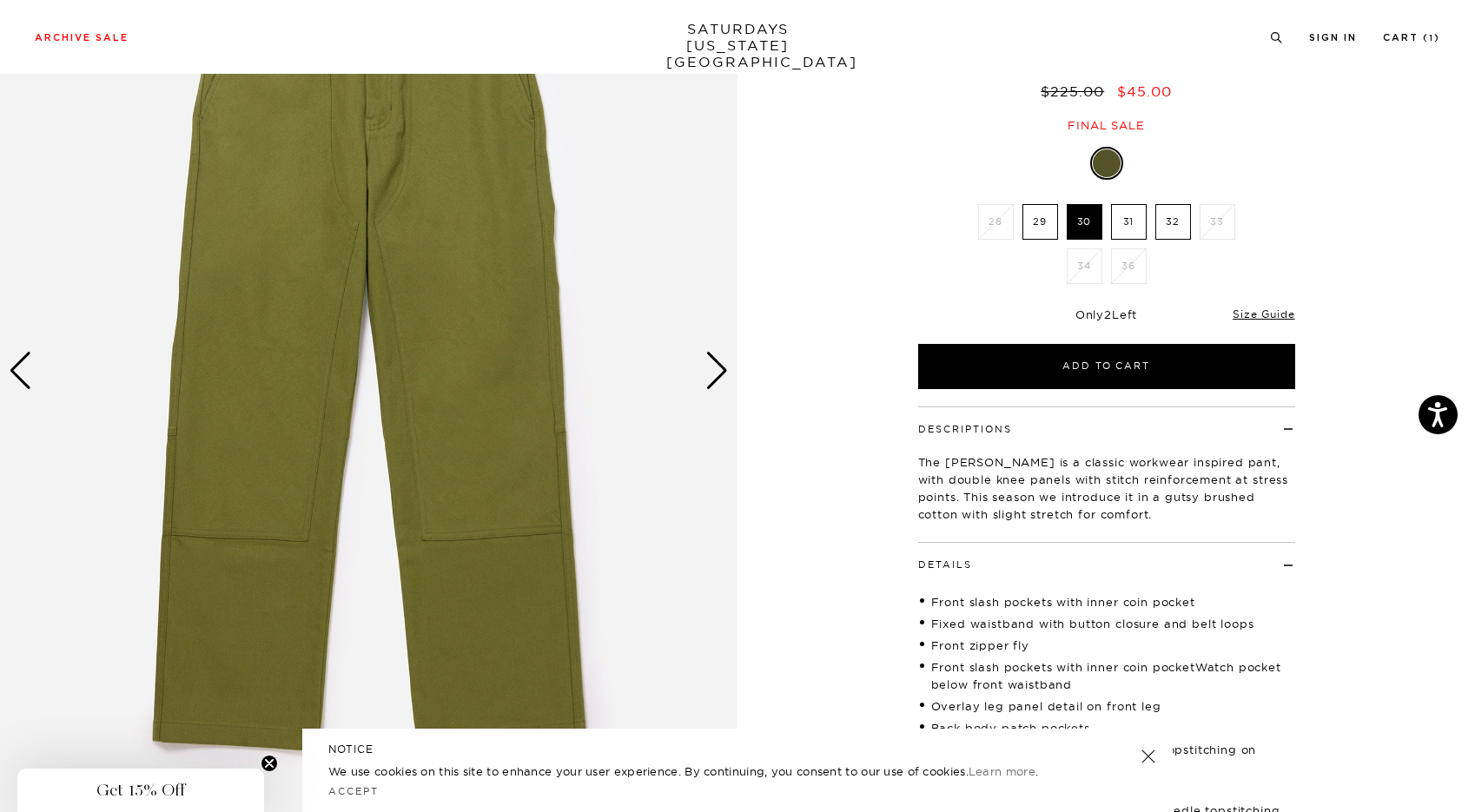
click at [36, 382] on img at bounding box center [368, 370] width 738 height 921
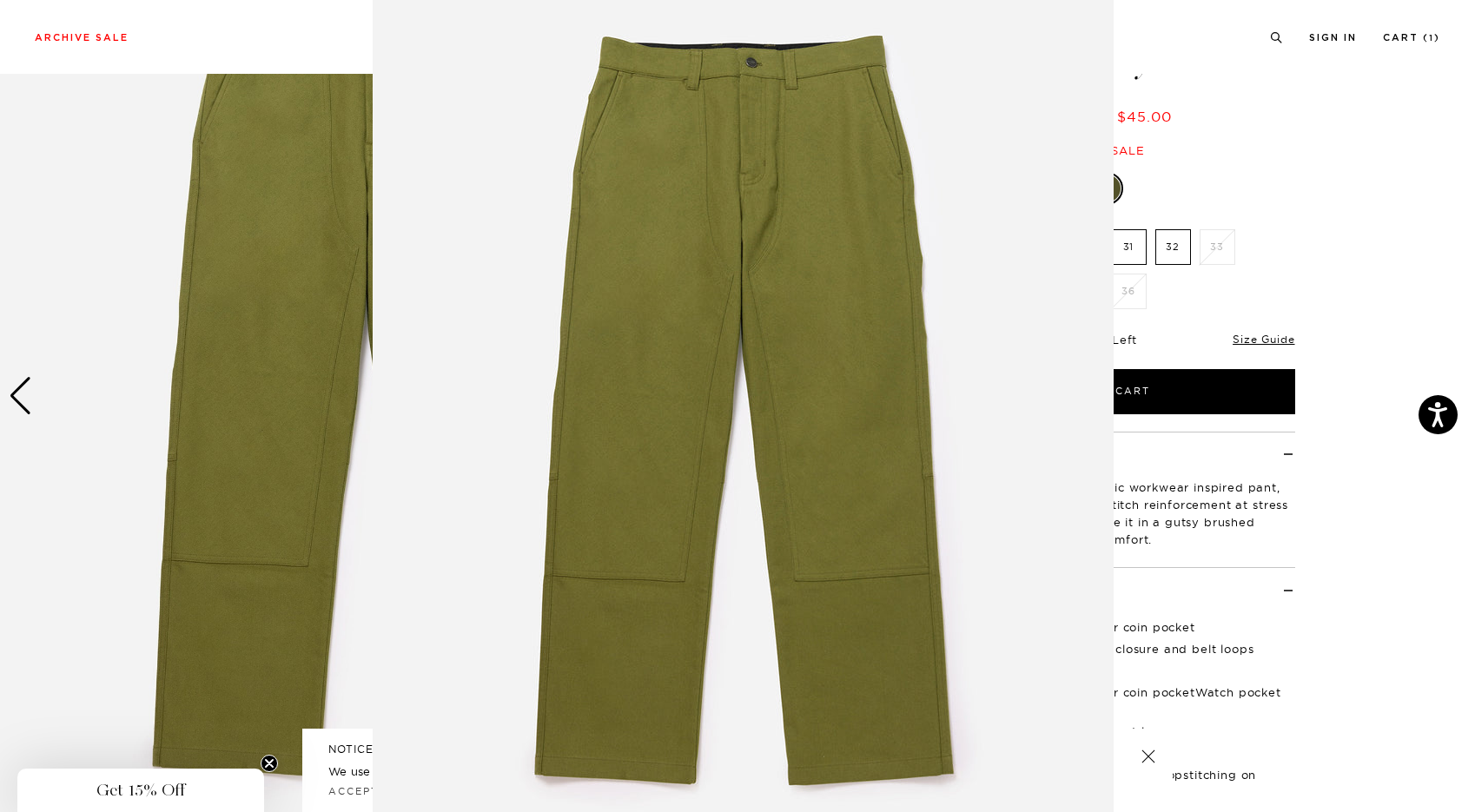
scroll to position [25, 0]
click at [700, 263] on img at bounding box center [743, 420] width 741 height 889
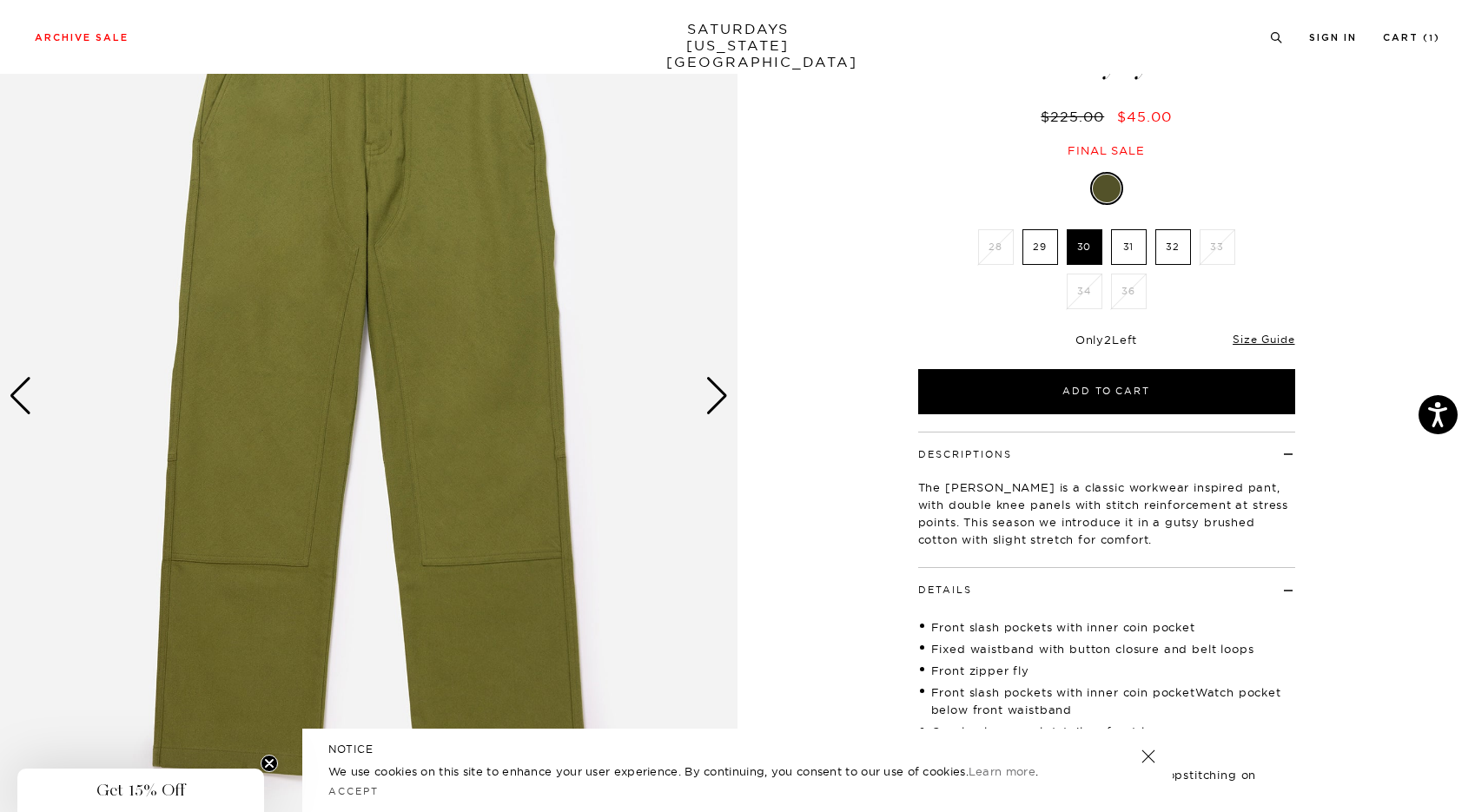
scroll to position [0, 10]
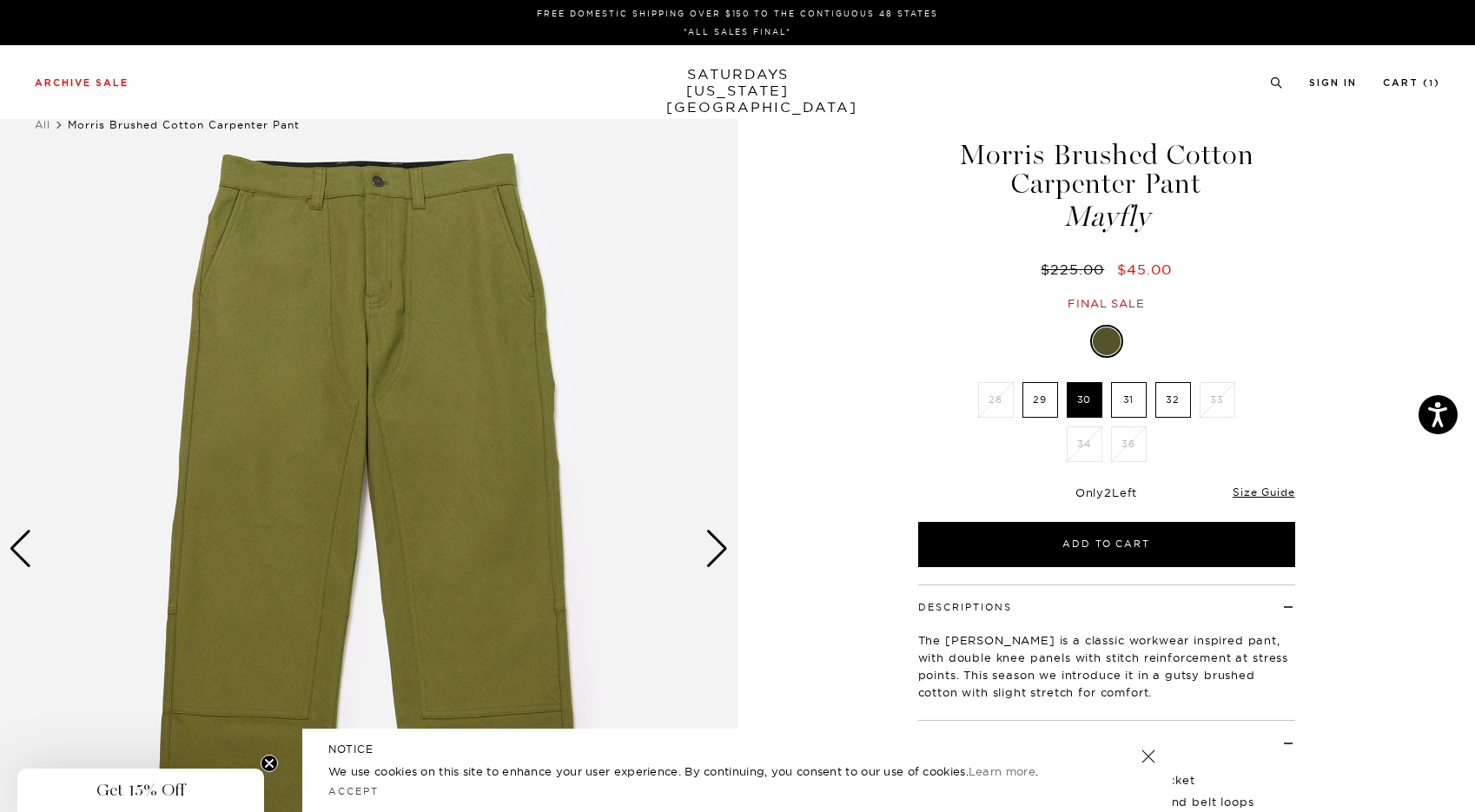
click at [714, 545] on div "Next slide" at bounding box center [717, 549] width 23 height 38
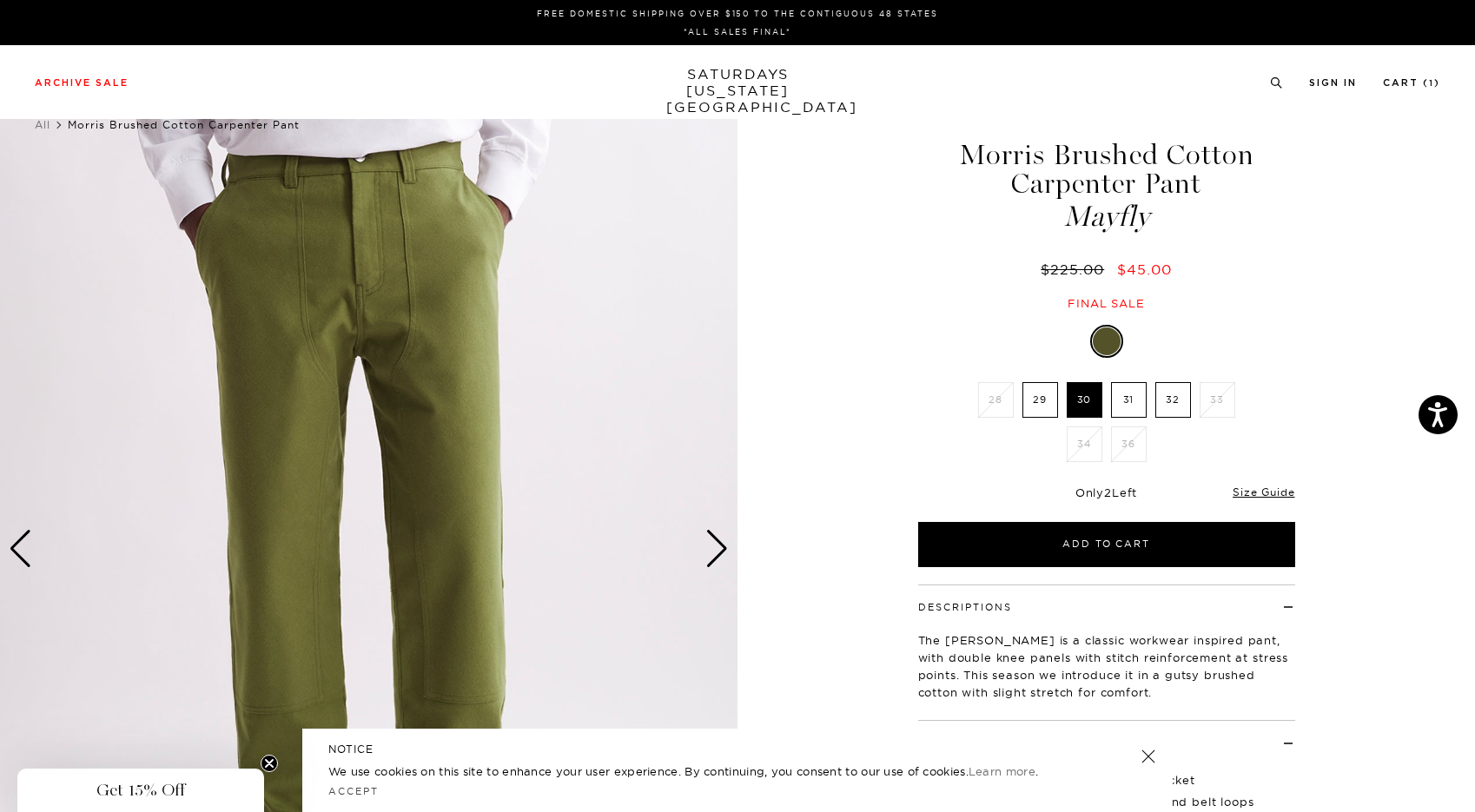
click at [714, 546] on div "Next slide" at bounding box center [717, 549] width 23 height 38
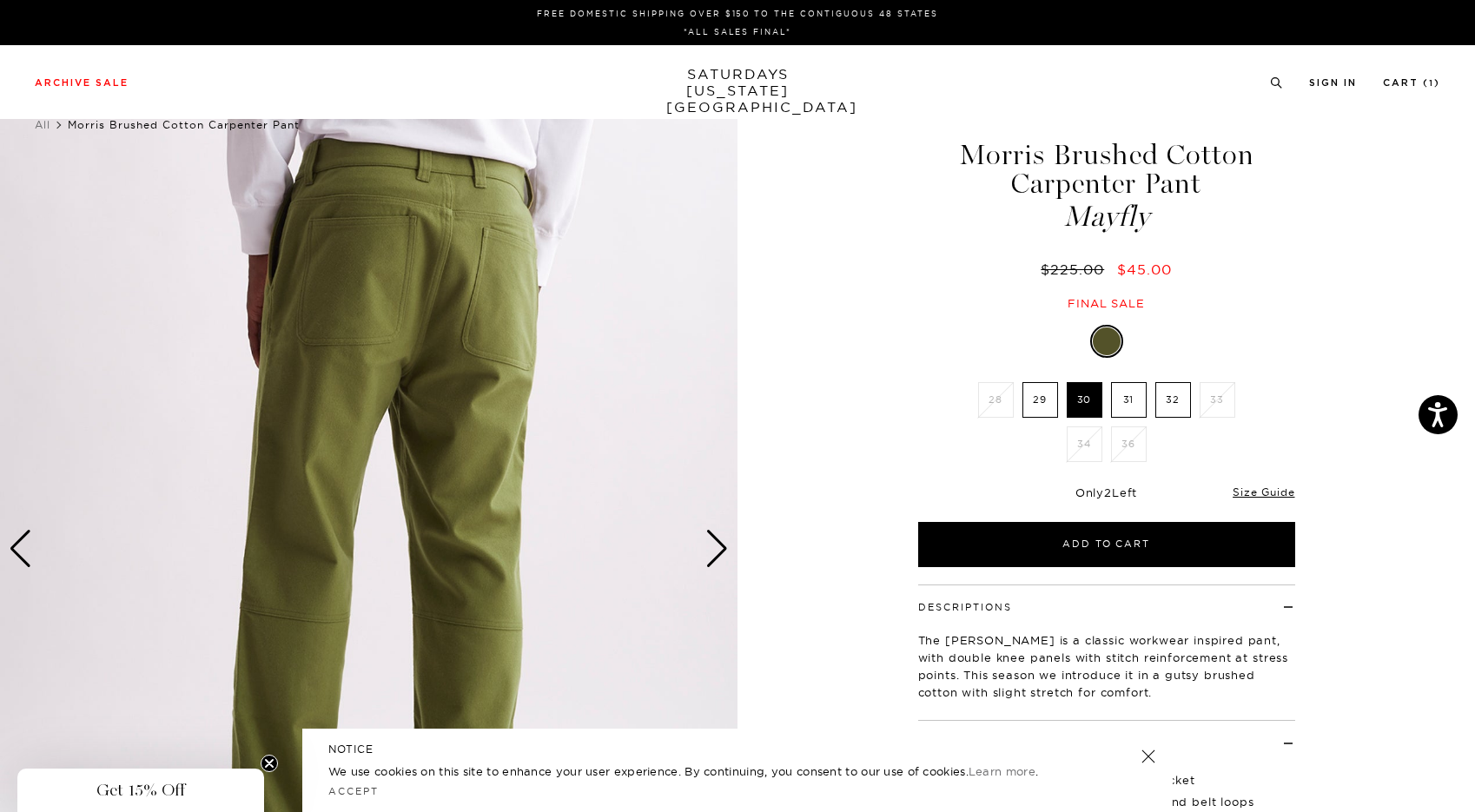
click at [714, 546] on div "Next slide" at bounding box center [717, 549] width 23 height 38
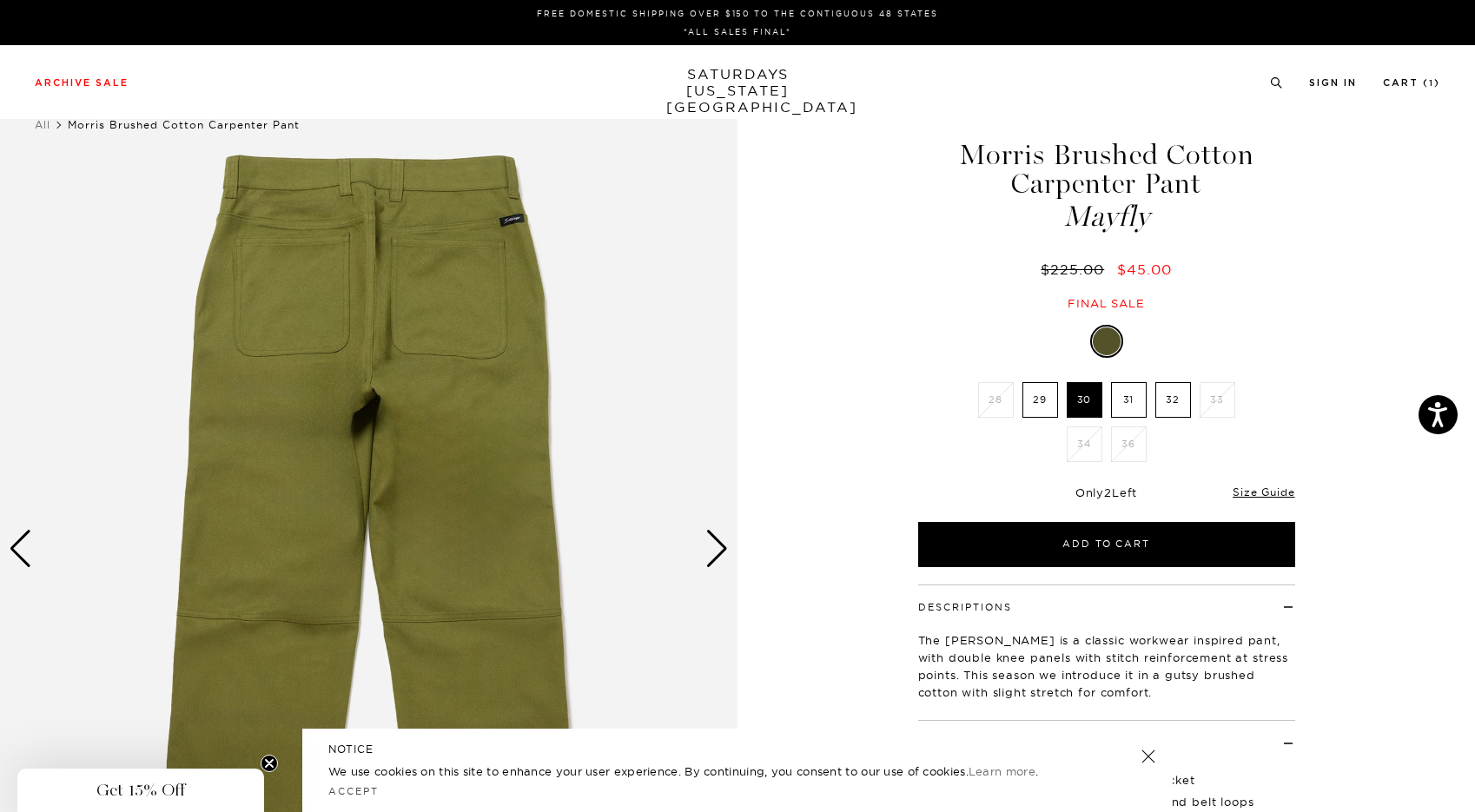
click at [714, 546] on div "Next slide" at bounding box center [717, 549] width 23 height 38
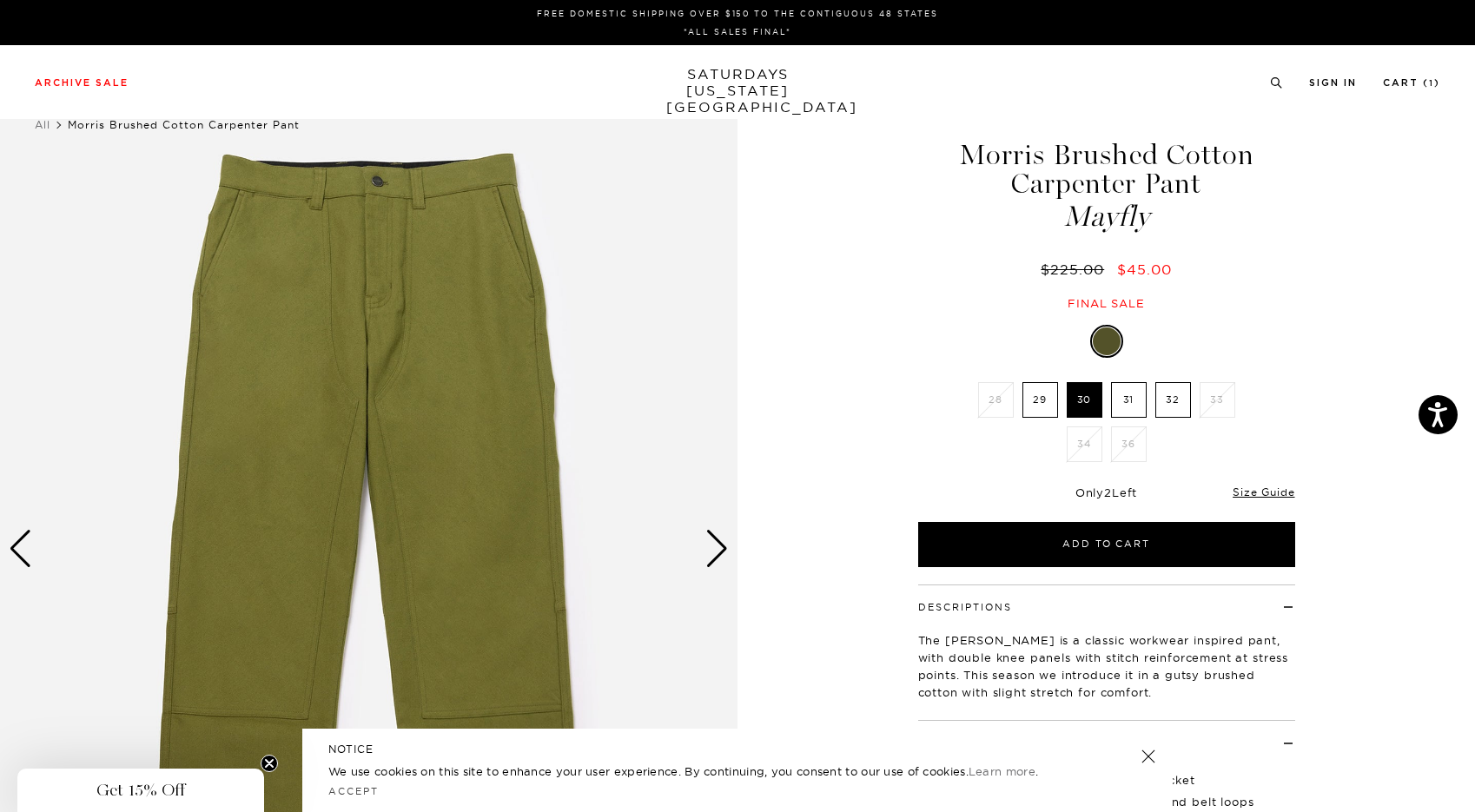
click at [714, 546] on div "Next slide" at bounding box center [717, 549] width 23 height 38
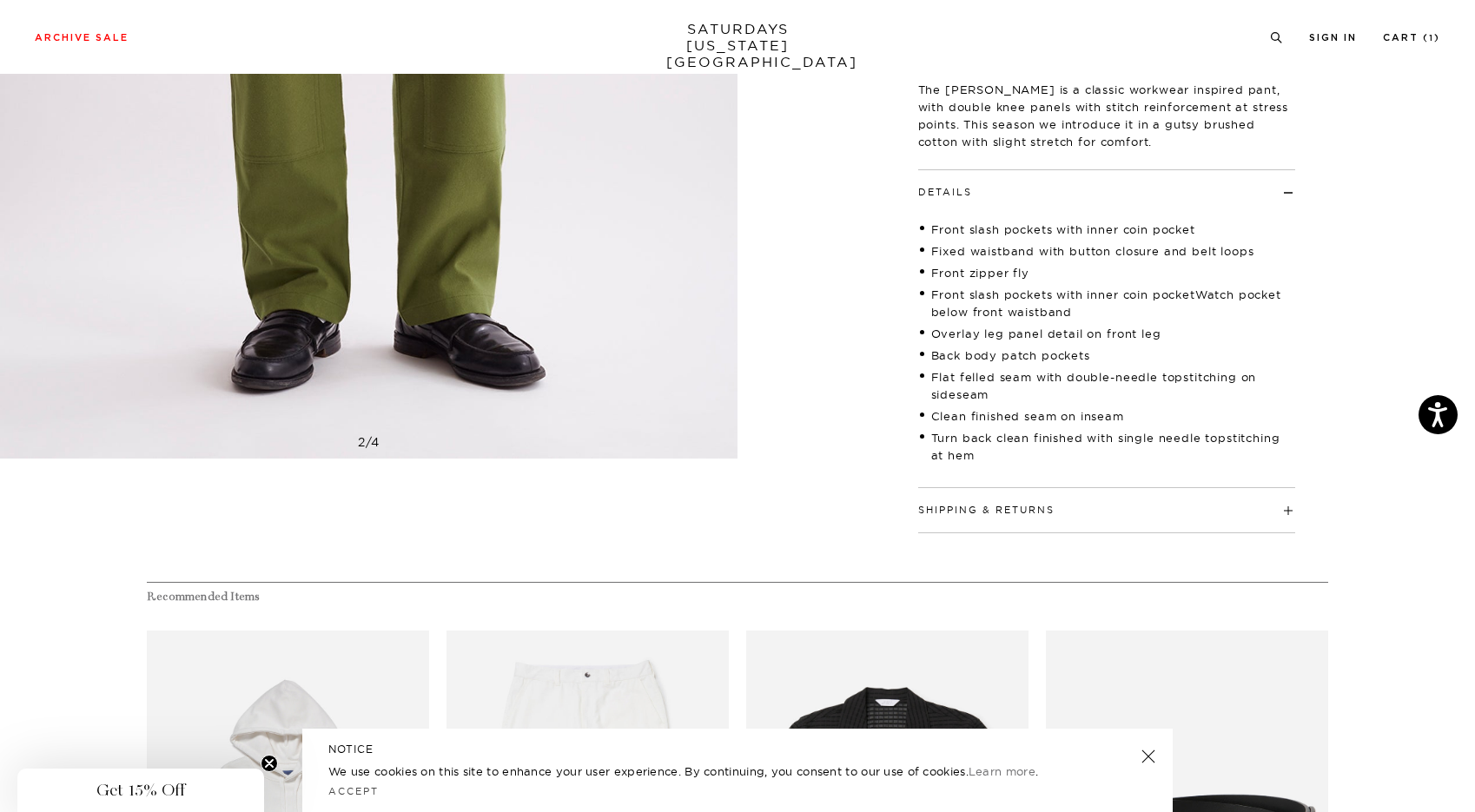
scroll to position [575, 10]
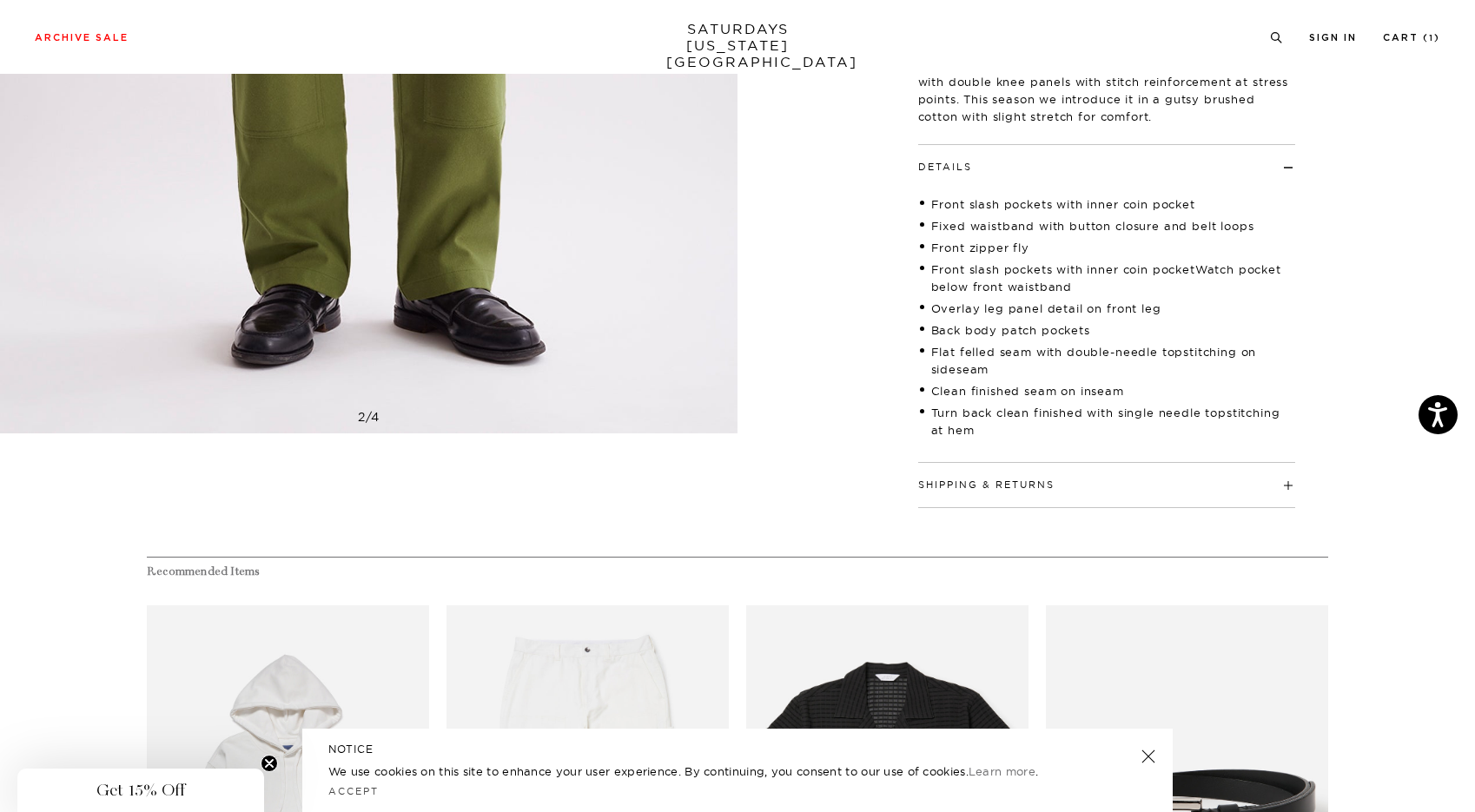
click at [1275, 163] on h4 "Details" at bounding box center [1107, 159] width 377 height 28
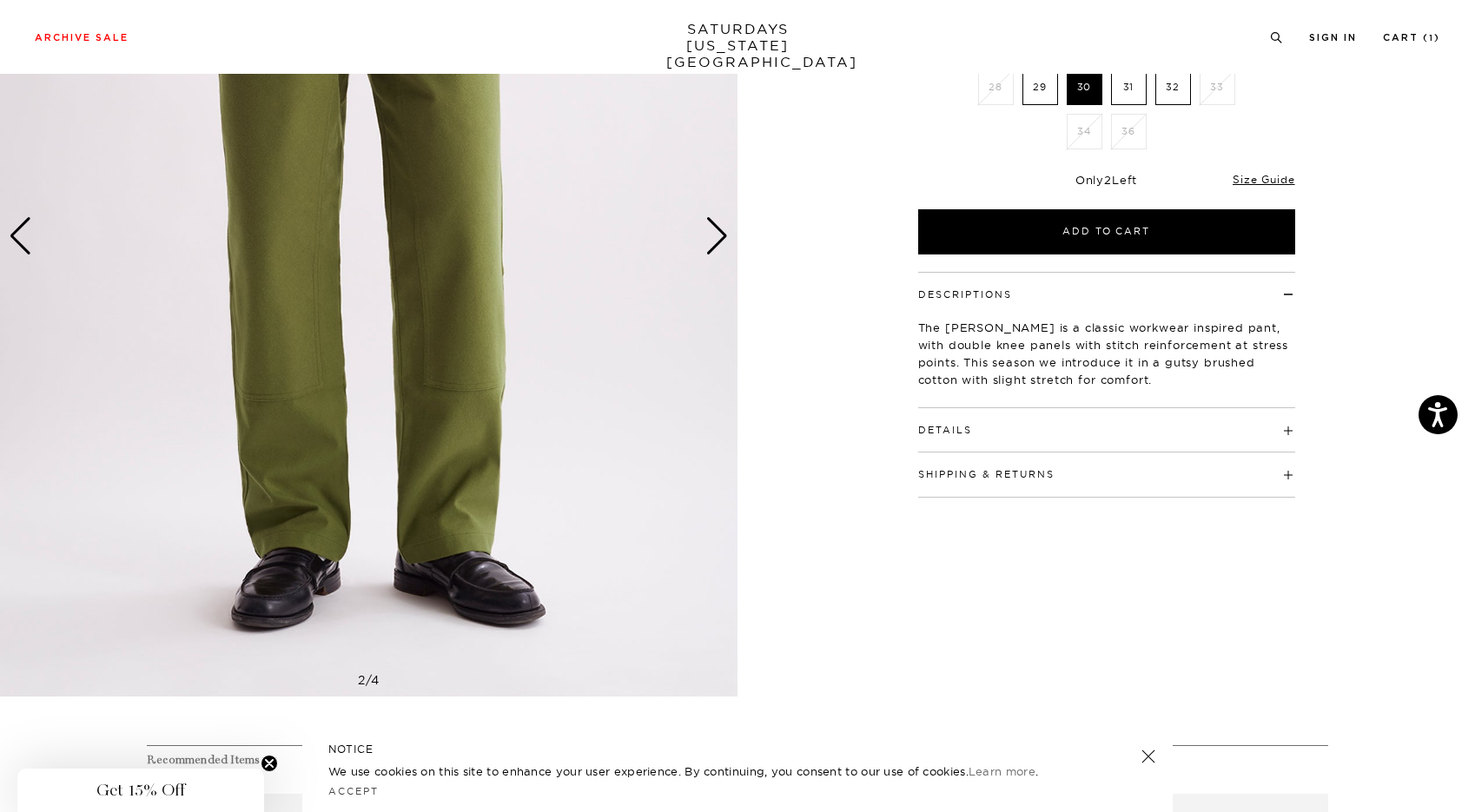
scroll to position [310, 10]
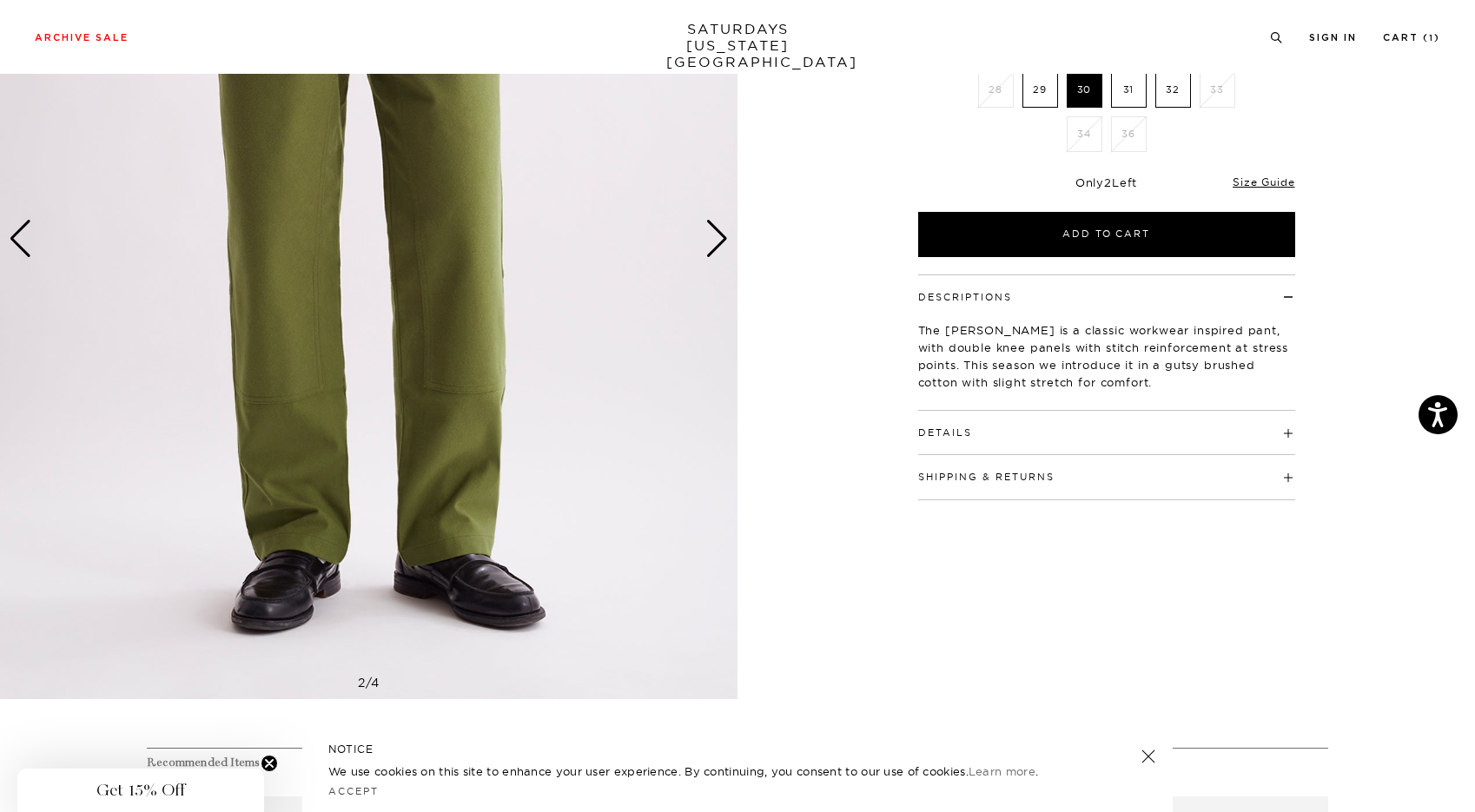
click at [1278, 301] on h4 "Descriptions" at bounding box center [1107, 290] width 377 height 28
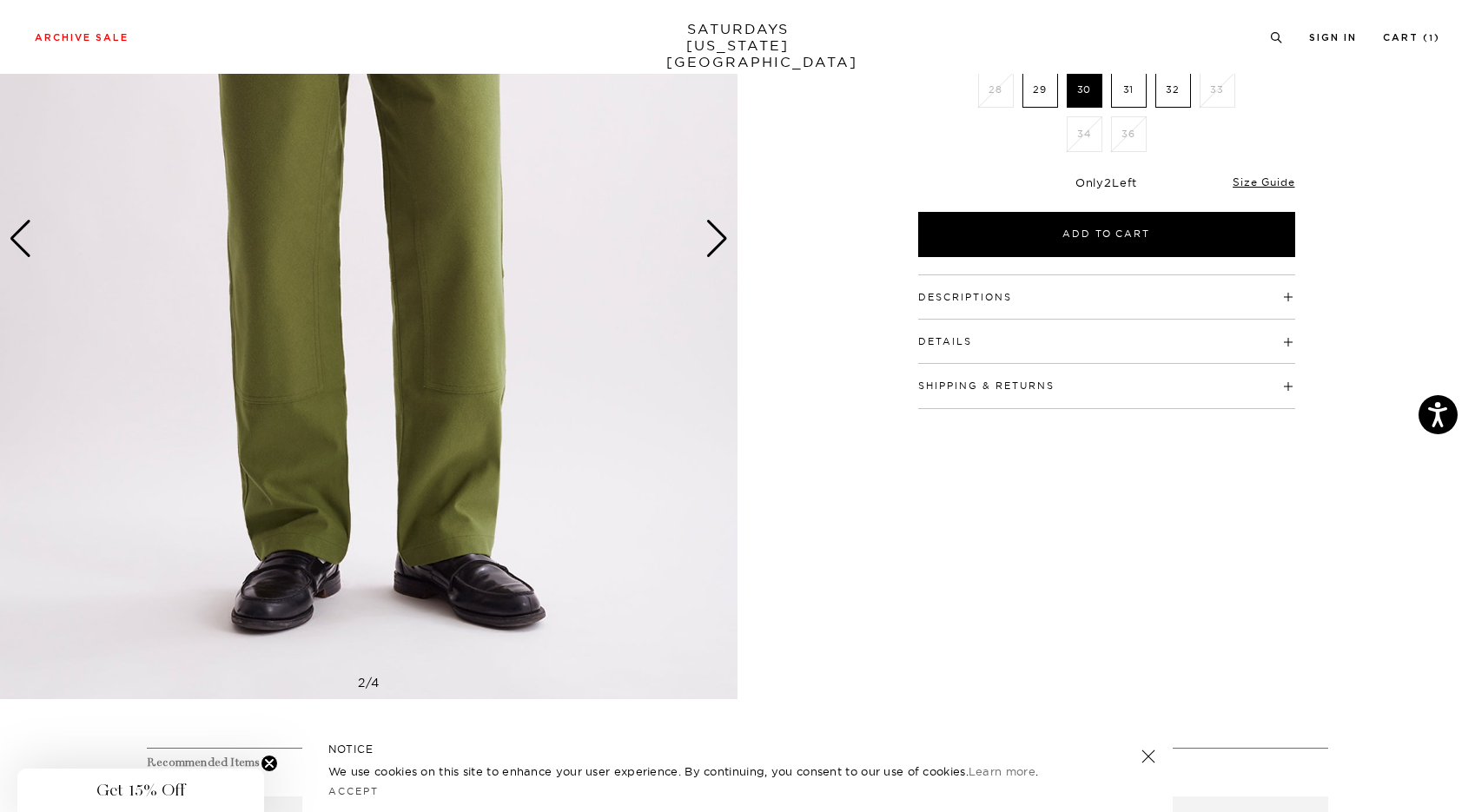
click at [1278, 343] on h4 "Details" at bounding box center [1107, 334] width 377 height 28
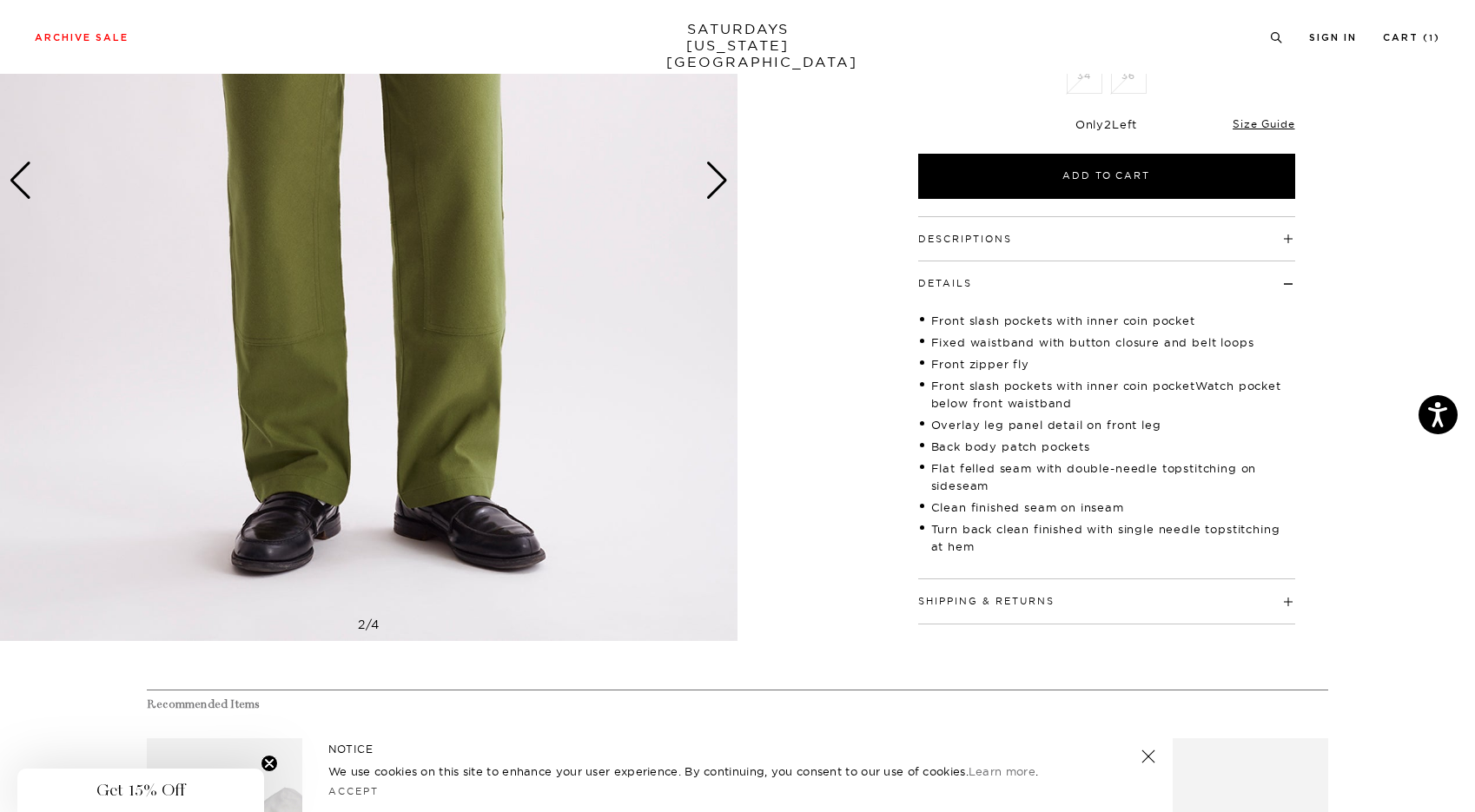
scroll to position [367, 10]
click at [1289, 289] on div "Descriptions The [PERSON_NAME] is a classic workwear inspired pant, with double…" at bounding box center [1107, 421] width 434 height 408
click at [1278, 287] on h4 "Details" at bounding box center [1107, 277] width 377 height 28
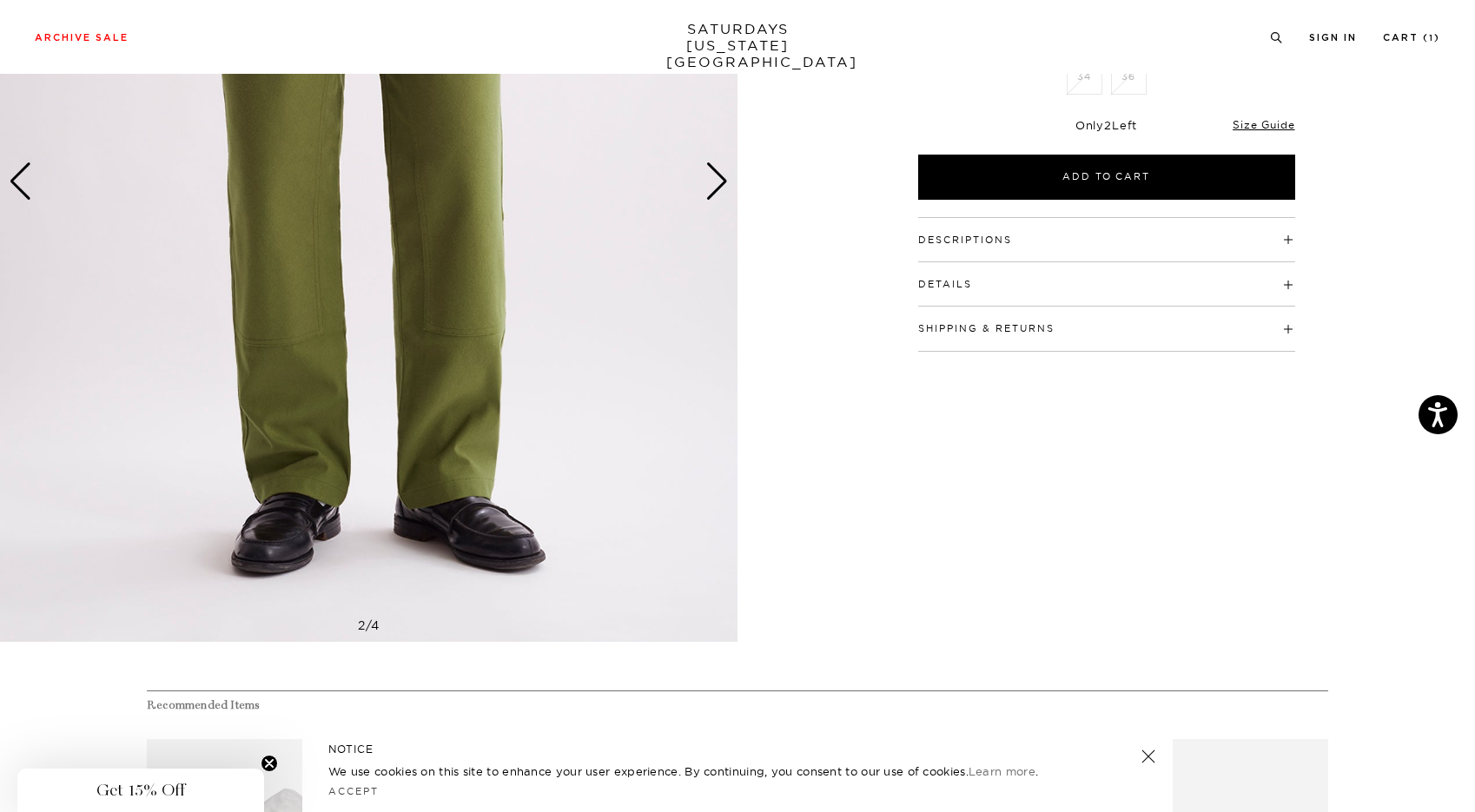
click at [1275, 237] on h4 "Descriptions" at bounding box center [1107, 232] width 377 height 28
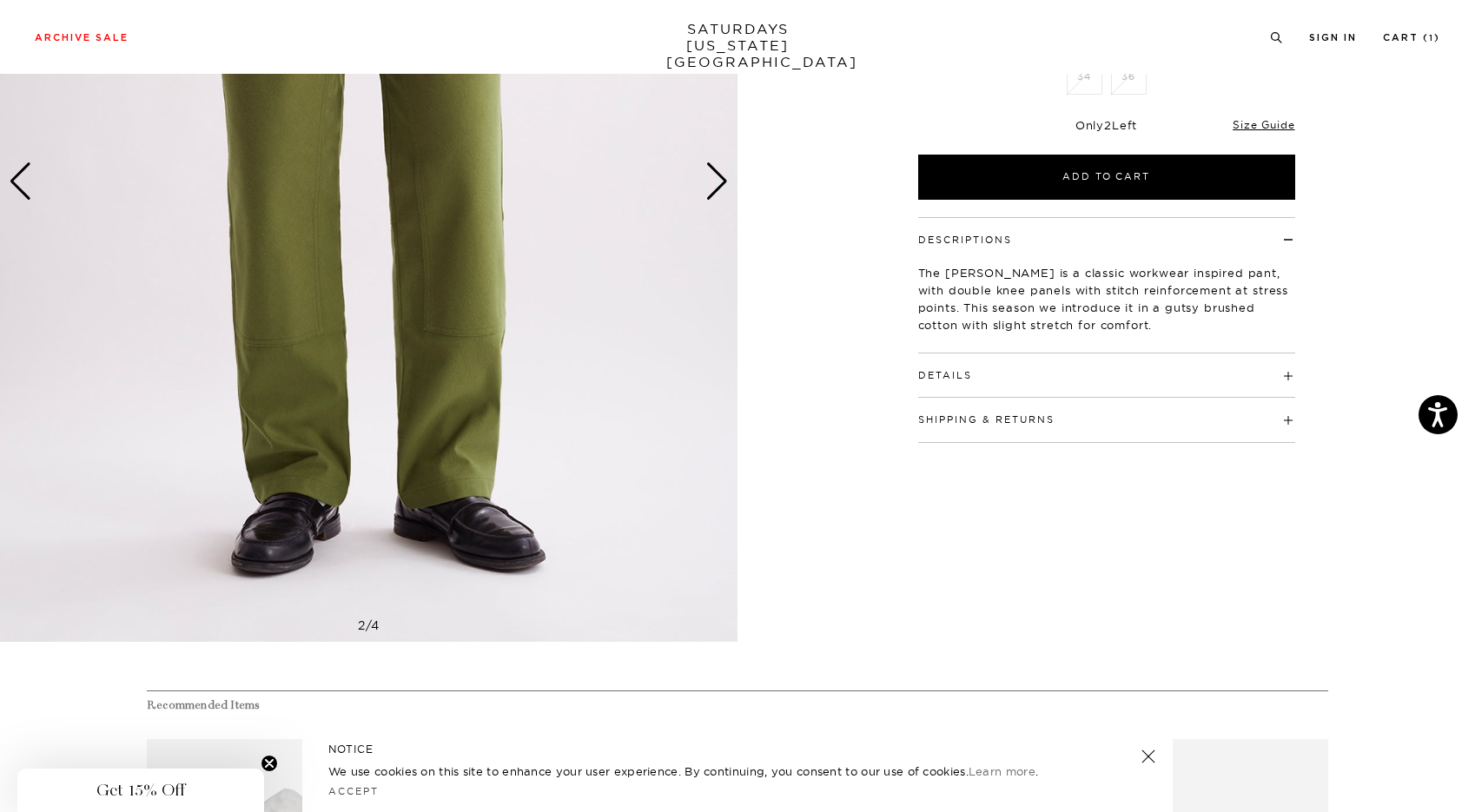
click at [1275, 237] on h4 "Descriptions" at bounding box center [1107, 232] width 377 height 28
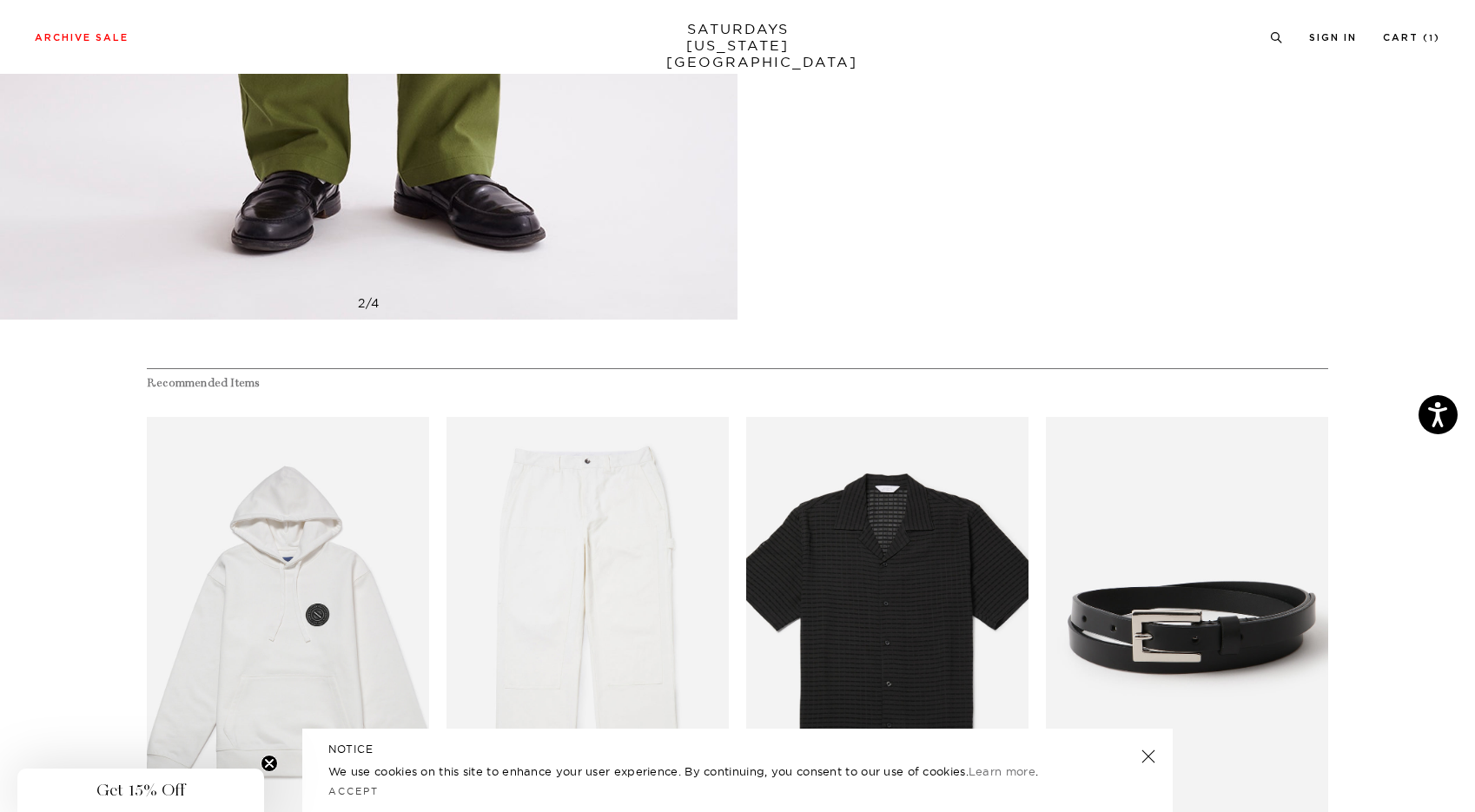
scroll to position [1065, 11]
